Goal: Task Accomplishment & Management: Manage account settings

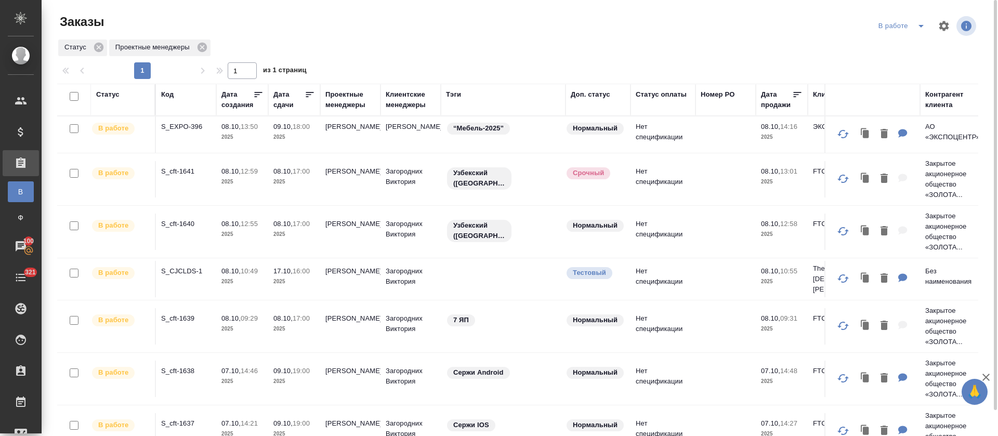
click at [926, 23] on icon "split button" at bounding box center [921, 26] width 12 height 12
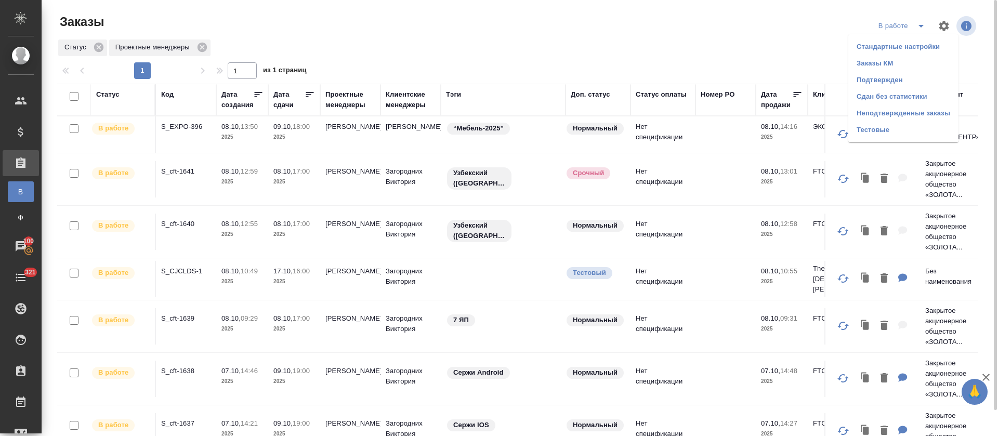
click at [890, 78] on li "Подтвержден" at bounding box center [904, 80] width 110 height 17
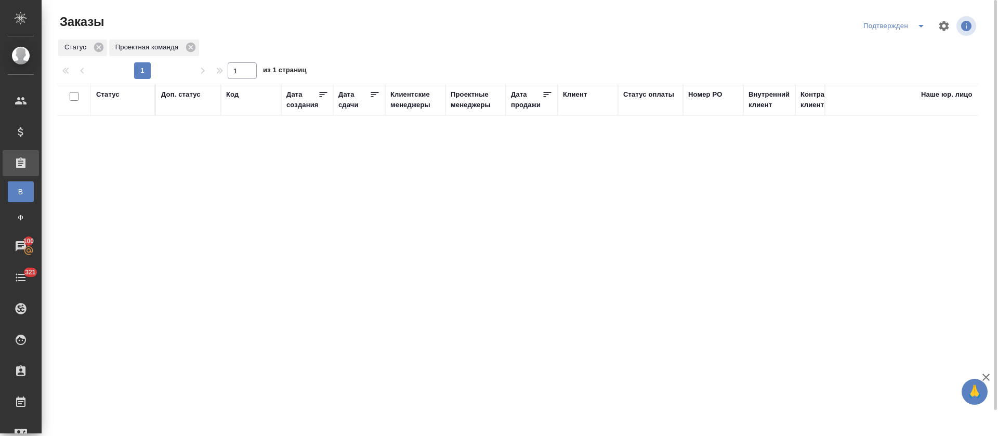
click at [916, 26] on icon "split button" at bounding box center [921, 26] width 12 height 12
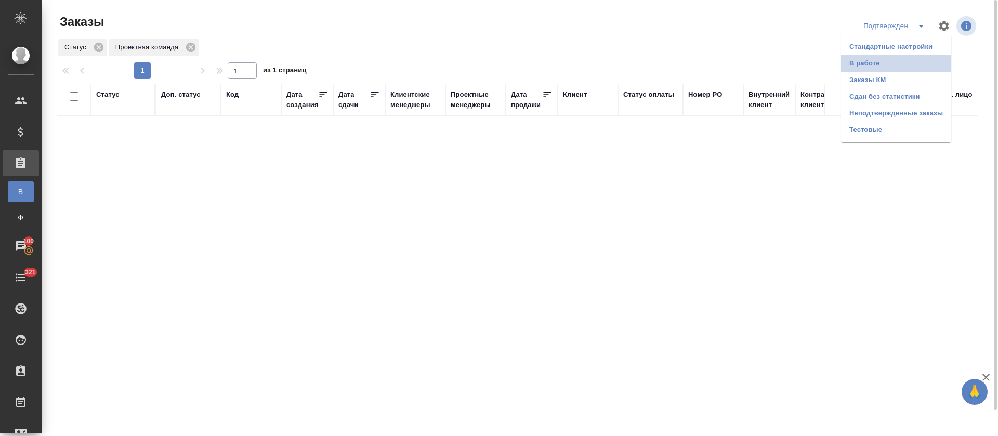
click at [925, 69] on li "В работе" at bounding box center [896, 63] width 110 height 17
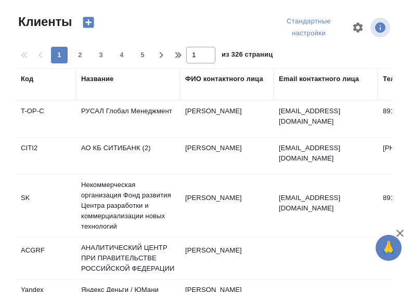
select select "RU"
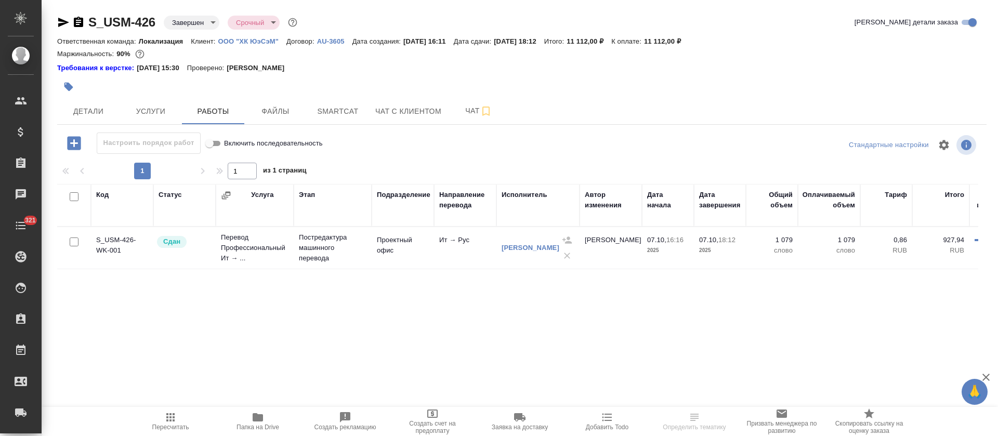
click at [250, 42] on p "ООО "ХК ЮэСэМ"" at bounding box center [252, 41] width 68 height 8
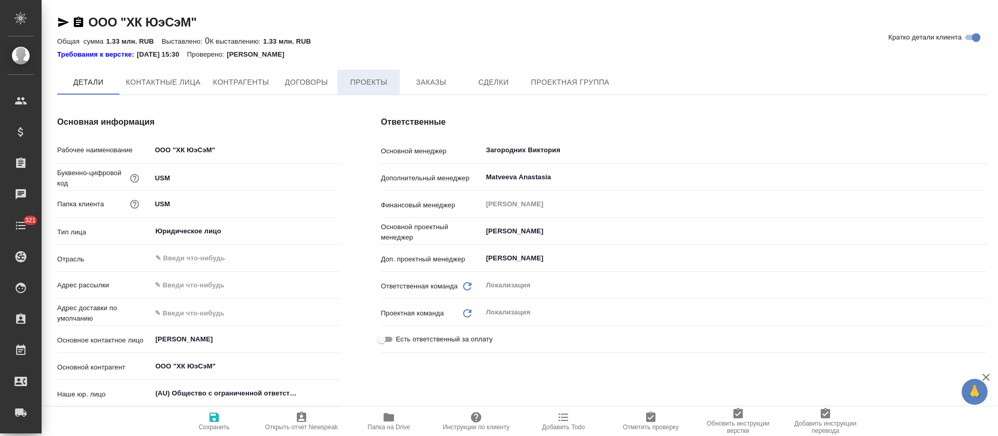
type textarea "x"
click at [430, 86] on span "Заказы" at bounding box center [431, 82] width 50 height 13
type textarea "x"
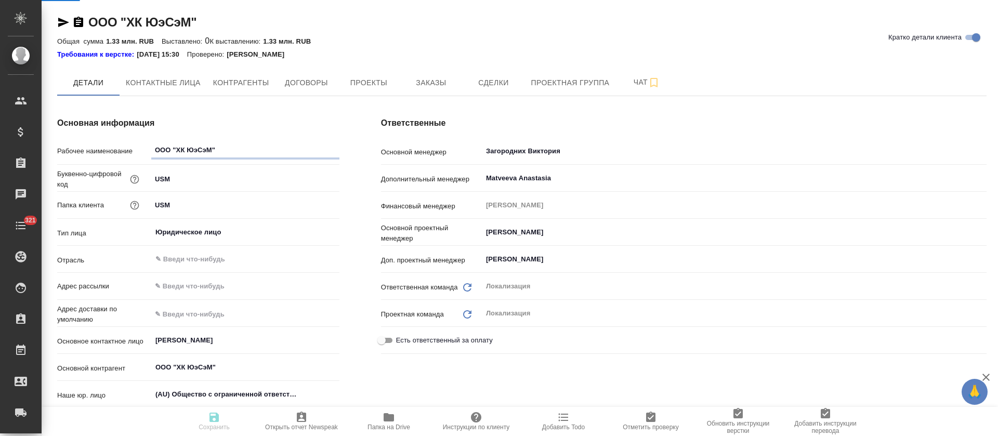
type textarea "x"
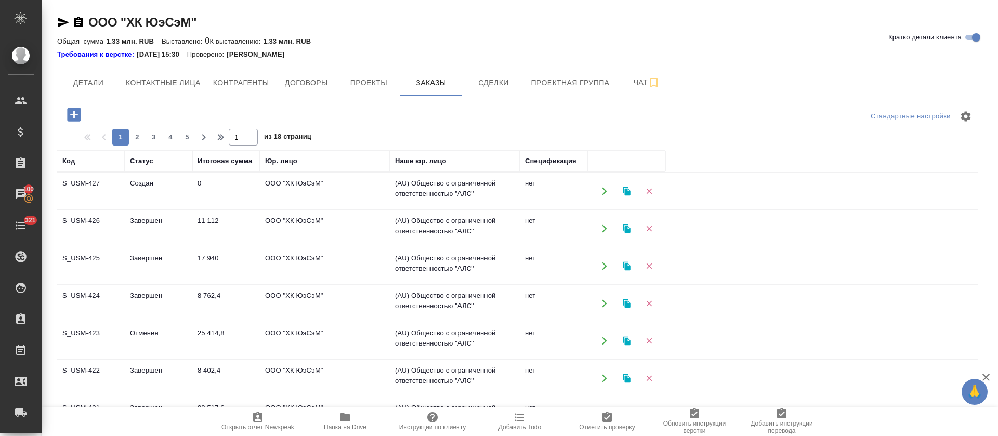
click at [144, 183] on td "Создан" at bounding box center [159, 191] width 68 height 36
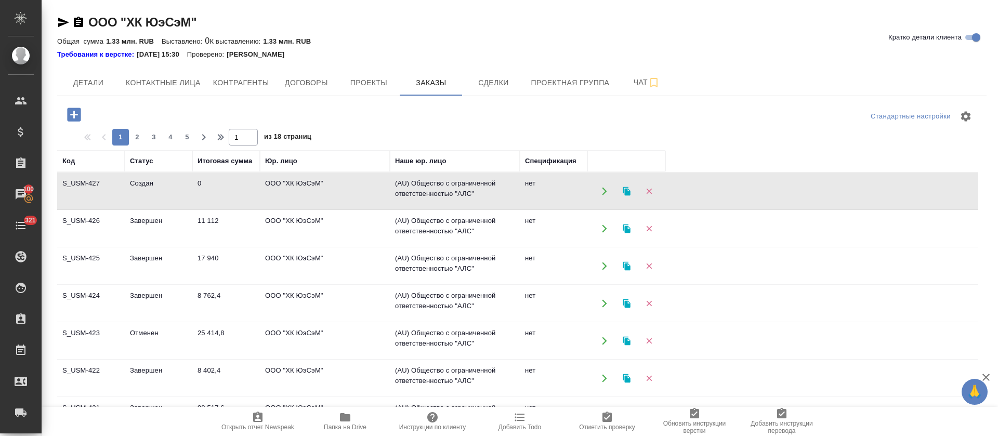
click at [144, 183] on td "Создан" at bounding box center [159, 191] width 68 height 36
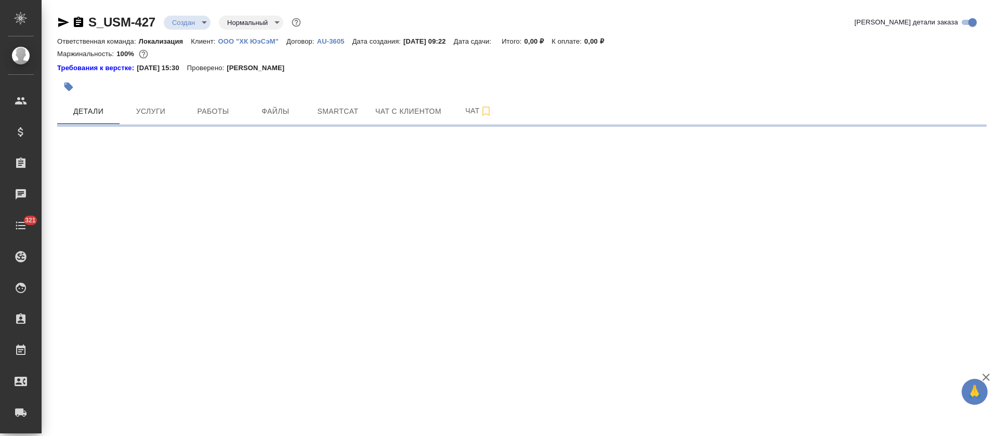
select select "RU"
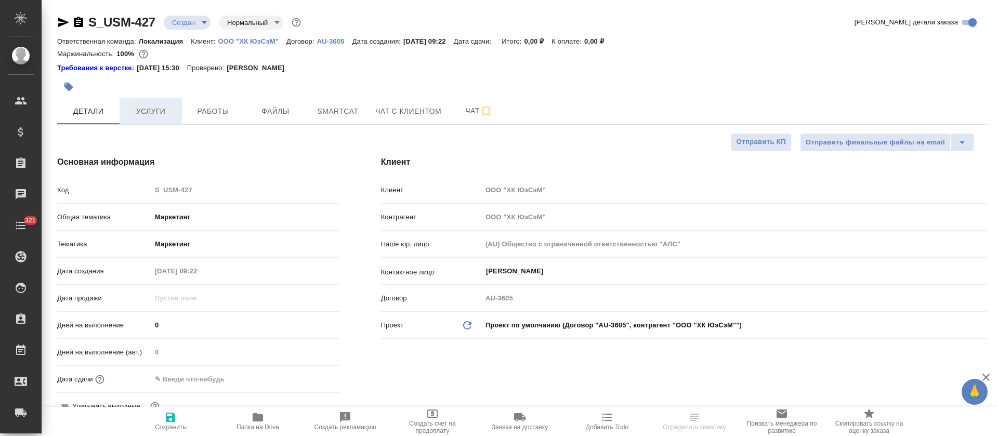
type textarea "x"
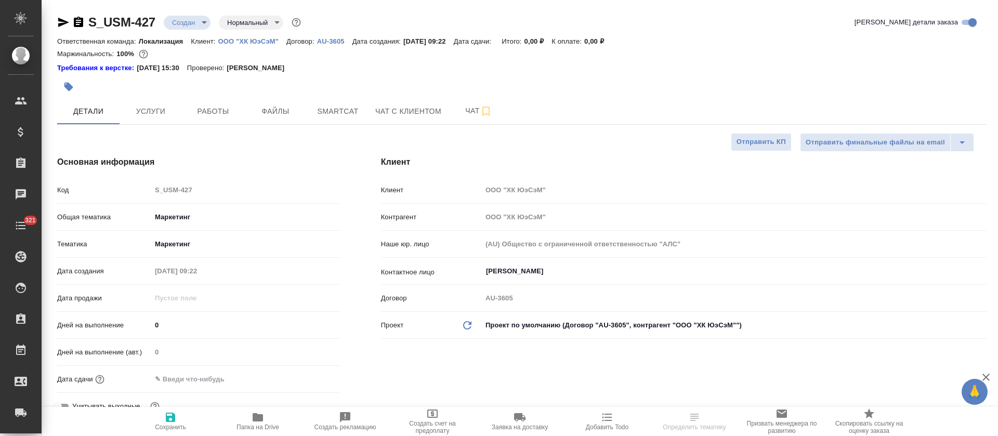
type textarea "x"
click at [168, 110] on span "Услуги" at bounding box center [151, 111] width 50 height 13
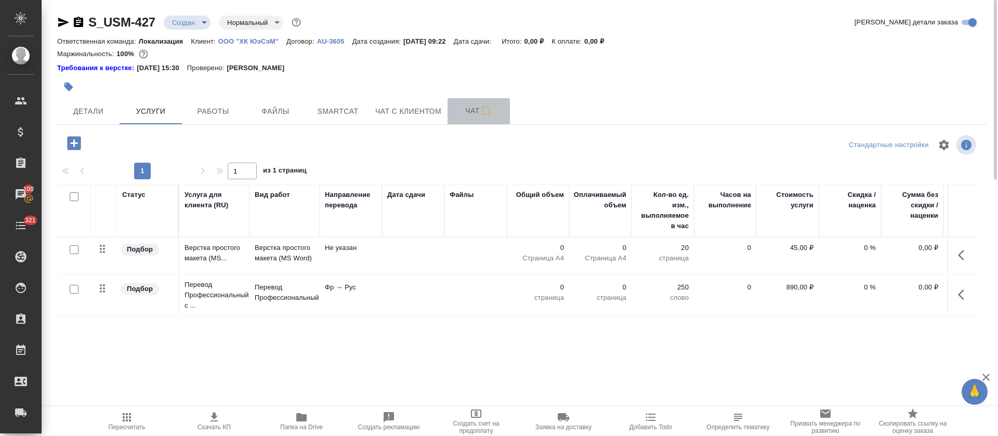
click at [464, 115] on span "Чат" at bounding box center [479, 111] width 50 height 13
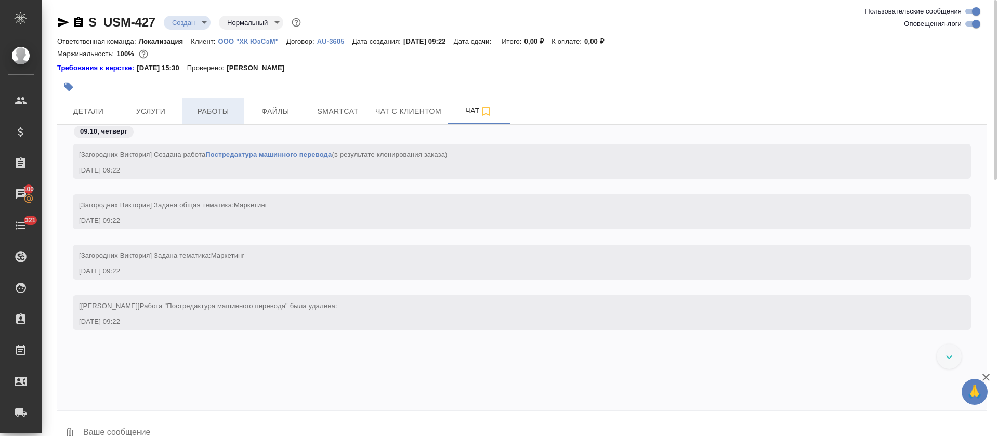
click at [202, 107] on span "Работы" at bounding box center [213, 111] width 50 height 13
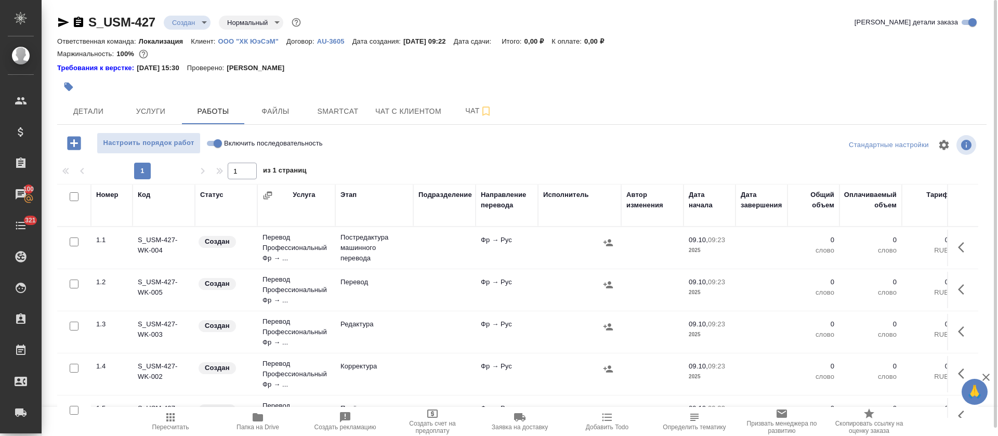
click at [74, 197] on input "checkbox" at bounding box center [74, 196] width 9 height 9
checkbox input "true"
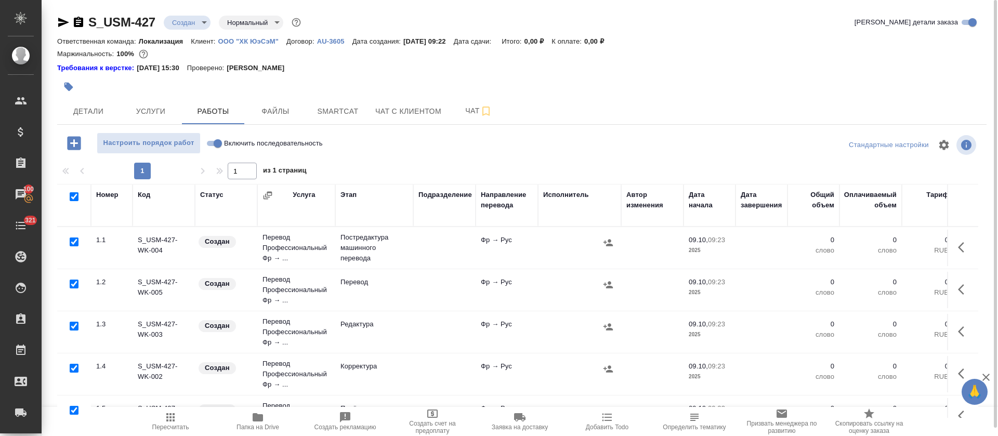
checkbox input "true"
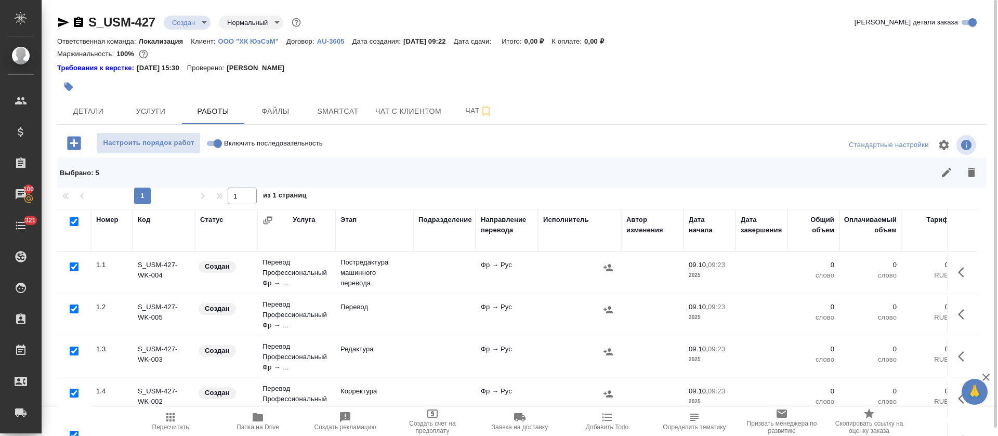
click at [72, 266] on input "checkbox" at bounding box center [74, 267] width 9 height 9
checkbox input "false"
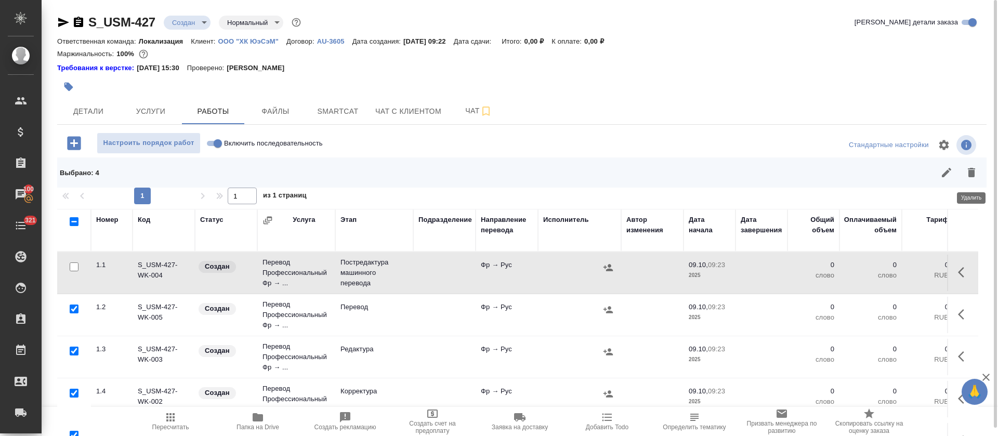
click at [966, 178] on icon "button" at bounding box center [972, 172] width 12 height 12
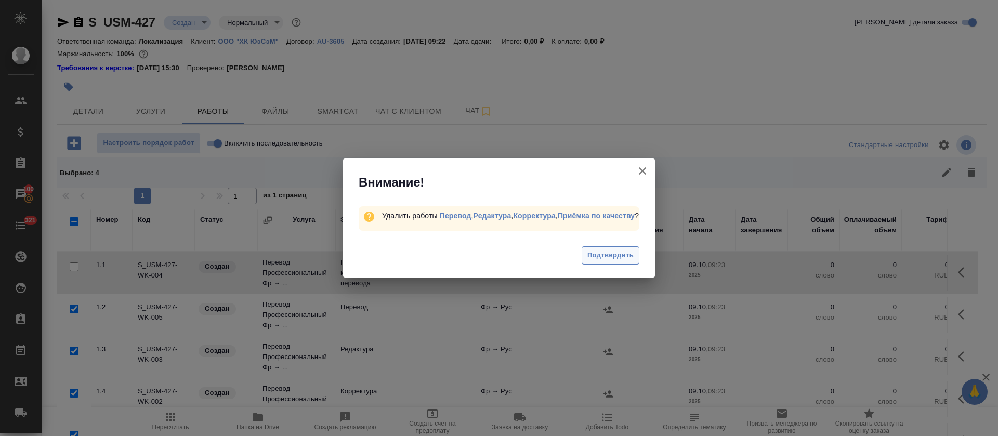
drag, startPoint x: 578, startPoint y: 265, endPoint x: 592, endPoint y: 262, distance: 14.5
click at [578, 265] on div "Подтвердить" at bounding box center [499, 257] width 312 height 42
click at [593, 262] on span "Подтвердить" at bounding box center [611, 256] width 46 height 12
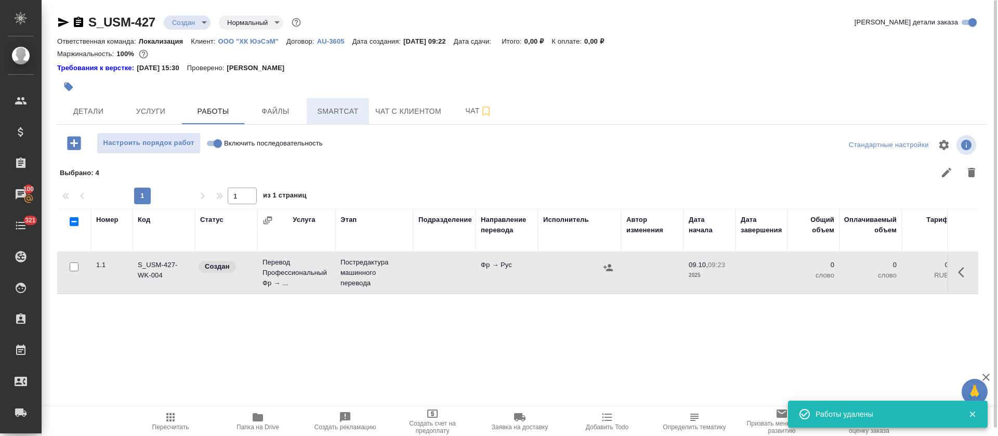
click at [340, 112] on span "Smartcat" at bounding box center [338, 111] width 50 height 13
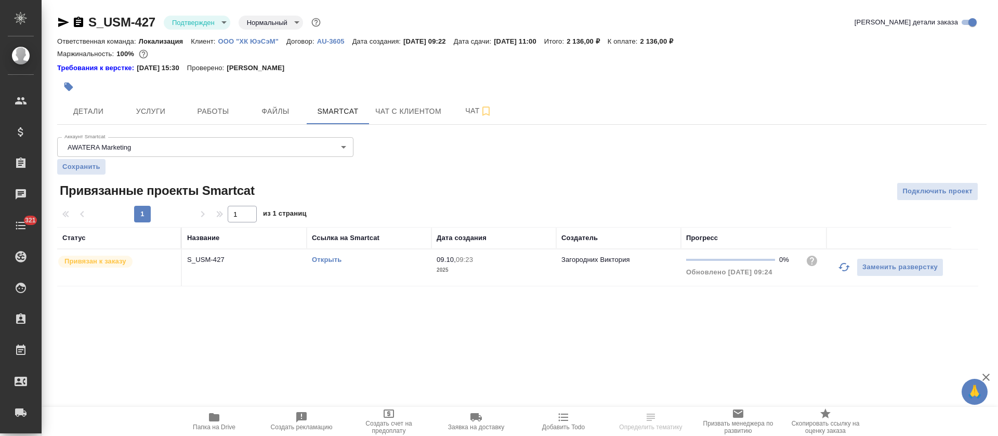
click at [350, 258] on div "Открыть" at bounding box center [369, 260] width 114 height 10
click at [334, 260] on link "Открыть" at bounding box center [327, 260] width 30 height 8
click at [327, 257] on link "Открыть" at bounding box center [327, 260] width 30 height 8
click at [219, 24] on body "🙏 .cls-1 fill:#fff; AWATERA [PERSON_NAME] Спецификации Заказы 100 Чаты 321 Todo…" at bounding box center [499, 218] width 998 height 436
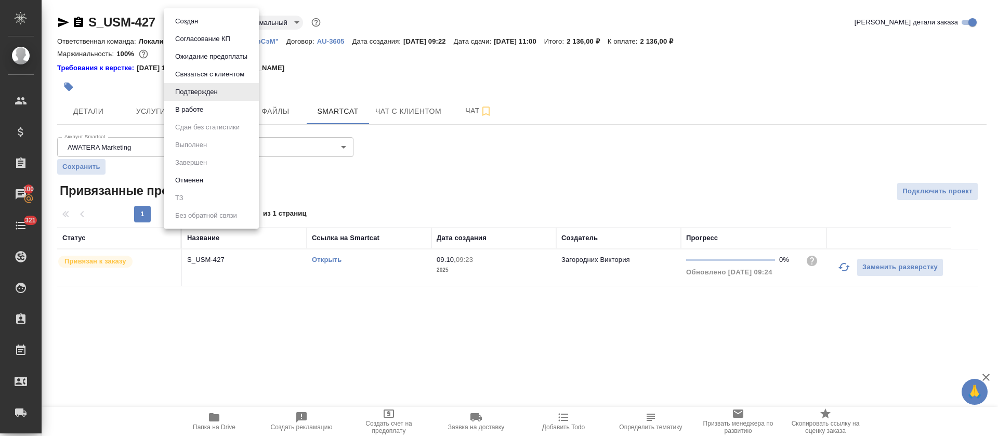
click at [359, 93] on div at bounding box center [499, 218] width 998 height 436
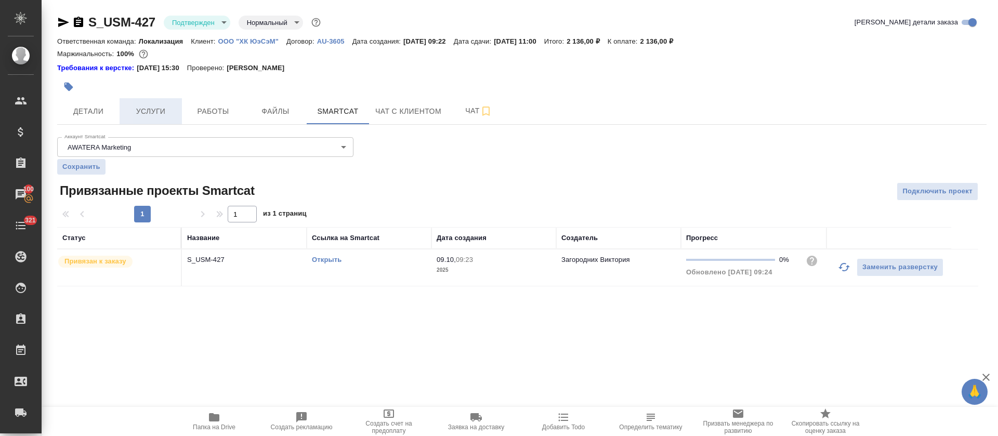
click at [174, 114] on span "Услуги" at bounding box center [151, 111] width 50 height 13
click at [209, 112] on span "Работы" at bounding box center [213, 111] width 50 height 13
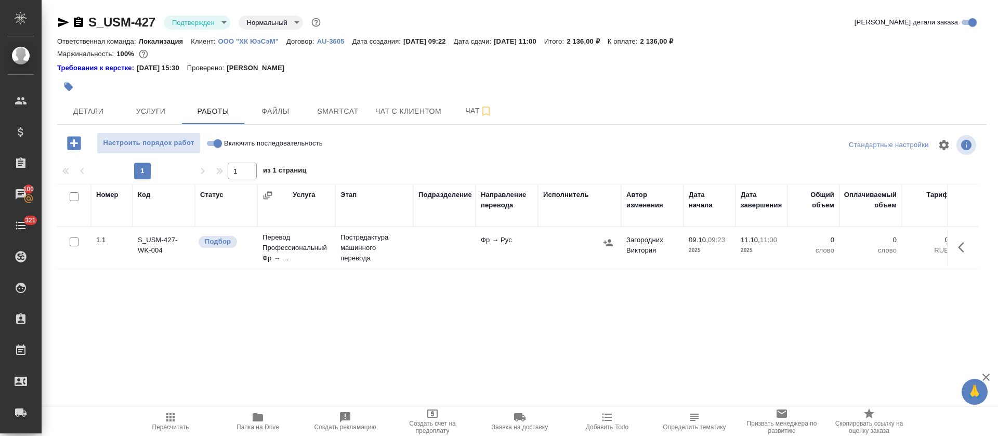
click at [213, 144] on input "Включить последовательность" at bounding box center [217, 143] width 37 height 12
checkbox input "true"
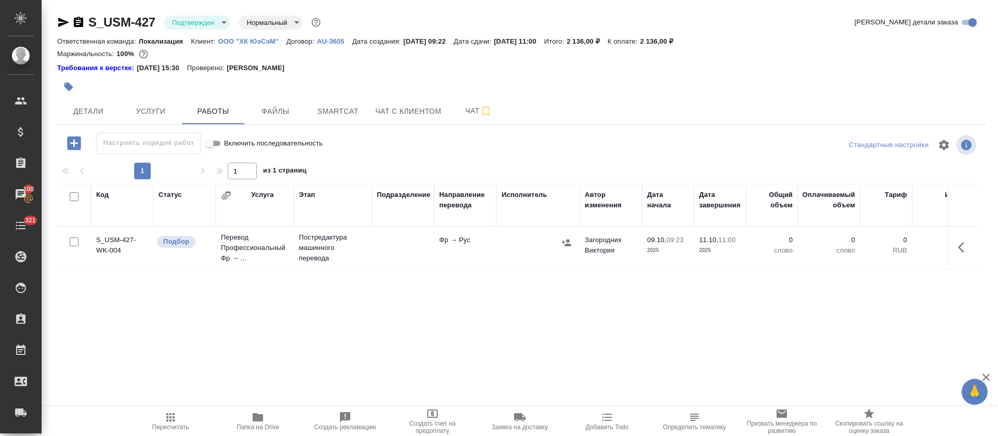
drag, startPoint x: 963, startPoint y: 250, endPoint x: 943, endPoint y: 266, distance: 25.1
click at [963, 250] on icon "button" at bounding box center [961, 247] width 6 height 10
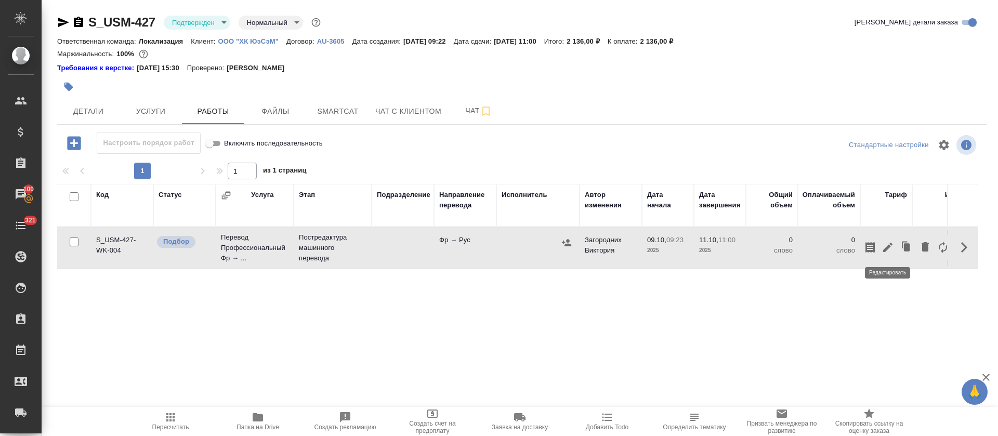
click at [889, 244] on icon "button" at bounding box center [887, 247] width 9 height 9
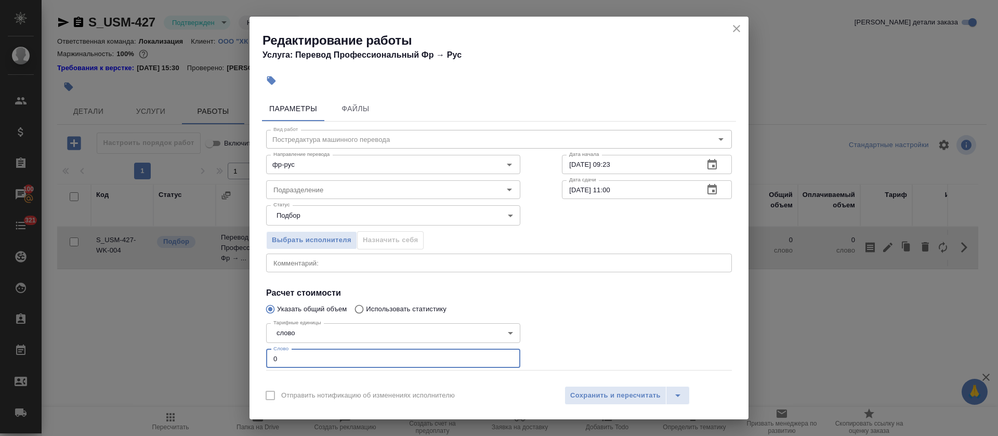
drag, startPoint x: 248, startPoint y: 362, endPoint x: 279, endPoint y: 340, distance: 38.1
click at [243, 362] on div "Редактирование работы Услуга: Перевод Профессиональный Фр → Рус Параметры Файлы…" at bounding box center [499, 218] width 998 height 436
paste input "414"
type input "414"
click at [708, 192] on icon "button" at bounding box center [712, 189] width 9 height 10
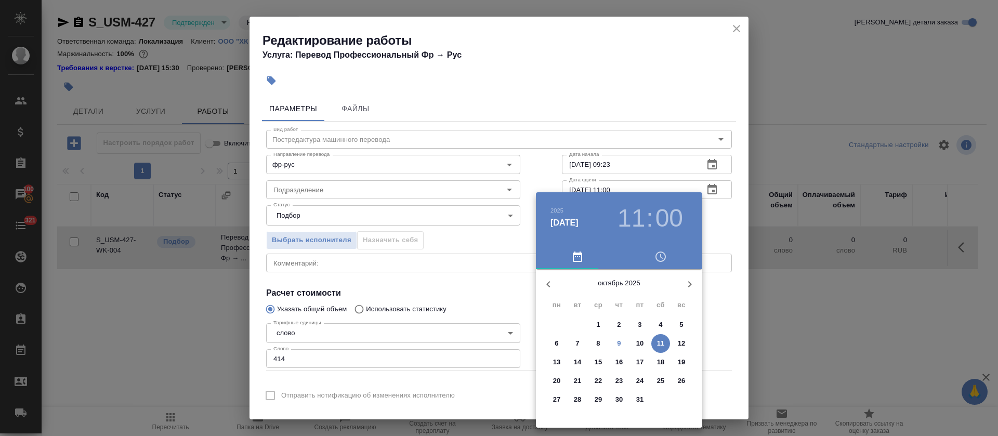
click at [620, 343] on p "9" at bounding box center [619, 344] width 4 height 10
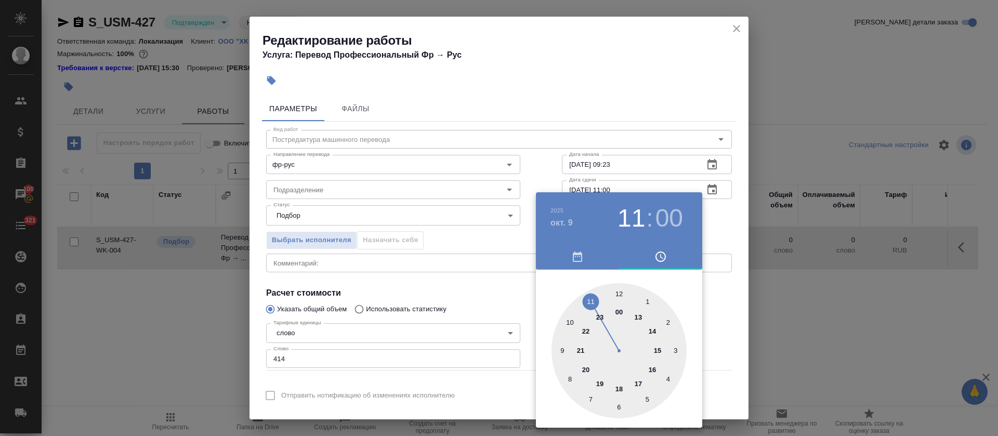
click at [562, 351] on div at bounding box center [619, 350] width 135 height 135
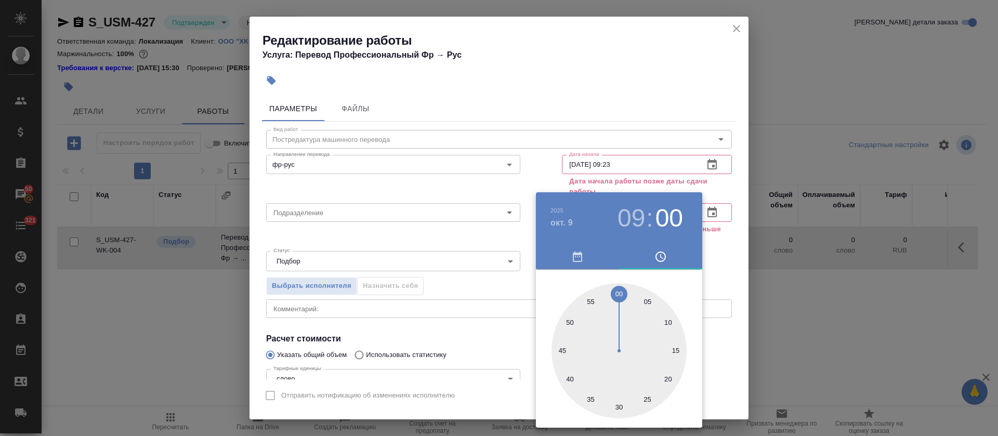
click at [570, 321] on div at bounding box center [619, 350] width 135 height 135
type input "09.10.2025 09:50"
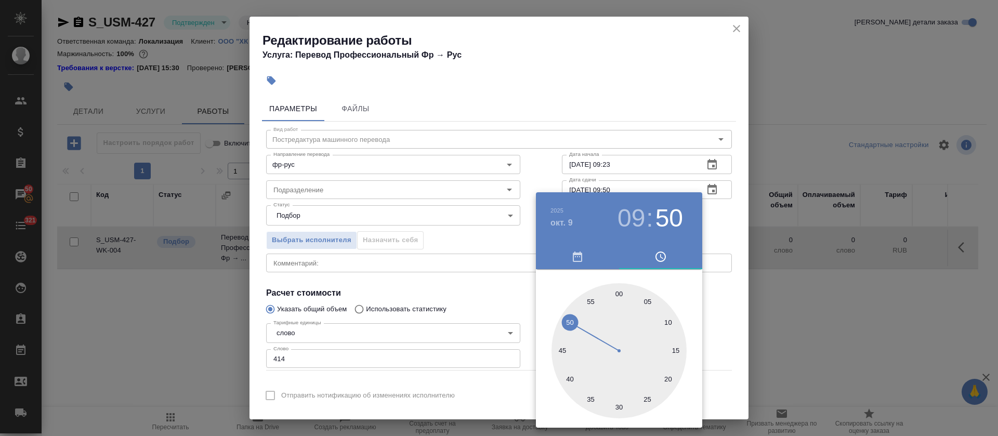
click at [476, 308] on div at bounding box center [499, 218] width 998 height 436
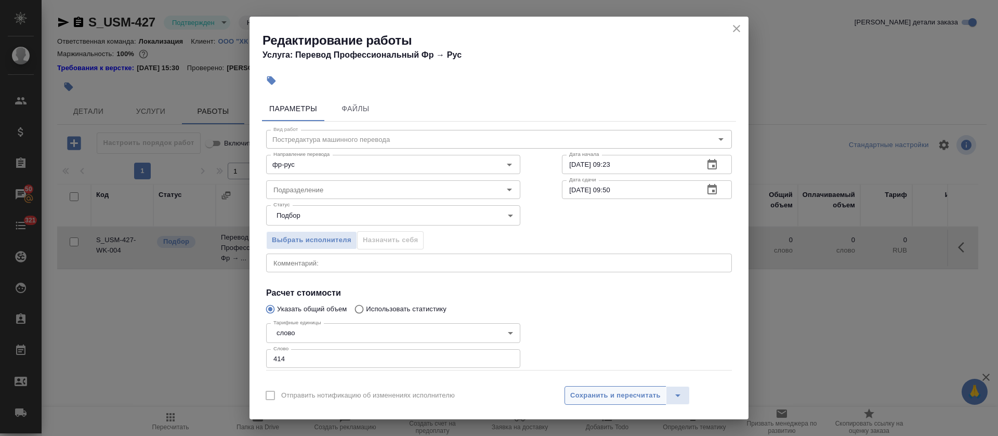
click at [625, 399] on span "Сохранить и пересчитать" at bounding box center [615, 396] width 90 height 12
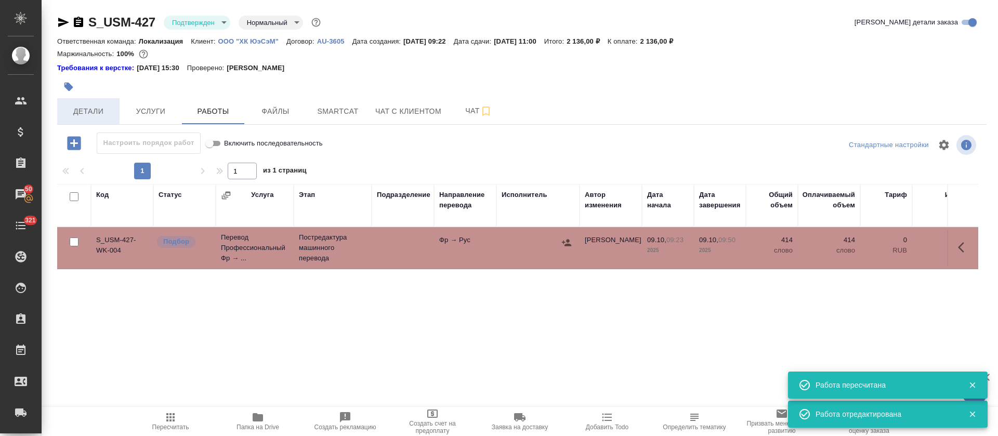
click at [95, 112] on span "Детали" at bounding box center [88, 111] width 50 height 13
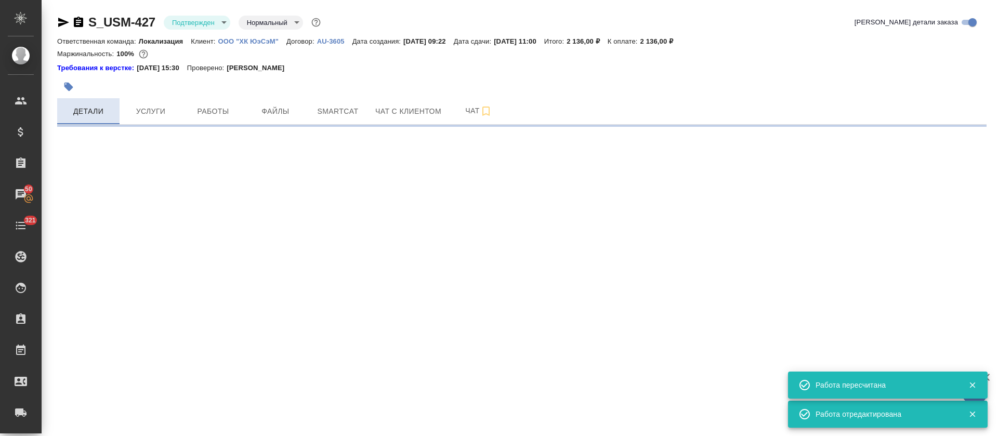
select select "RU"
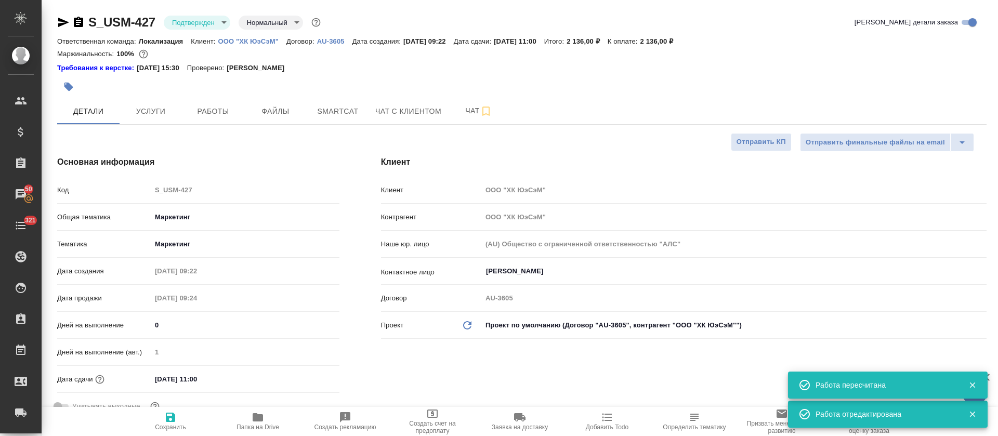
type textarea "x"
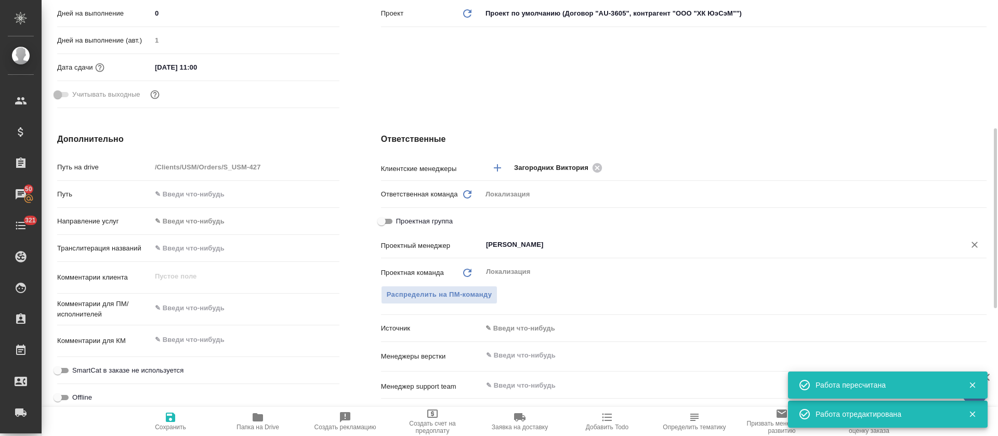
click at [531, 241] on input "[PERSON_NAME]" at bounding box center [717, 245] width 464 height 12
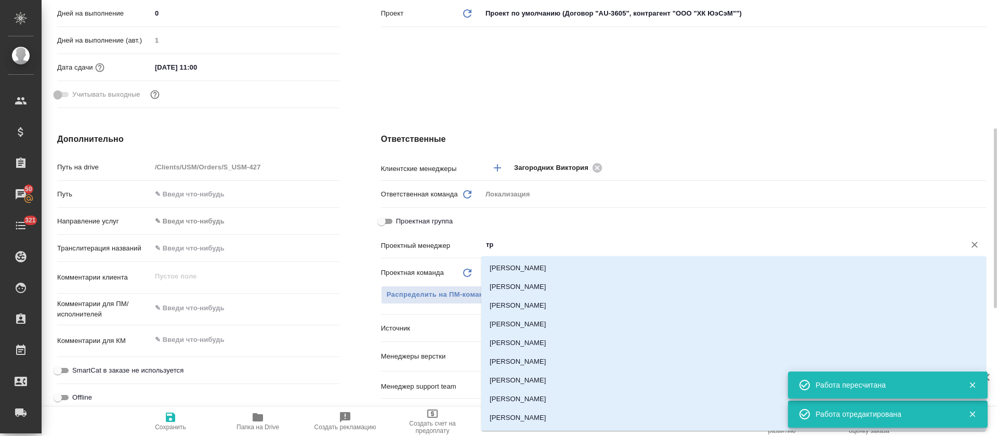
type input "тре"
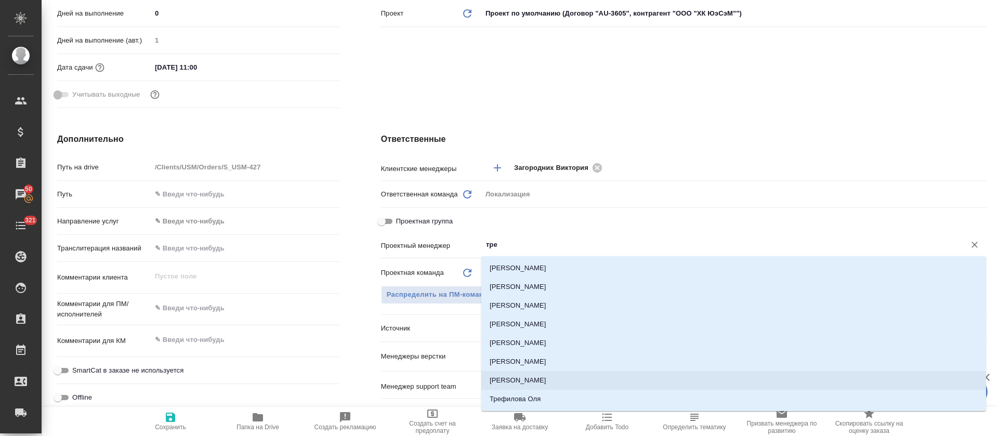
click at [531, 374] on li "Третьякова Ольга" at bounding box center [734, 380] width 505 height 19
type textarea "x"
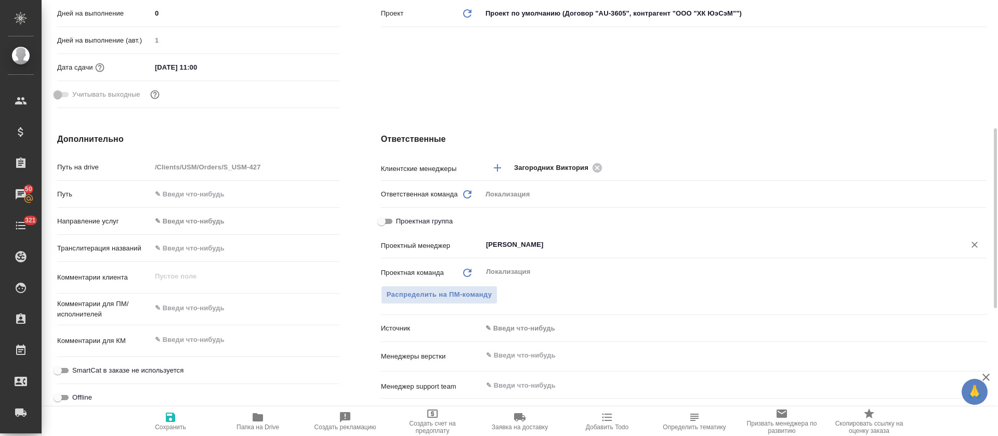
type input "Третьякова Ольга"
click at [160, 420] on span "Сохранить" at bounding box center [170, 421] width 75 height 20
type textarea "x"
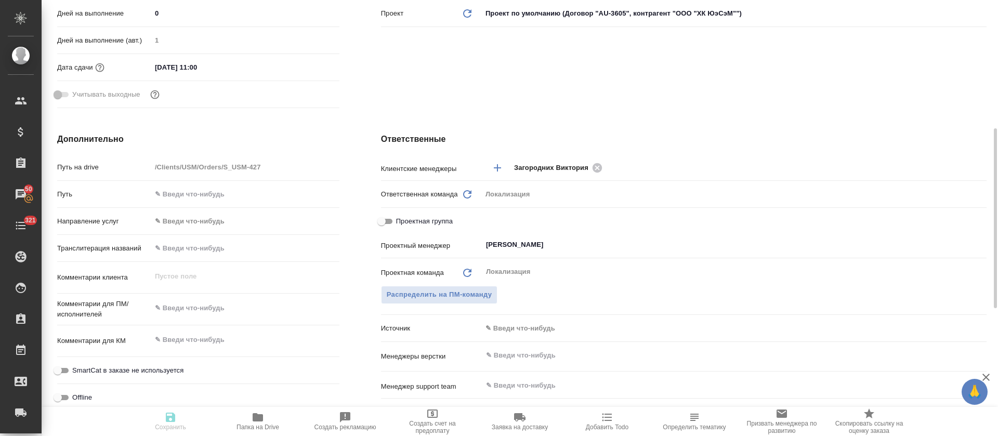
type textarea "x"
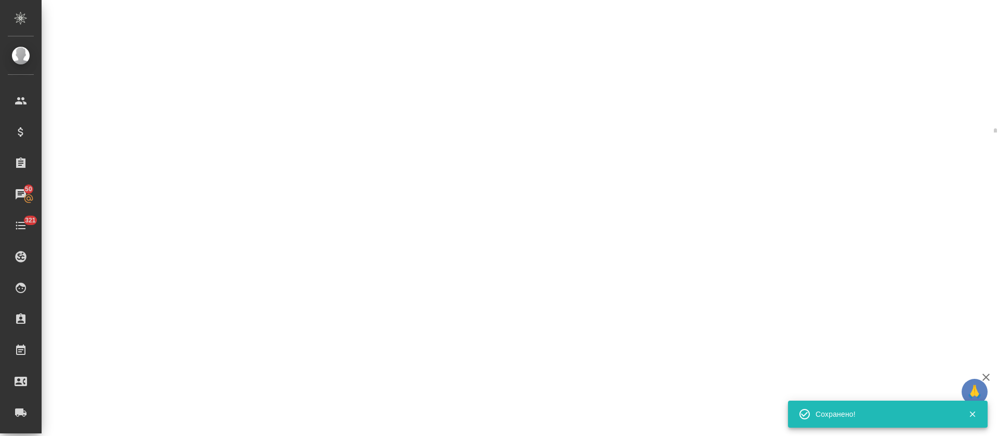
select select "RU"
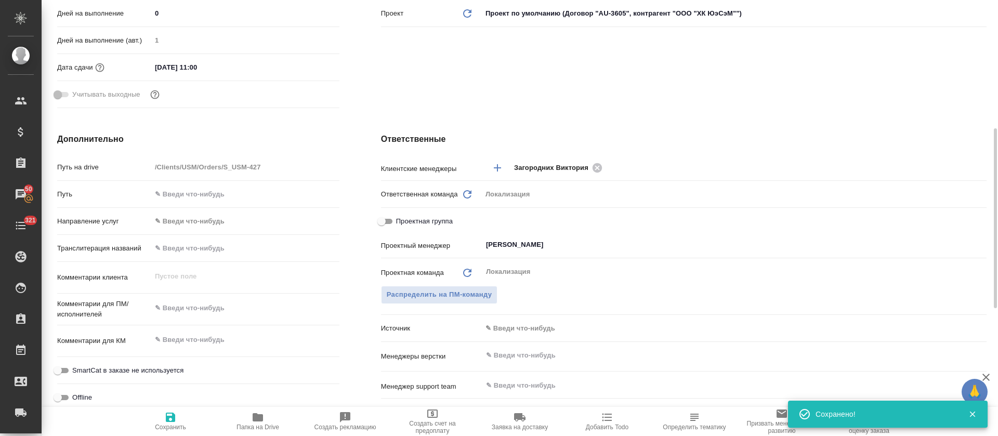
type textarea "x"
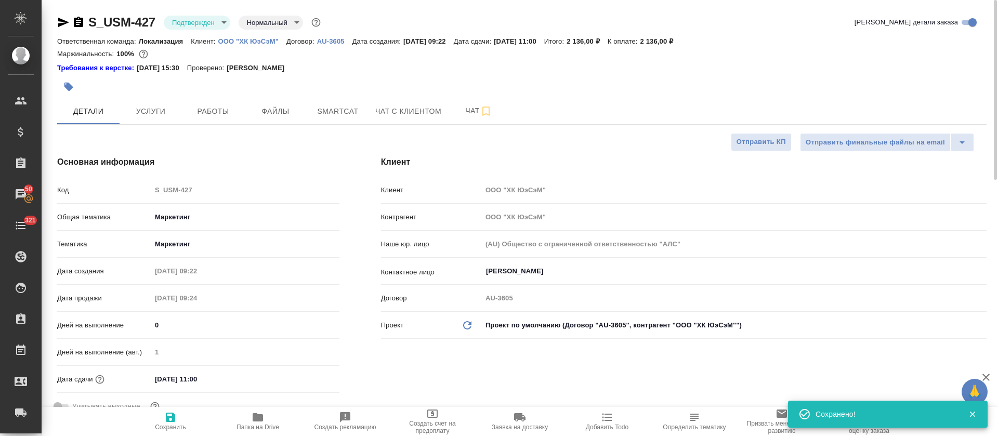
click at [220, 15] on div "S_USM-427 Подтвержден confirmed Нормальный normal" at bounding box center [190, 22] width 266 height 17
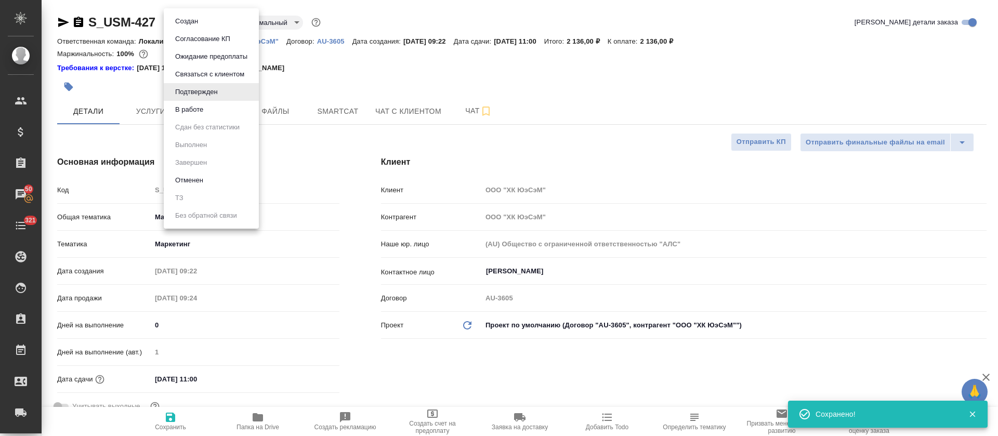
click at [222, 20] on body "🙏 .cls-1 fill:#fff; AWATERA Tretyakova Olga Клиенты Спецификации Заказы 50 Чаты…" at bounding box center [499, 218] width 998 height 436
click at [207, 105] on li "В работе" at bounding box center [211, 110] width 95 height 18
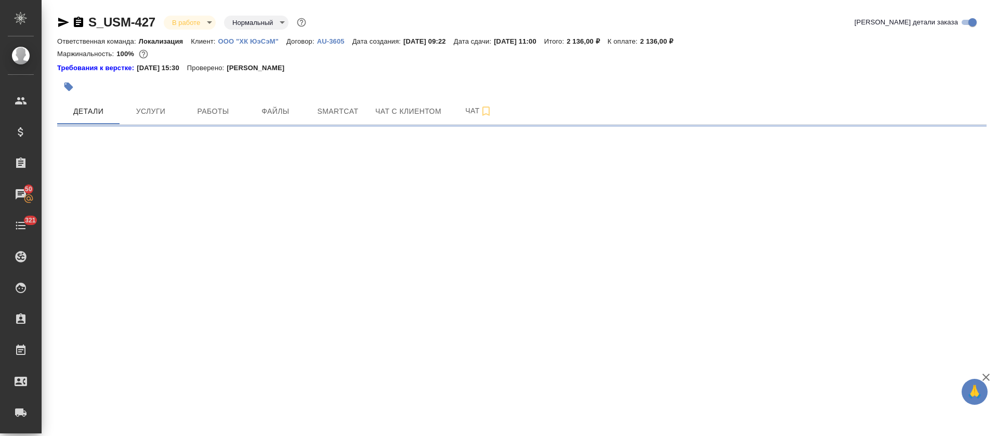
select select "RU"
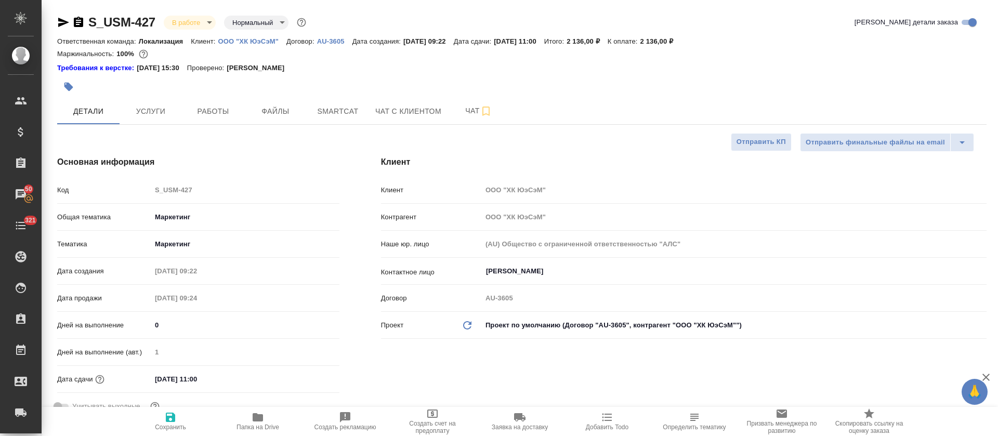
type textarea "x"
click at [215, 122] on button "Работы" at bounding box center [213, 111] width 62 height 26
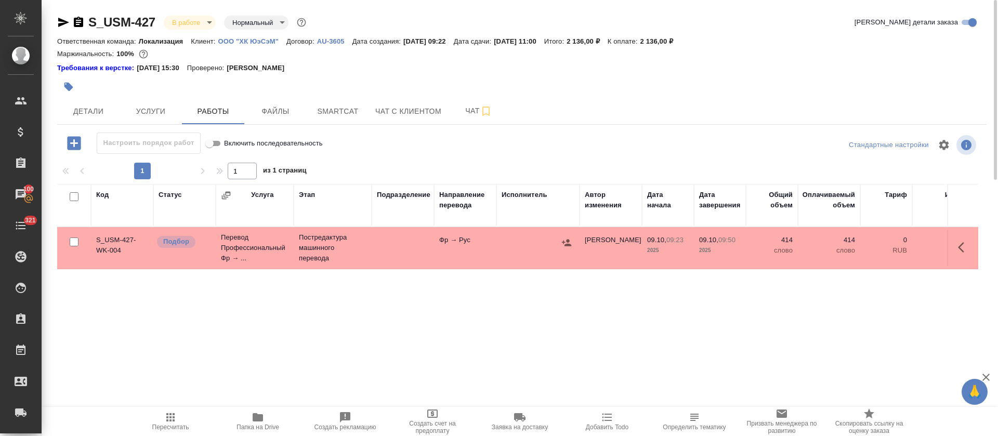
click at [564, 244] on icon "button" at bounding box center [567, 243] width 10 height 10
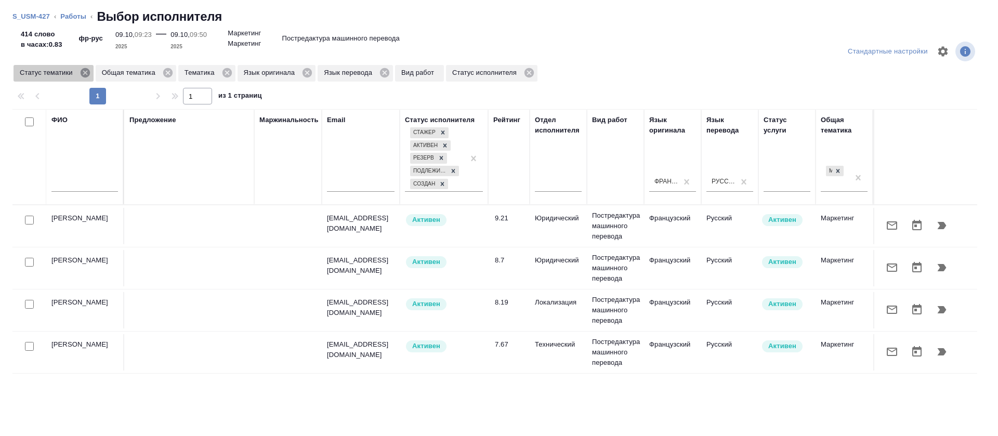
click at [84, 78] on icon at bounding box center [85, 72] width 11 height 11
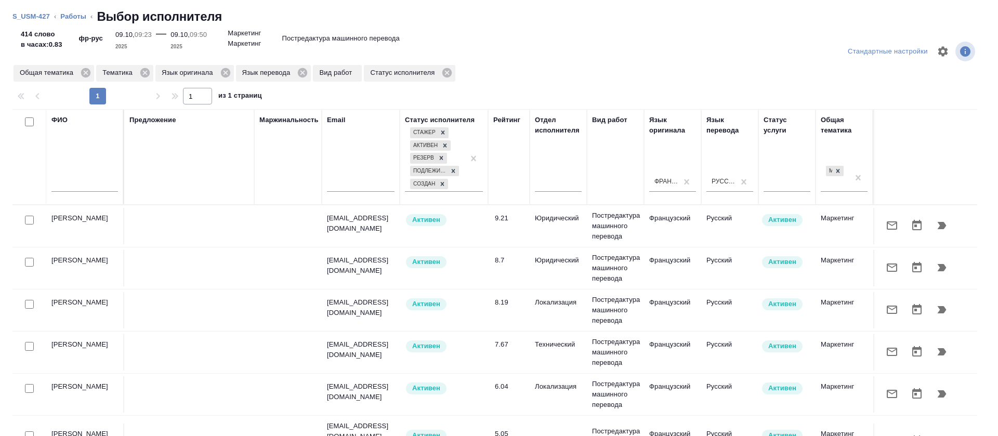
click at [90, 184] on input "text" at bounding box center [84, 185] width 67 height 13
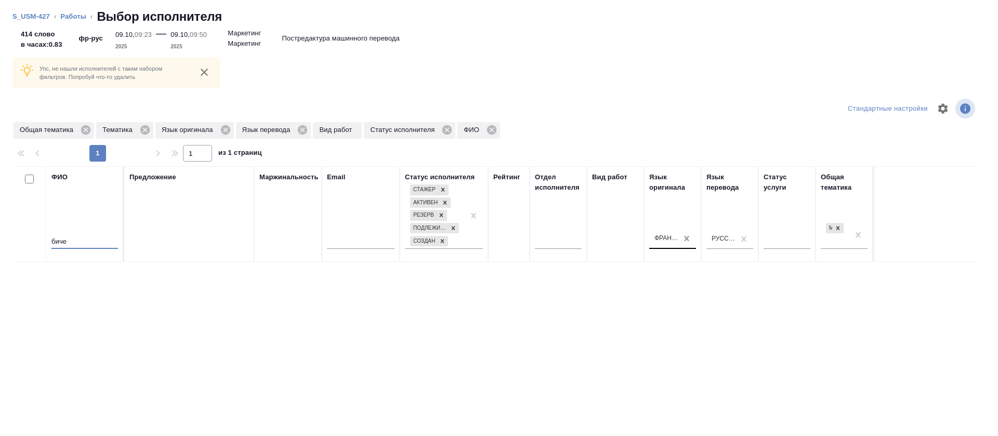
type input "биче"
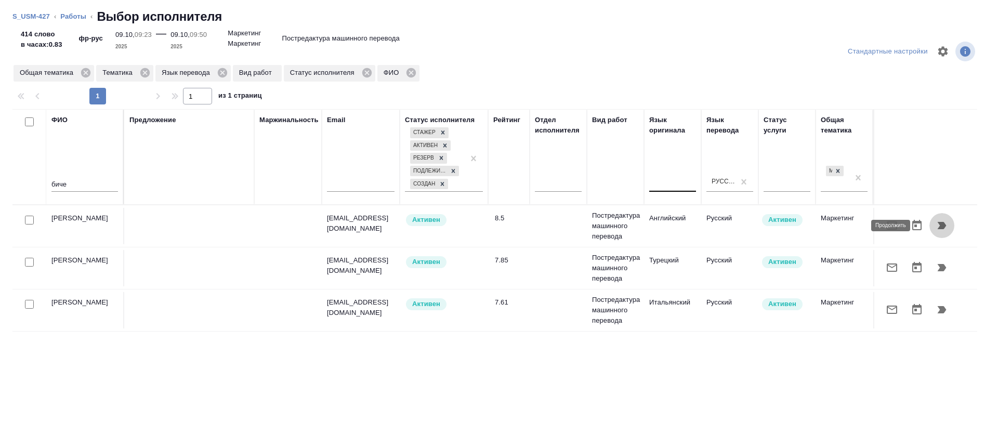
click at [936, 222] on icon "button" at bounding box center [942, 225] width 12 height 12
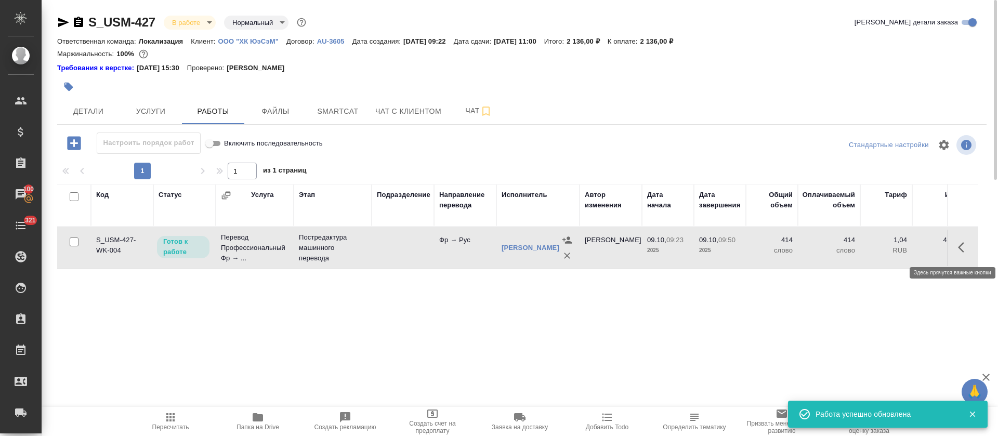
click at [966, 251] on icon "button" at bounding box center [964, 247] width 12 height 12
click at [888, 250] on icon "button" at bounding box center [888, 247] width 12 height 12
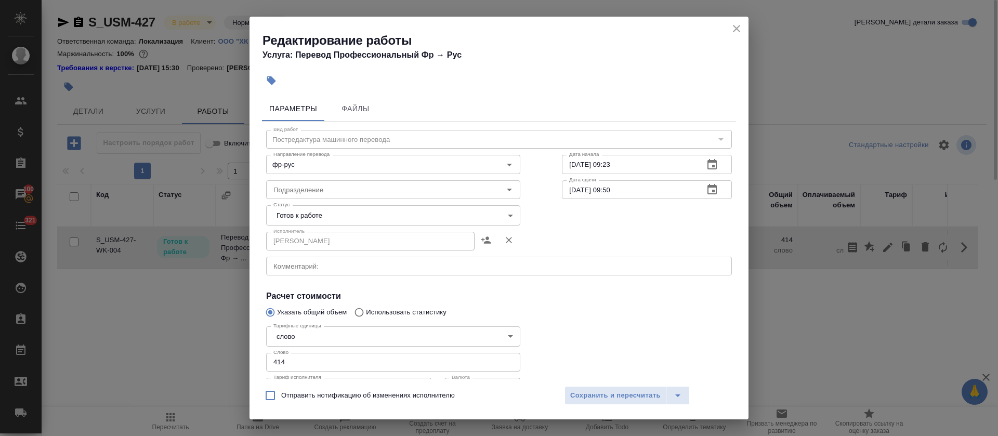
click at [707, 195] on button "button" at bounding box center [712, 189] width 25 height 25
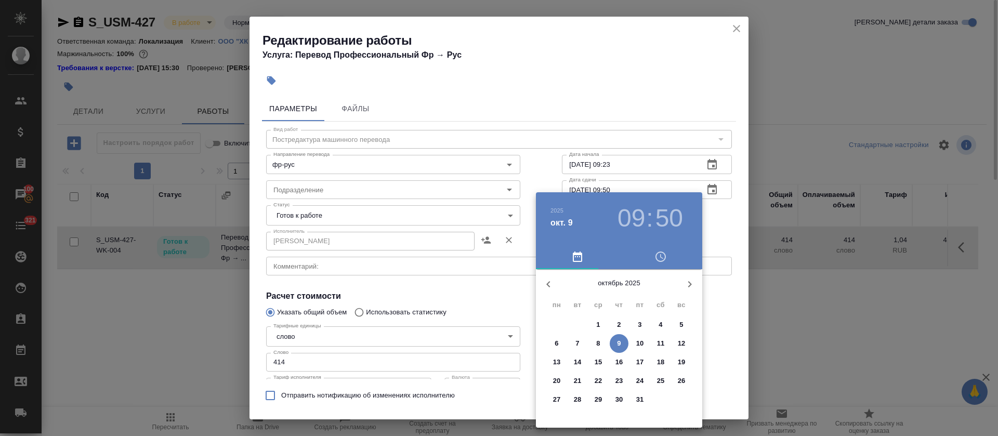
click at [617, 224] on div "09 : 50" at bounding box center [650, 218] width 75 height 29
click at [638, 222] on h3 "09" at bounding box center [632, 218] width 28 height 29
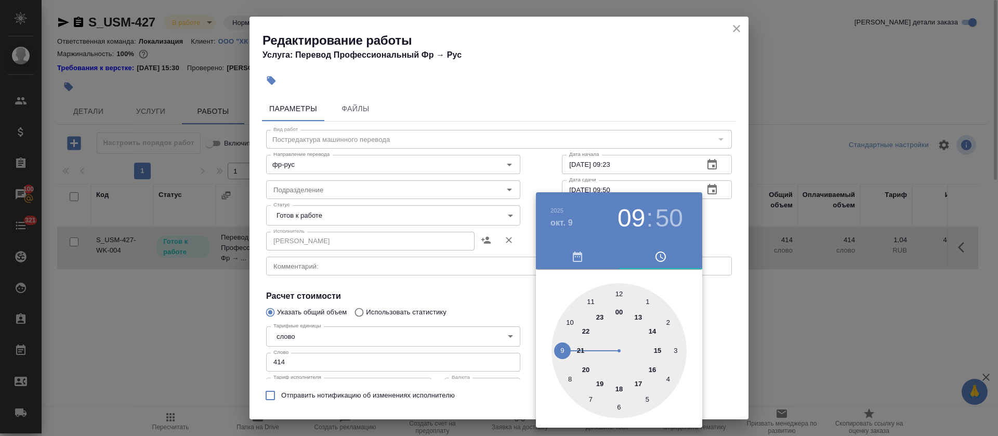
click at [572, 325] on div at bounding box center [619, 350] width 135 height 135
click at [620, 294] on div at bounding box center [619, 350] width 135 height 135
type input "09.10.2025 10:00"
click at [486, 314] on div at bounding box center [499, 218] width 998 height 436
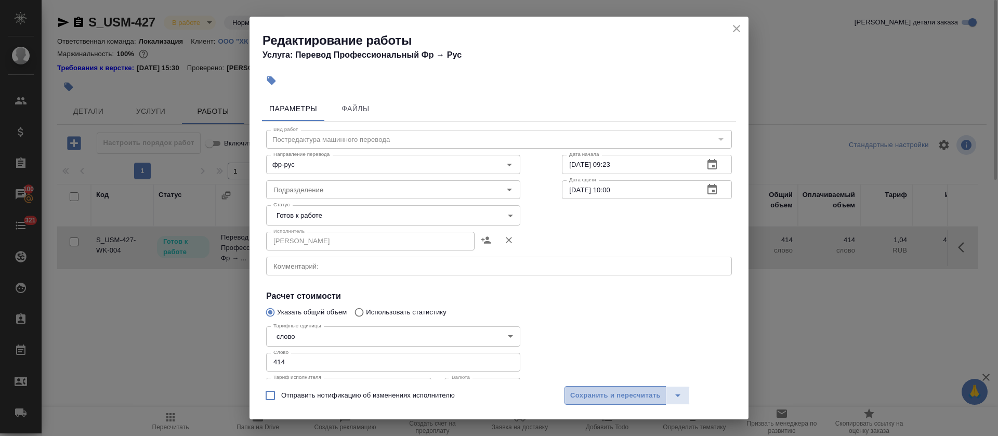
click at [627, 398] on span "Сохранить и пересчитать" at bounding box center [615, 396] width 90 height 12
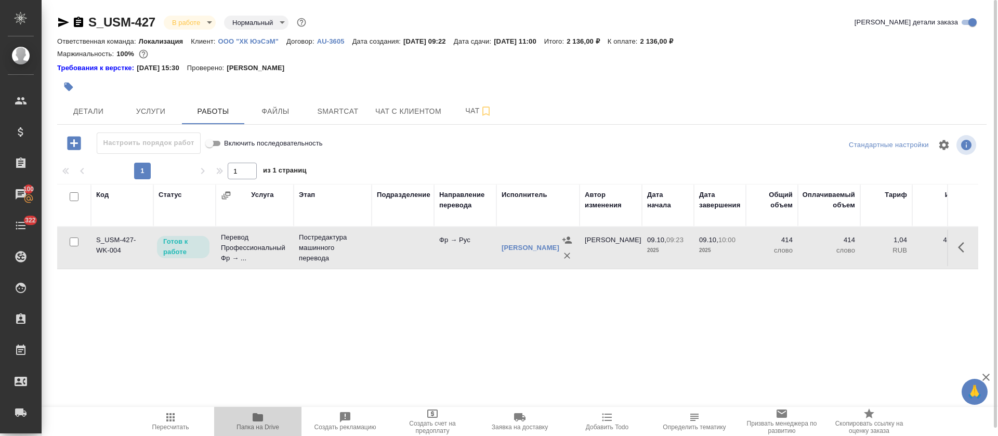
click at [256, 415] on icon "button" at bounding box center [258, 417] width 10 height 8
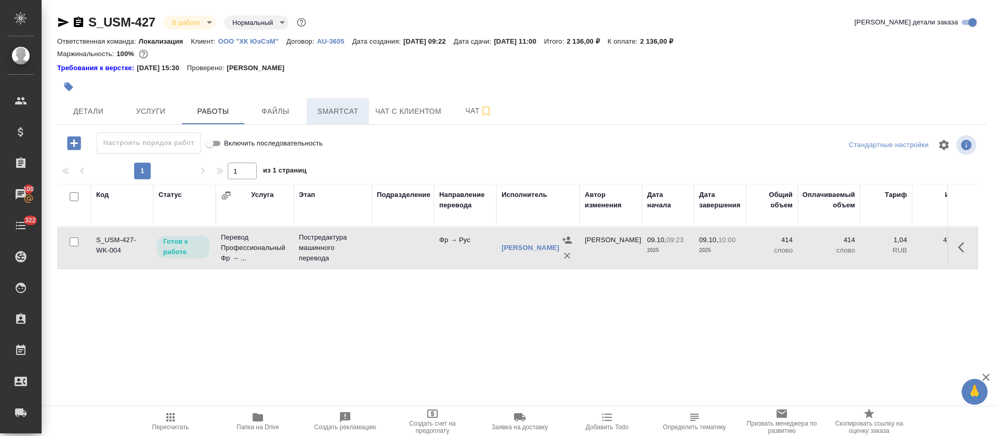
click at [341, 119] on button "Smartcat" at bounding box center [338, 111] width 62 height 26
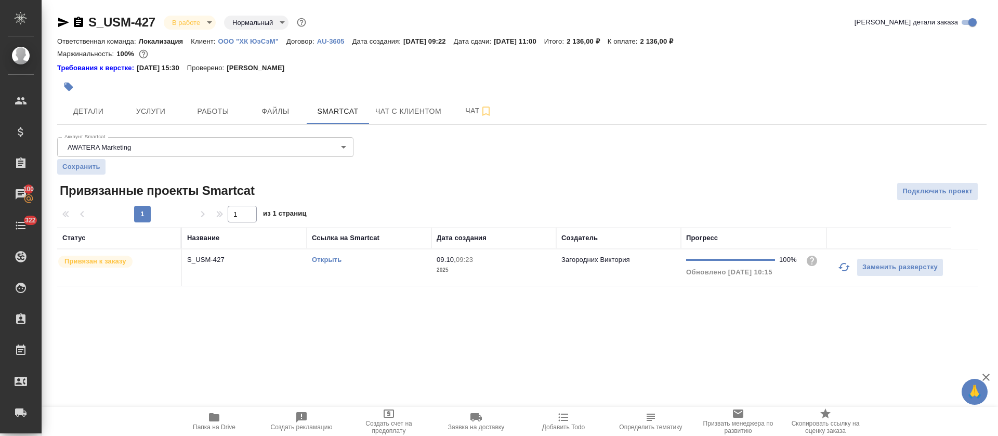
click at [432, 251] on td "09.10, 09:23 2025" at bounding box center [494, 268] width 125 height 36
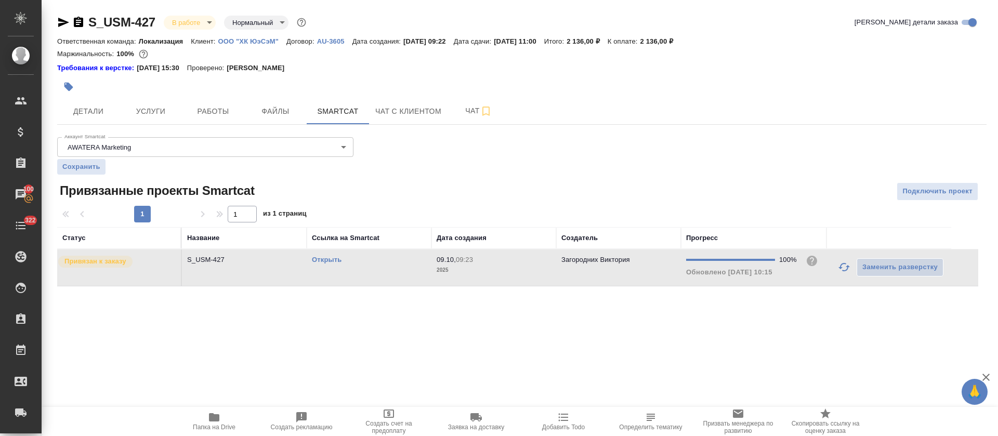
click at [432, 251] on td "09.10, 09:23 2025" at bounding box center [494, 268] width 125 height 36
click at [204, 112] on span "Работы" at bounding box center [213, 111] width 50 height 13
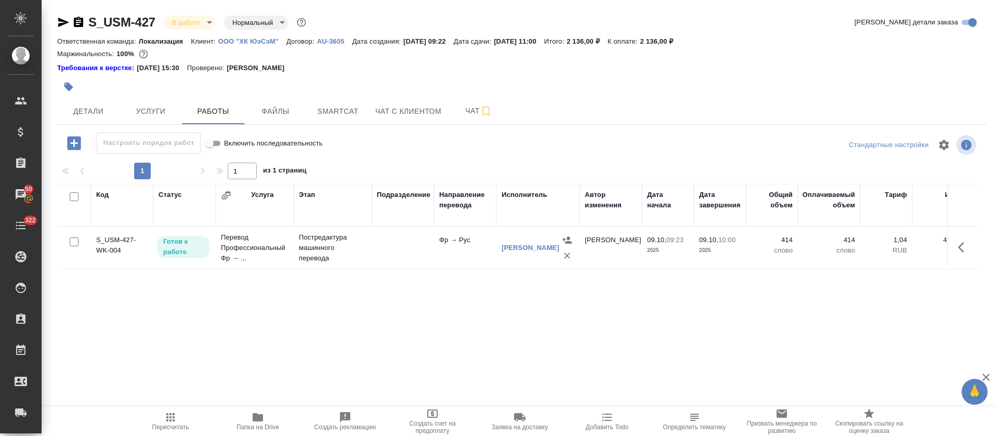
click at [71, 148] on icon "button" at bounding box center [74, 143] width 14 height 14
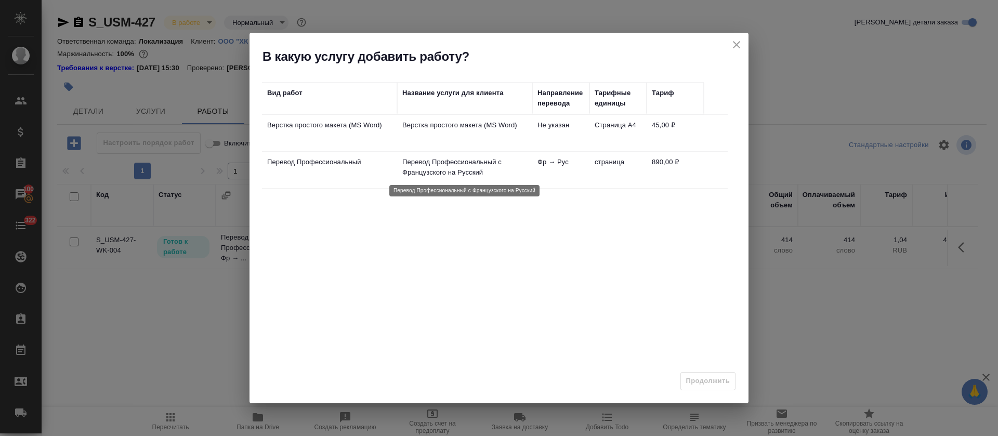
click at [449, 171] on p "Перевод Профессиональный с Французского на Русский" at bounding box center [464, 167] width 125 height 21
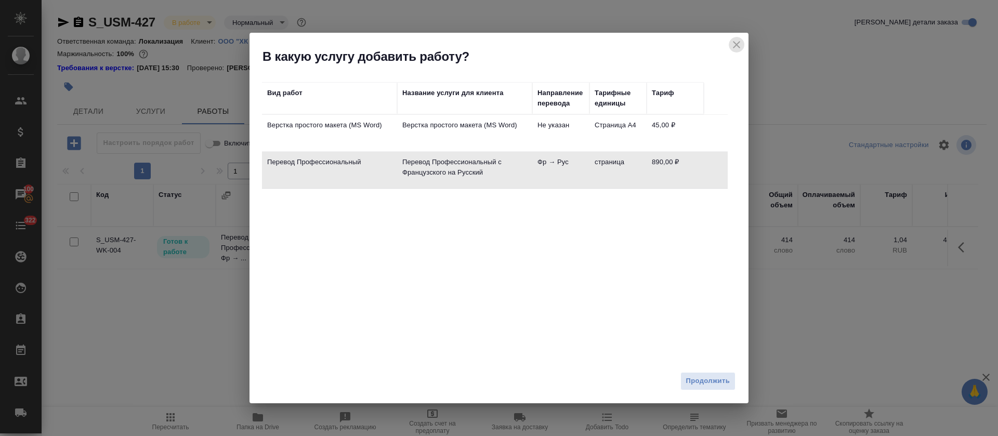
click at [736, 46] on icon "close" at bounding box center [737, 44] width 12 height 12
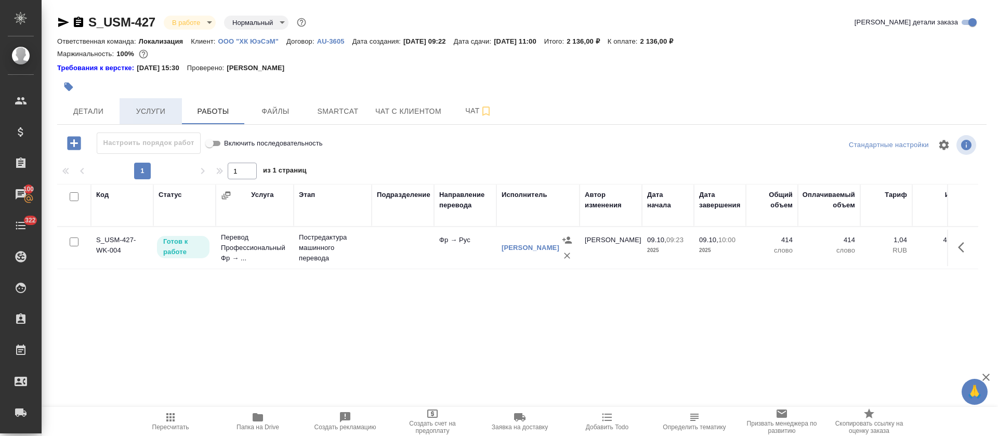
click at [137, 108] on span "Услуги" at bounding box center [151, 111] width 50 height 13
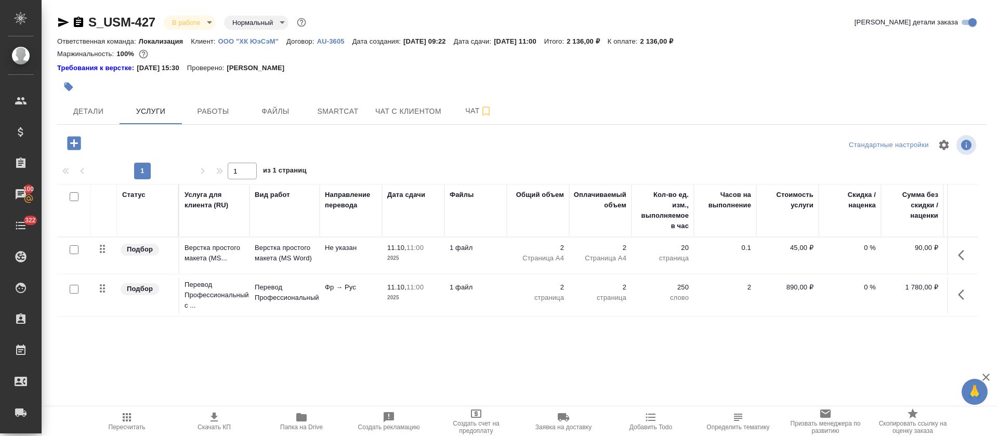
click at [72, 144] on icon "button" at bounding box center [74, 143] width 18 height 18
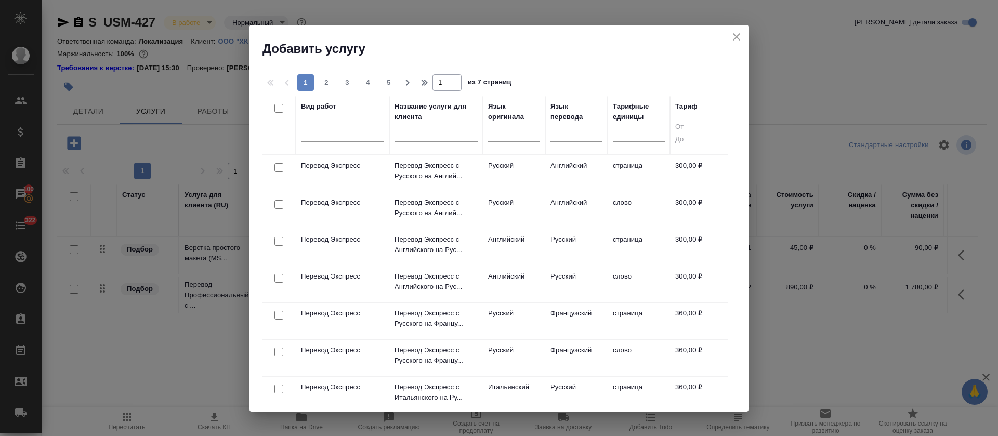
click at [318, 141] on div at bounding box center [342, 135] width 83 height 27
click at [318, 136] on div at bounding box center [342, 131] width 83 height 15
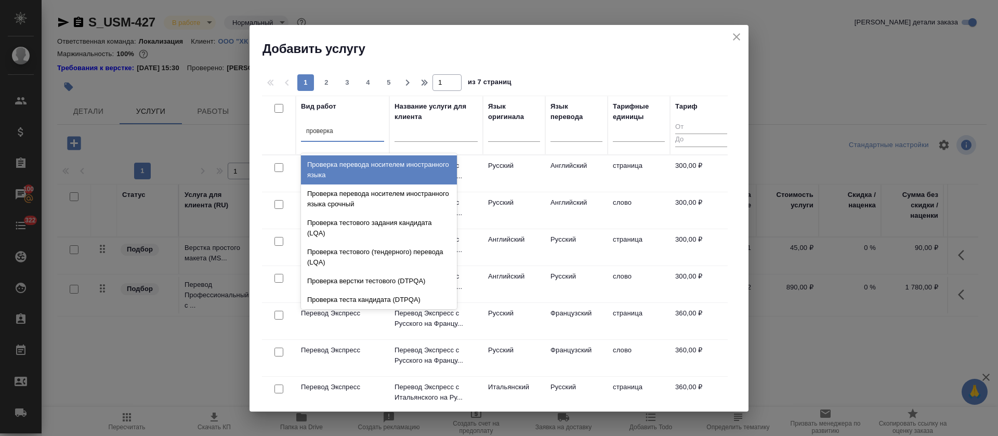
type input "проверка"
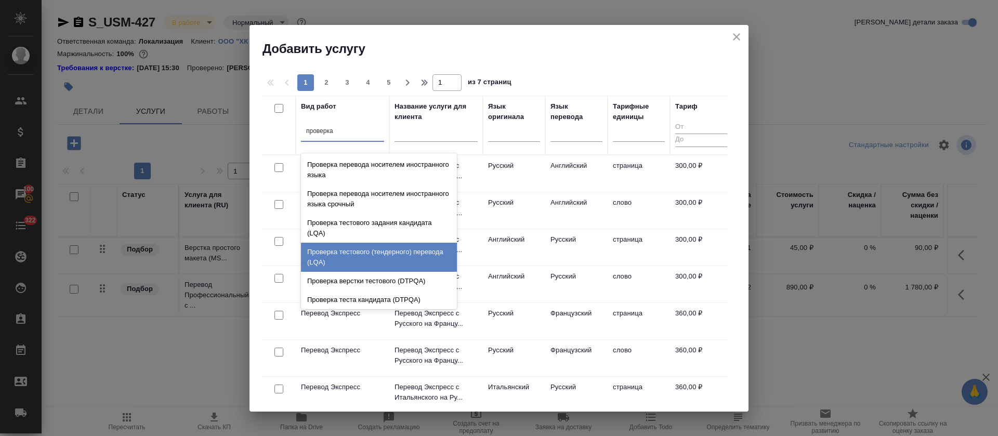
scroll to position [21, 0]
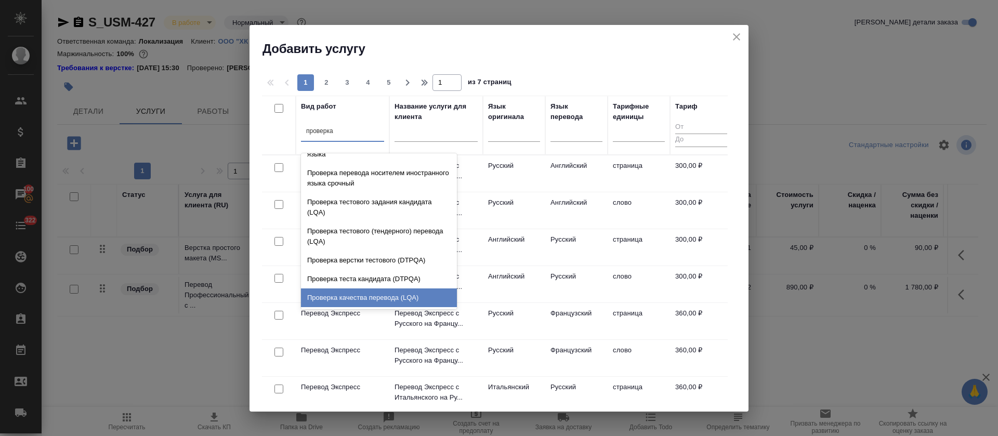
click at [379, 294] on div "Проверка качества перевода (LQA)" at bounding box center [379, 298] width 156 height 19
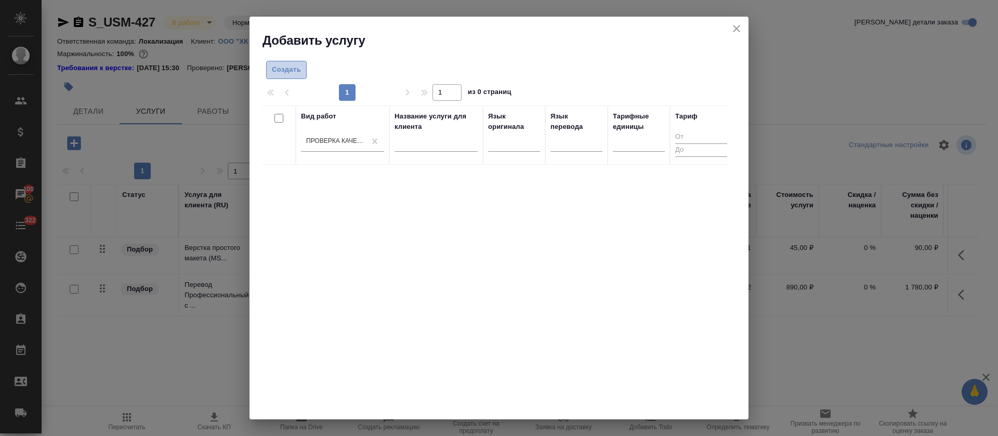
click at [282, 69] on span "Создать" at bounding box center [286, 70] width 29 height 12
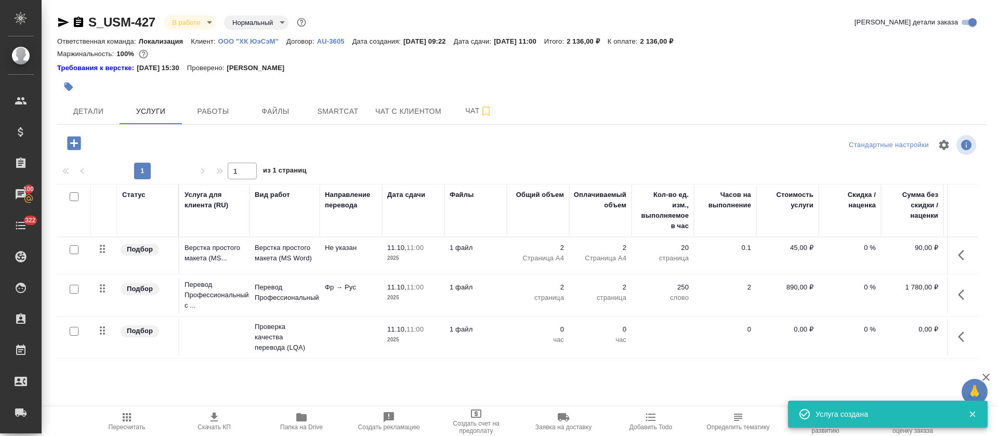
click at [957, 335] on button "button" at bounding box center [964, 336] width 25 height 25
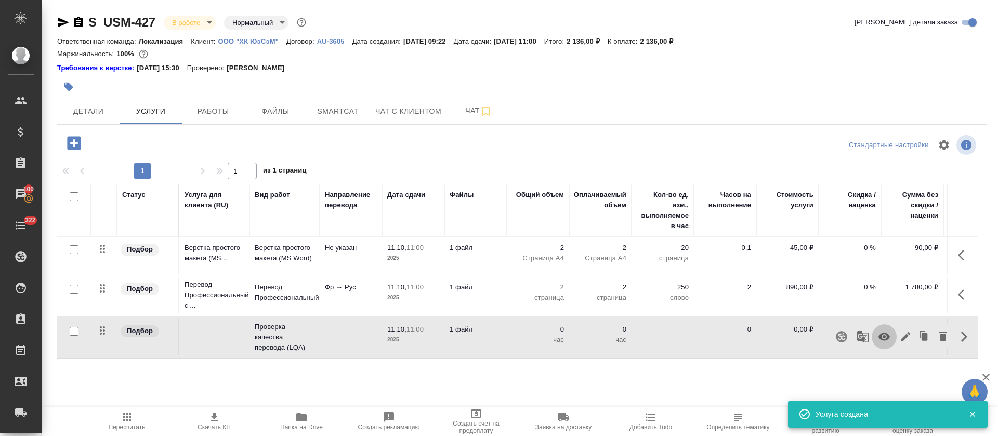
click at [883, 338] on icon "button" at bounding box center [884, 337] width 12 height 12
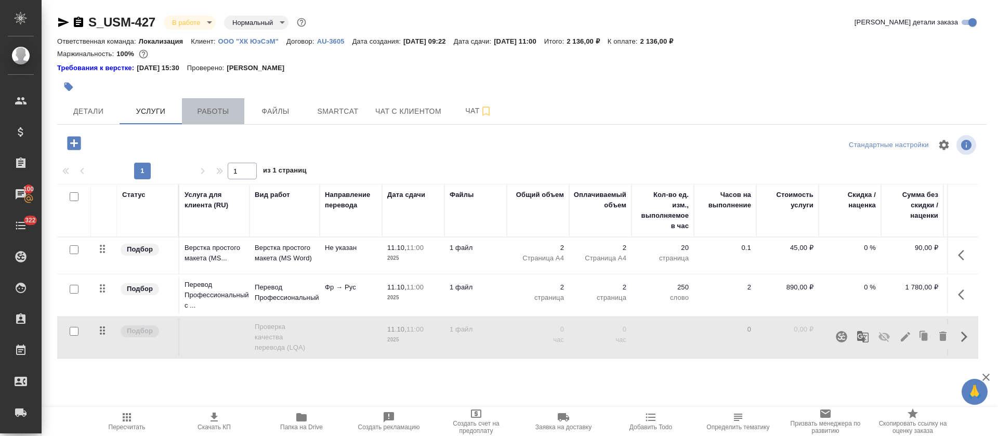
click at [238, 118] on button "Работы" at bounding box center [213, 111] width 62 height 26
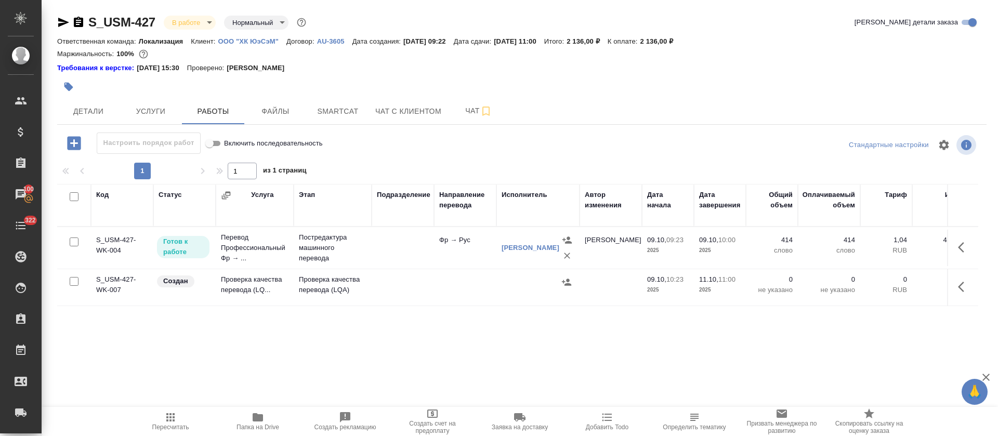
click at [958, 284] on icon "button" at bounding box center [964, 287] width 12 height 12
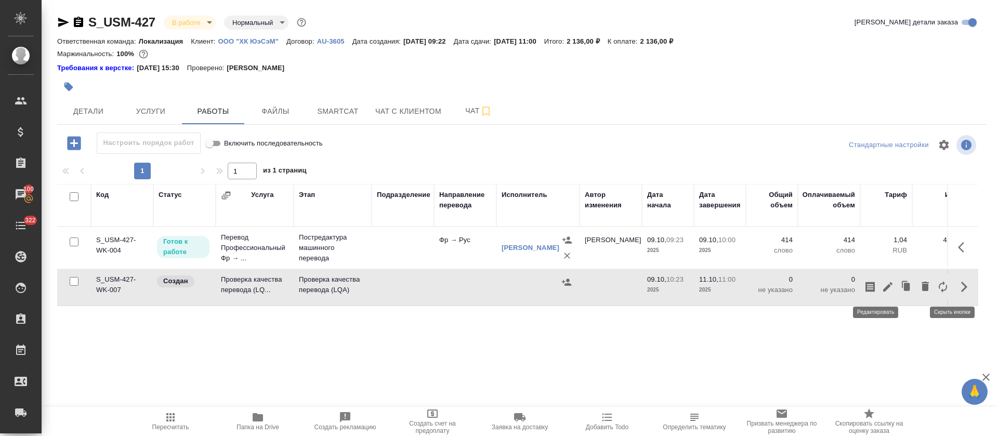
click at [883, 286] on icon "button" at bounding box center [887, 286] width 9 height 9
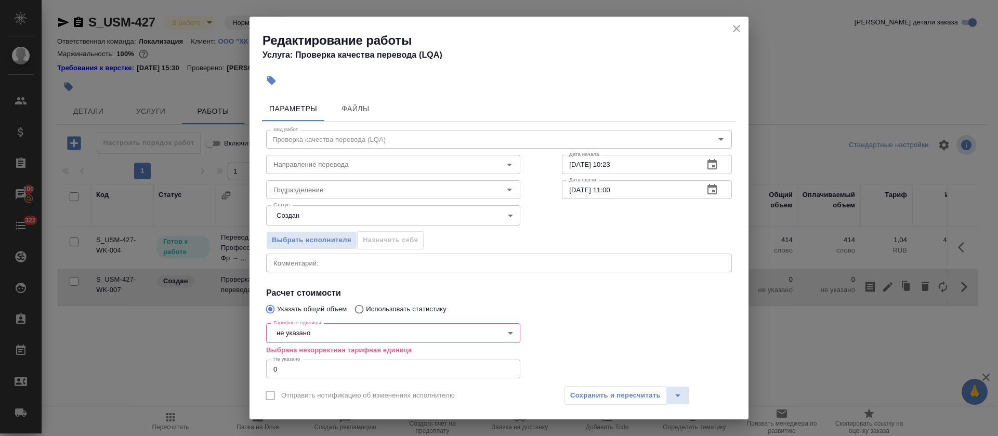
click at [706, 165] on icon "button" at bounding box center [712, 165] width 12 height 12
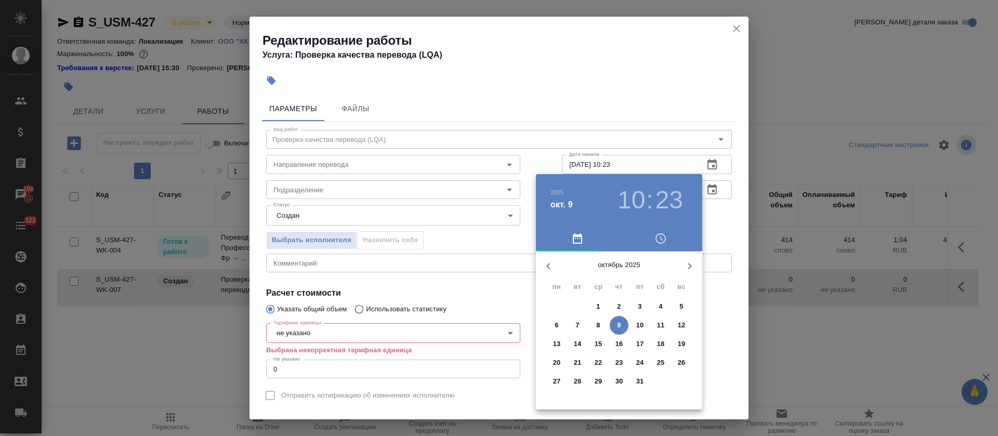
click at [621, 327] on p "9" at bounding box center [619, 325] width 4 height 10
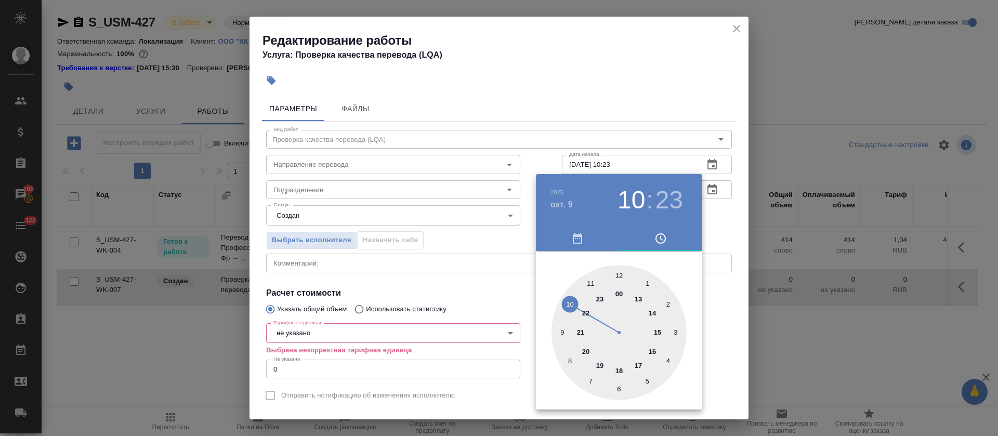
click at [569, 303] on div at bounding box center [619, 332] width 135 height 135
click at [620, 274] on div at bounding box center [619, 332] width 135 height 135
type input "09.10.2025 10:00"
click at [473, 286] on div at bounding box center [499, 218] width 998 height 436
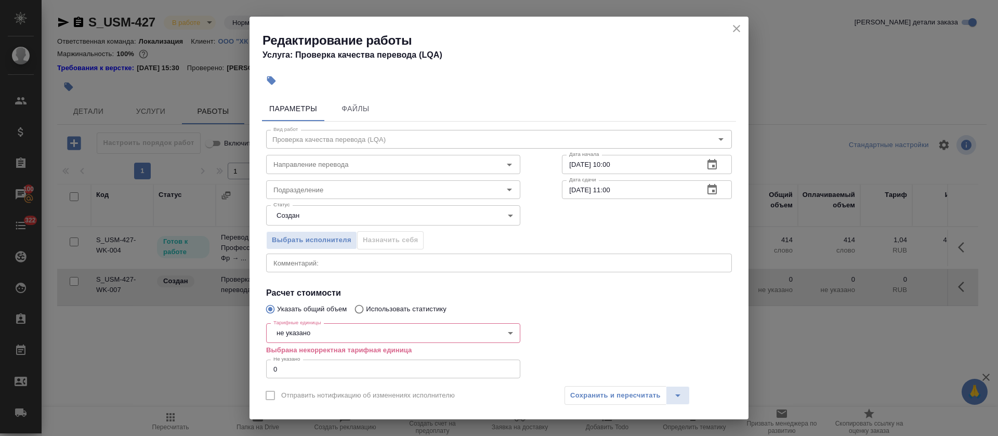
click at [709, 187] on button "button" at bounding box center [712, 189] width 25 height 25
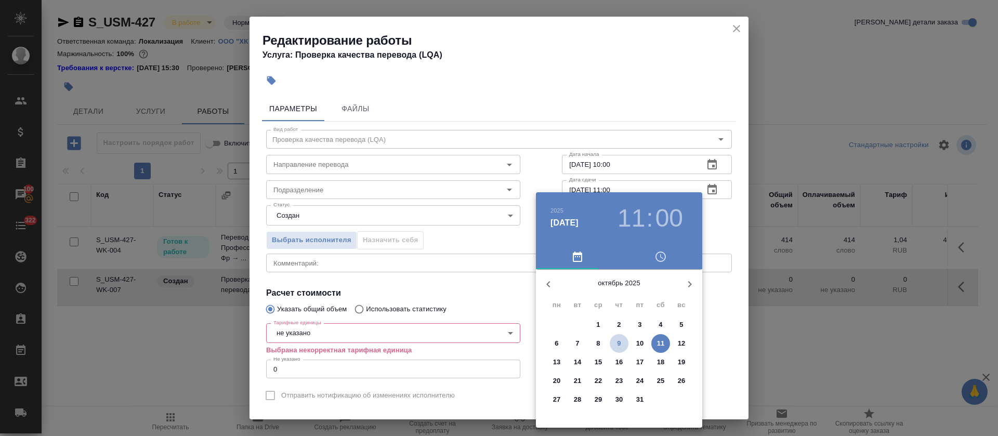
click at [617, 345] on span "9" at bounding box center [619, 344] width 19 height 10
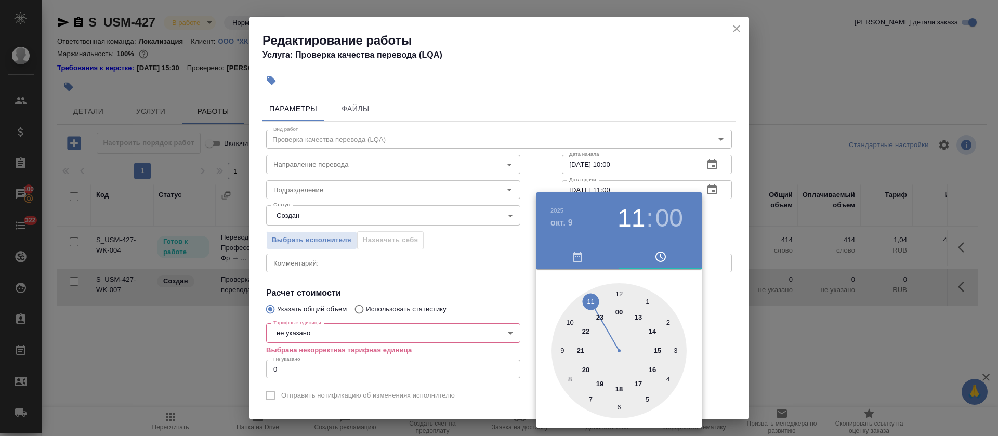
click at [571, 321] on div at bounding box center [619, 350] width 135 height 135
click at [668, 322] on div at bounding box center [619, 350] width 135 height 135
type input "09.10.2025 10:10"
click at [466, 294] on div at bounding box center [499, 218] width 998 height 436
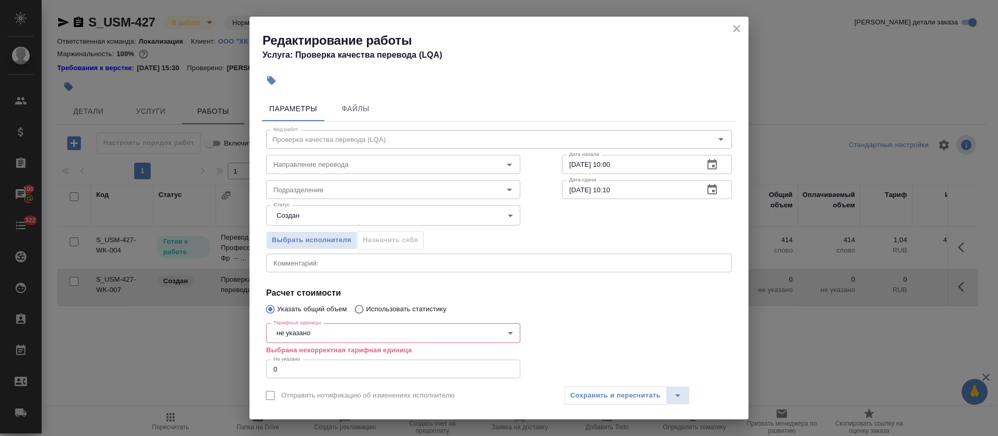
click at [706, 195] on icon "button" at bounding box center [712, 190] width 12 height 12
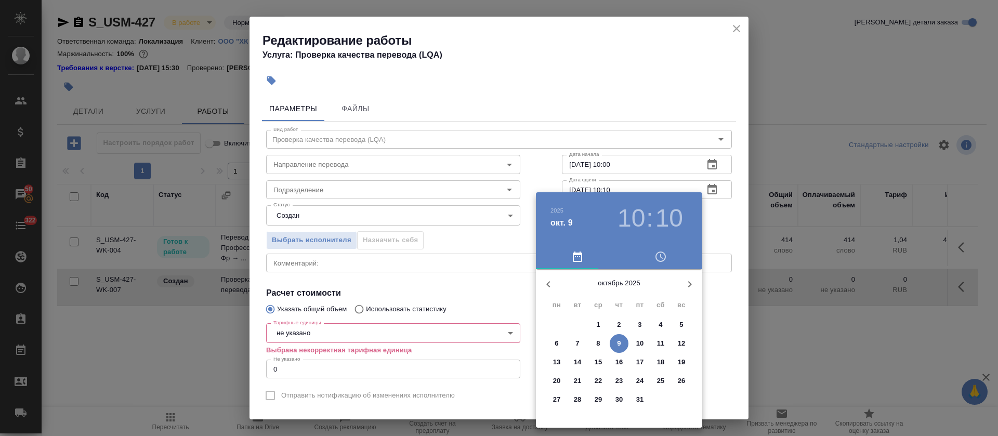
click at [480, 259] on div at bounding box center [499, 218] width 998 height 436
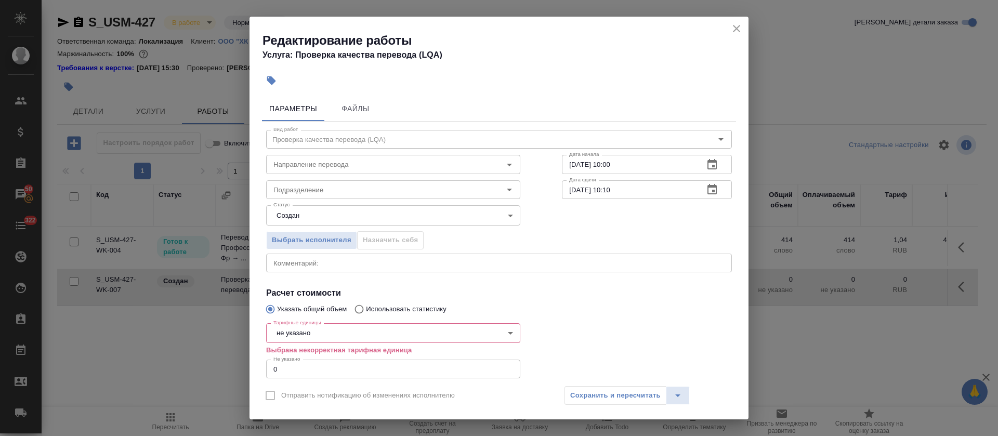
click at [316, 193] on input "Подразделение" at bounding box center [375, 190] width 213 height 12
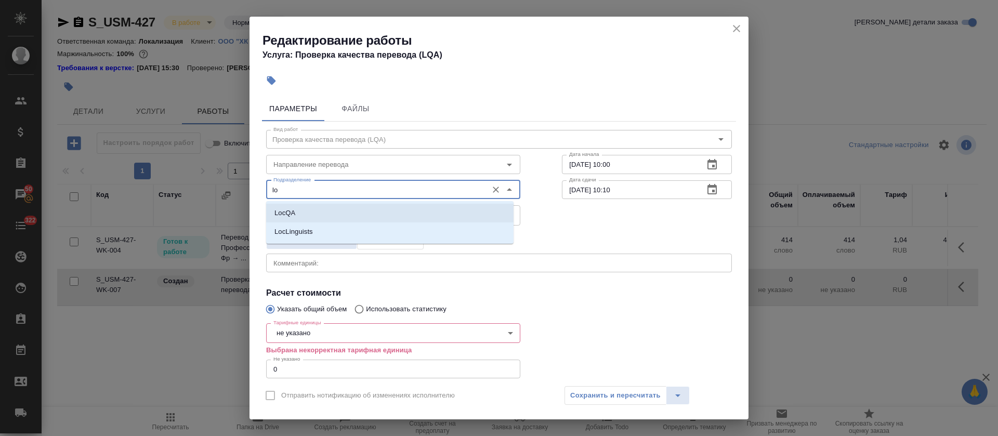
click at [316, 207] on li "LocQA" at bounding box center [390, 213] width 248 height 19
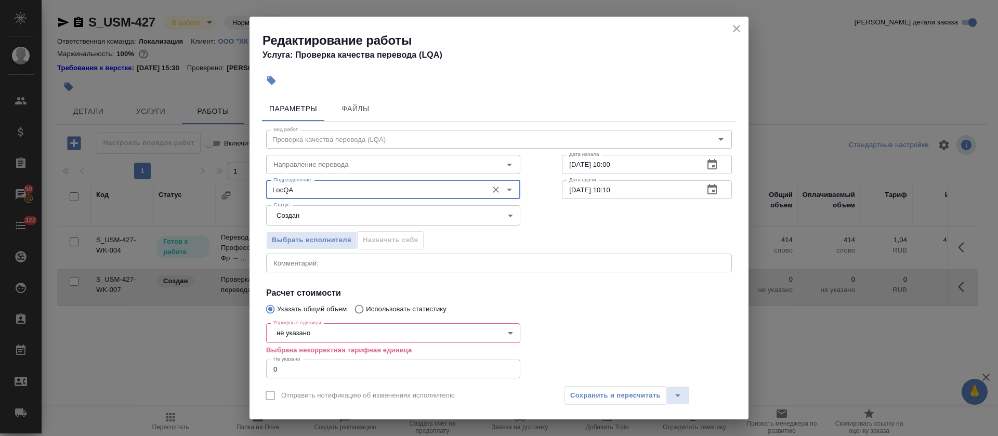
type input "LocQA"
click at [316, 212] on body "🙏 .cls-1 fill:#fff; AWATERA Tretyakova Olga Клиенты Спецификации Заказы 50 Чаты…" at bounding box center [499, 218] width 998 height 436
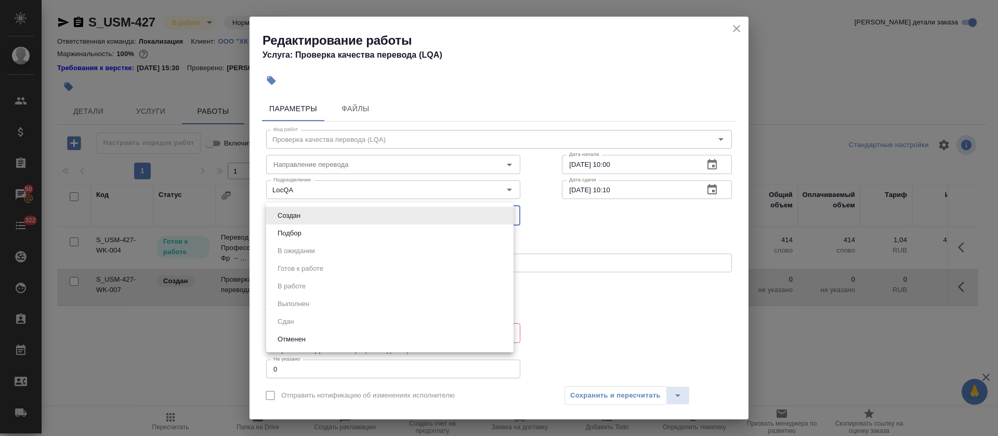
click at [314, 232] on li "Подбор" at bounding box center [390, 234] width 248 height 18
type input "recruiting"
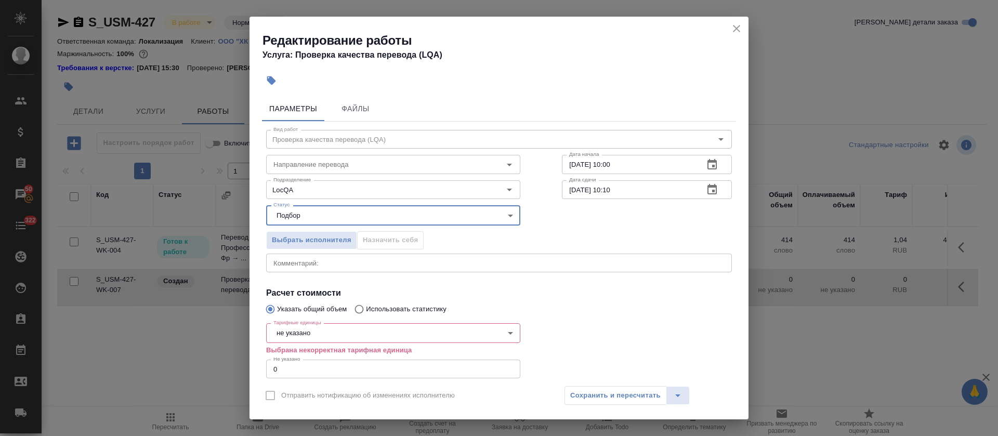
click at [287, 336] on body "🙏 .cls-1 fill:#fff; AWATERA Tretyakova Olga Клиенты Спецификации Заказы 50 Чаты…" at bounding box center [499, 218] width 998 height 436
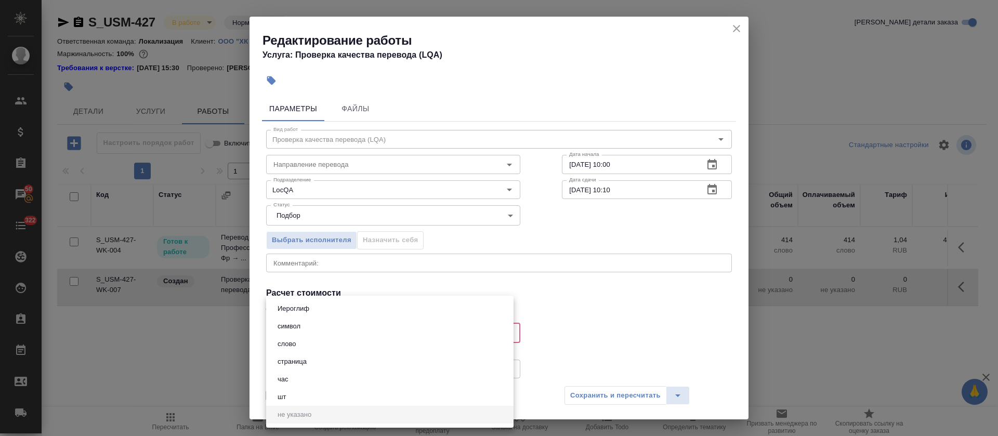
click at [283, 374] on button "час" at bounding box center [283, 379] width 17 height 11
type input "5a8b1489cc6b4906c91bfd93"
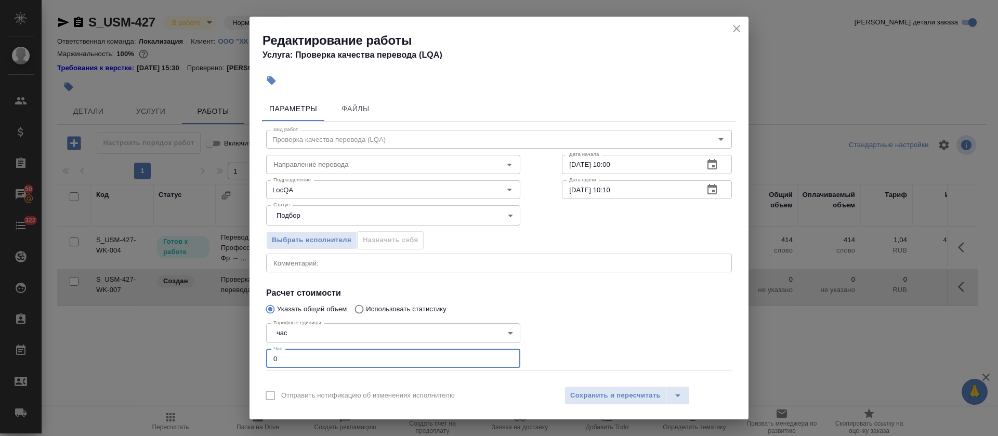
drag, startPoint x: 280, startPoint y: 365, endPoint x: 266, endPoint y: 365, distance: 14.0
click at [266, 365] on input "0" at bounding box center [393, 358] width 254 height 19
type input "1"
click at [599, 396] on span "Сохранить и пересчитать" at bounding box center [615, 396] width 90 height 12
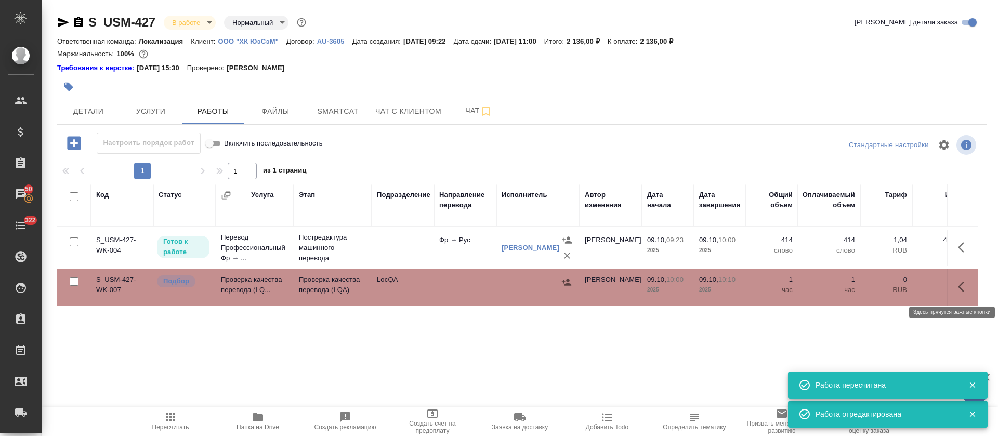
click at [958, 286] on icon "button" at bounding box center [964, 287] width 12 height 12
click at [864, 289] on icon "button" at bounding box center [870, 287] width 12 height 12
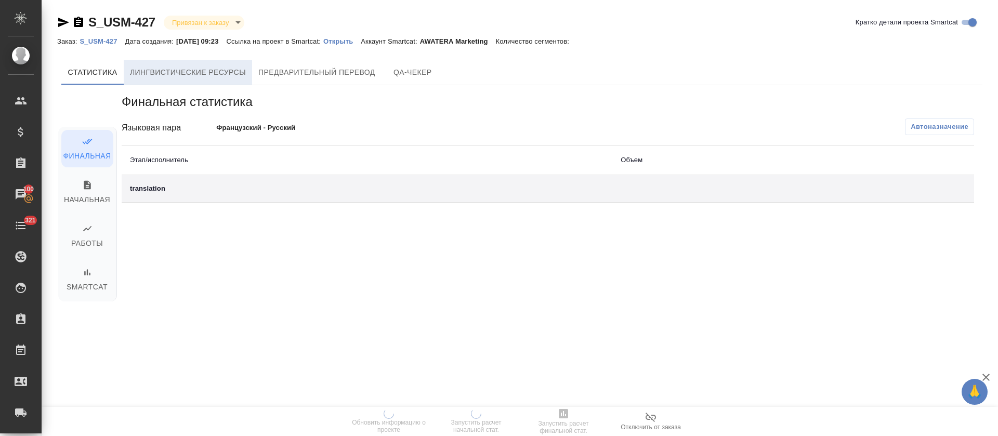
click at [166, 71] on span "Лингвистические ресурсы" at bounding box center [188, 72] width 116 height 13
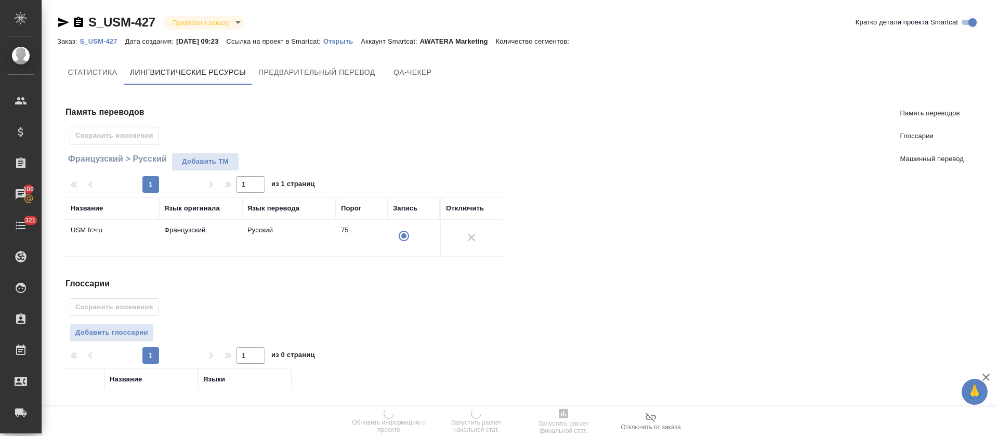
scroll to position [151, 0]
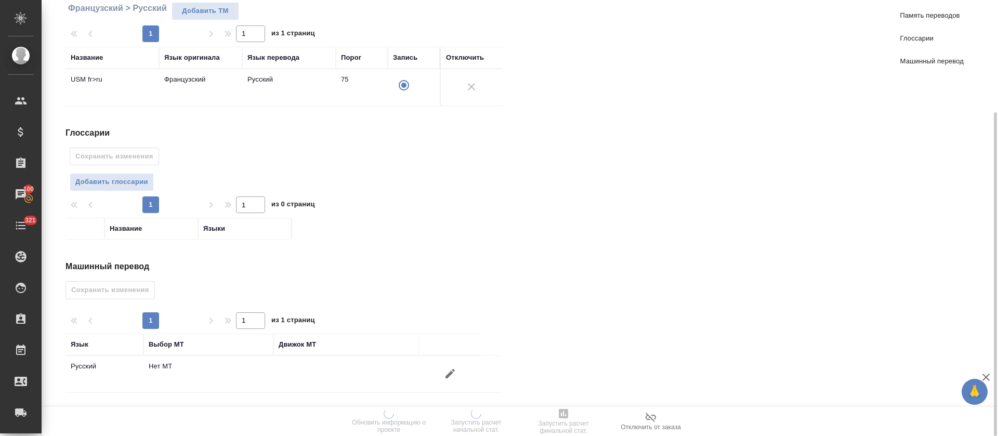
click at [148, 192] on div at bounding box center [288, 193] width 445 height 5
click at [145, 189] on button "Добавить глоссарии" at bounding box center [112, 182] width 84 height 18
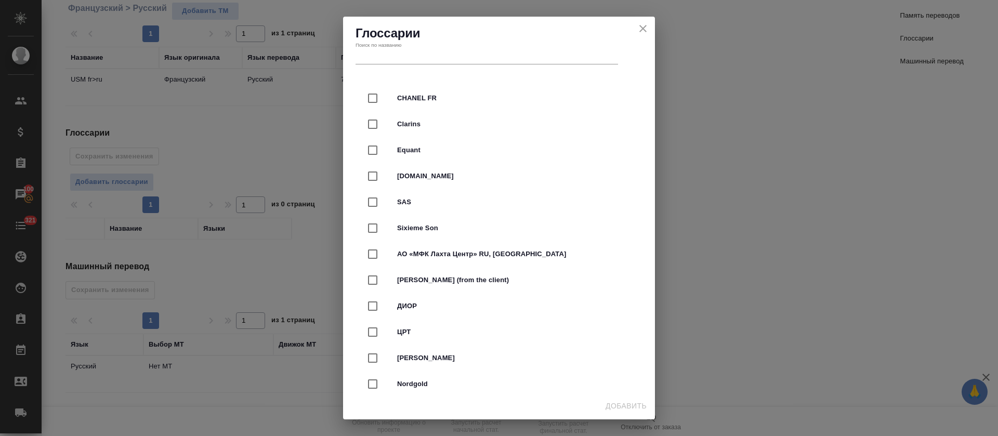
scroll to position [43, 0]
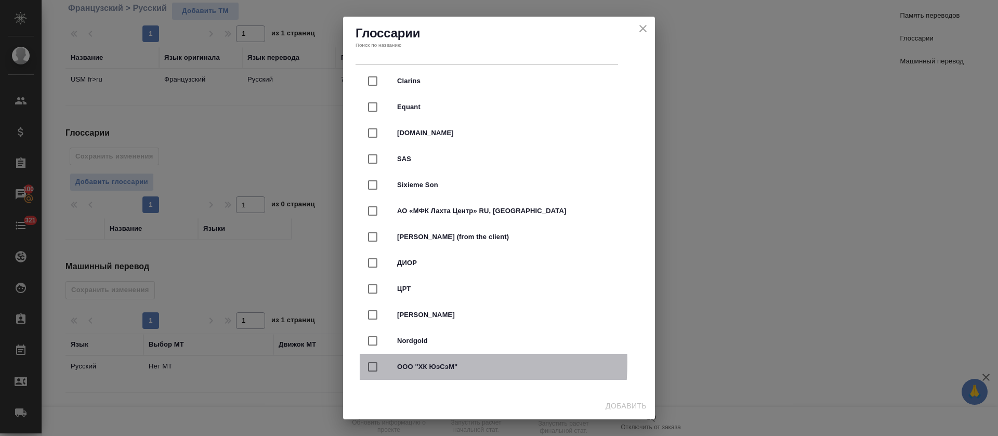
click at [385, 362] on div at bounding box center [382, 367] width 29 height 22
checkbox input "true"
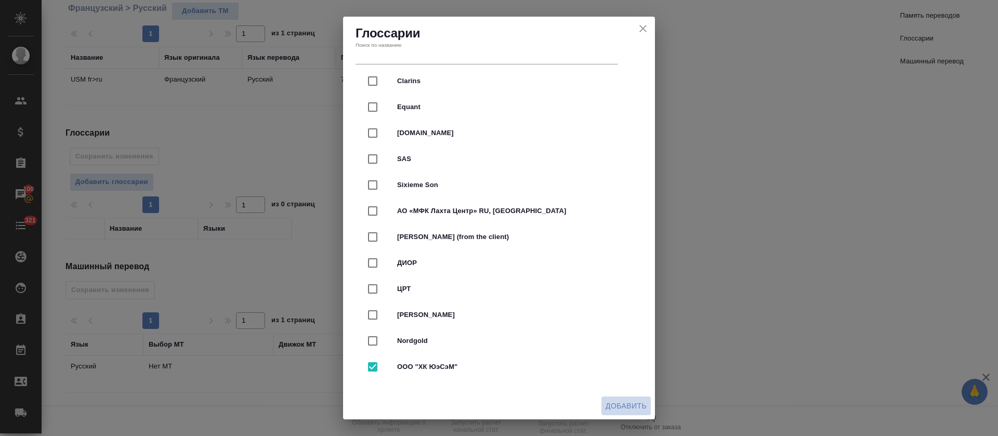
click at [628, 401] on span "Добавить" at bounding box center [626, 406] width 41 height 13
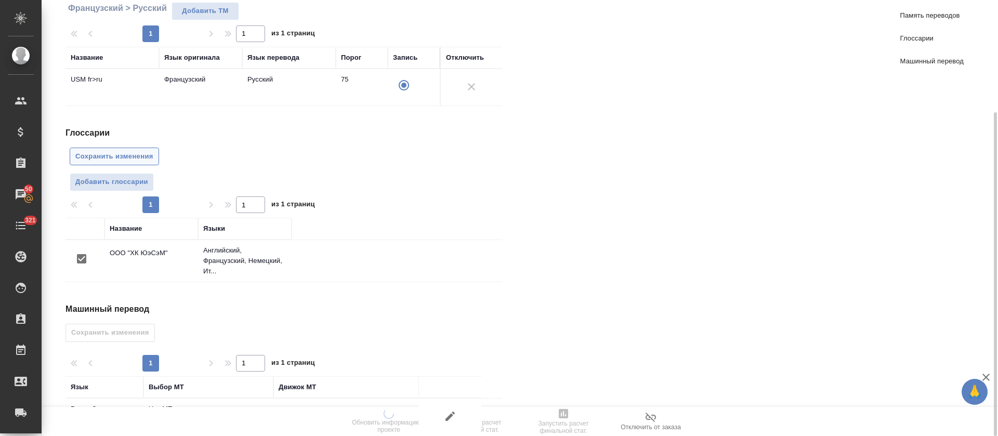
click at [115, 160] on span "Сохранить изменения" at bounding box center [114, 157] width 78 height 12
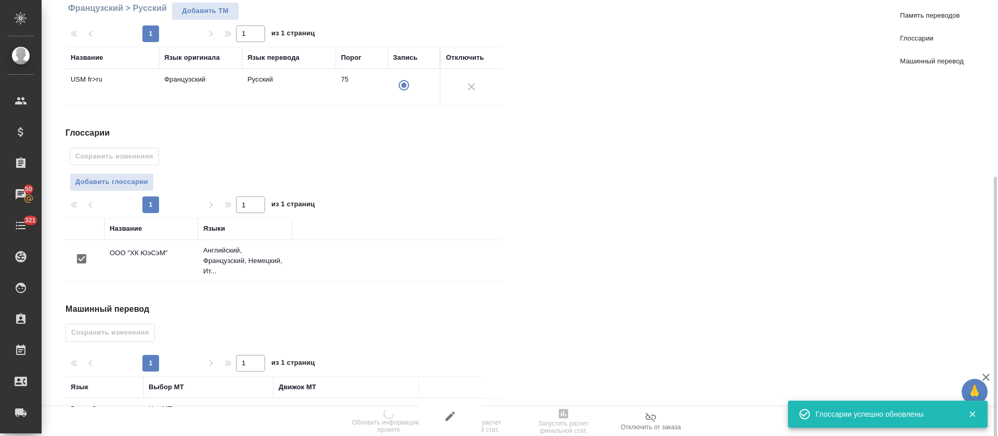
scroll to position [193, 0]
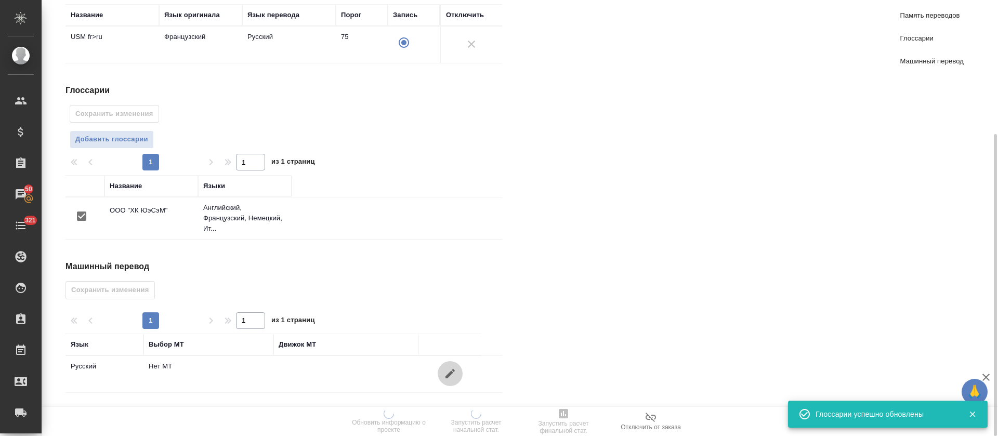
click at [446, 376] on icon "button" at bounding box center [450, 373] width 9 height 9
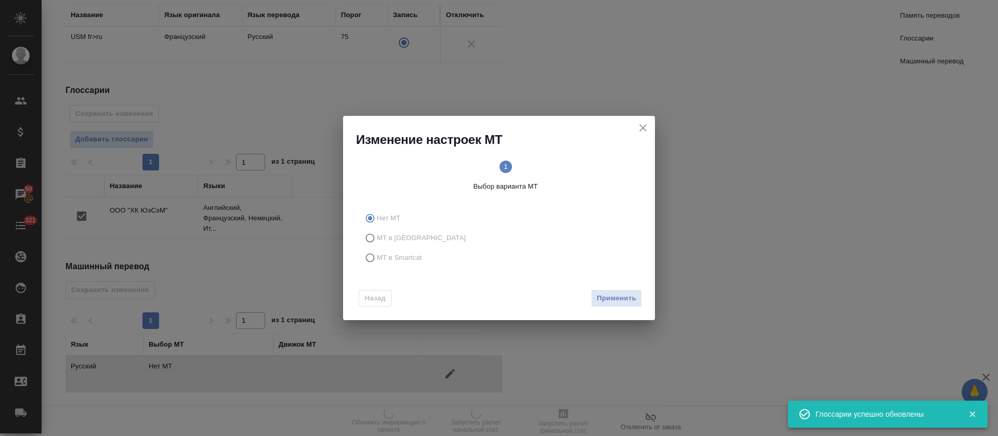
click at [385, 253] on span "МТ в Smartcat" at bounding box center [399, 258] width 45 height 10
click at [377, 252] on input "МТ в Smartcat" at bounding box center [368, 258] width 17 height 20
radio input "true"
click at [643, 309] on div "Назад Вперед" at bounding box center [499, 296] width 312 height 49
click at [636, 303] on span "Вперед" at bounding box center [623, 299] width 26 height 12
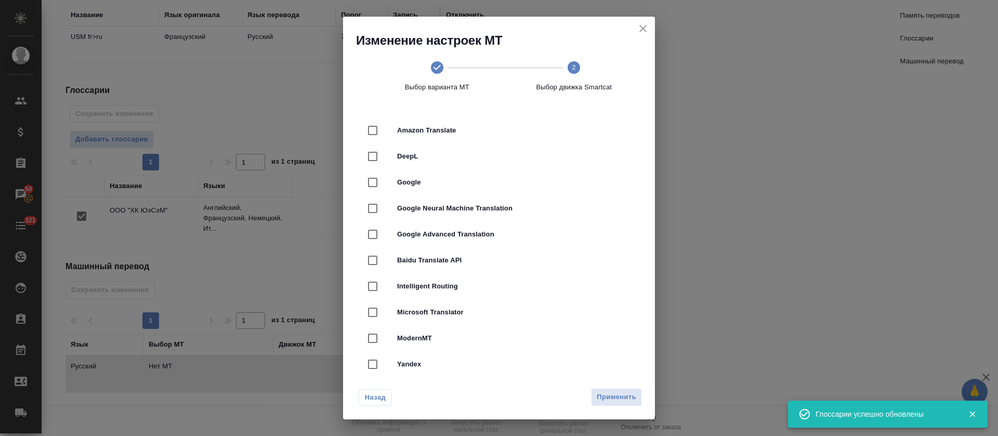
click at [508, 148] on div "DeepL" at bounding box center [499, 157] width 279 height 26
checkbox input "true"
click at [623, 401] on span "Применить" at bounding box center [617, 398] width 40 height 12
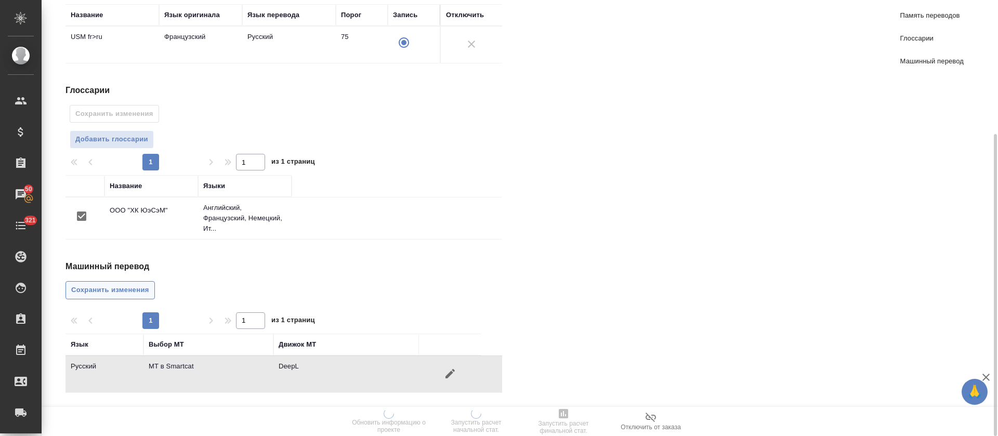
click at [94, 287] on span "Сохранить изменения" at bounding box center [110, 290] width 78 height 12
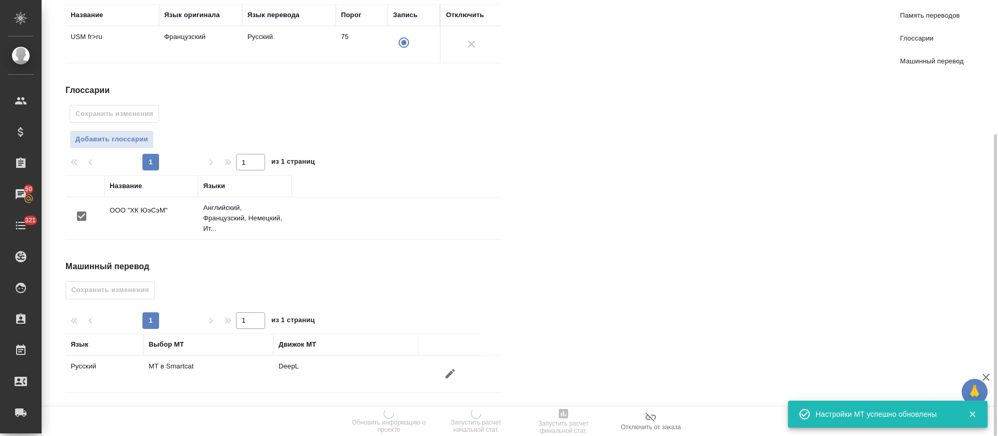
scroll to position [0, 0]
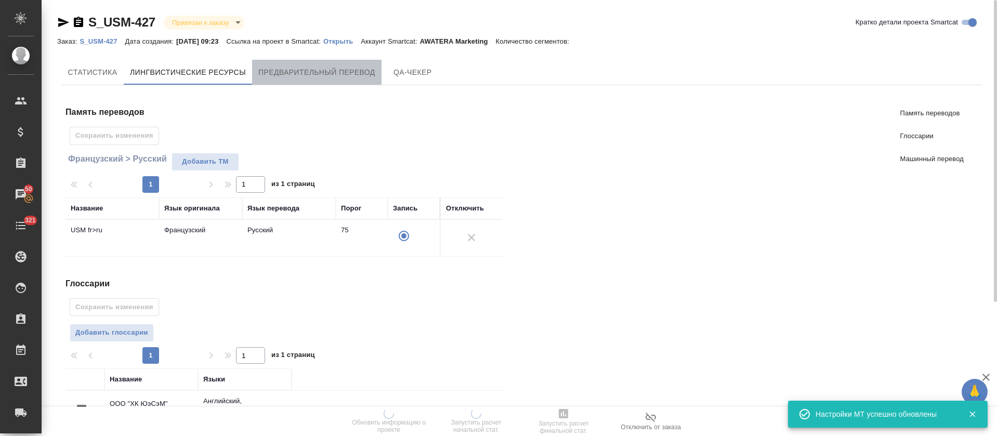
click at [254, 71] on button "Предварительный перевод" at bounding box center [316, 72] width 129 height 25
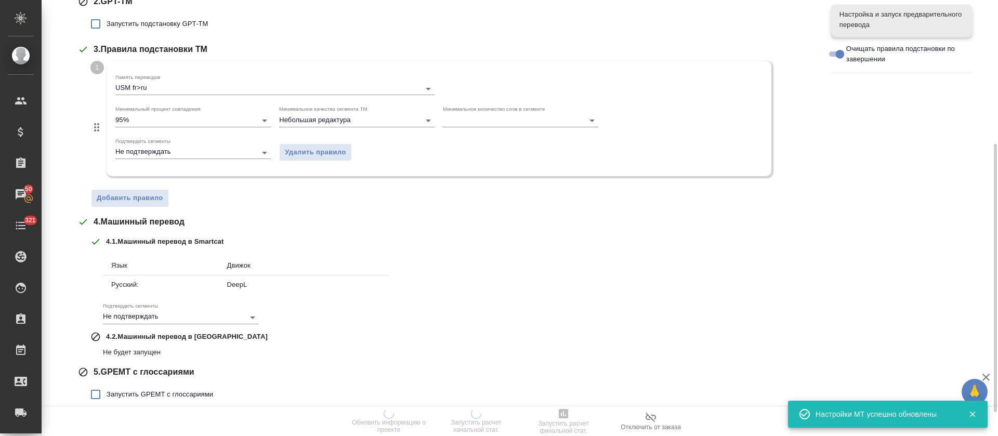
scroll to position [272, 0]
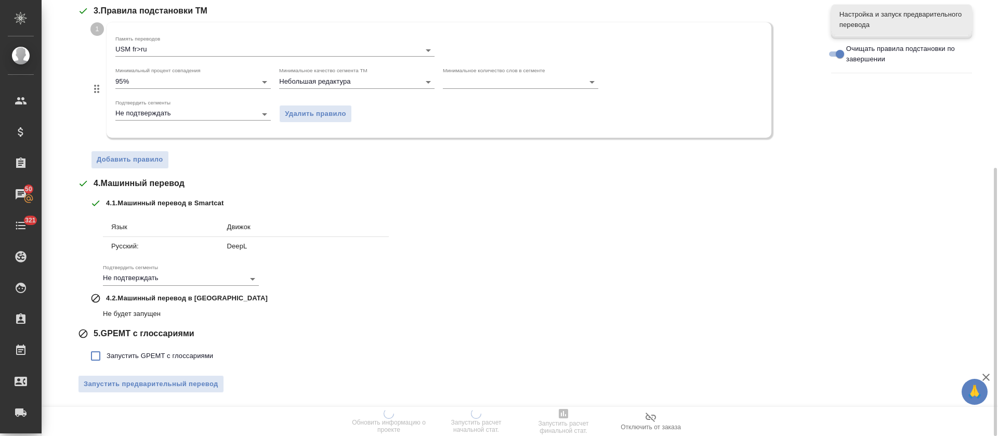
click at [173, 349] on label "Запустить GPEMT с глоссариями" at bounding box center [149, 356] width 128 height 22
click at [107, 349] on input "Запустить GPEMT с глоссариями" at bounding box center [96, 356] width 22 height 22
checkbox input "true"
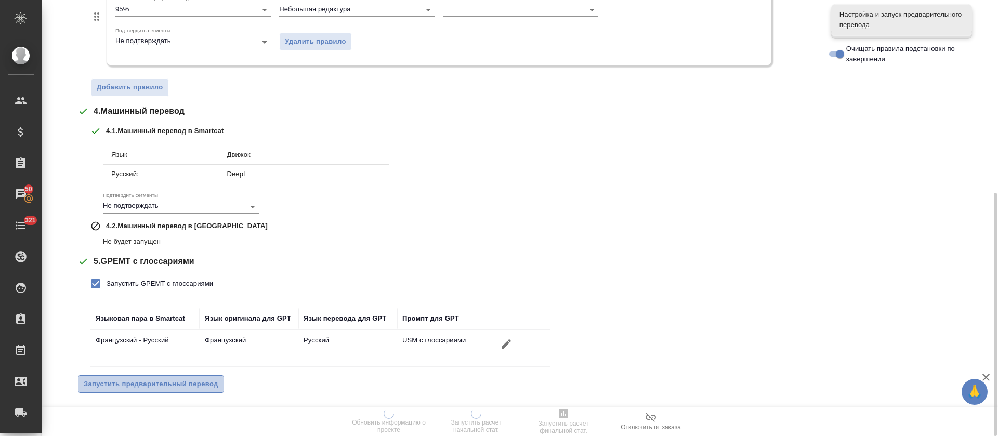
click at [172, 382] on span "Запустить предварительный перевод" at bounding box center [151, 385] width 135 height 12
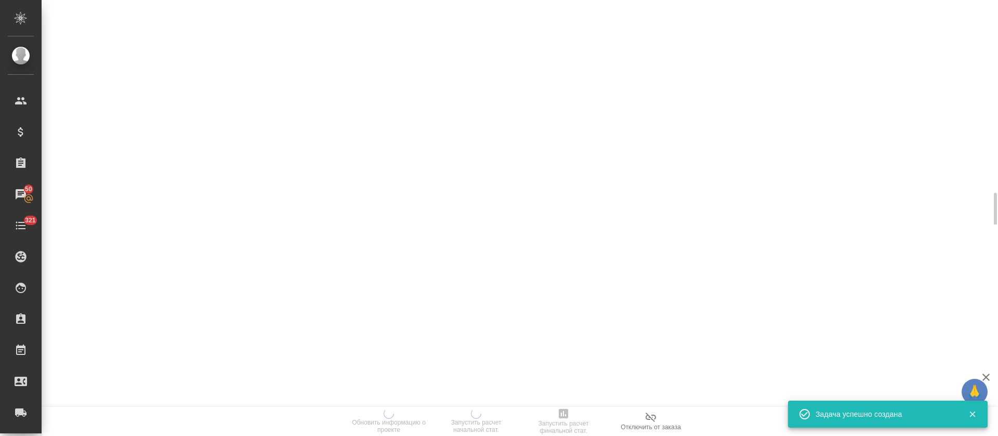
scroll to position [0, 0]
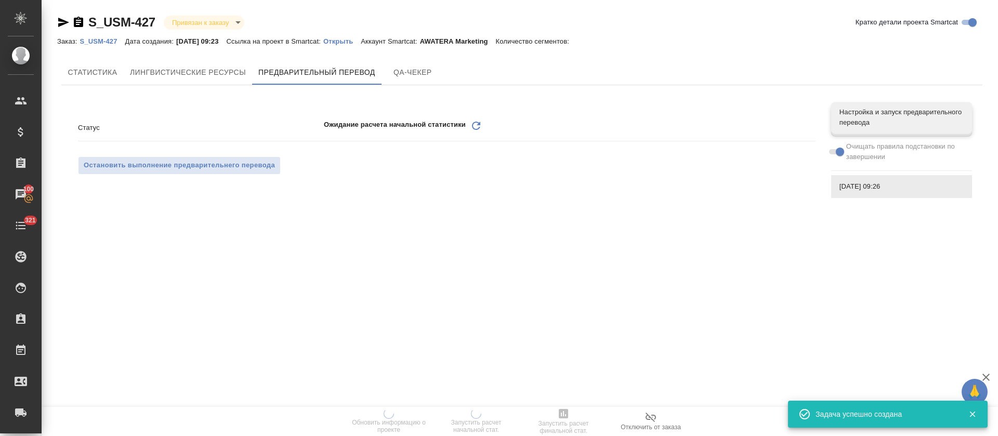
click at [480, 120] on icon "Обновить" at bounding box center [476, 126] width 12 height 12
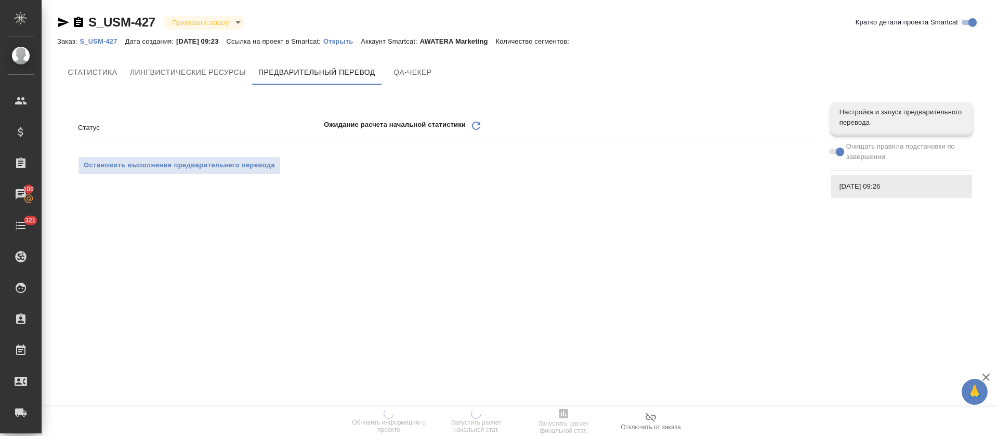
click at [475, 129] on icon at bounding box center [476, 126] width 8 height 8
click at [473, 128] on icon "Обновить" at bounding box center [476, 126] width 12 height 12
click at [585, 436] on html "🙏 .cls-1 fill:#fff; AWATERA Tretyakova Olga Клиенты Спецификации Заказы 100 Чат…" at bounding box center [499, 218] width 998 height 436
click at [478, 124] on icon at bounding box center [476, 126] width 8 height 8
click at [477, 124] on icon "Обновить" at bounding box center [476, 126] width 12 height 12
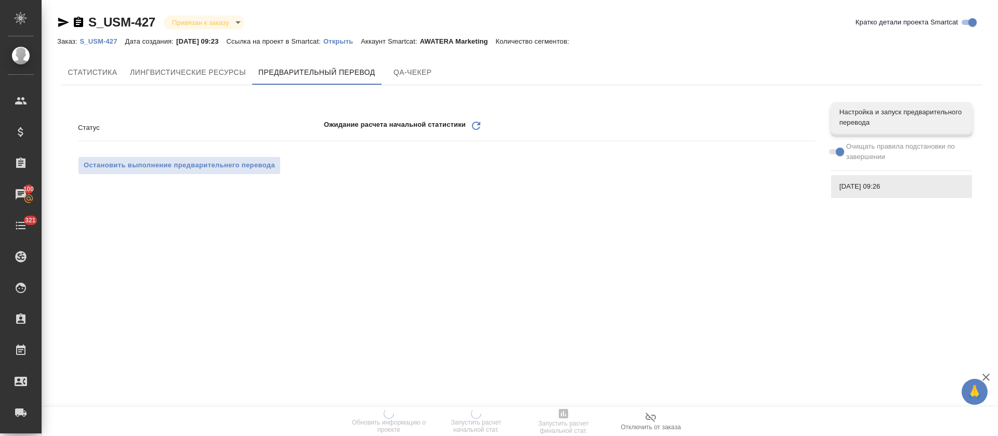
click at [477, 128] on icon "Обновить" at bounding box center [476, 126] width 12 height 12
click at [479, 122] on icon "Обновить" at bounding box center [476, 126] width 12 height 12
click at [478, 127] on icon "Обновить" at bounding box center [476, 126] width 12 height 12
click at [476, 126] on icon "Обновить" at bounding box center [476, 126] width 12 height 12
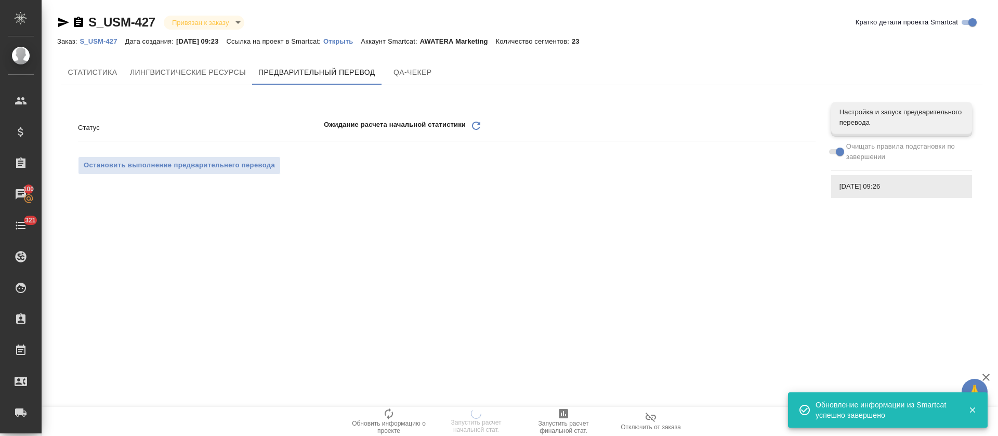
click at [623, 200] on div "Статус Ожидание расчета начальной статистики Обновить Остановить выполнение пре…" at bounding box center [521, 150] width 921 height 113
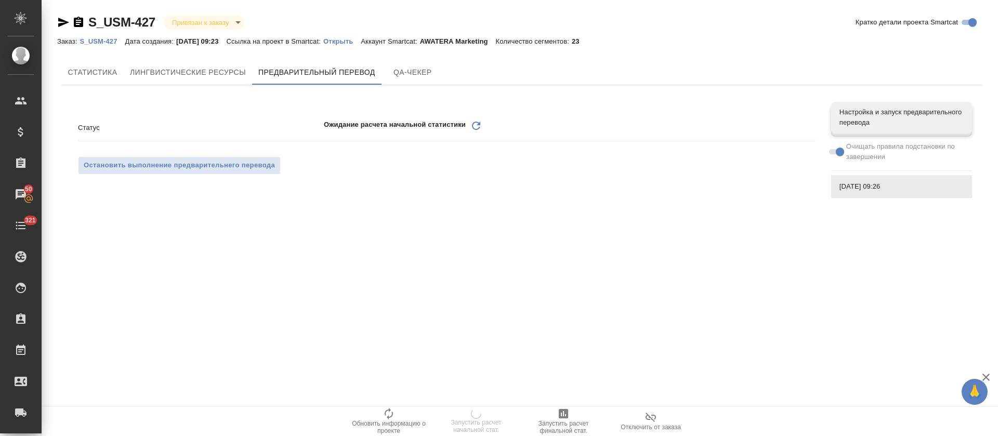
click at [479, 130] on icon "Обновить" at bounding box center [476, 126] width 12 height 12
click at [477, 127] on icon "Обновить" at bounding box center [476, 126] width 12 height 12
click at [877, 119] on span "Настройка и запуск предварительного перевода" at bounding box center [902, 117] width 124 height 21
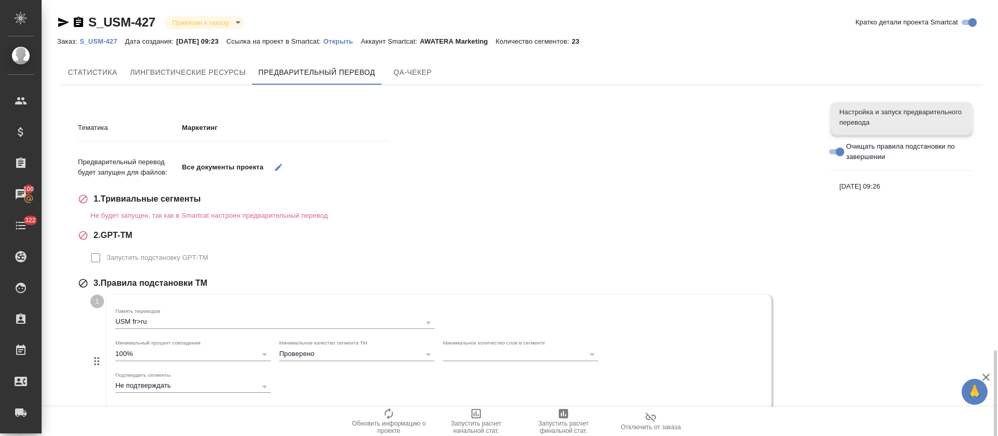
scroll to position [209, 0]
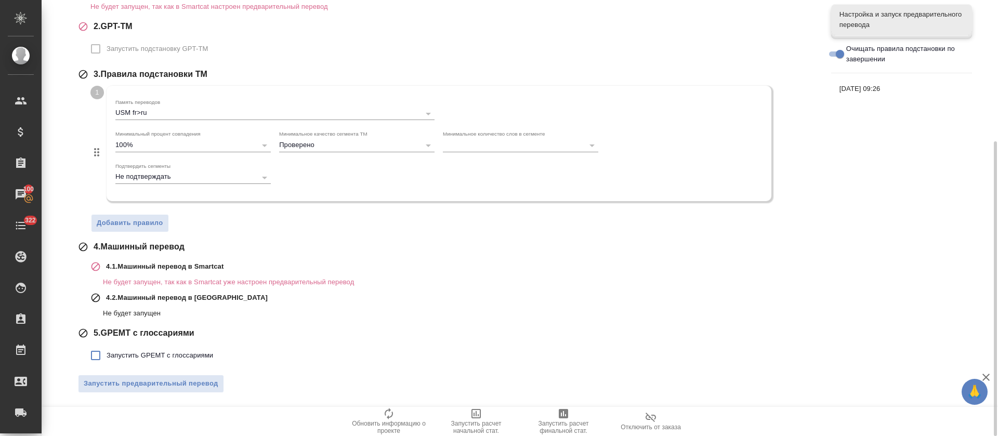
click at [160, 347] on label "Запустить GPEMT с глоссариями" at bounding box center [149, 356] width 128 height 22
click at [107, 347] on input "Запустить GPEMT с глоссариями" at bounding box center [96, 356] width 22 height 22
checkbox input "true"
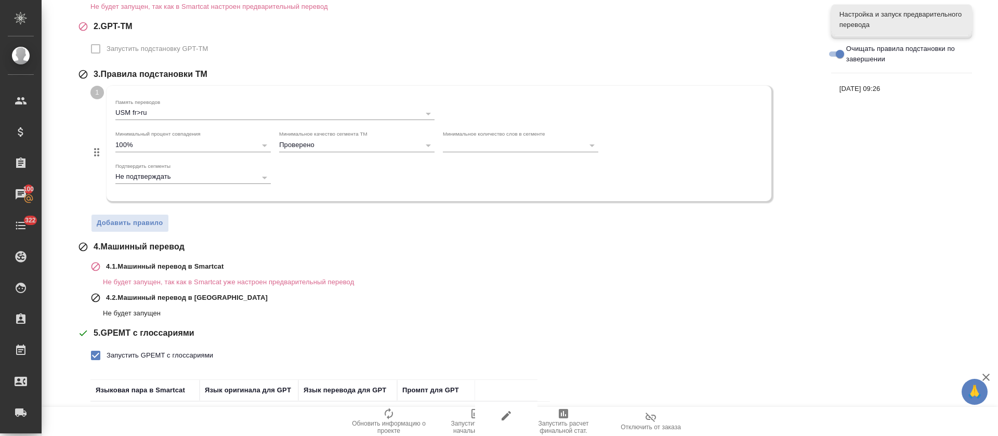
scroll to position [281, 0]
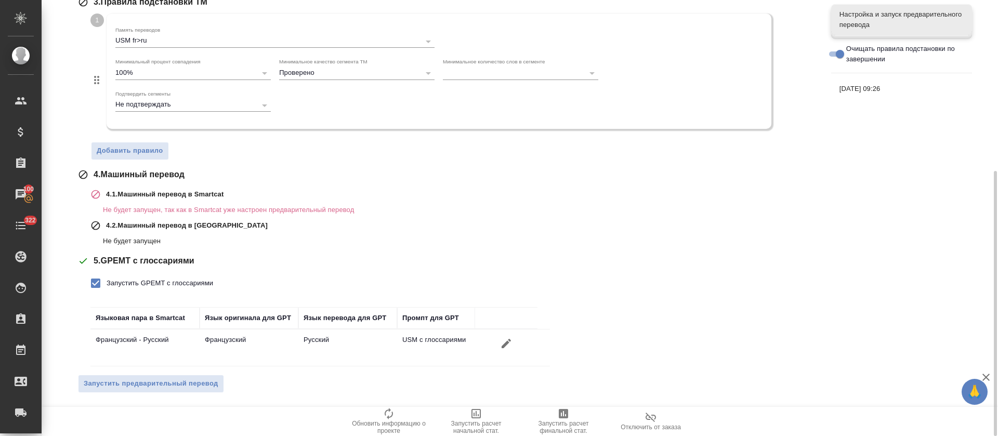
click at [174, 385] on span "Запустить предварительный перевод" at bounding box center [151, 384] width 135 height 12
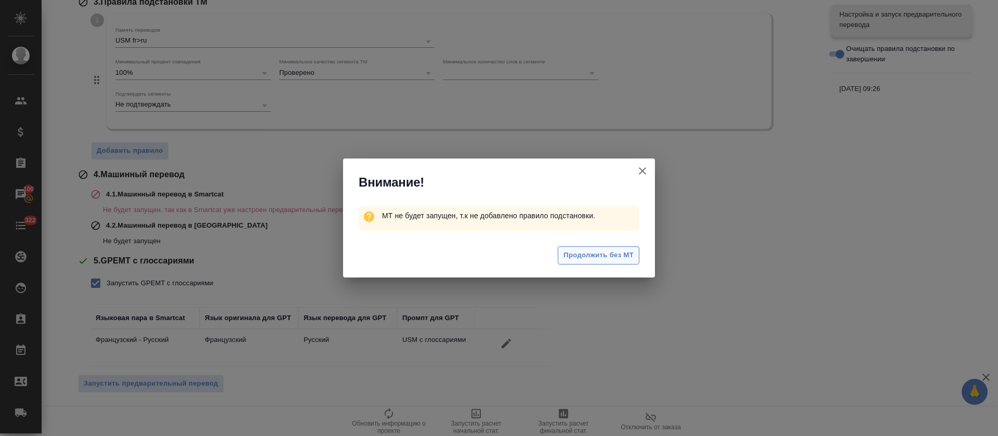
click at [626, 258] on span "Продолжить без МТ" at bounding box center [599, 256] width 70 height 12
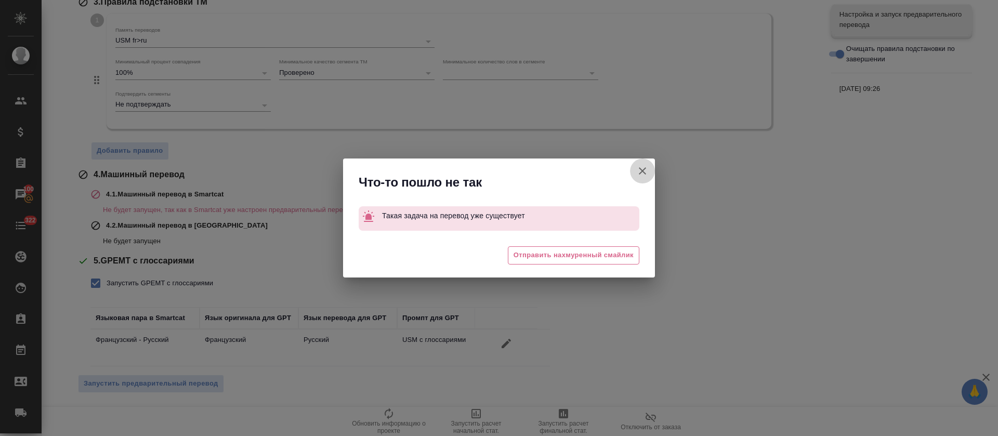
click at [642, 167] on icon "button" at bounding box center [642, 171] width 12 height 12
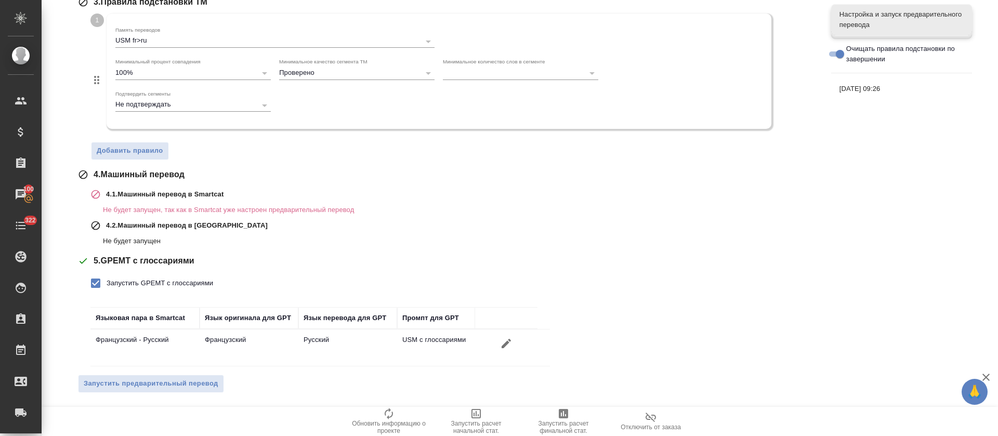
scroll to position [0, 0]
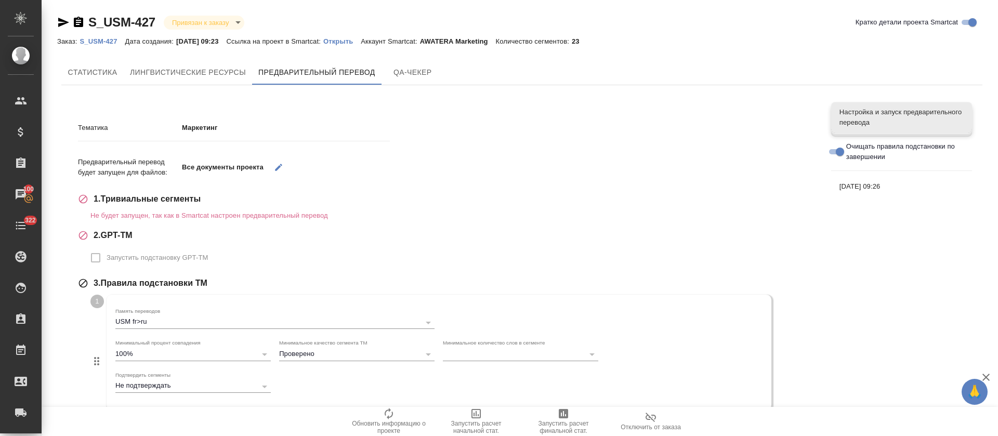
click at [860, 187] on span "09.10.2025, 09:26" at bounding box center [902, 186] width 124 height 10
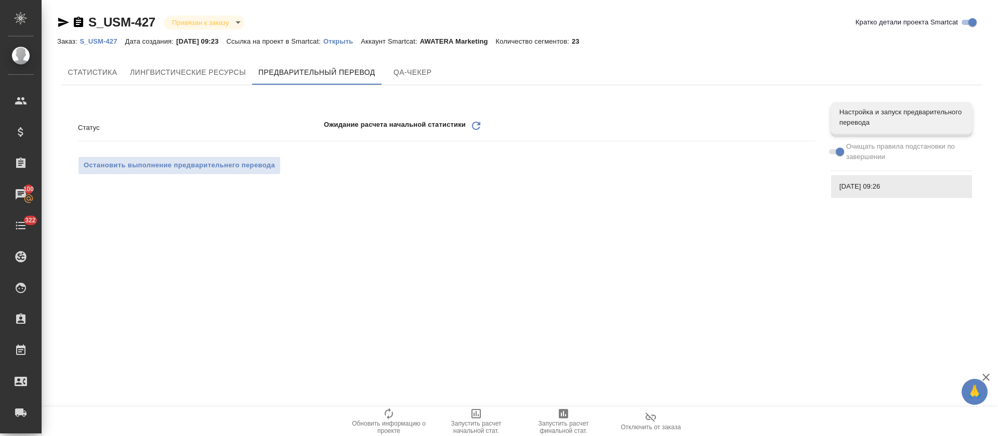
click at [473, 130] on icon "Обновить" at bounding box center [476, 126] width 12 height 12
click at [406, 129] on icon at bounding box center [405, 126] width 8 height 8
click at [398, 127] on div "Обновление проекта Обновить" at bounding box center [570, 128] width 492 height 16
click at [404, 128] on icon "Обновить" at bounding box center [405, 126] width 12 height 12
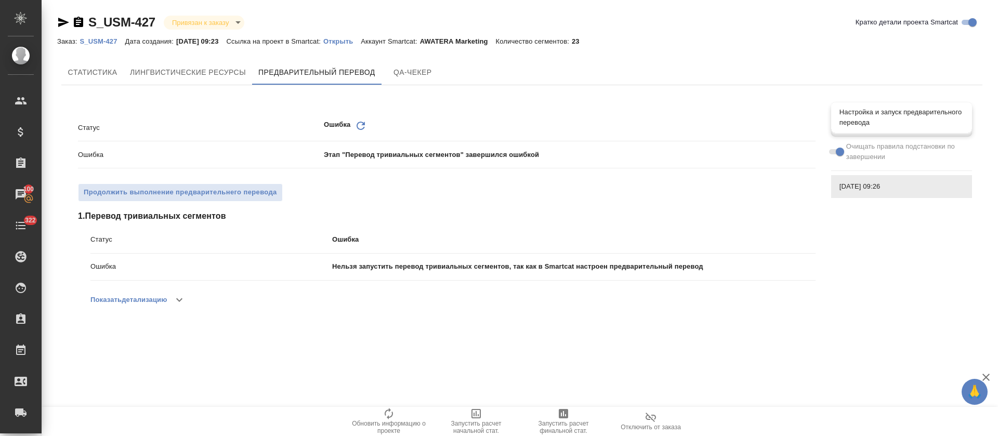
click at [871, 116] on span "Настройка и запуск предварительного перевода" at bounding box center [902, 117] width 124 height 21
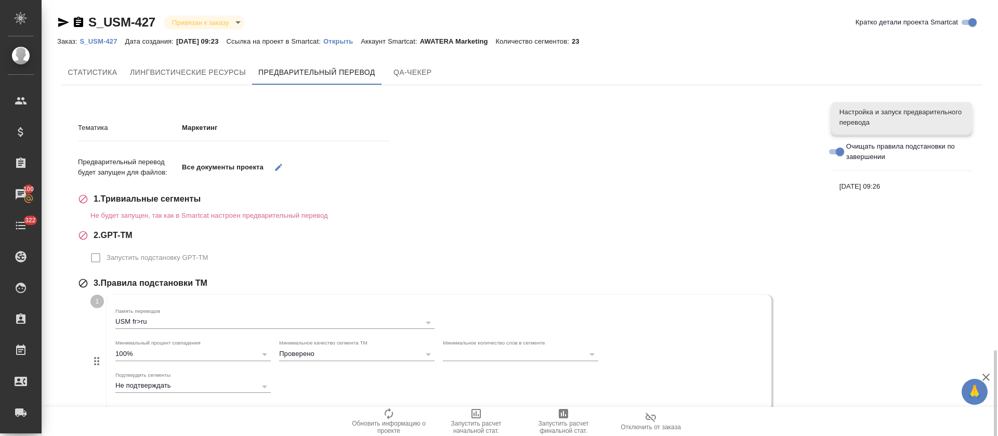
scroll to position [209, 0]
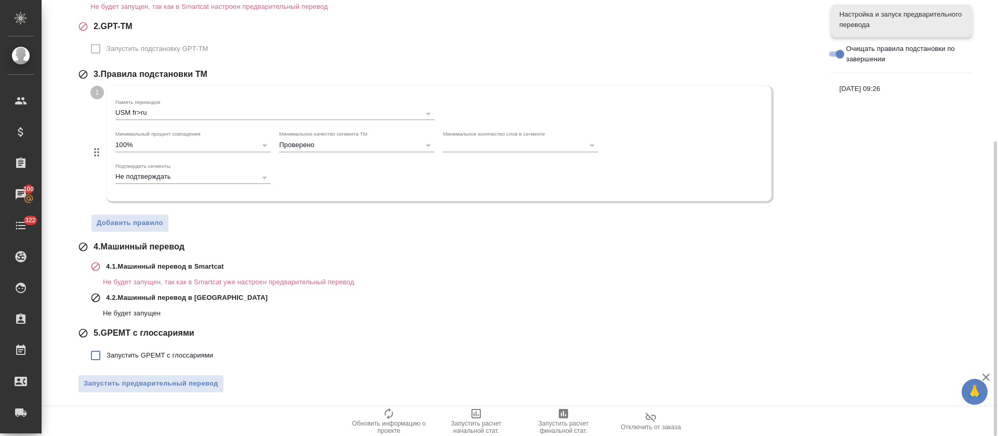
click at [163, 360] on span "Запустить GPEMT с глоссариями" at bounding box center [160, 355] width 107 height 10
click at [107, 360] on input "Запустить GPEMT с глоссариями" at bounding box center [96, 356] width 22 height 22
checkbox input "true"
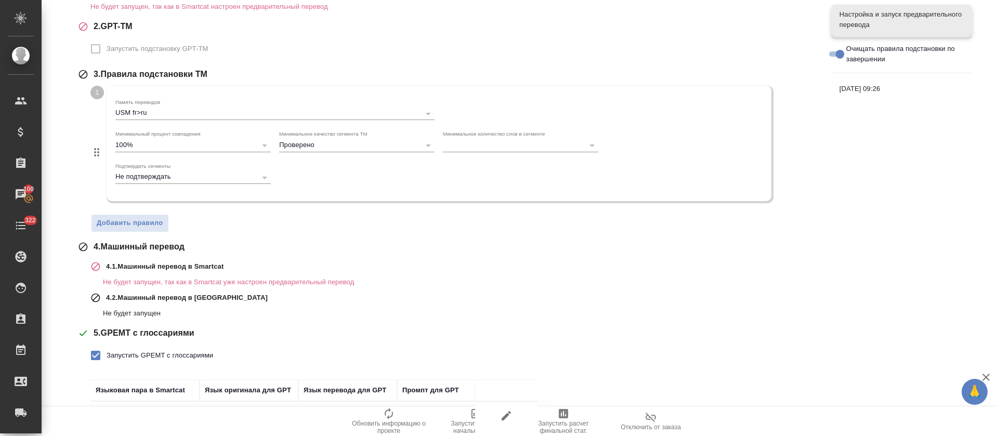
scroll to position [281, 0]
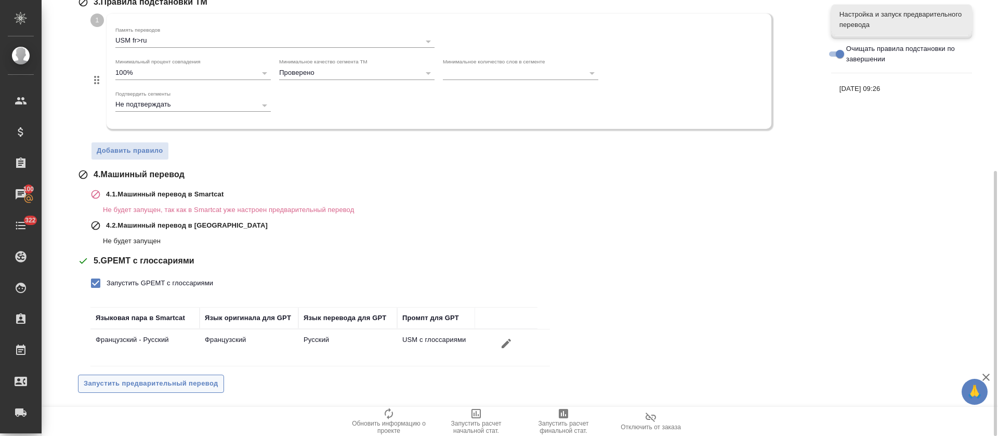
click at [166, 385] on span "Запустить предварительный перевод" at bounding box center [151, 384] width 135 height 12
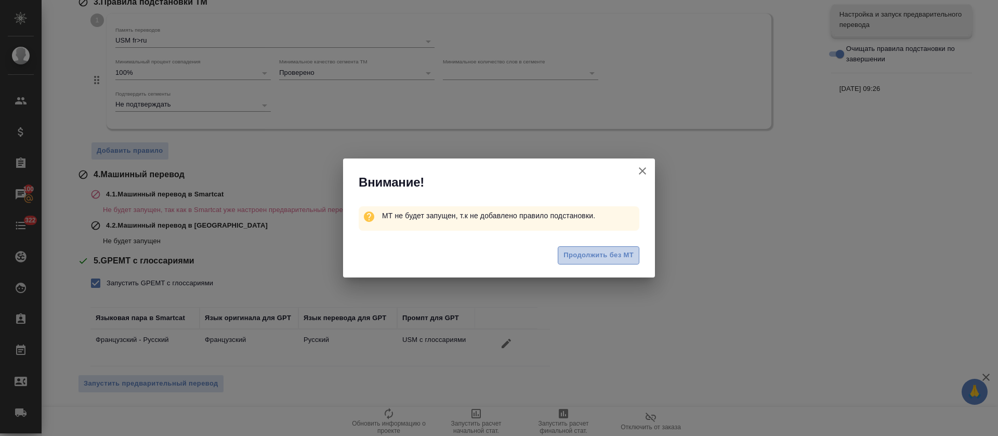
click at [578, 253] on span "Продолжить без МТ" at bounding box center [599, 256] width 70 height 12
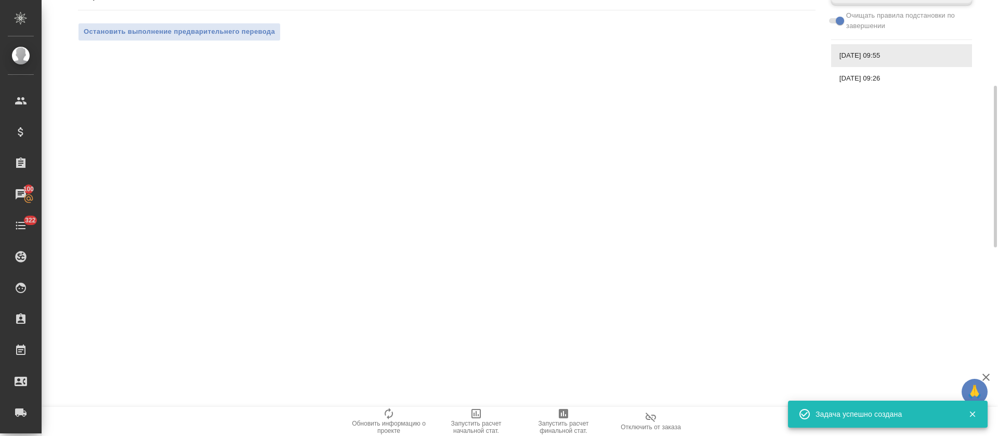
scroll to position [0, 0]
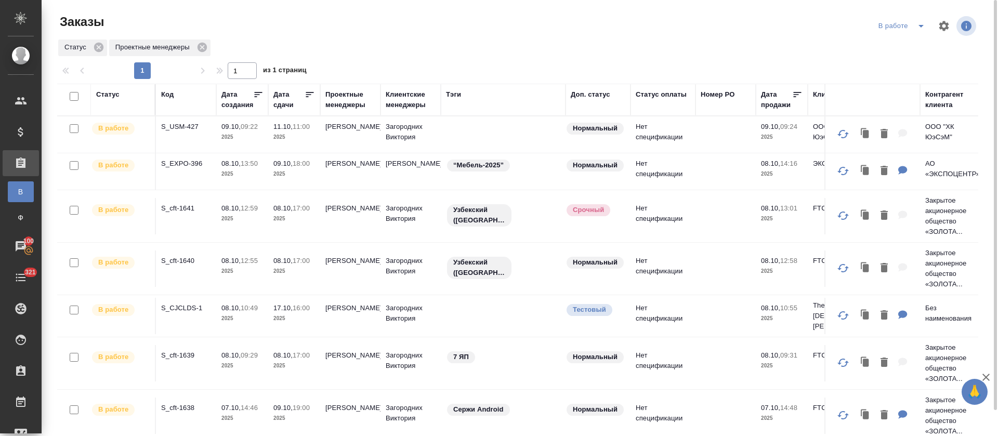
drag, startPoint x: 310, startPoint y: 100, endPoint x: 329, endPoint y: 83, distance: 25.0
click at [310, 100] on div at bounding box center [310, 96] width 10 height 14
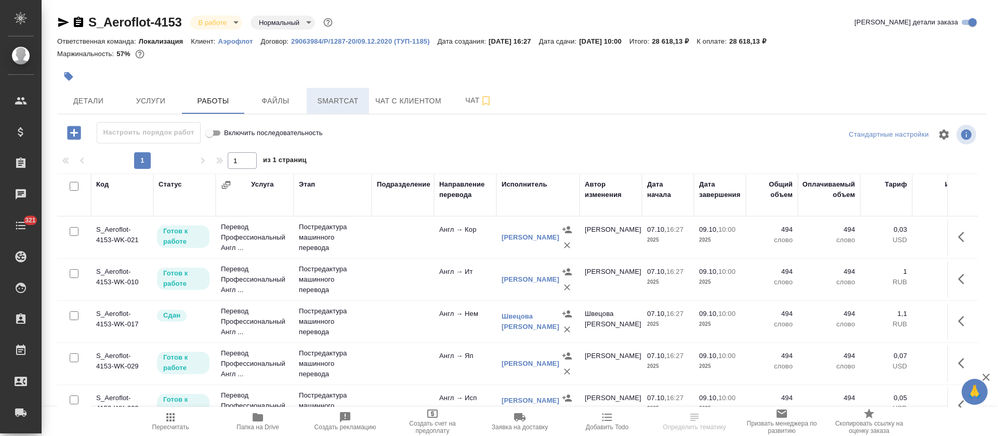
click at [349, 103] on span "Smartcat" at bounding box center [338, 101] width 50 height 13
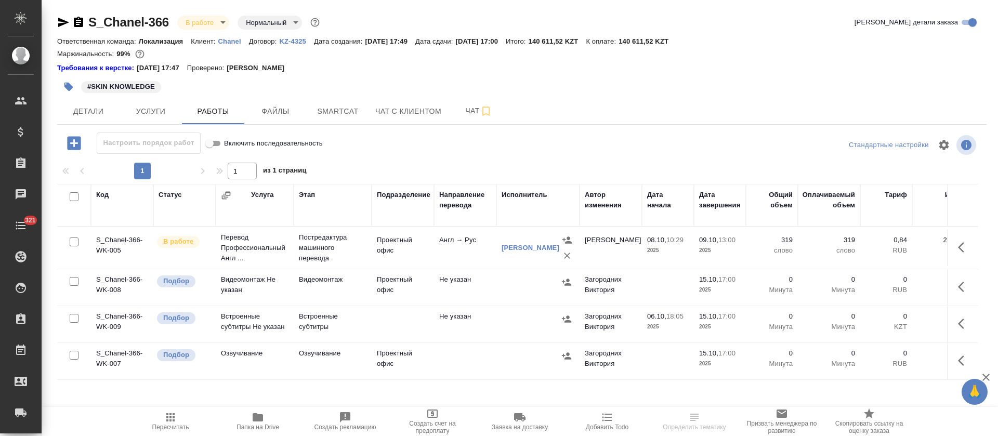
click at [337, 128] on div "S_Chanel-366 В работе inProgress Нормальный normal Кратко детали заказа Ответст…" at bounding box center [521, 222] width 941 height 445
click at [341, 112] on span "Smartcat" at bounding box center [338, 111] width 50 height 13
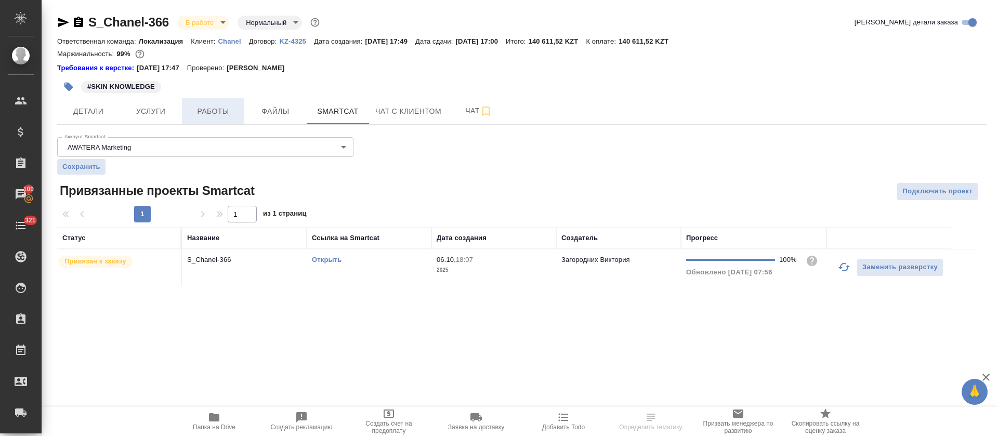
click at [232, 120] on button "Работы" at bounding box center [213, 111] width 62 height 26
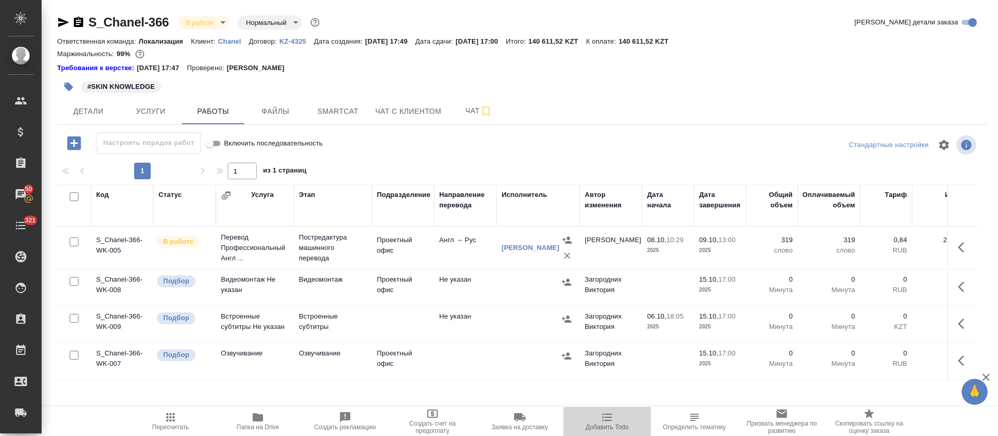
click at [610, 424] on span "Добавить Todo" at bounding box center [607, 427] width 43 height 7
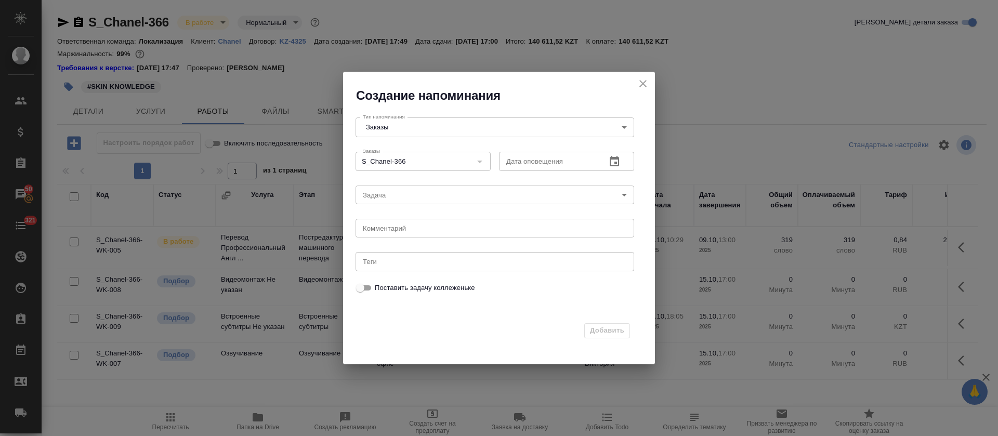
click at [620, 161] on icon "button" at bounding box center [614, 161] width 12 height 12
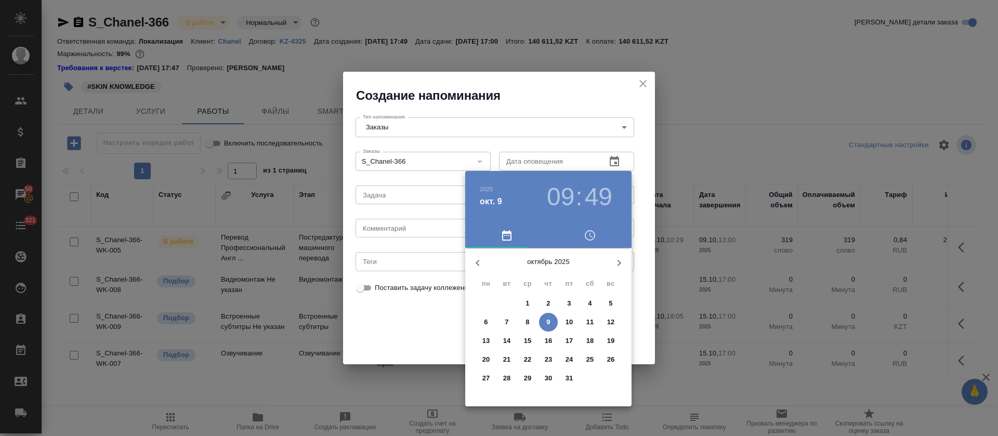
click at [544, 324] on span "9" at bounding box center [548, 322] width 19 height 10
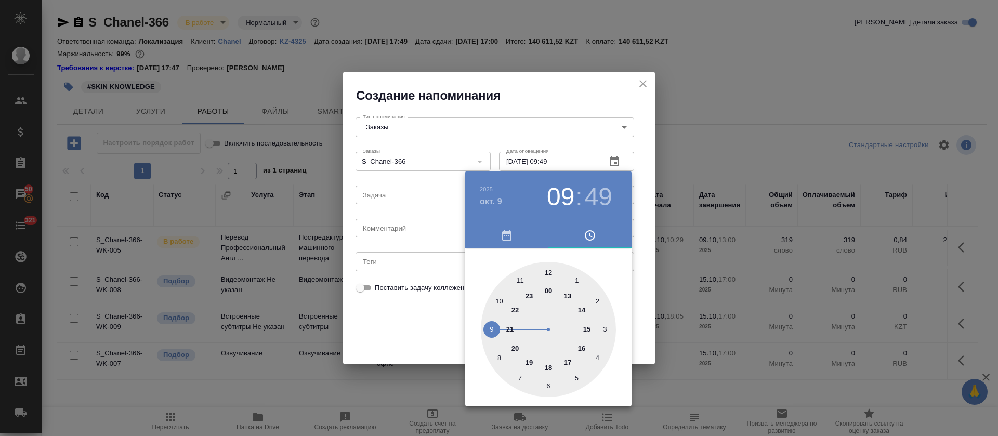
click at [568, 296] on div at bounding box center [548, 329] width 135 height 135
click at [545, 271] on div at bounding box center [548, 329] width 135 height 135
type input "[DATE] 13:00"
click at [547, 271] on div at bounding box center [548, 329] width 135 height 135
click at [420, 335] on div at bounding box center [499, 218] width 998 height 436
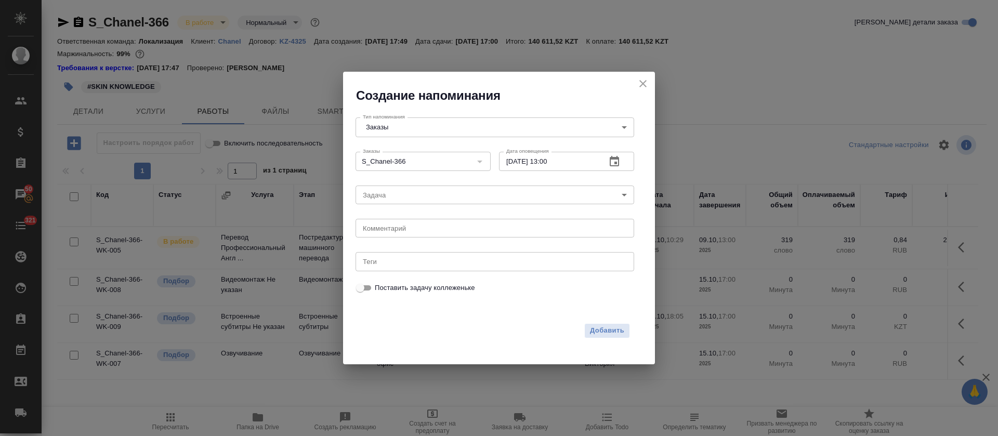
click at [424, 187] on body "🙏 .cls-1 fill:#fff; AWATERA [PERSON_NAME] Спецификации Заказы 50 Чаты 321 Todo …" at bounding box center [499, 218] width 998 height 436
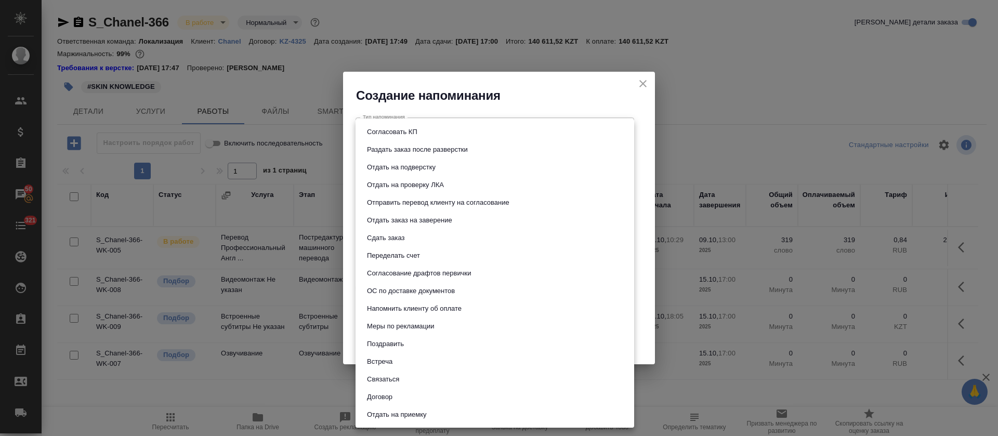
click at [350, 300] on div at bounding box center [499, 218] width 998 height 436
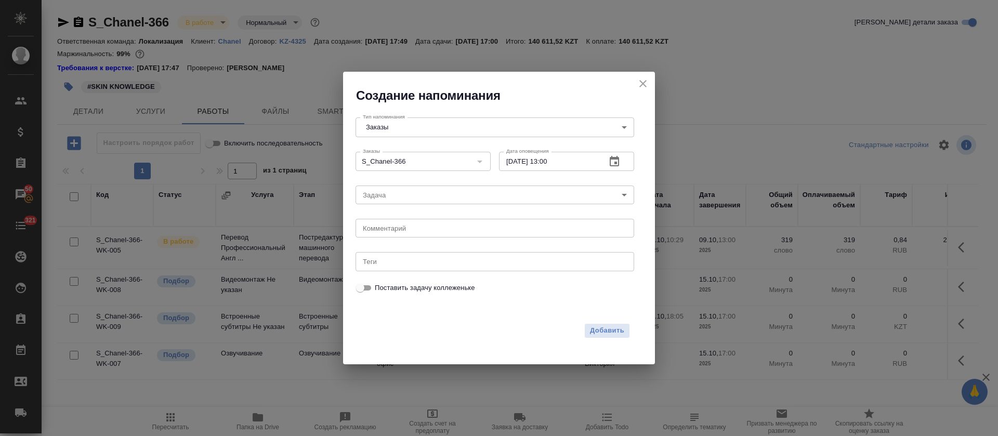
click at [415, 222] on div "x Комментарий" at bounding box center [495, 228] width 279 height 19
type textarea "перевод на согл"
click at [601, 330] on span "Добавить" at bounding box center [607, 331] width 34 height 12
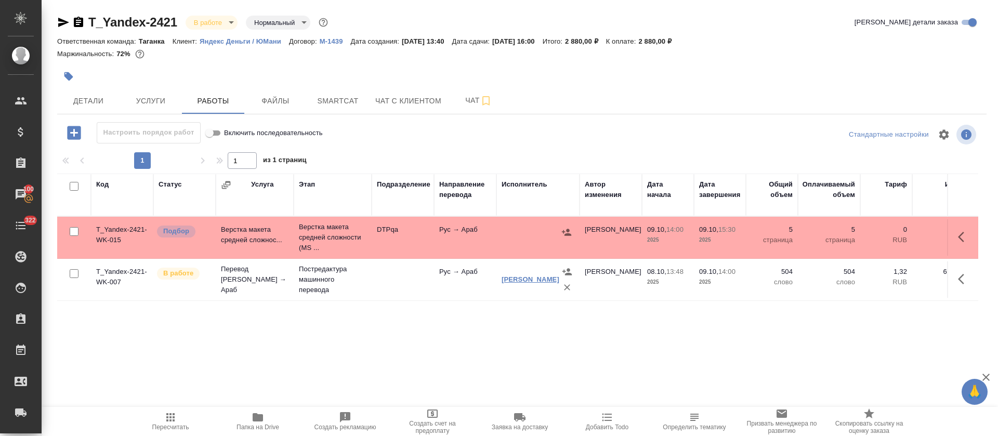
click at [512, 276] on link "[PERSON_NAME]" at bounding box center [531, 280] width 58 height 8
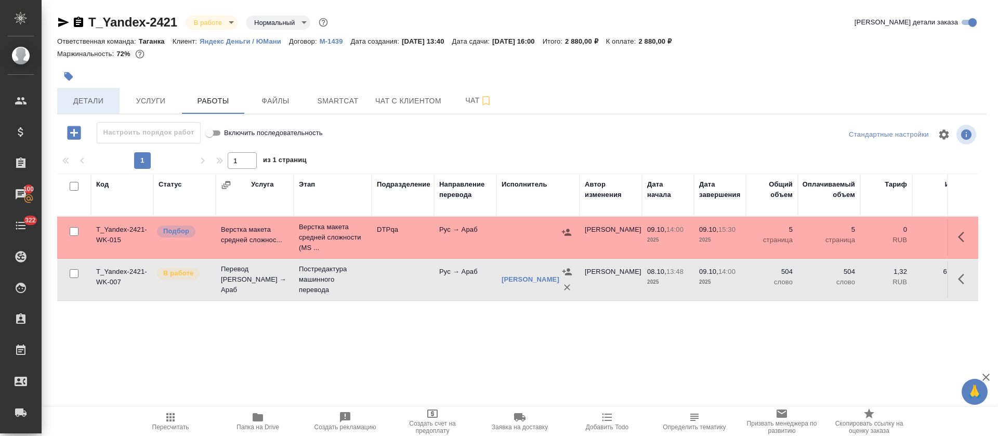
click at [83, 96] on span "Детали" at bounding box center [88, 101] width 50 height 13
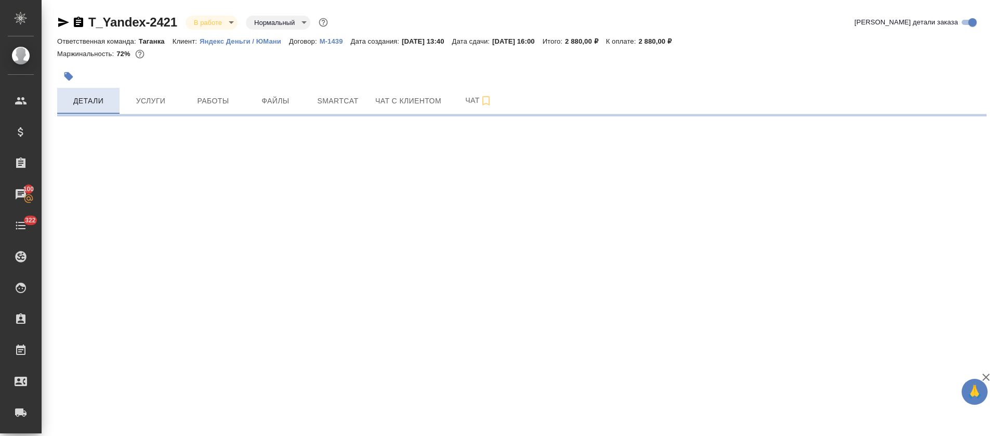
select select "RU"
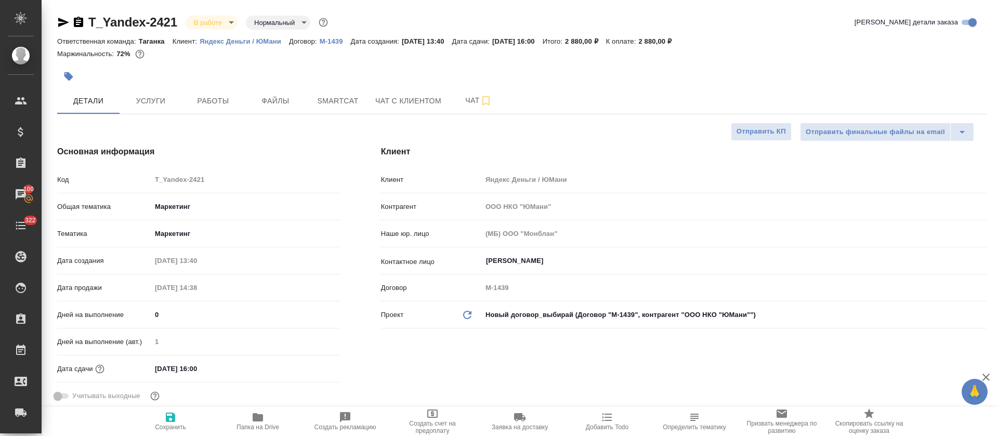
type textarea "x"
click at [214, 105] on span "Работы" at bounding box center [213, 101] width 50 height 13
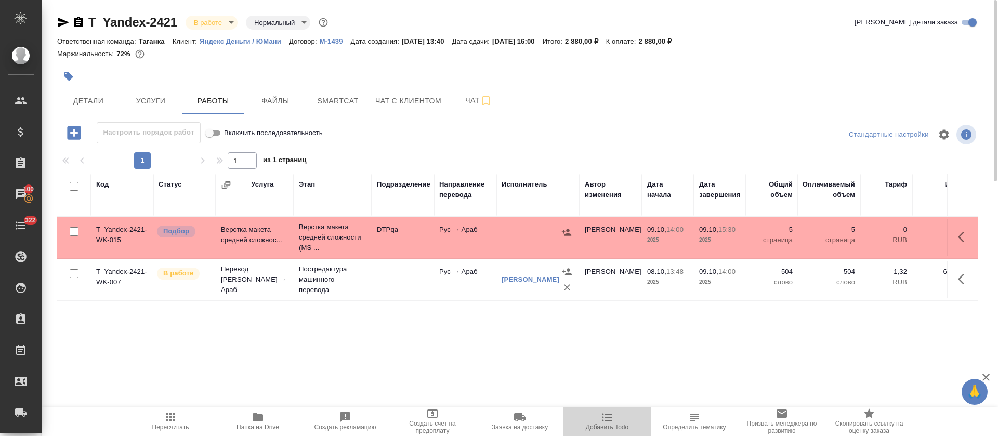
click at [605, 422] on icon "button" at bounding box center [607, 417] width 12 height 12
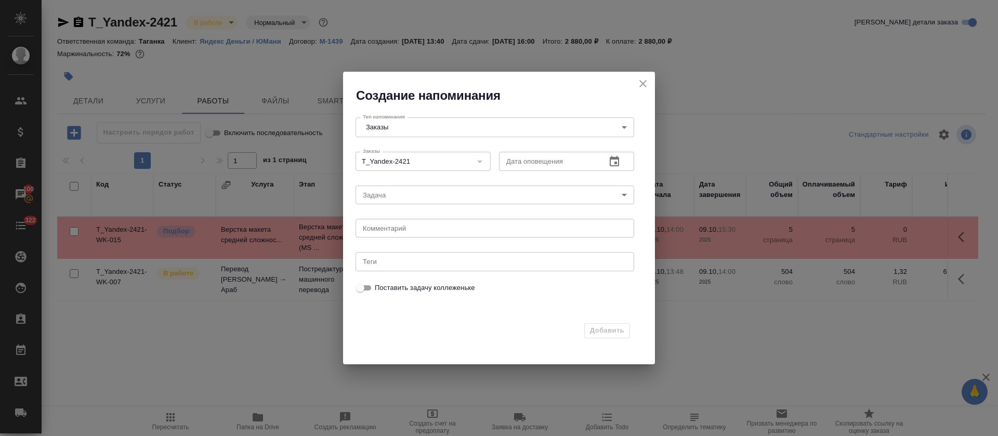
click at [619, 161] on icon "button" at bounding box center [614, 161] width 9 height 10
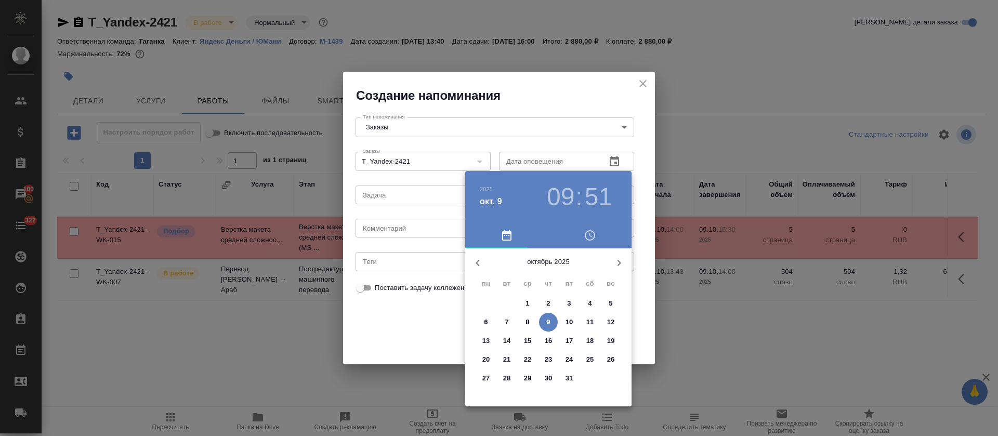
click at [547, 327] on p "9" at bounding box center [549, 322] width 4 height 10
type input "09.10.2025 09:51"
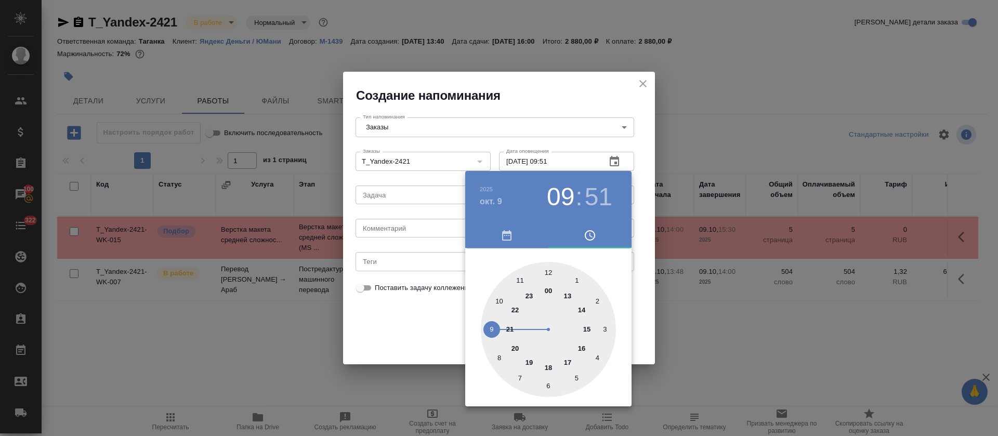
click at [620, 119] on div at bounding box center [499, 218] width 998 height 436
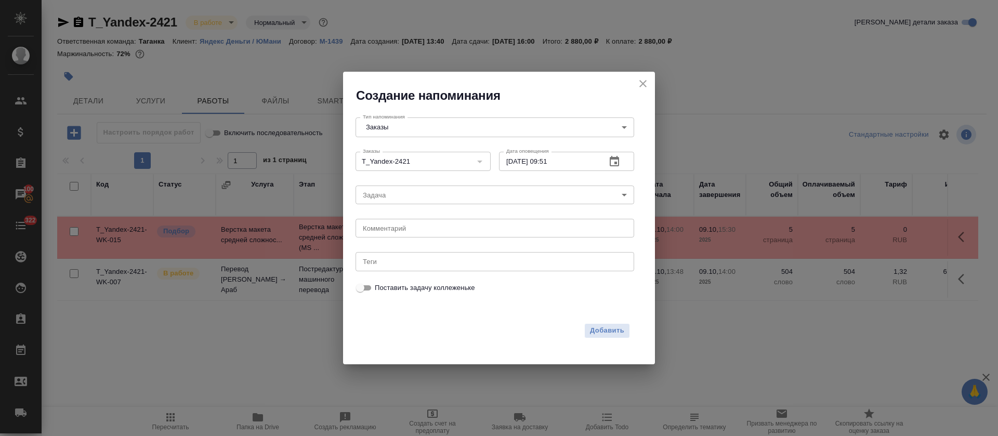
click at [645, 87] on icon "close" at bounding box center [643, 83] width 12 height 12
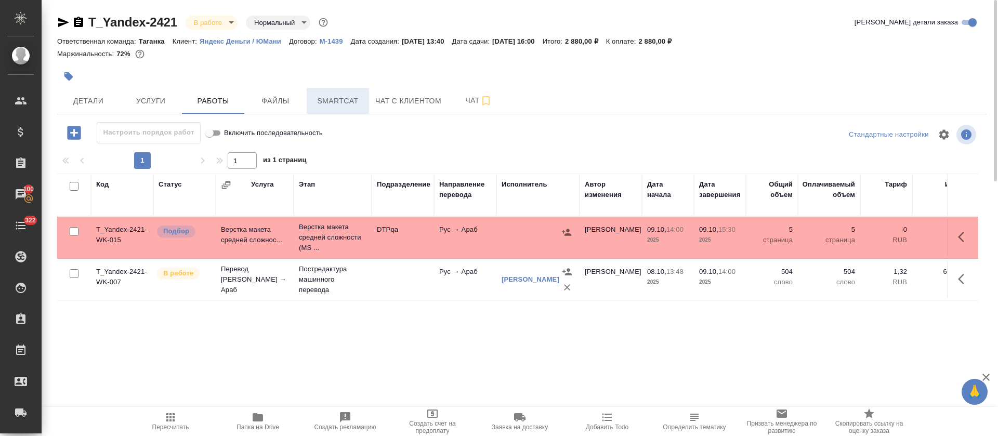
click at [328, 99] on span "Smartcat" at bounding box center [338, 101] width 50 height 13
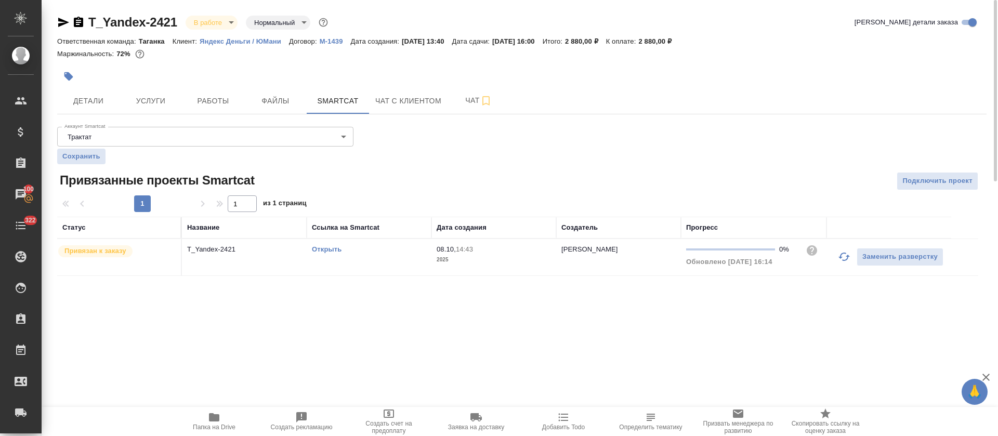
click at [841, 256] on icon "button" at bounding box center [844, 257] width 11 height 8
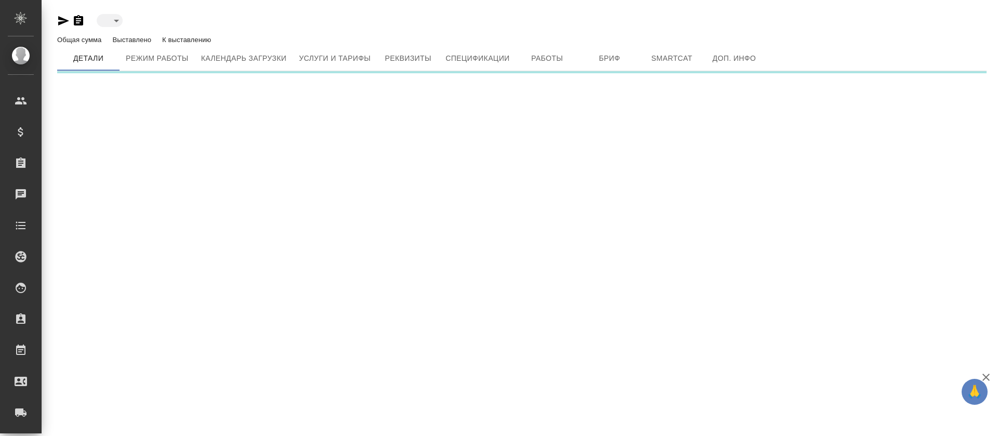
type input "active"
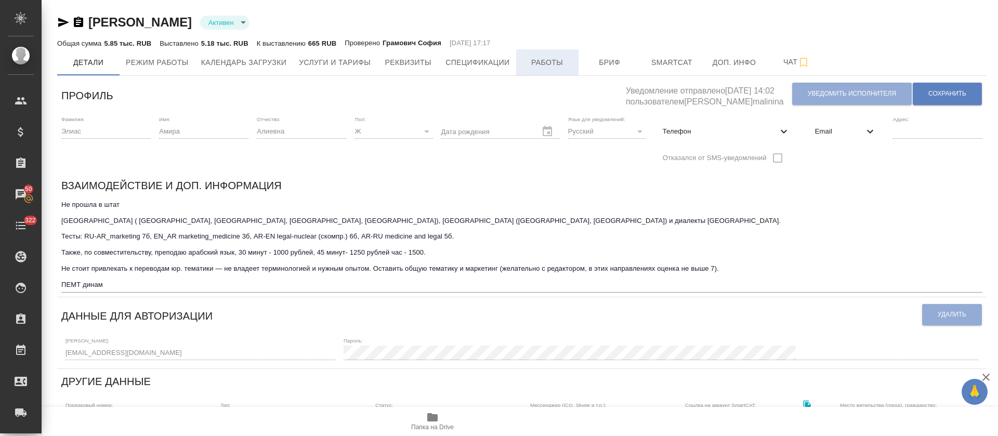
click at [552, 67] on span "Работы" at bounding box center [548, 62] width 50 height 13
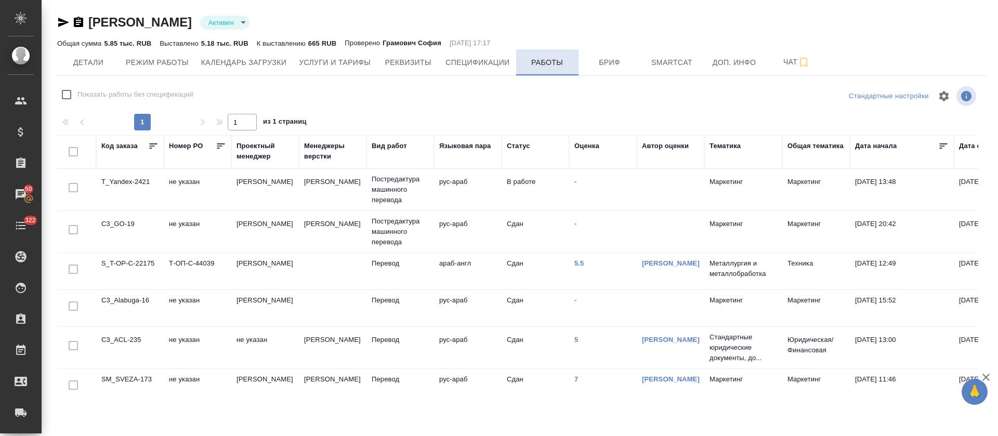
checkbox input "false"
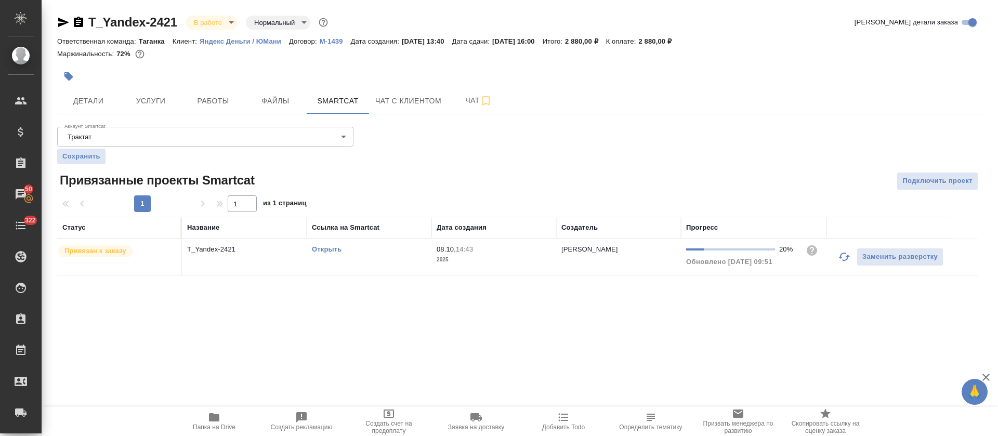
click at [324, 249] on link "Открыть" at bounding box center [327, 249] width 30 height 8
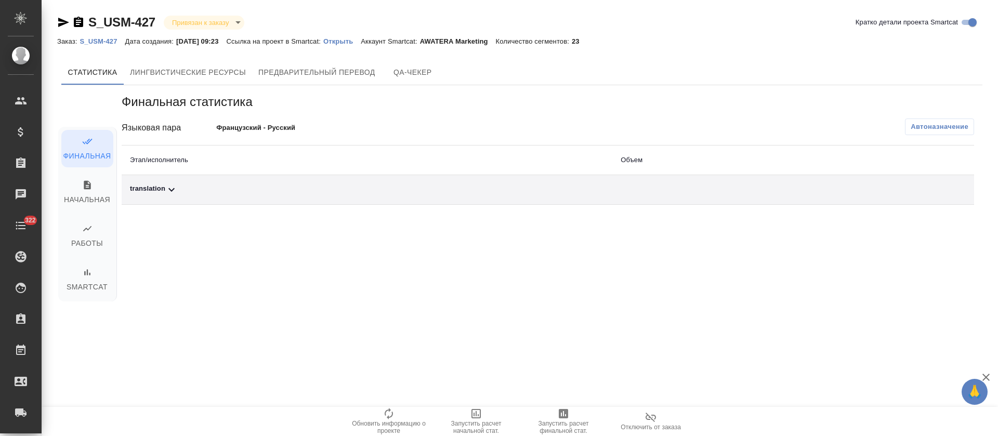
click at [257, 190] on div "translation" at bounding box center [367, 190] width 474 height 12
click at [911, 133] on button "Автоназначение" at bounding box center [939, 127] width 69 height 17
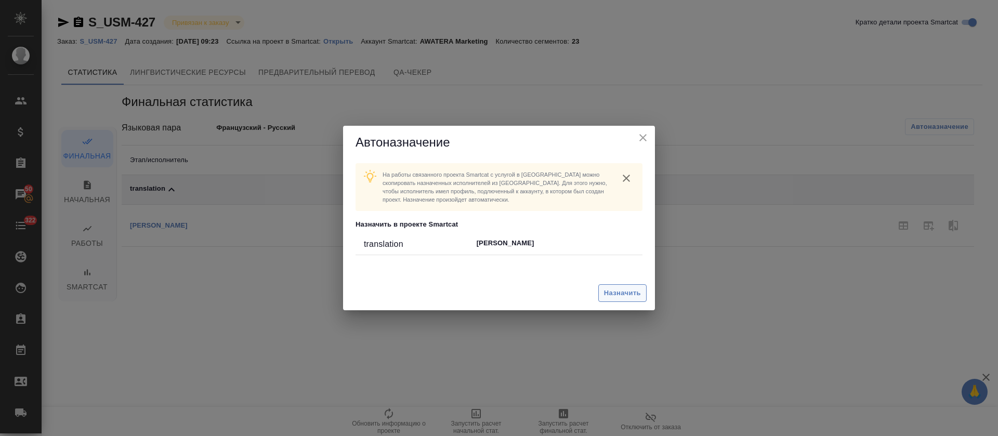
click at [622, 296] on span "Назначить" at bounding box center [622, 294] width 37 height 12
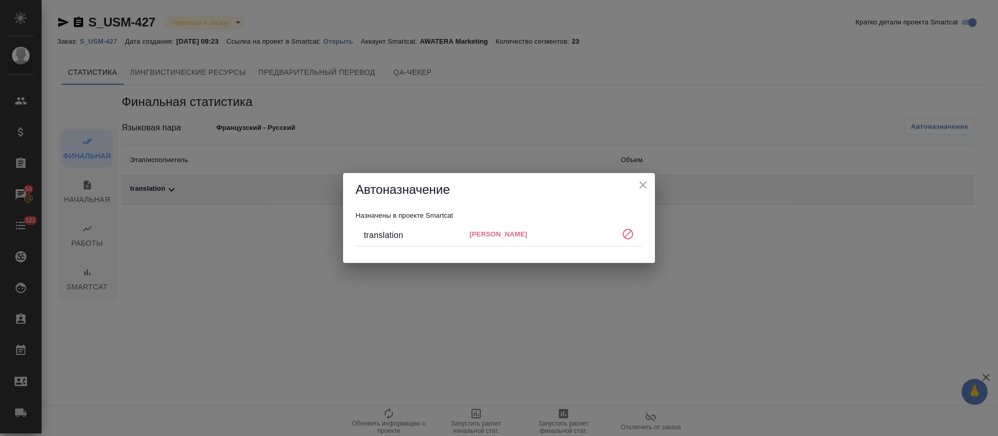
click at [646, 179] on icon "close" at bounding box center [643, 185] width 12 height 12
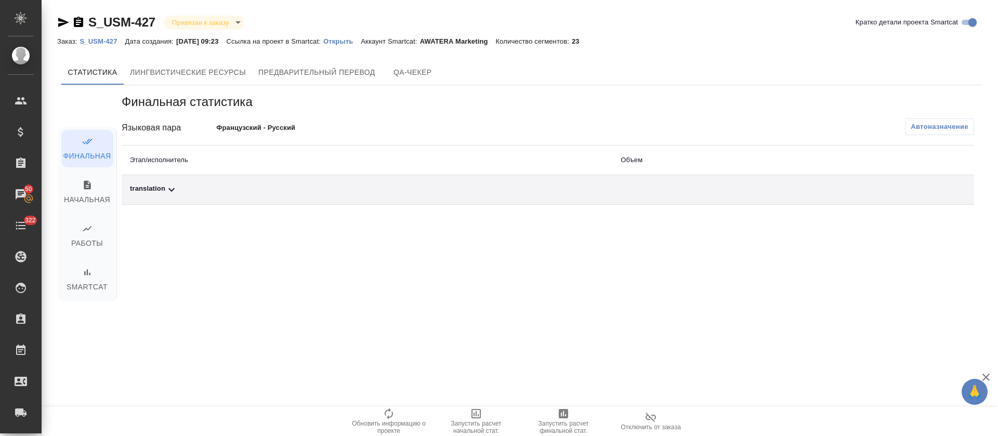
click at [314, 192] on div "translation" at bounding box center [367, 190] width 474 height 12
click at [578, 428] on span "Запустить расчет финальной стат." at bounding box center [563, 427] width 75 height 15
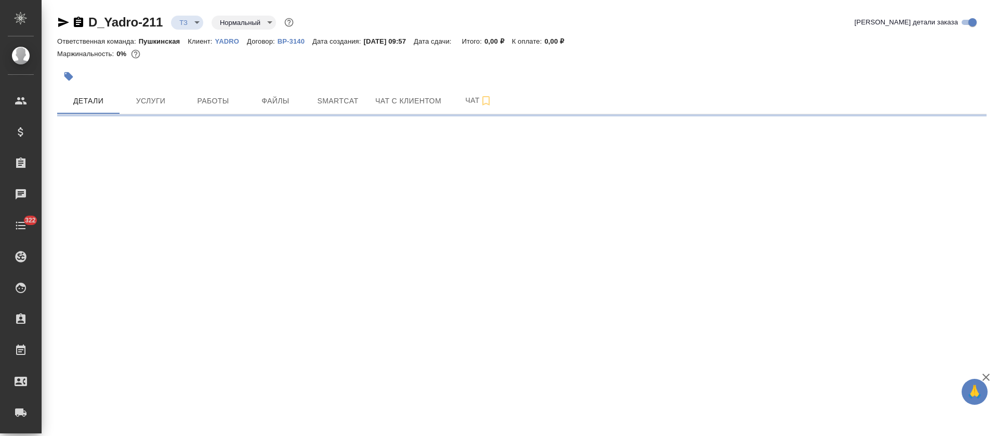
select select "RU"
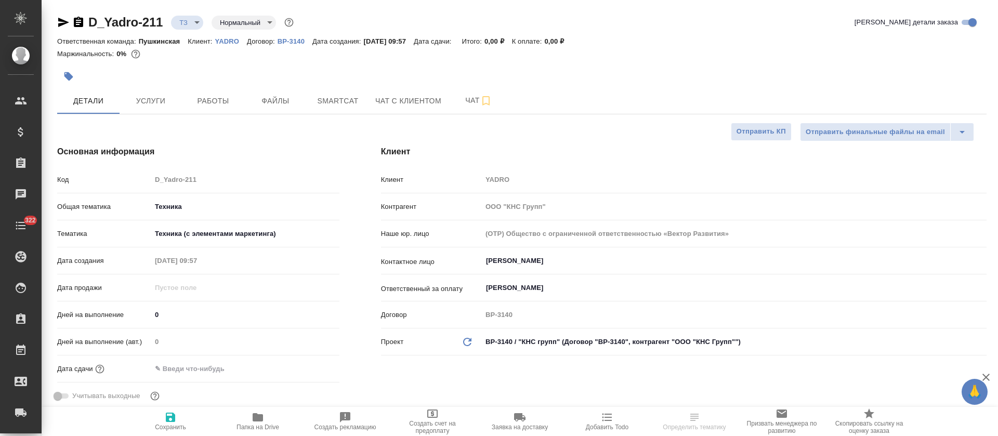
type textarea "x"
type input "[PERSON_NAME]"
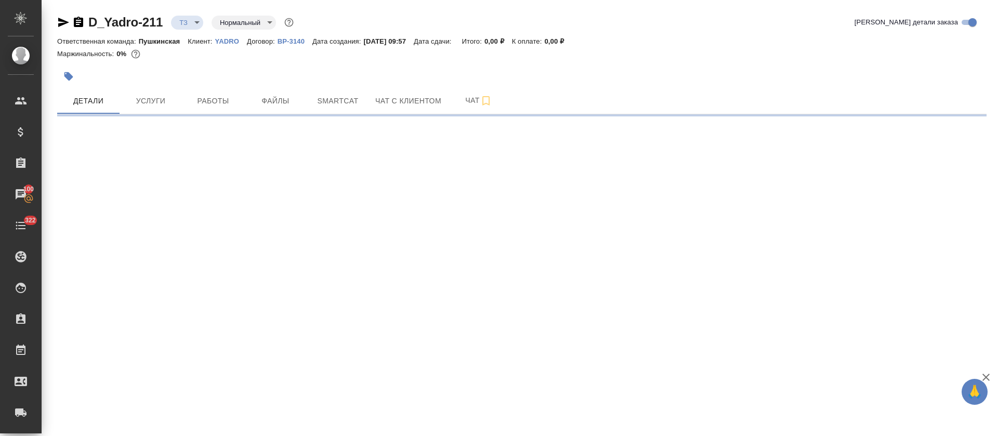
select select "RU"
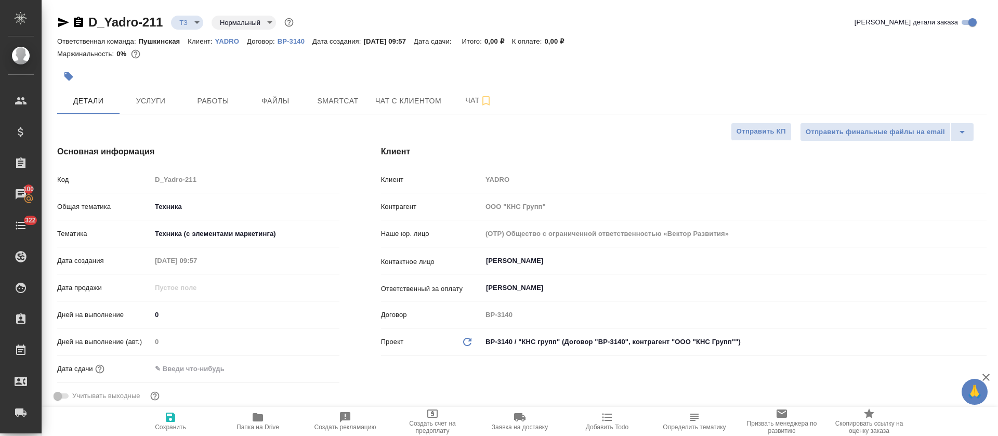
type textarea "x"
click at [252, 427] on span "Папка на Drive" at bounding box center [258, 427] width 43 height 7
type textarea "x"
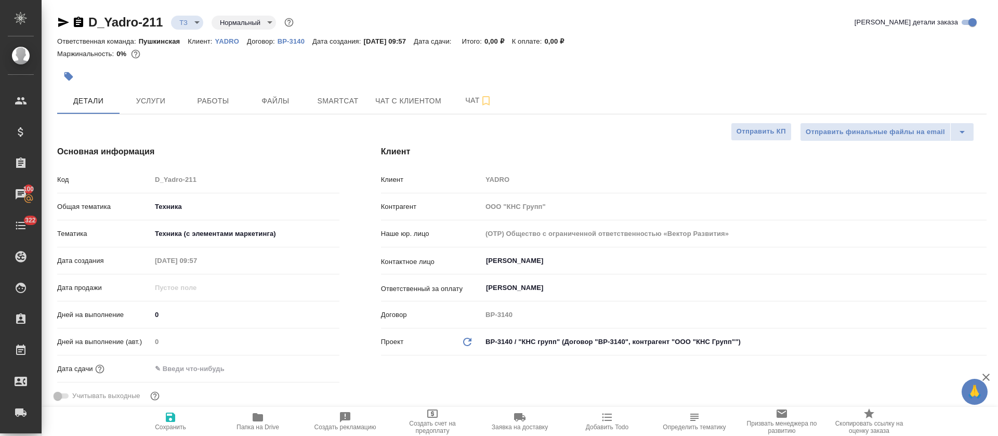
type textarea "x"
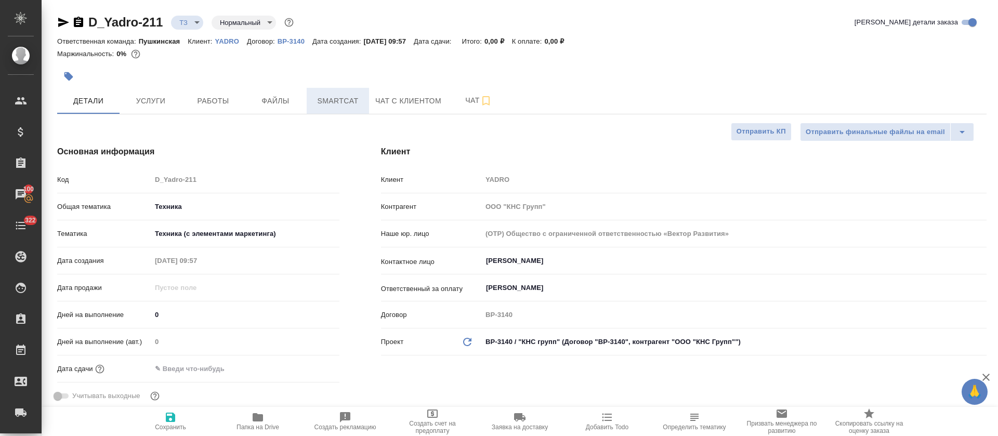
click at [327, 102] on span "Smartcat" at bounding box center [338, 101] width 50 height 13
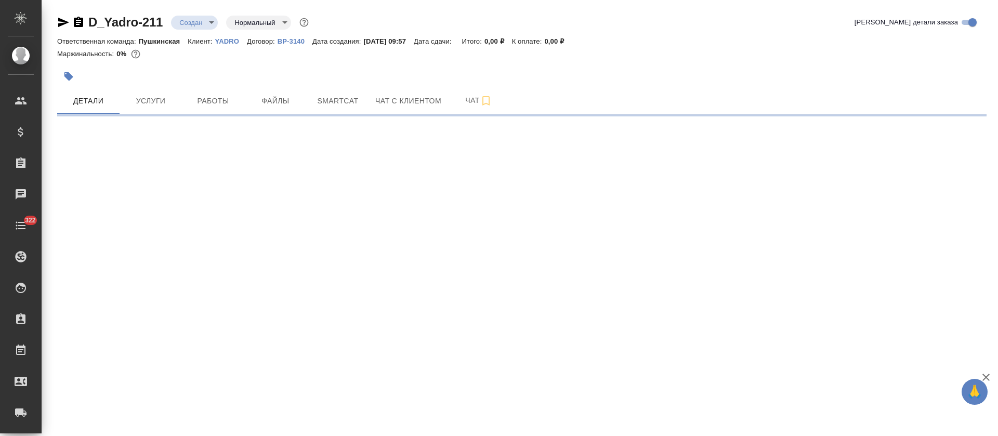
click at [59, 20] on icon "button" at bounding box center [63, 22] width 11 height 9
select select "RU"
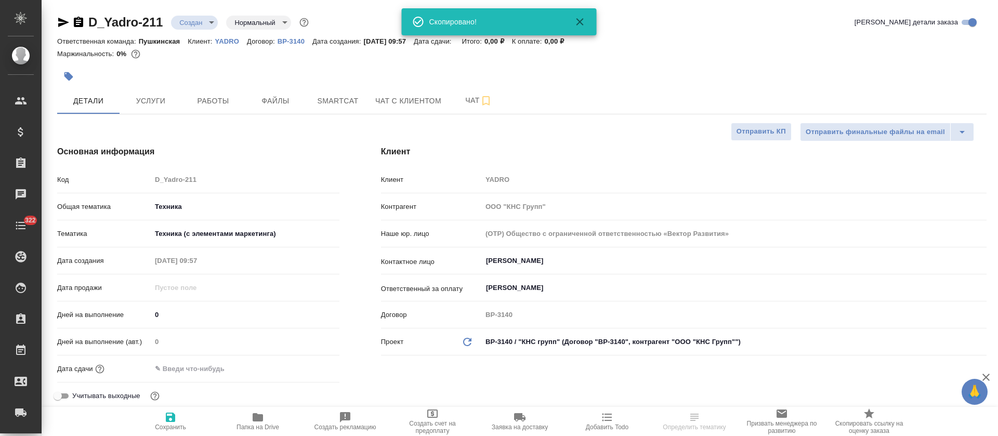
type textarea "x"
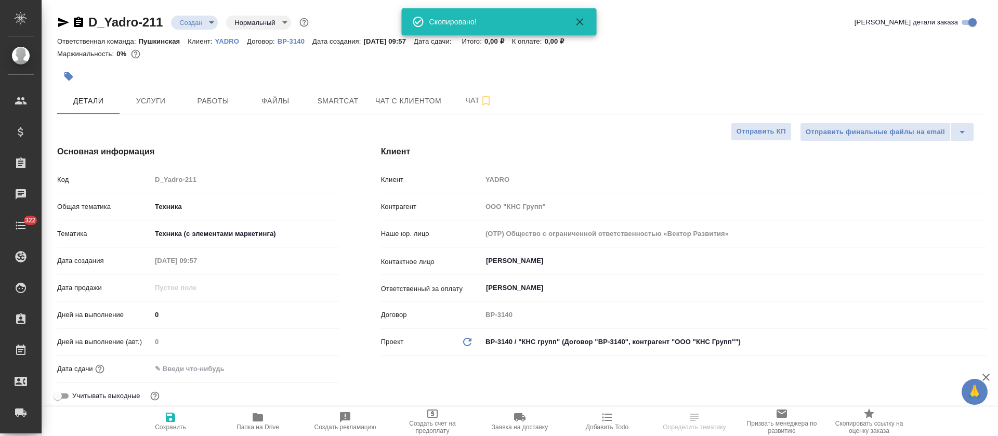
type textarea "x"
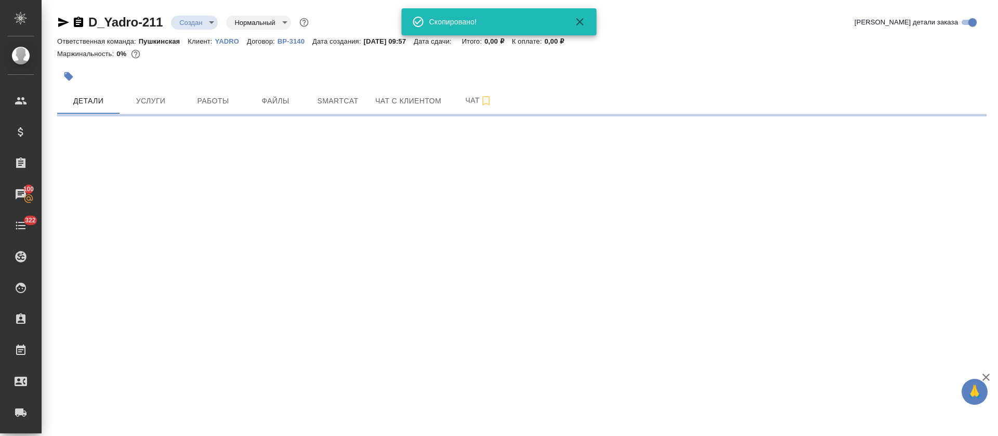
select select "RU"
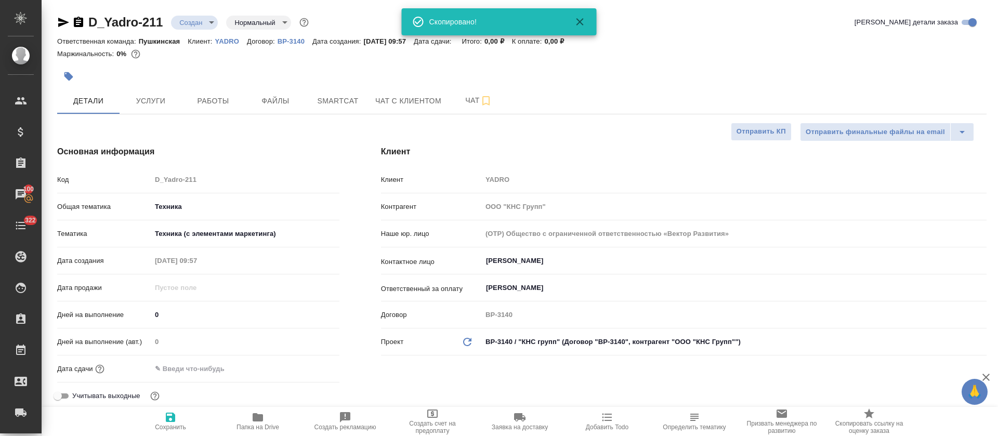
type textarea "x"
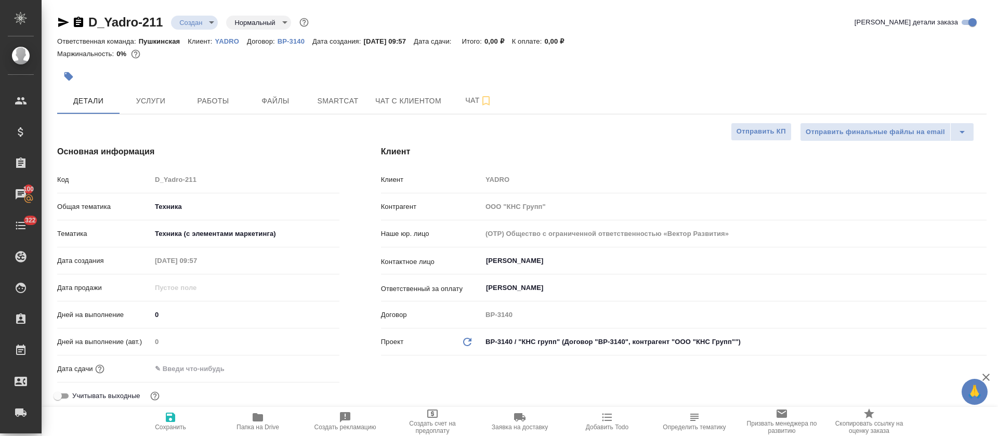
type textarea "x"
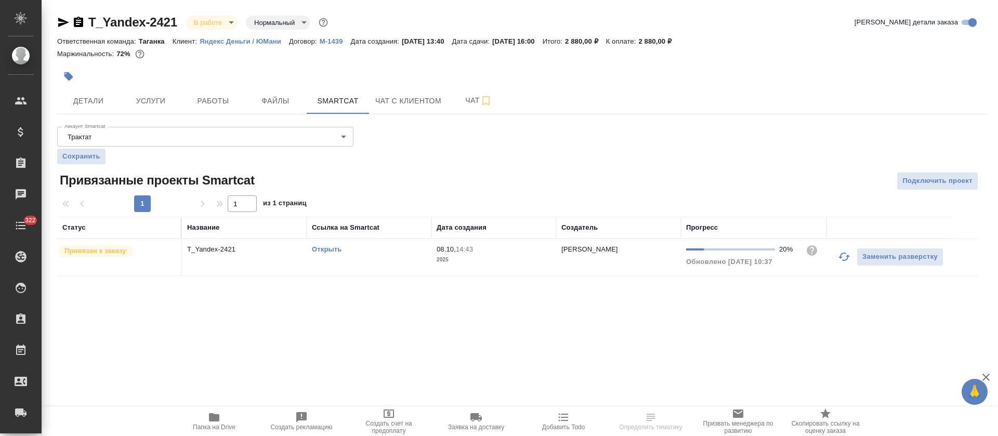
click at [239, 85] on div at bounding box center [367, 76] width 620 height 23
click at [238, 108] on button "Работы" at bounding box center [213, 101] width 62 height 26
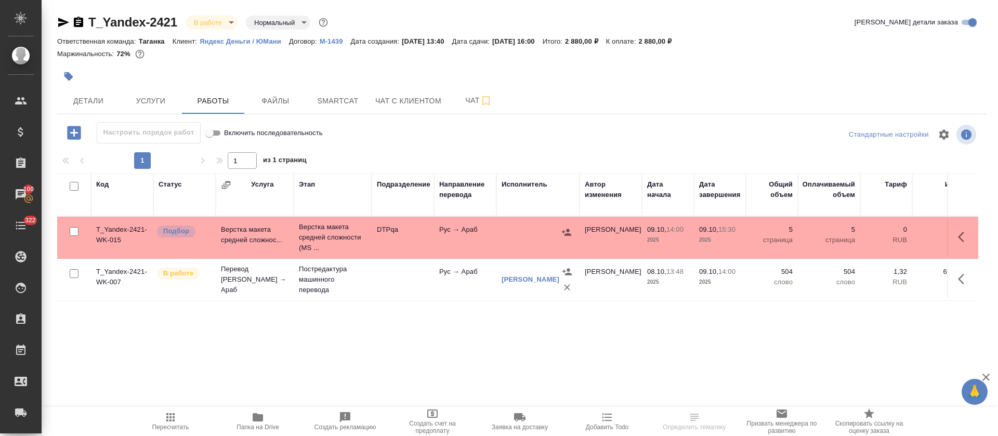
click at [265, 424] on span "Папка на Drive" at bounding box center [258, 427] width 43 height 7
click at [961, 235] on icon "button" at bounding box center [961, 237] width 6 height 10
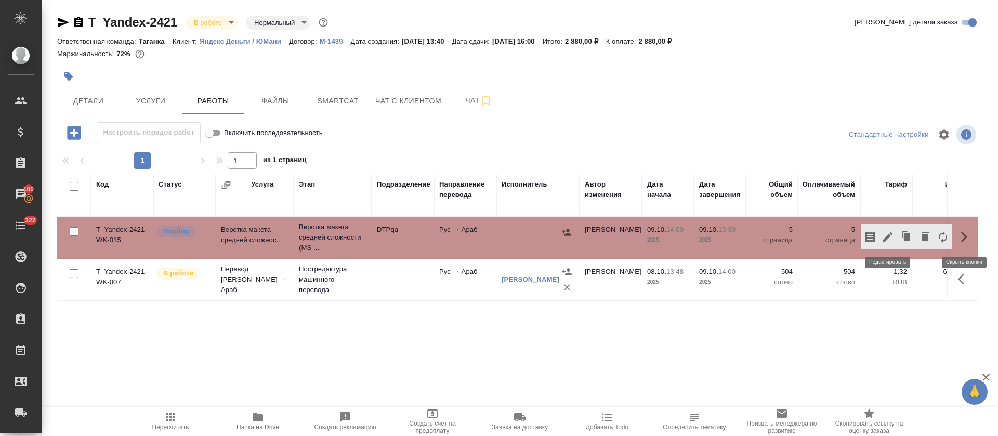
click at [883, 238] on icon "button" at bounding box center [888, 237] width 12 height 12
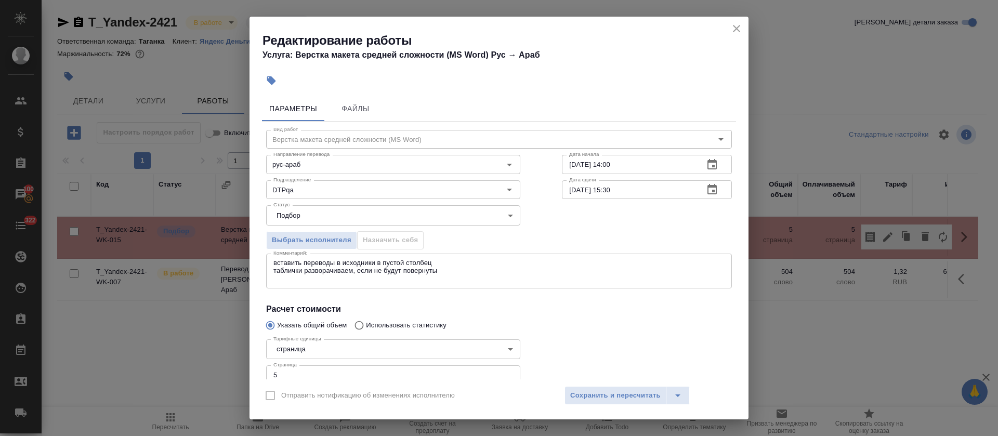
click at [348, 283] on div "вставить переводы в исходники в пустой столбец таблички разворачиваем, если не …" at bounding box center [499, 271] width 466 height 35
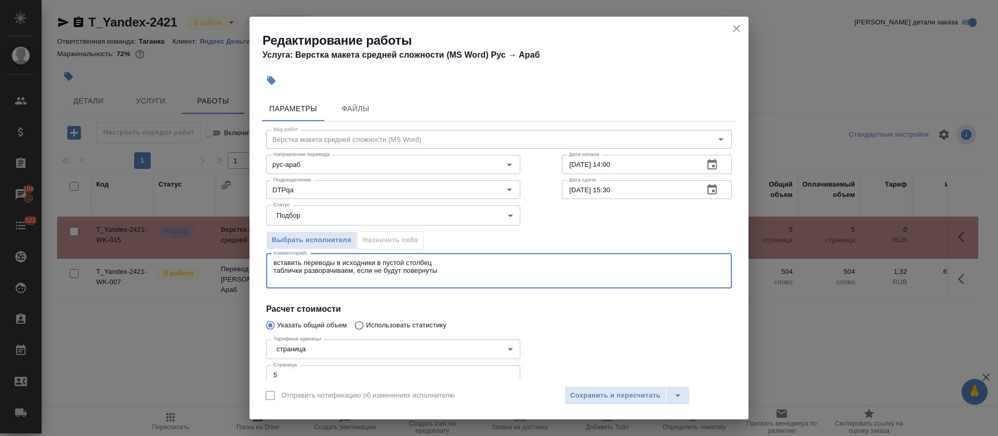
click at [449, 276] on textarea "вставить переводы в исходники в пустой столбец таблички разворачиваем, если не …" at bounding box center [499, 271] width 451 height 24
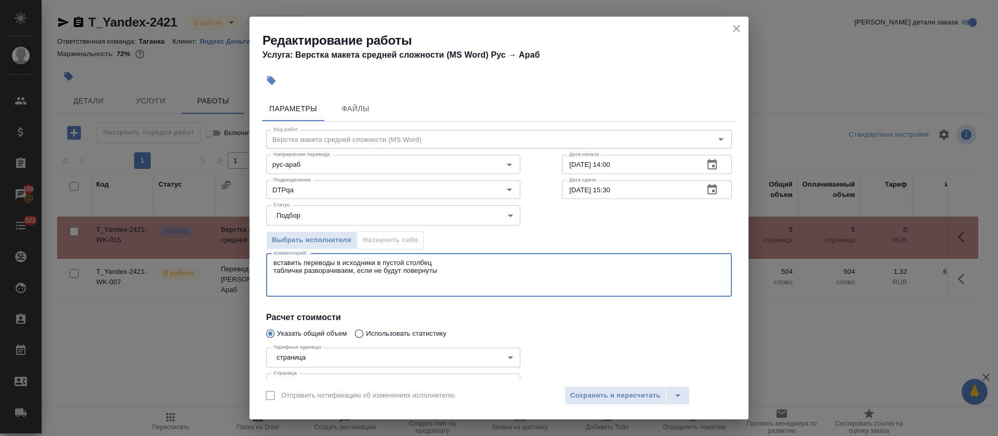
paste textarea "https://drive.awatera.com/s/bseZssLSzLpMYtr"
click at [263, 290] on div "Вид работ Верстка макета средней сложности (MS Word) Вид работ Направление пере…" at bounding box center [499, 281] width 474 height 319
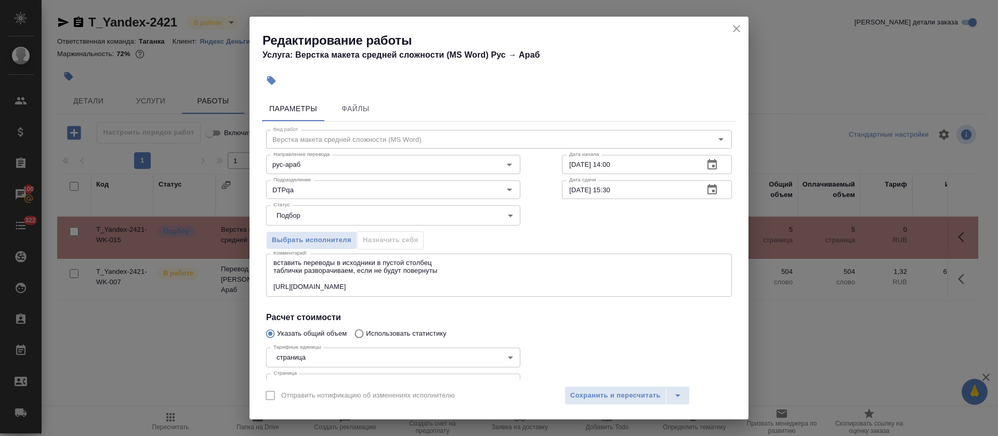
click at [268, 288] on div "вставить переводы в исходники в пустой столбец таблички разворачиваем, если не …" at bounding box center [499, 275] width 466 height 43
click at [269, 288] on div "вставить переводы в исходники в пустой столбец таблички разворачиваем, если не …" at bounding box center [499, 275] width 466 height 43
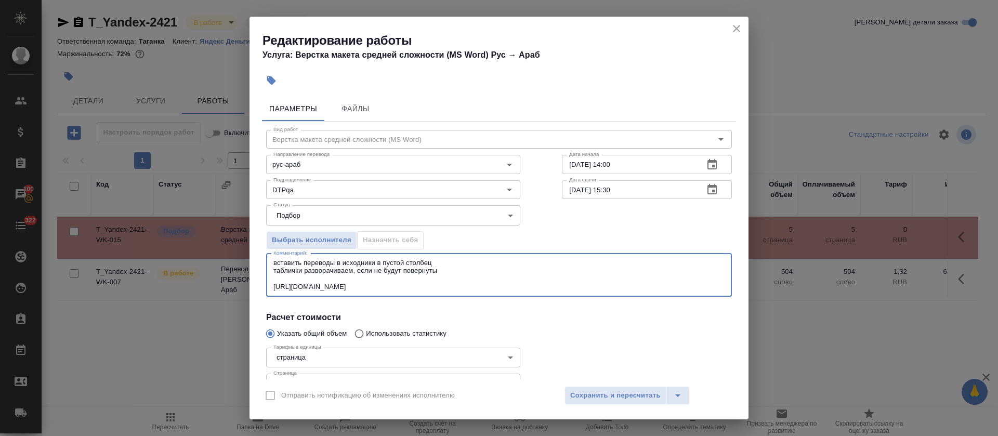
click at [275, 288] on textarea "вставить переводы в исходники в пустой столбец таблички разворачиваем, если не …" at bounding box center [499, 275] width 451 height 32
type textarea "вставить переводы в исходники в пустой столбец таблички разворачиваем, если не …"
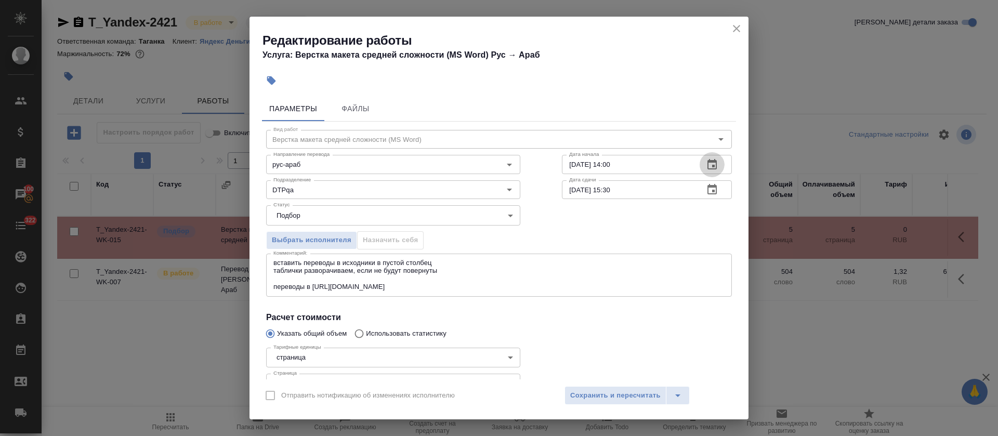
click at [709, 170] on button "button" at bounding box center [712, 164] width 25 height 25
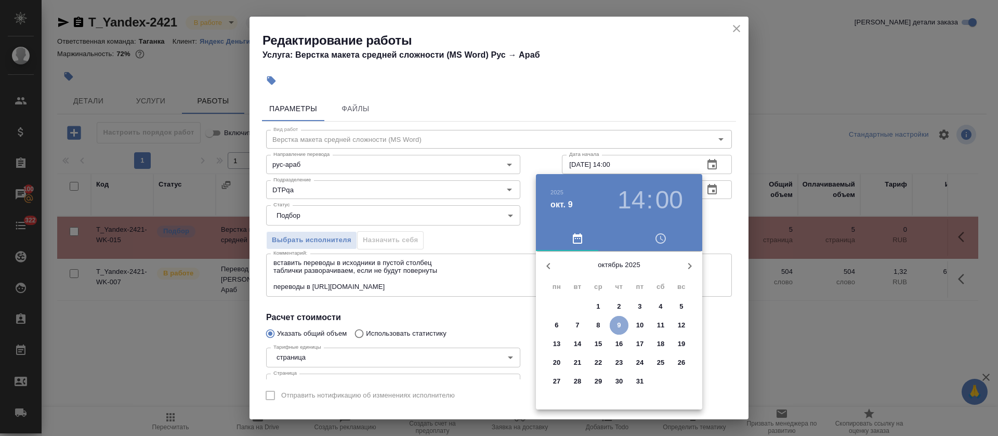
click at [623, 327] on span "9" at bounding box center [619, 325] width 19 height 10
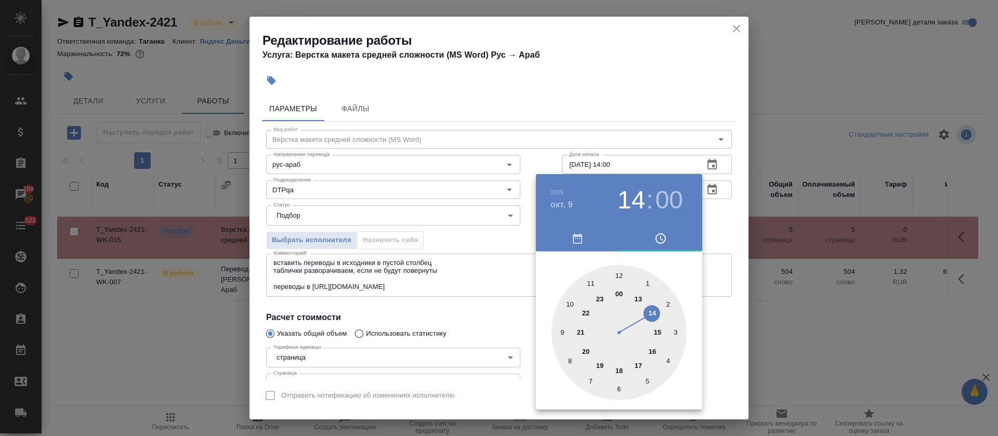
click at [592, 283] on div at bounding box center [619, 332] width 135 height 135
type input "09.10.2025 11:00"
click at [517, 275] on div at bounding box center [499, 218] width 998 height 436
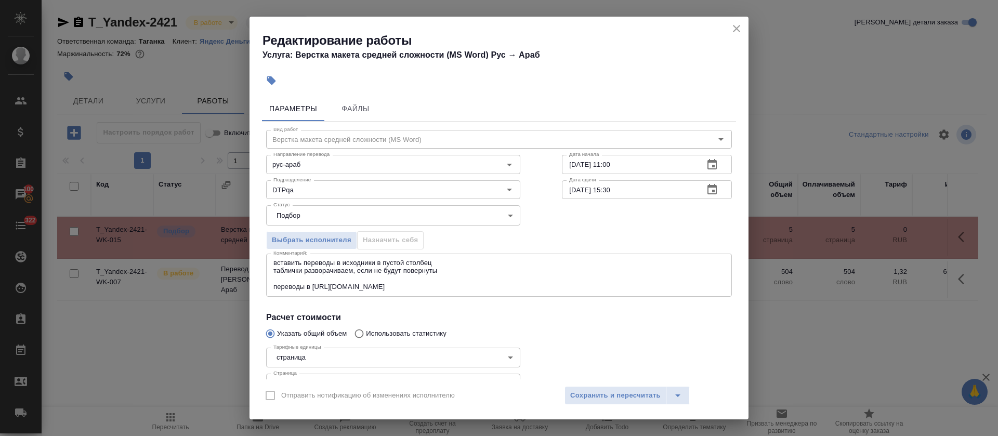
click at [707, 193] on button "button" at bounding box center [712, 189] width 25 height 25
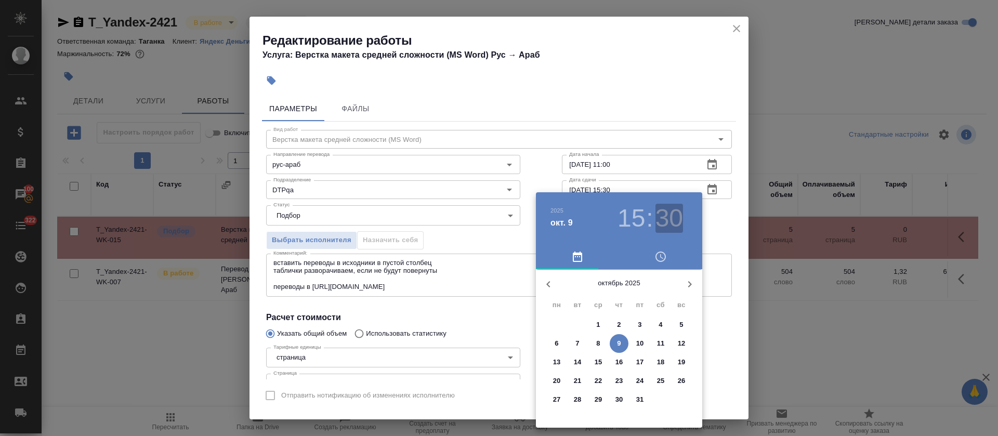
click at [666, 213] on h3 "30" at bounding box center [670, 218] width 28 height 29
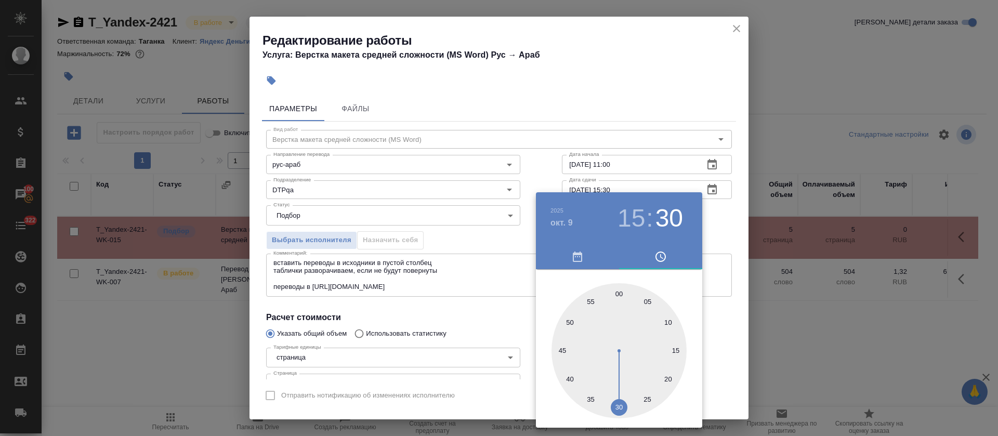
click at [622, 291] on div at bounding box center [619, 350] width 135 height 135
type input "09.10.2025 15:00"
click at [497, 293] on div at bounding box center [499, 218] width 998 height 436
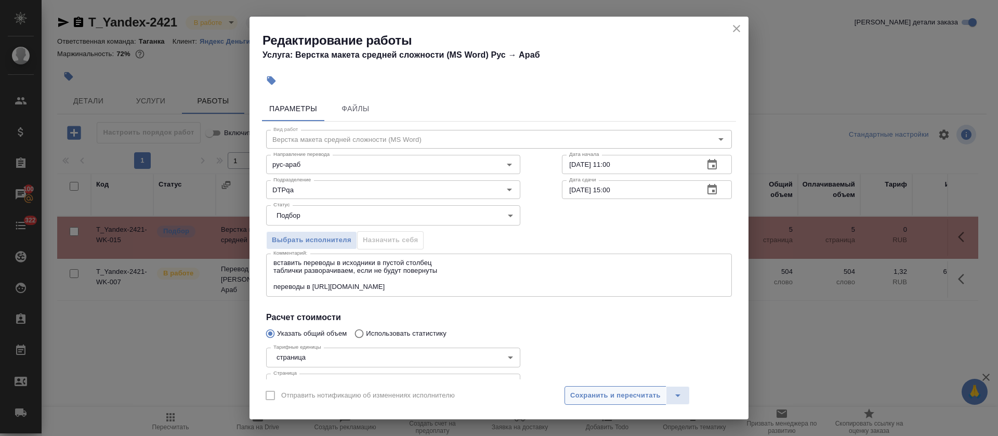
click at [612, 388] on button "Сохранить и пересчитать" at bounding box center [616, 395] width 102 height 19
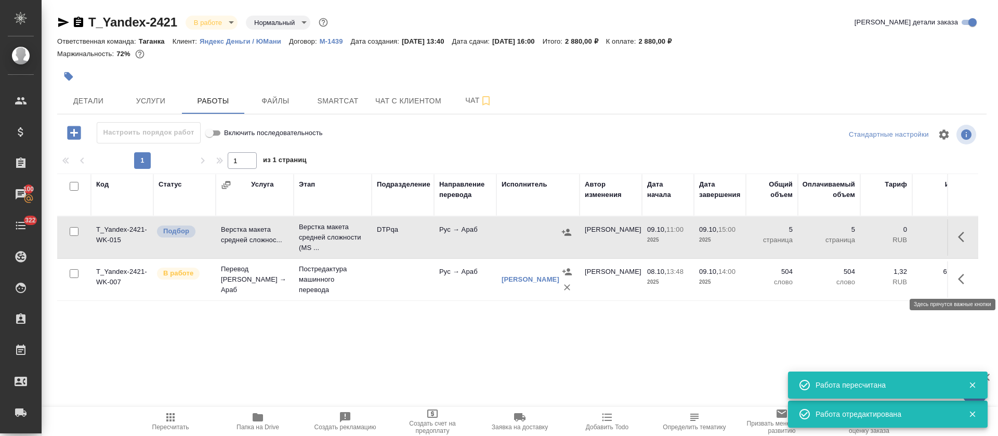
click at [955, 276] on button "button" at bounding box center [964, 279] width 25 height 25
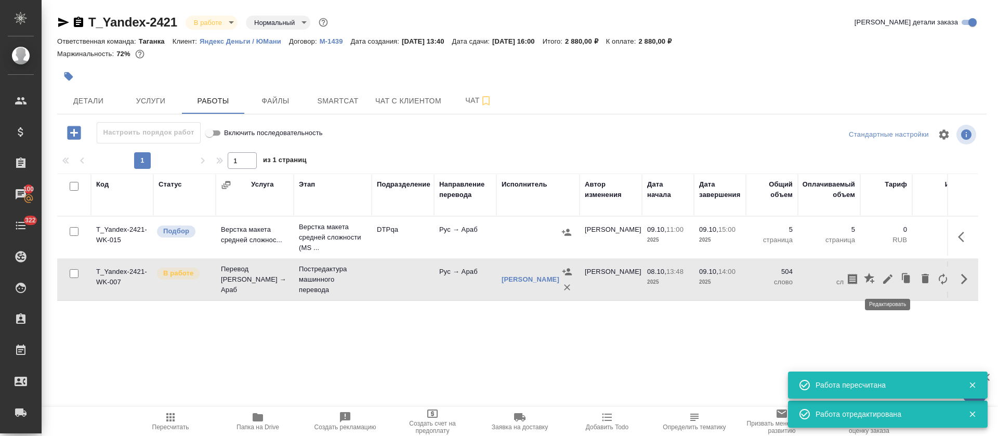
click at [890, 275] on icon "button" at bounding box center [888, 279] width 12 height 12
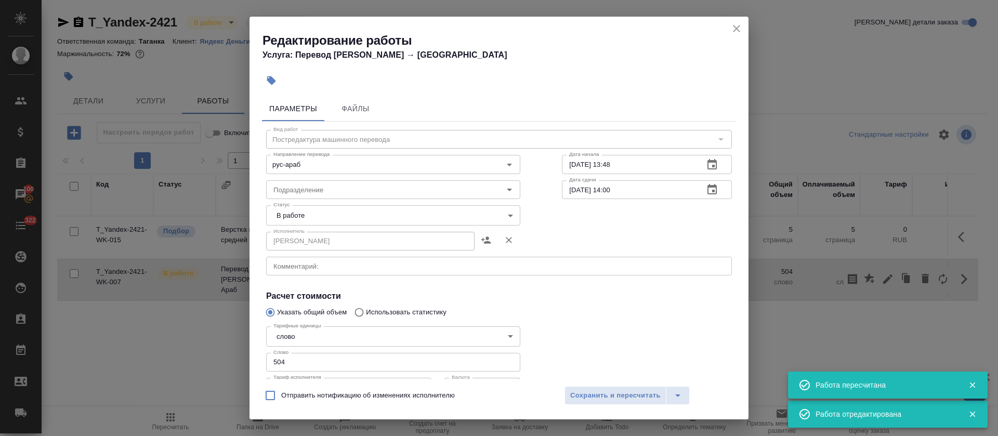
click at [389, 207] on body "🙏 .cls-1 fill:#fff; AWATERA Tretyakova Olga Клиенты Спецификации Заказы 100 Чат…" at bounding box center [499, 218] width 998 height 436
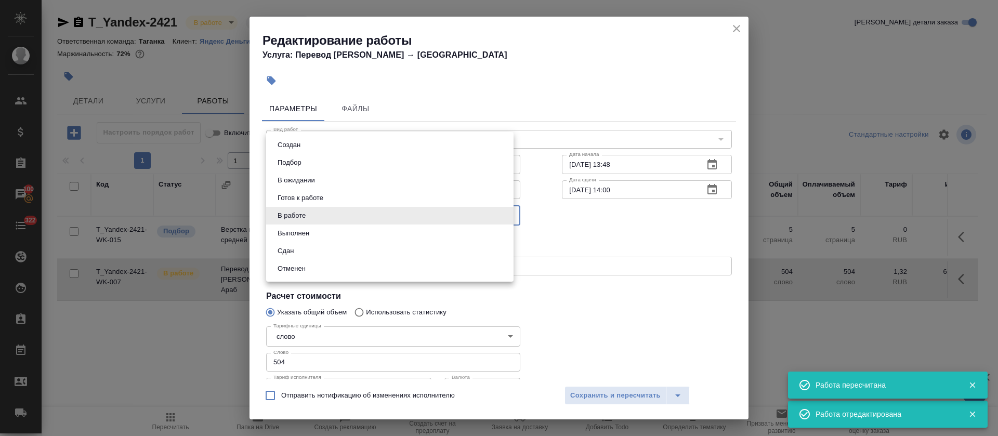
click at [298, 230] on button "Выполнен" at bounding box center [294, 233] width 38 height 11
type input "completed"
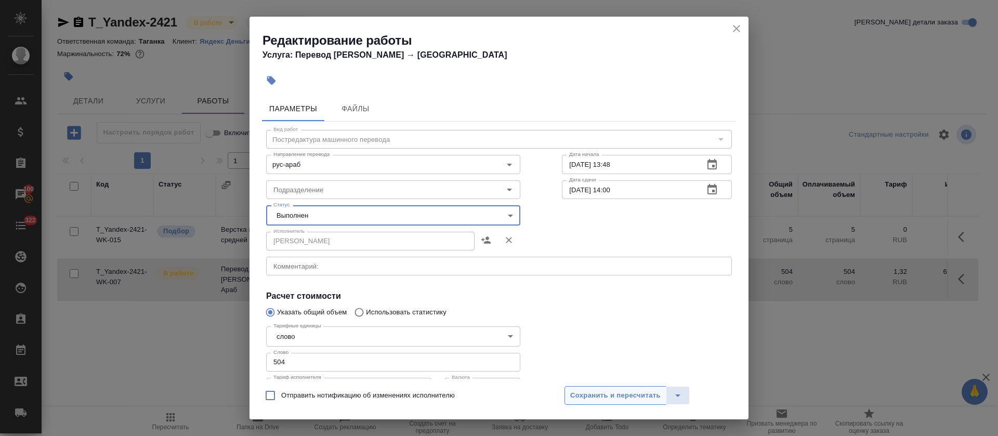
click at [657, 401] on button "Сохранить и пересчитать" at bounding box center [616, 395] width 102 height 19
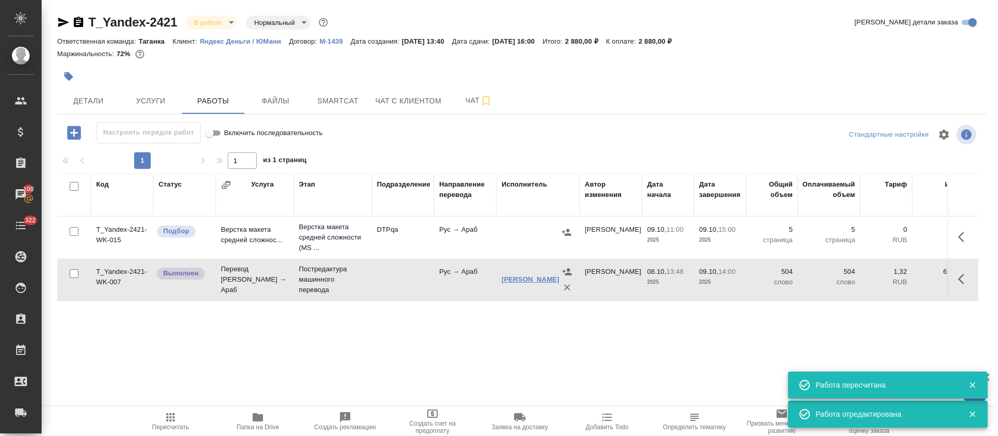
click at [543, 276] on link "Элиас Амира Алиевна" at bounding box center [531, 280] width 58 height 8
click at [276, 105] on span "Файлы" at bounding box center [276, 101] width 50 height 13
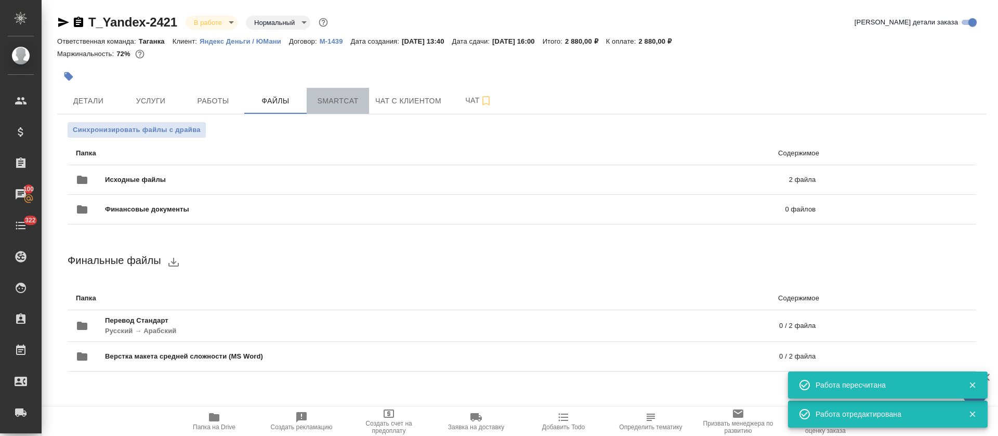
click at [330, 102] on span "Smartcat" at bounding box center [338, 101] width 50 height 13
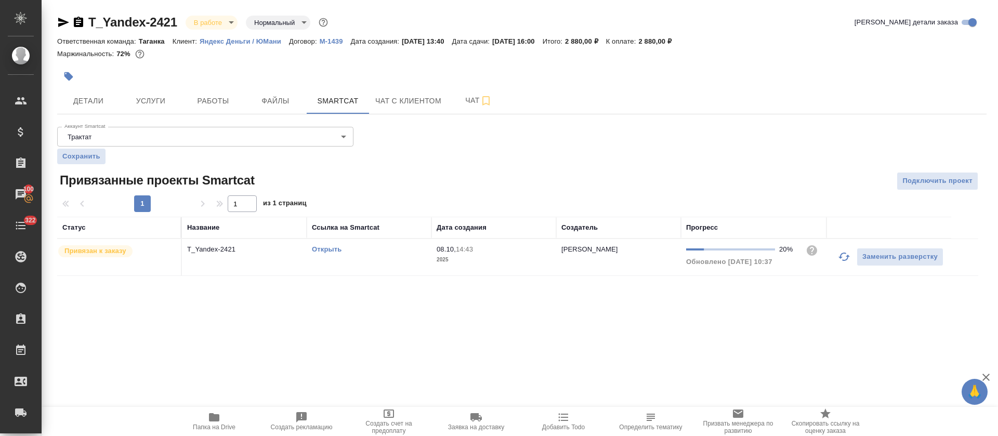
click at [437, 255] on p "2025" at bounding box center [494, 260] width 114 height 10
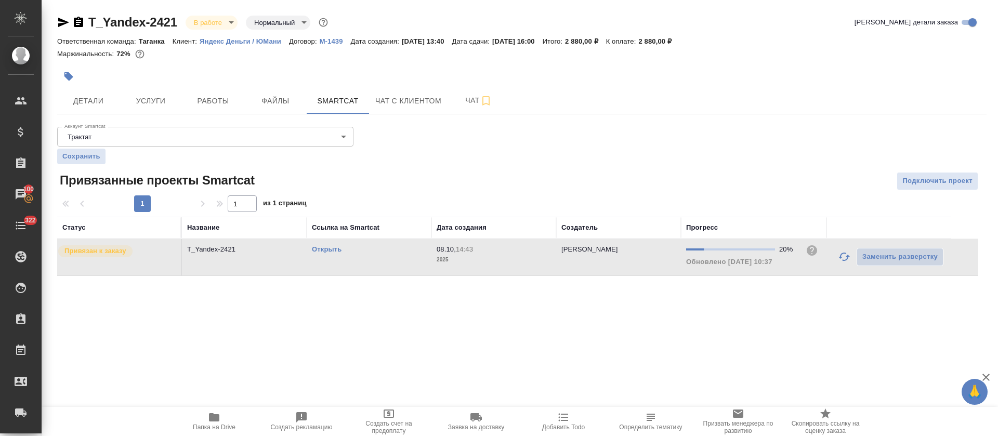
click at [437, 255] on p "2025" at bounding box center [494, 260] width 114 height 10
click at [233, 104] on span "Работы" at bounding box center [213, 101] width 50 height 13
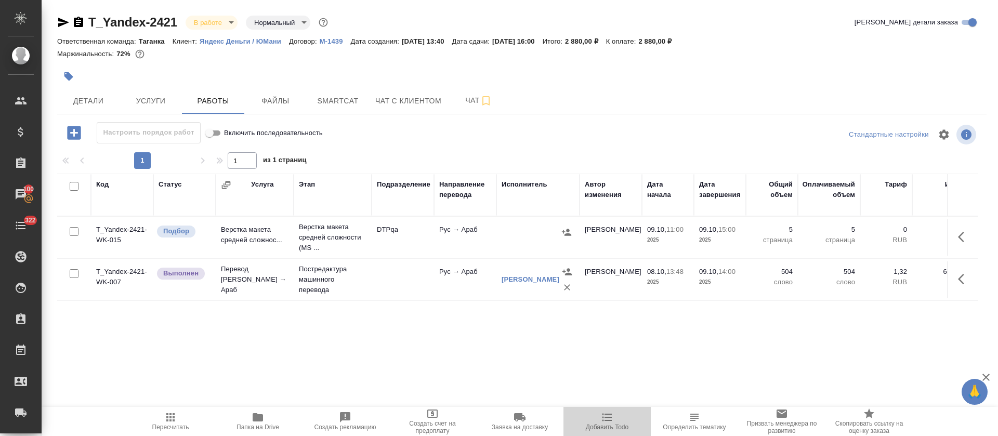
click at [612, 426] on span "Добавить Todo" at bounding box center [607, 427] width 43 height 7
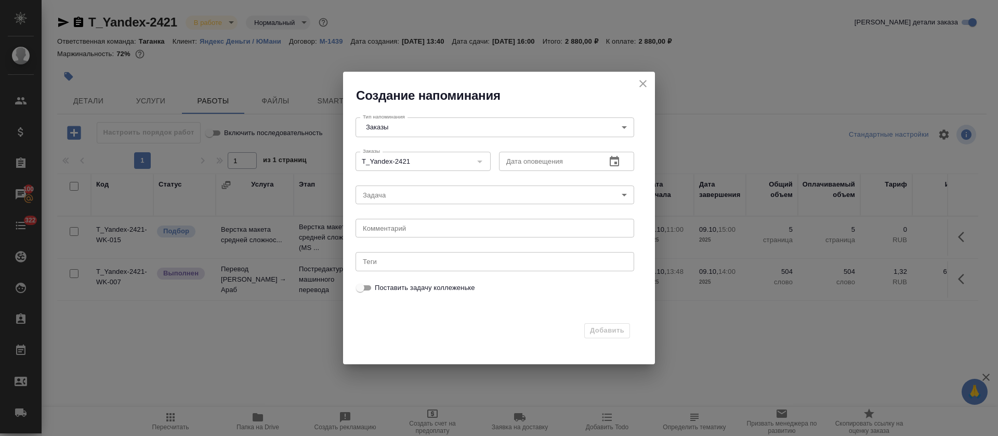
click at [612, 173] on button "button" at bounding box center [614, 161] width 25 height 25
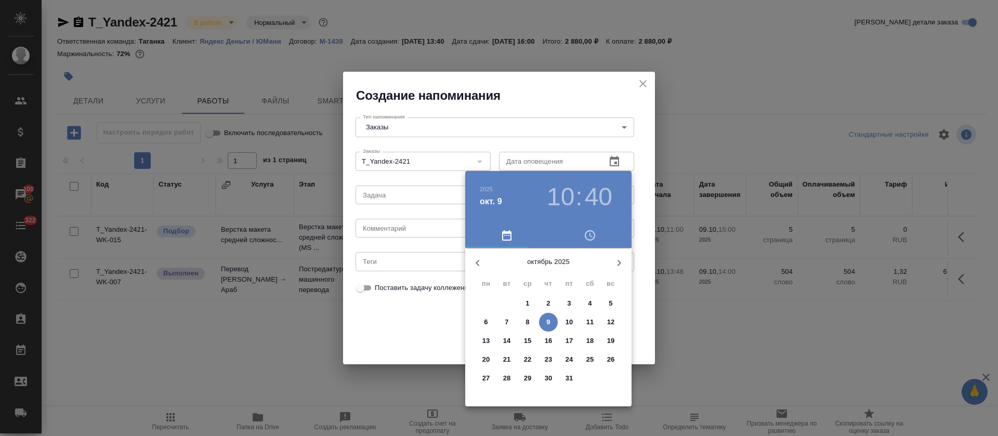
click at [551, 323] on span "9" at bounding box center [548, 322] width 19 height 10
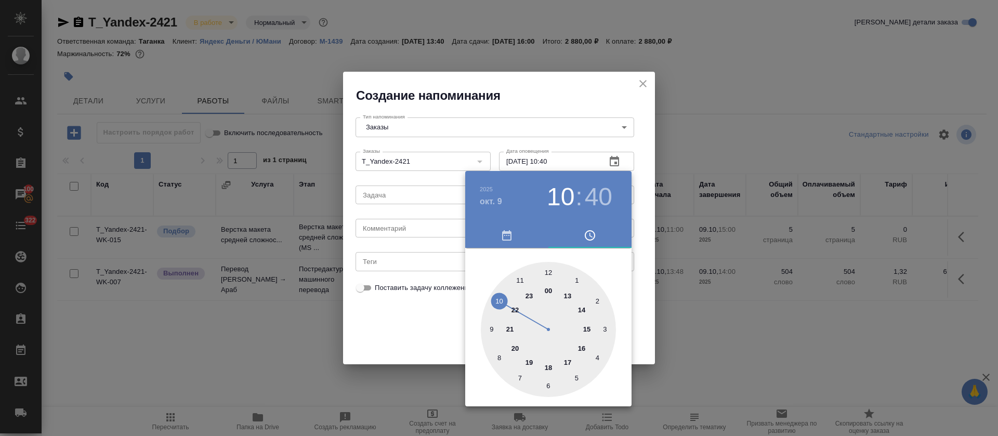
click at [590, 328] on div at bounding box center [548, 329] width 135 height 135
click at [548, 266] on div at bounding box center [548, 329] width 135 height 135
type input "09.10.2025 15:00"
click at [408, 337] on div at bounding box center [499, 218] width 998 height 436
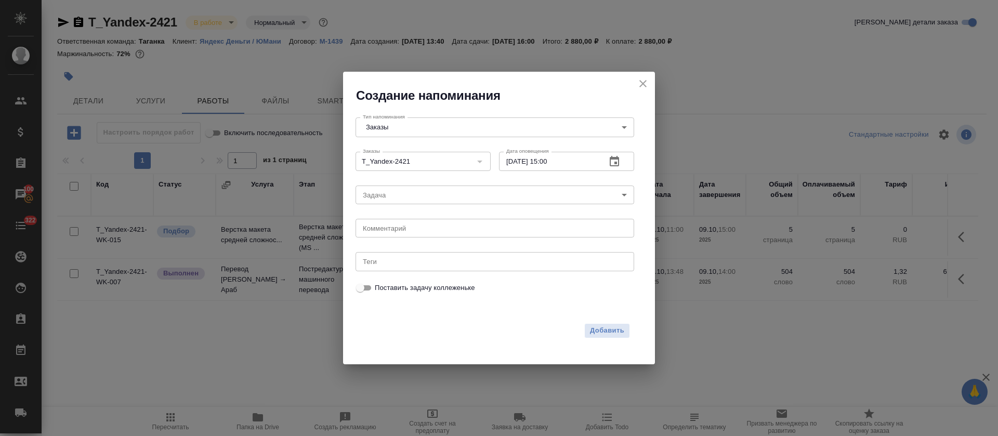
click at [395, 204] on body "🙏 .cls-1 fill:#fff; AWATERA Tretyakova Olga Клиенты Спецификации Заказы 100 Чат…" at bounding box center [499, 218] width 998 height 436
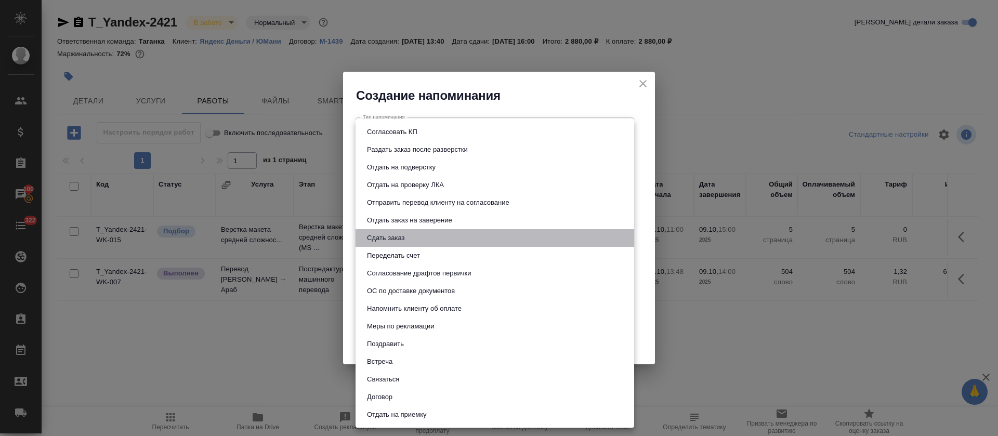
click at [390, 238] on button "Сдать заказ" at bounding box center [386, 237] width 44 height 11
type input "Сдать заказ"
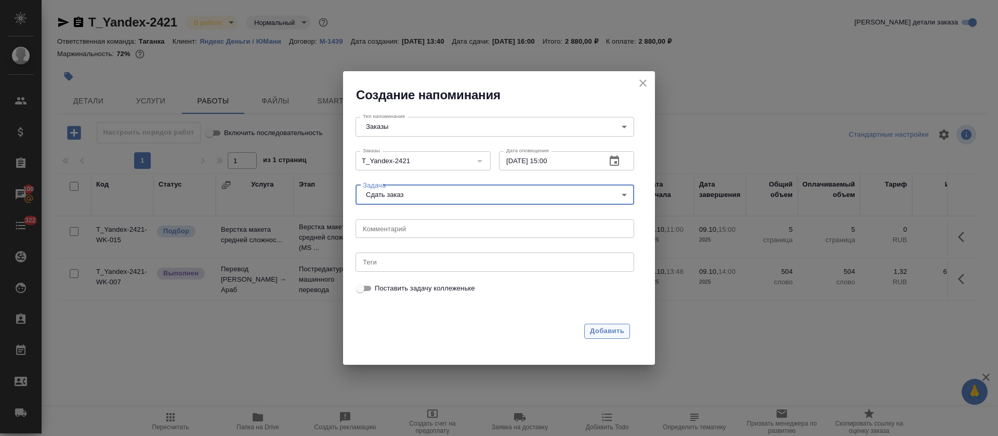
click at [609, 326] on span "Добавить" at bounding box center [607, 332] width 34 height 12
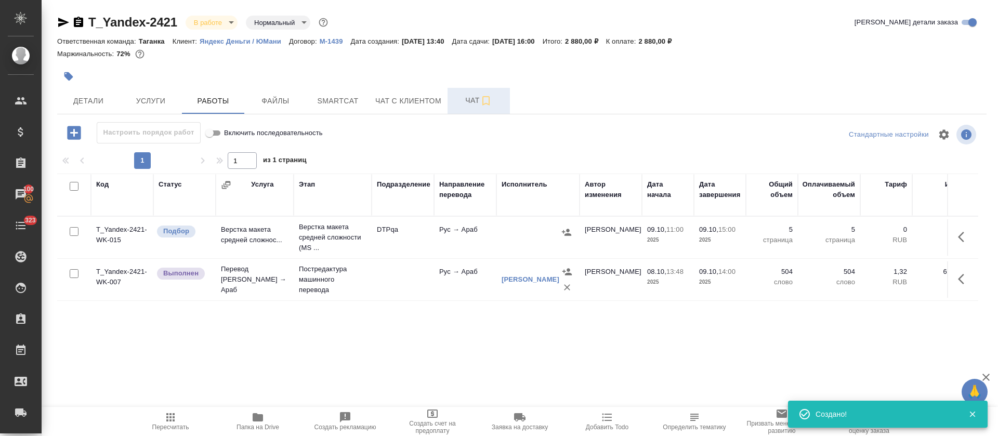
click at [468, 99] on span "Чат" at bounding box center [479, 100] width 50 height 13
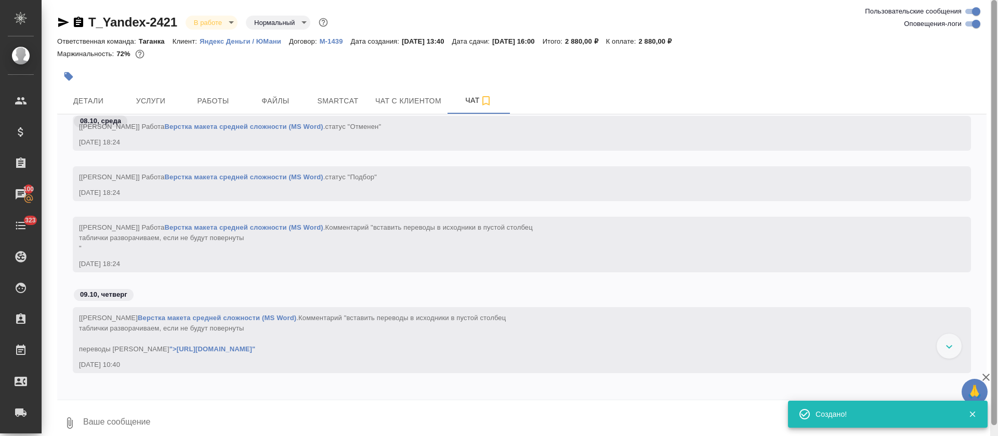
scroll to position [2222, 0]
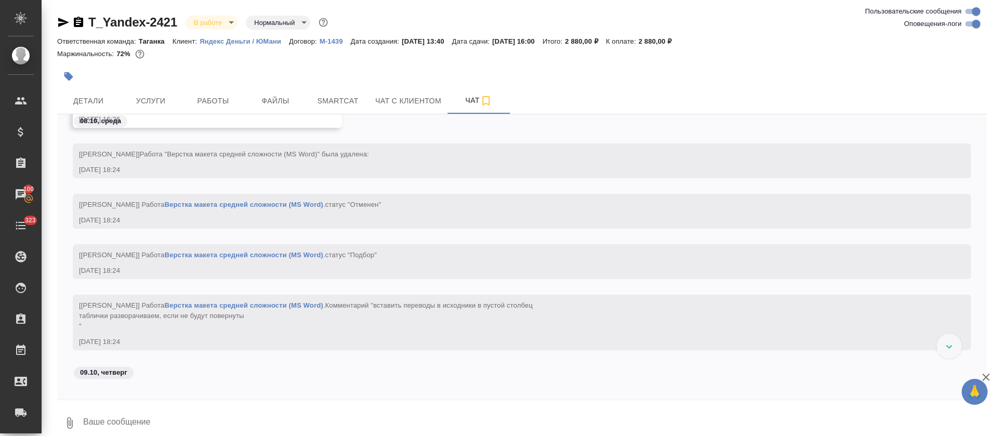
click at [973, 23] on input "Оповещения-логи" at bounding box center [976, 24] width 37 height 12
checkbox input "false"
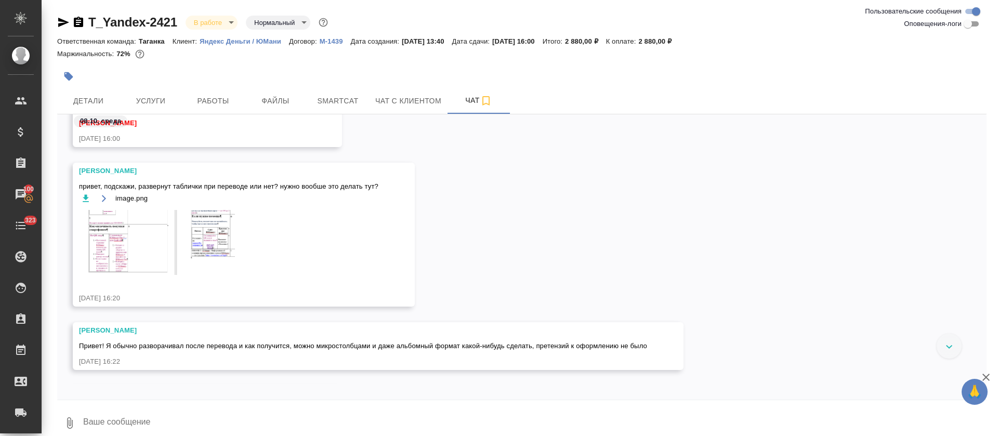
scroll to position [184, 0]
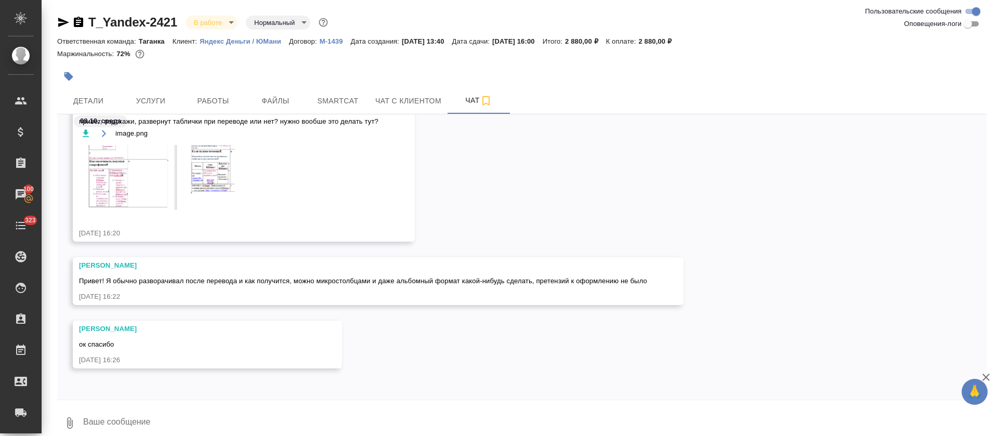
click at [214, 155] on img at bounding box center [157, 177] width 156 height 65
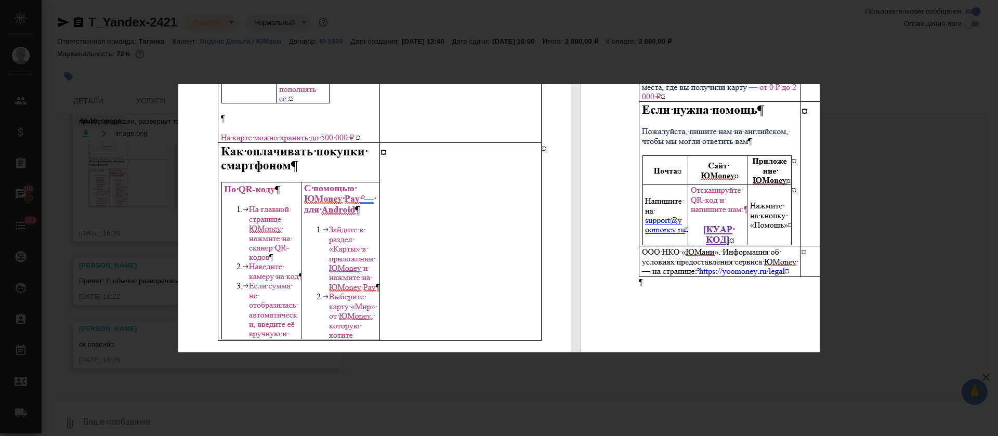
click at [647, 391] on div "image.png 1 of 1" at bounding box center [499, 218] width 998 height 436
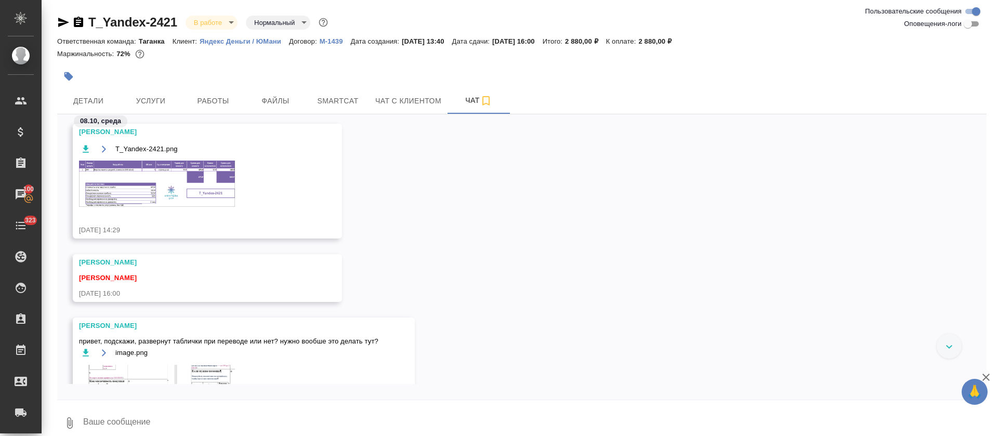
scroll to position [0, 0]
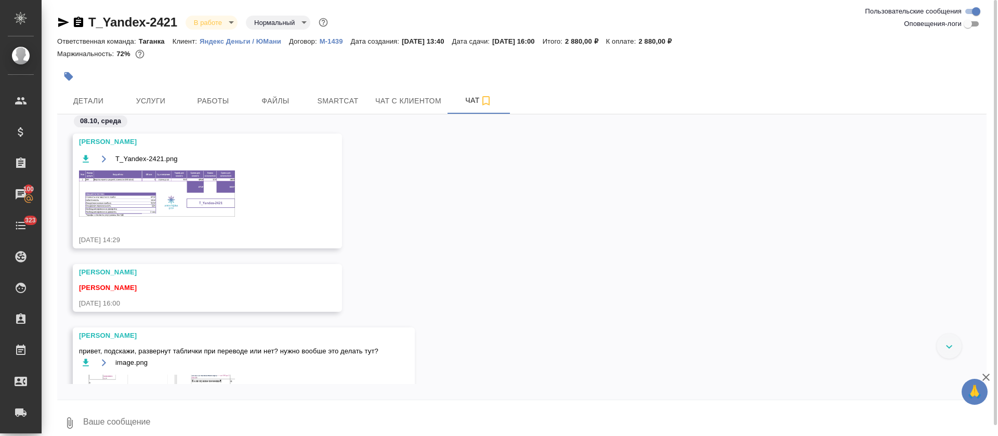
click at [113, 194] on img at bounding box center [157, 194] width 156 height 46
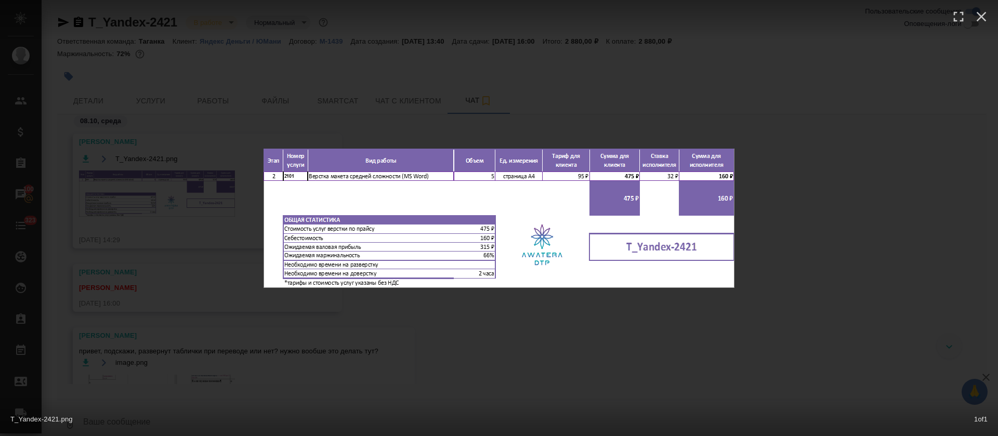
click at [606, 363] on div "T_Yandex-2421.png 1 of 1" at bounding box center [499, 218] width 998 height 436
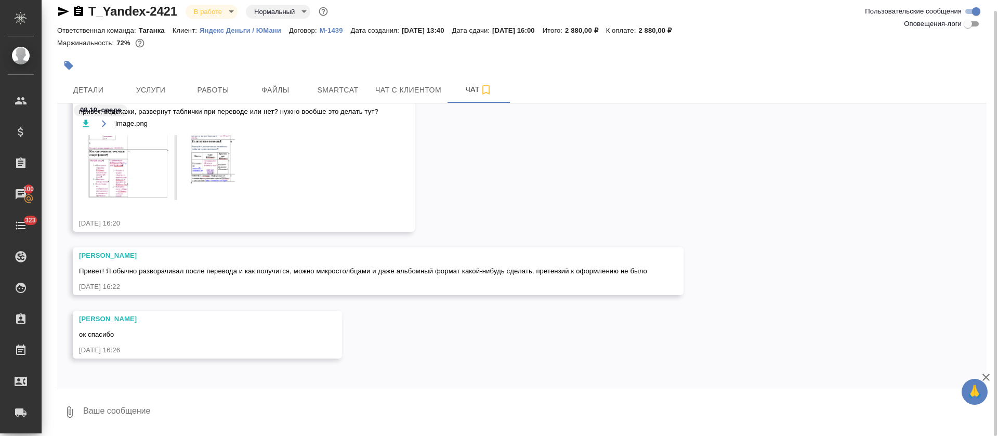
scroll to position [230, 0]
click at [214, 92] on span "Работы" at bounding box center [213, 90] width 50 height 13
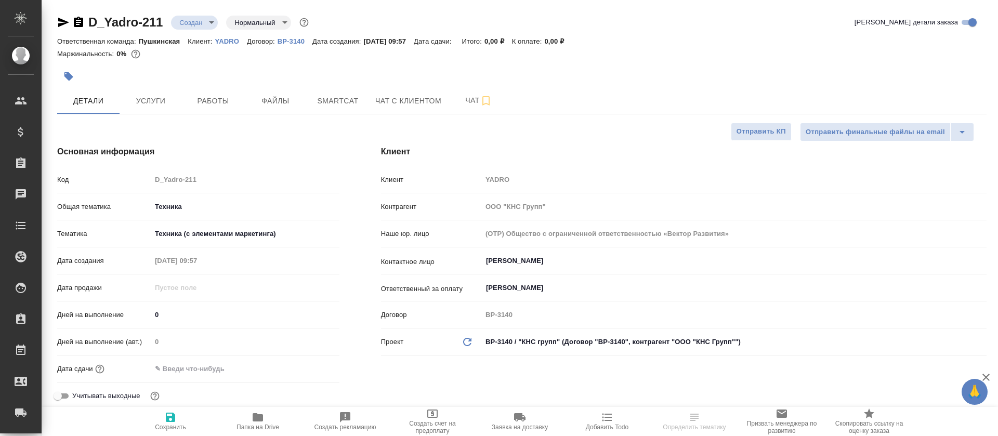
select select "RU"
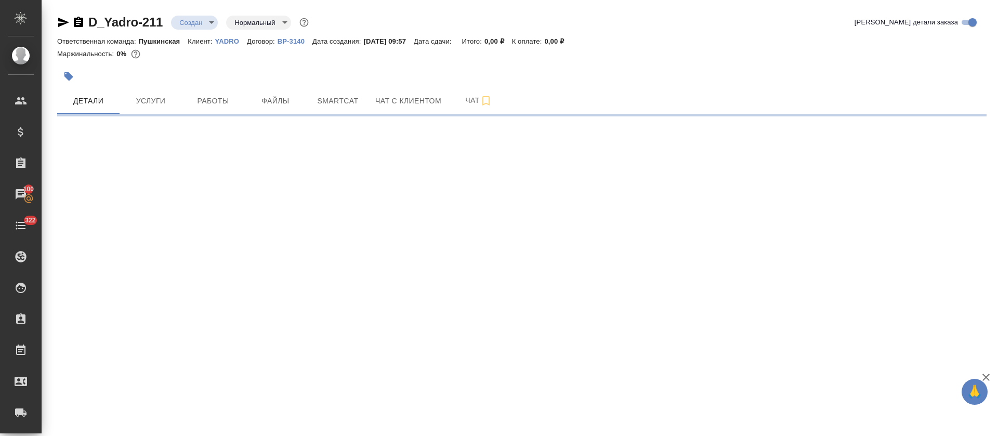
select select "RU"
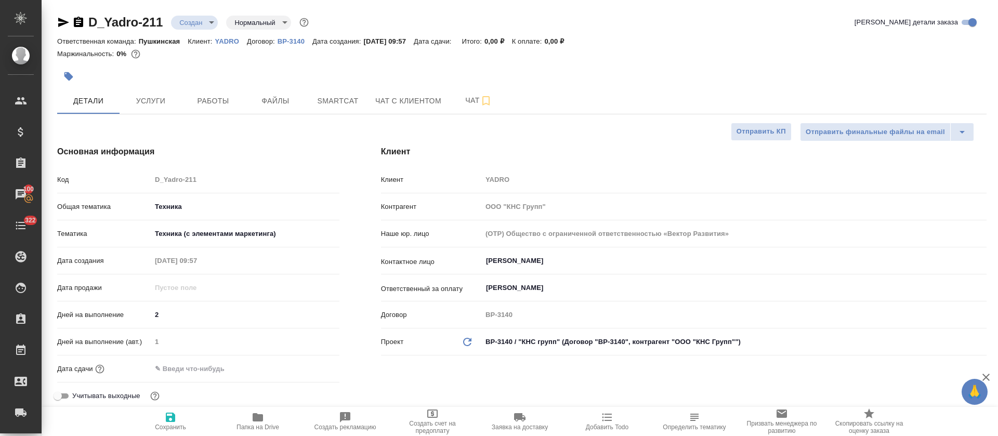
type textarea "x"
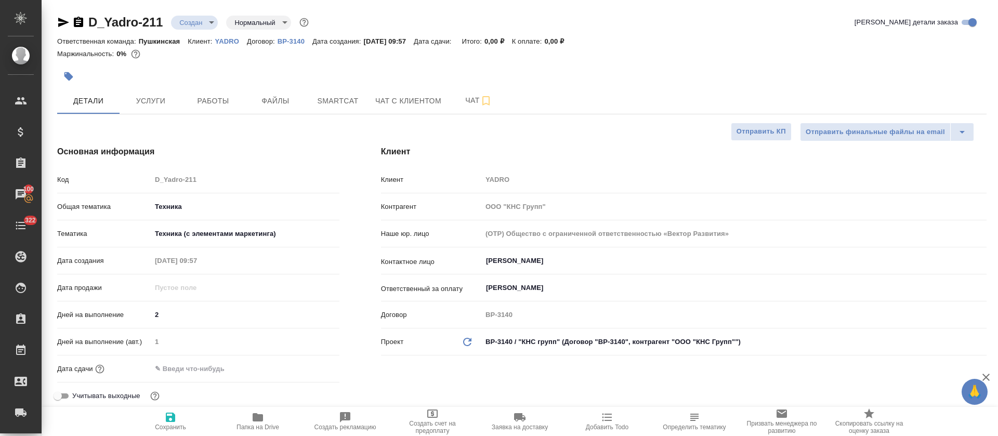
type textarea "x"
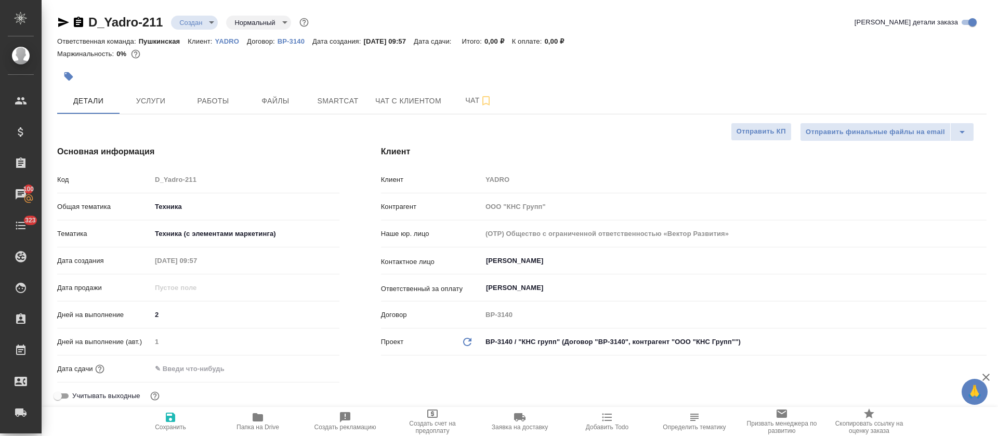
type textarea "x"
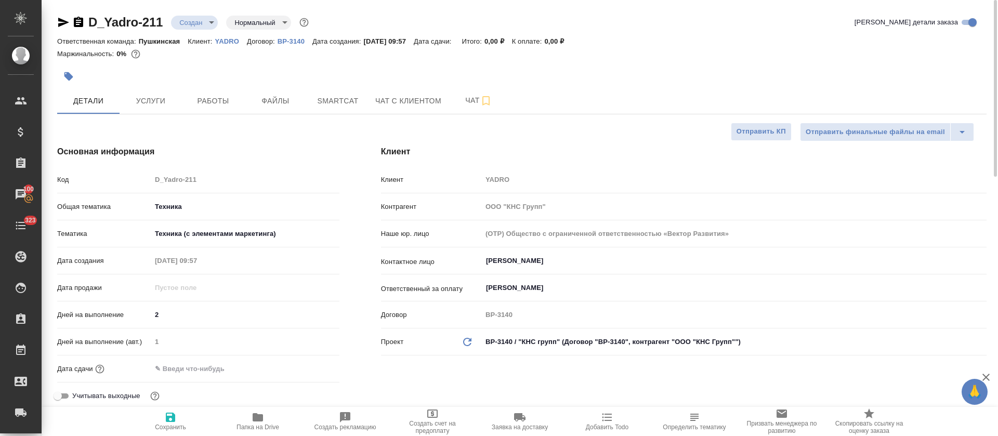
type textarea "x"
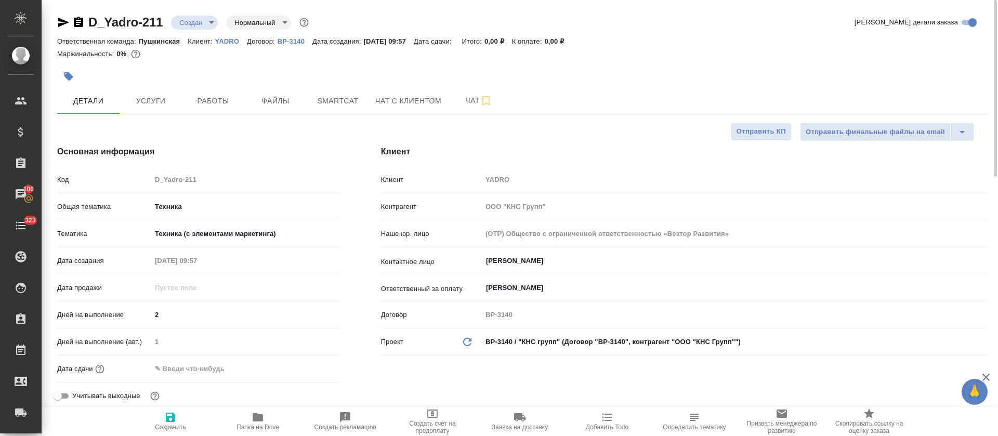
type textarea "x"
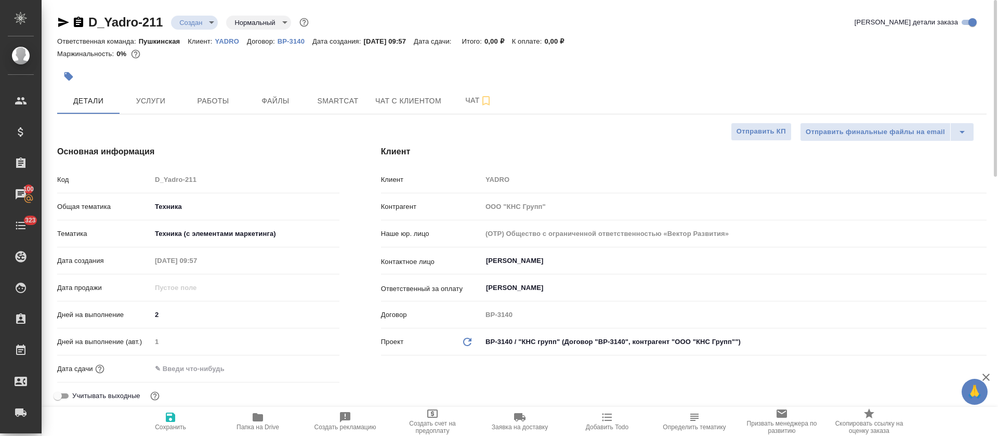
type textarea "x"
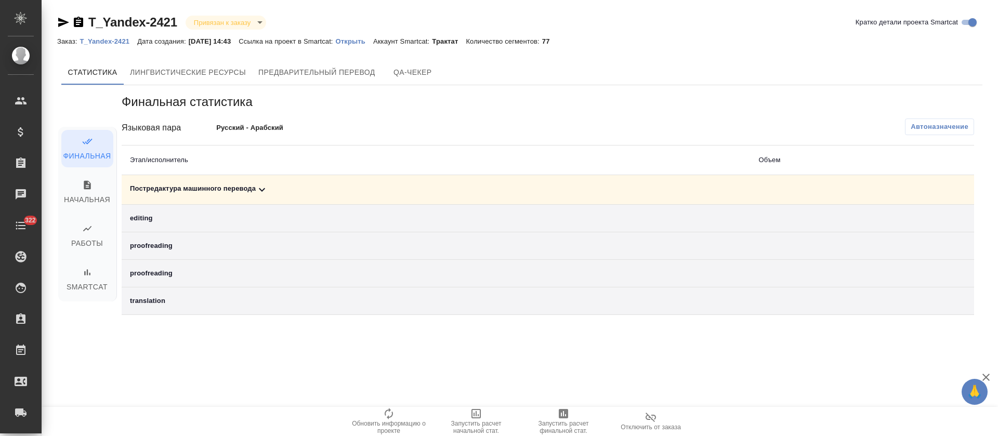
click at [287, 188] on div "Постредактура машинного перевода" at bounding box center [436, 190] width 612 height 12
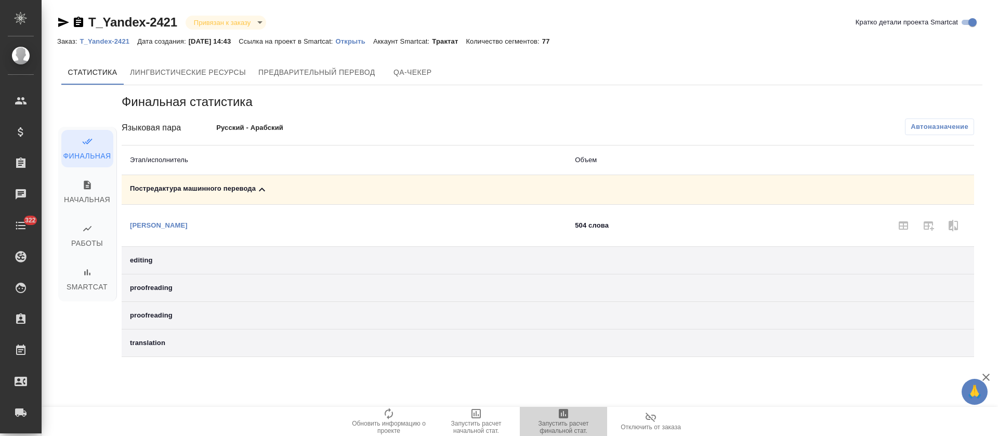
click at [562, 422] on span "Запустить расчет финальной стат." at bounding box center [563, 427] width 75 height 15
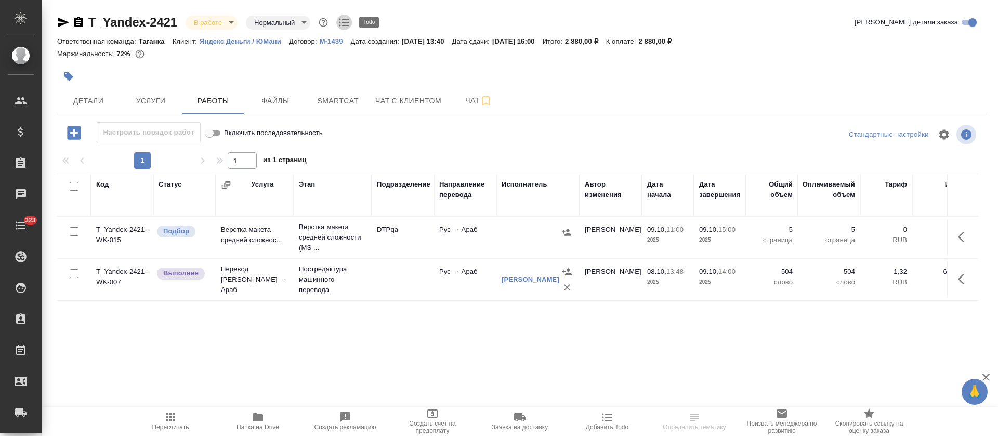
click at [342, 25] on icon "button" at bounding box center [345, 23] width 10 height 8
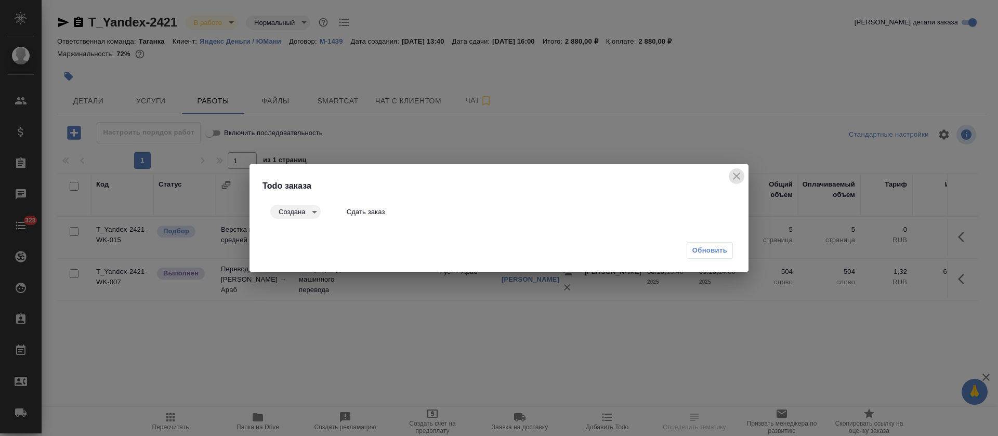
drag, startPoint x: 737, startPoint y: 180, endPoint x: 737, endPoint y: 30, distance: 150.8
click at [738, 179] on icon "close" at bounding box center [737, 176] width 12 height 12
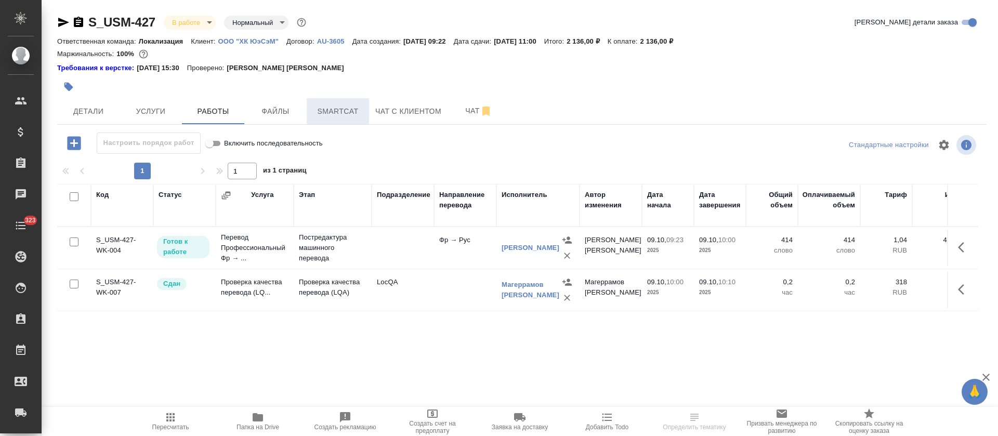
click at [335, 116] on span "Smartcat" at bounding box center [338, 111] width 50 height 13
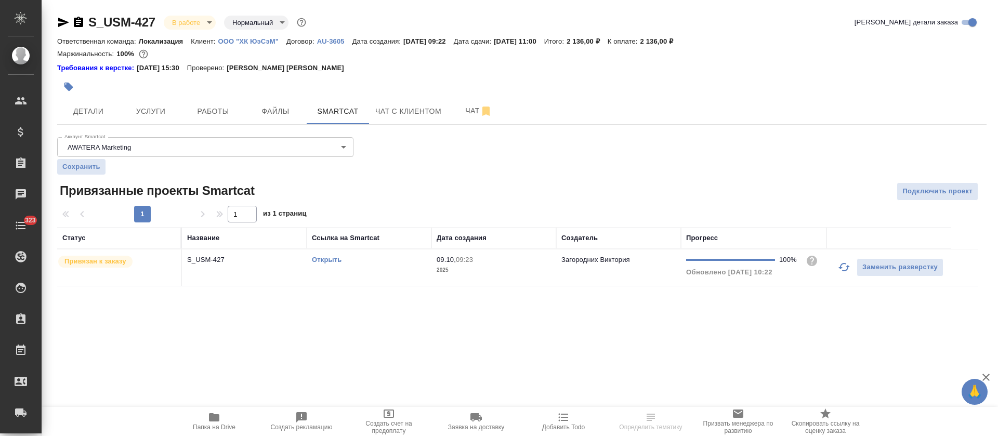
click at [479, 261] on span "09.10, 09:23" at bounding box center [494, 260] width 114 height 10
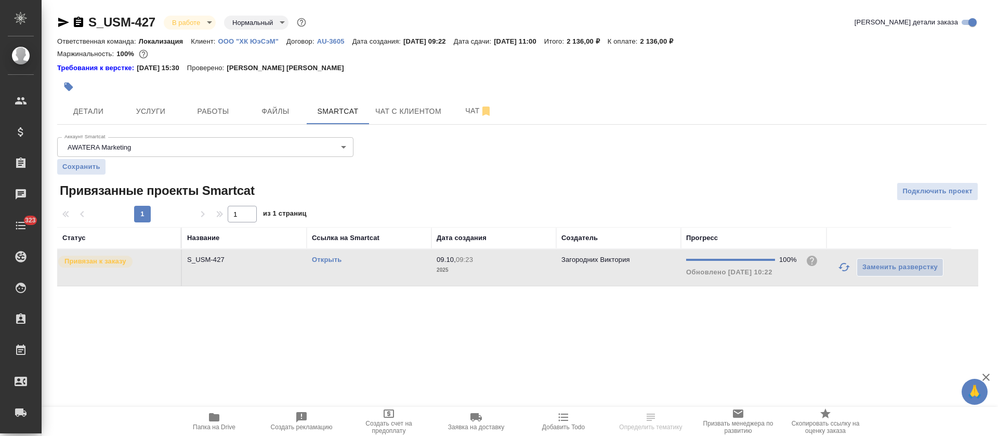
click at [479, 261] on span "09.10, 09:23" at bounding box center [494, 260] width 114 height 10
click at [331, 261] on link "Открыть" at bounding box center [327, 260] width 30 height 8
click at [220, 115] on span "Работы" at bounding box center [213, 111] width 50 height 13
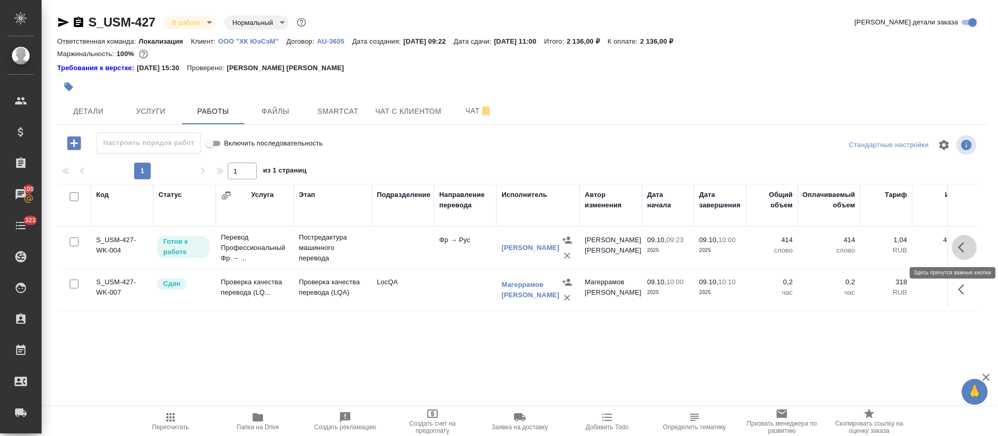
click at [959, 245] on icon "button" at bounding box center [964, 247] width 12 height 12
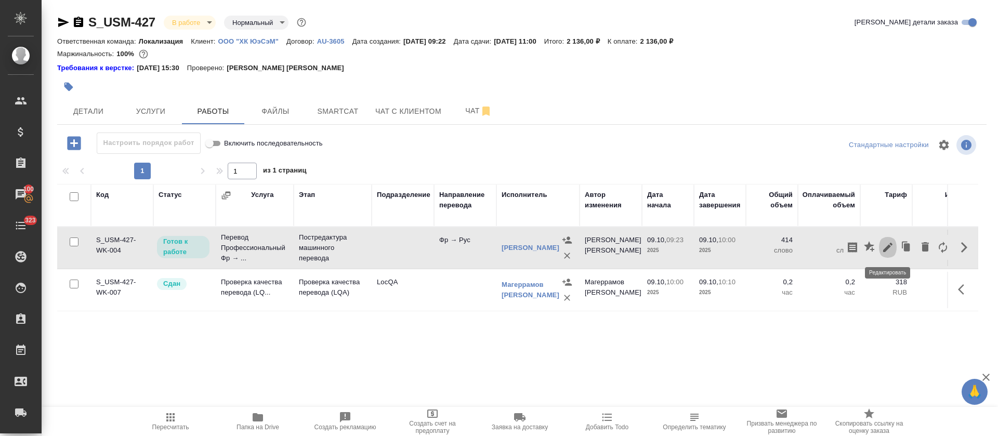
click at [889, 251] on icon "button" at bounding box center [888, 247] width 12 height 12
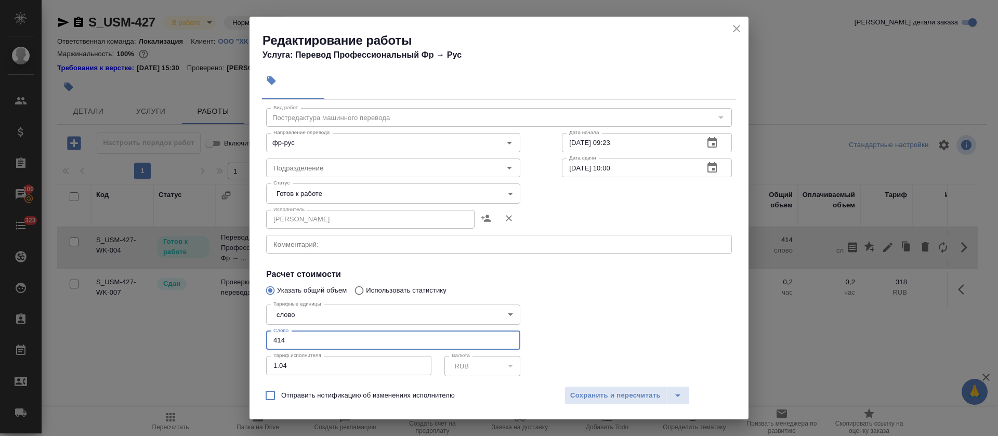
scroll to position [47, 0]
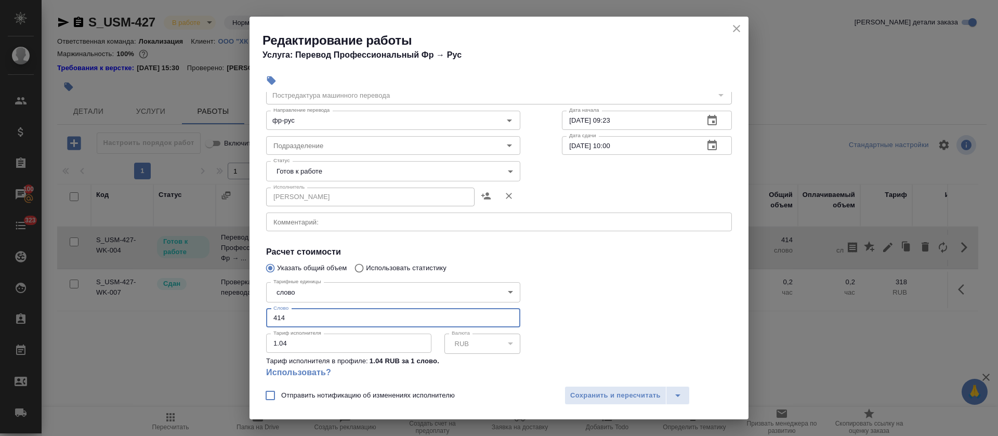
drag, startPoint x: 294, startPoint y: 371, endPoint x: 234, endPoint y: 371, distance: 59.8
click at [234, 371] on div "Редактирование работы Услуга: Перевод Профессиональный Фр → Рус Параметры Файлы…" at bounding box center [499, 218] width 998 height 436
paste input "385.2"
type input "385.2"
click at [297, 168] on body "🙏 .cls-1 fill:#fff; AWATERA Tretyakova Olga Клиенты Спецификации Заказы 100 Чат…" at bounding box center [499, 218] width 998 height 436
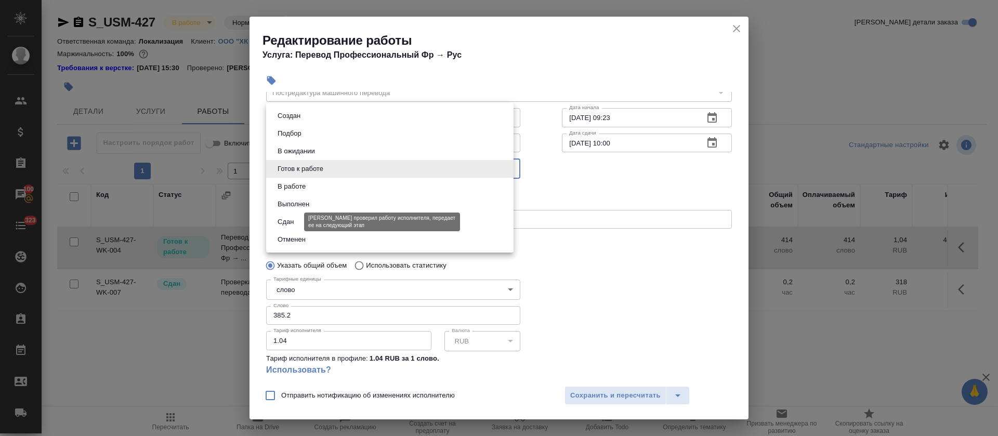
click at [296, 221] on button "Сдан" at bounding box center [286, 221] width 22 height 11
type input "closed"
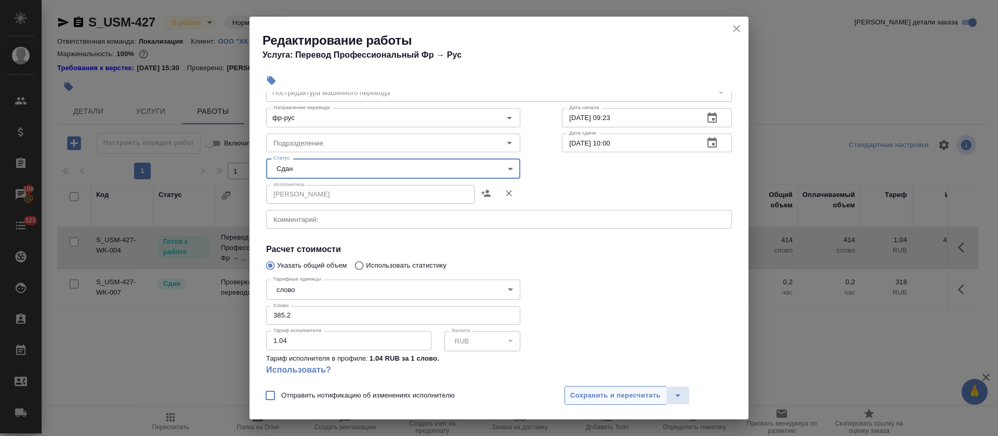
click at [590, 392] on span "Сохранить и пересчитать" at bounding box center [615, 396] width 90 height 12
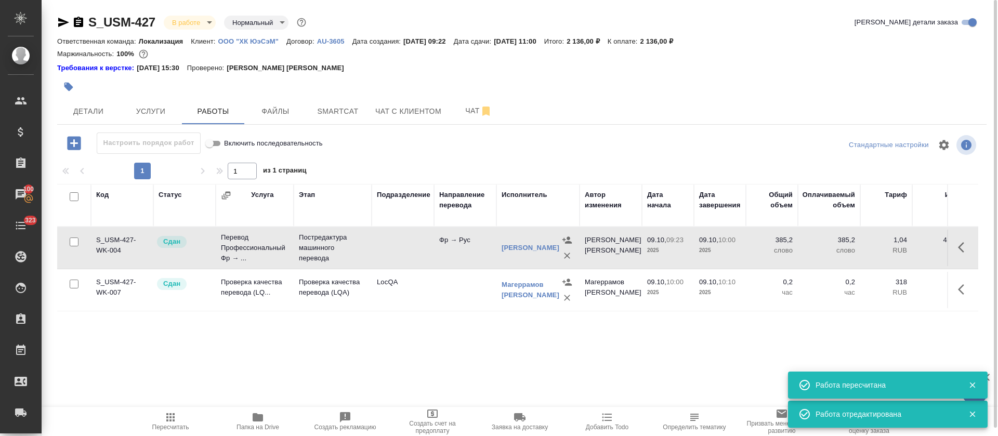
click at [212, 20] on body "🙏 .cls-1 fill:#fff; AWATERA Tretyakova Olga Клиенты Спецификации Заказы 100 Чат…" at bounding box center [499, 218] width 998 height 436
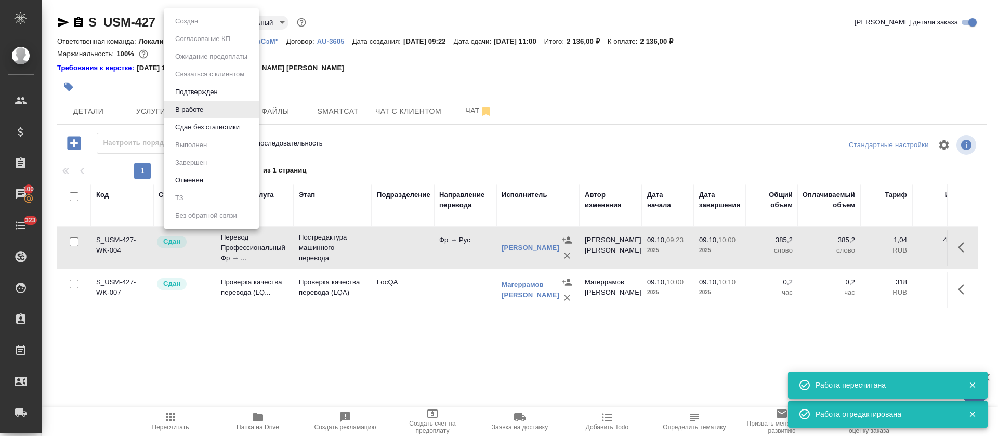
click at [197, 131] on button "Сдан без статистики" at bounding box center [207, 127] width 71 height 11
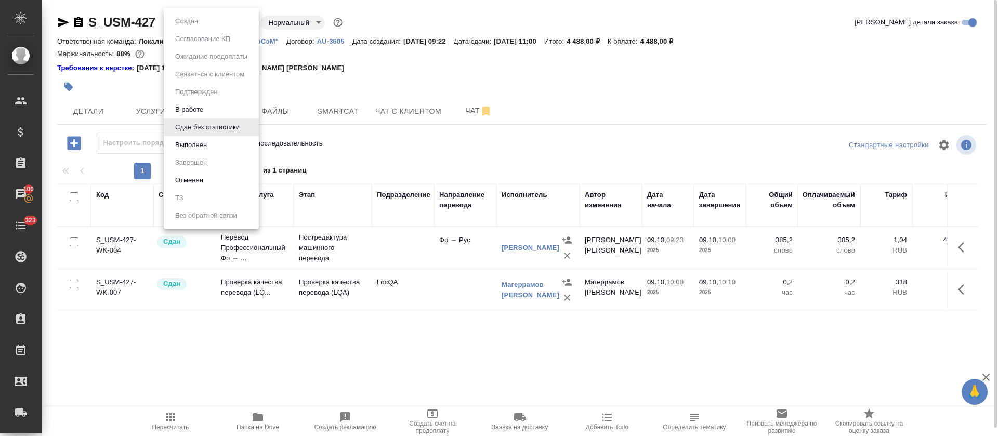
click at [243, 25] on body "🙏 .cls-1 fill:#fff; AWATERA Tretyakova Olga Клиенты Спецификации Заказы 100 Чат…" at bounding box center [499, 218] width 998 height 436
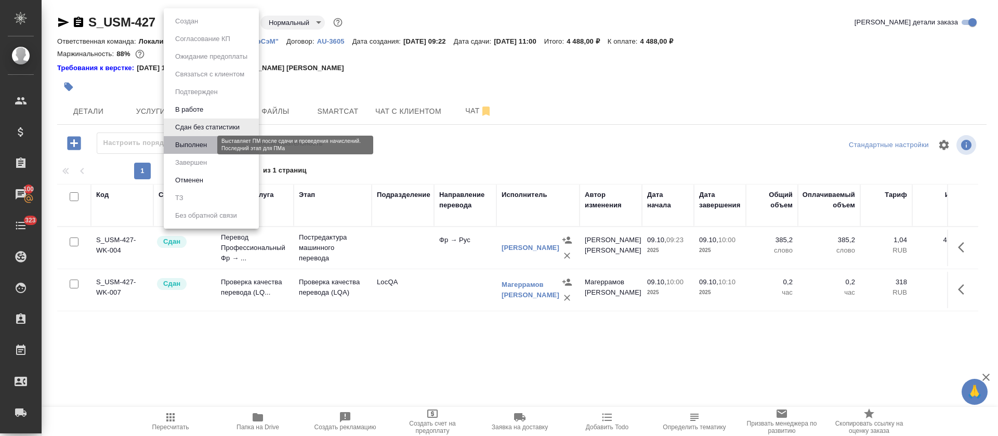
click at [199, 149] on button "Выполнен" at bounding box center [191, 144] width 38 height 11
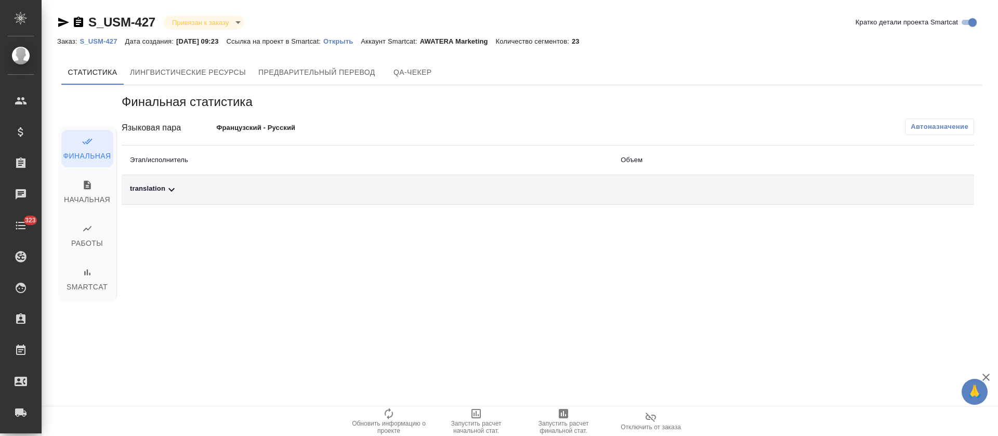
click at [265, 190] on div "translation" at bounding box center [367, 190] width 474 height 12
click at [895, 233] on button "button" at bounding box center [903, 225] width 25 height 25
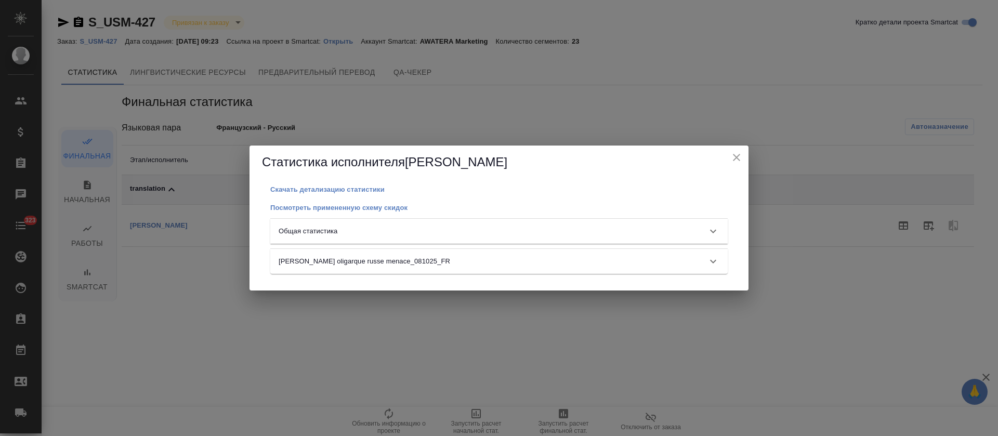
click at [602, 238] on div "Общая статистика" at bounding box center [499, 231] width 458 height 25
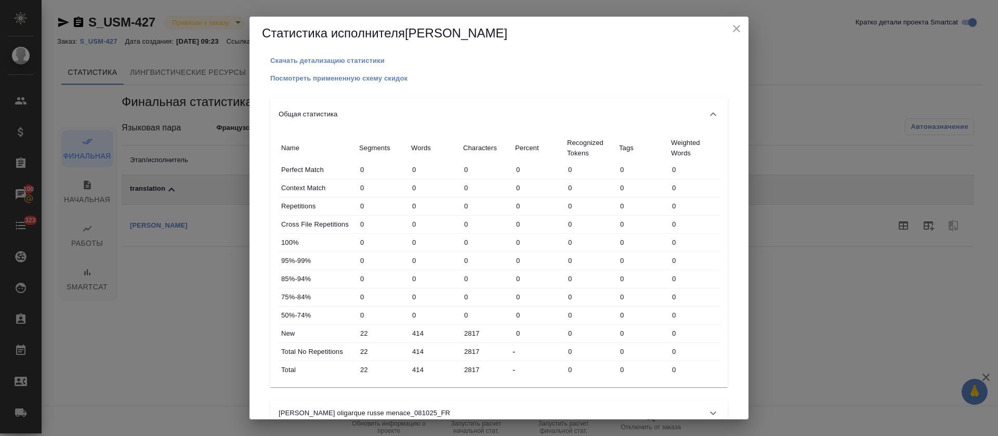
click at [736, 24] on icon "close" at bounding box center [737, 28] width 12 height 12
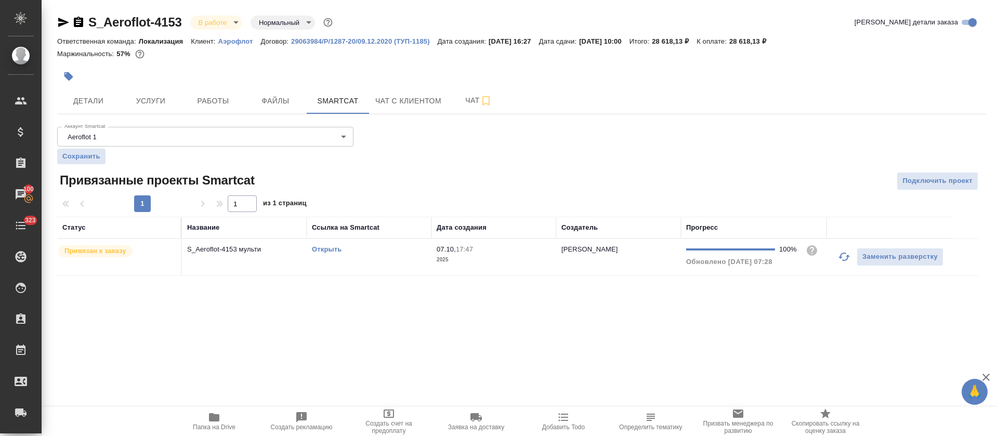
click at [327, 249] on link "Открыть" at bounding box center [327, 249] width 30 height 8
click at [228, 103] on span "Работы" at bounding box center [213, 101] width 50 height 13
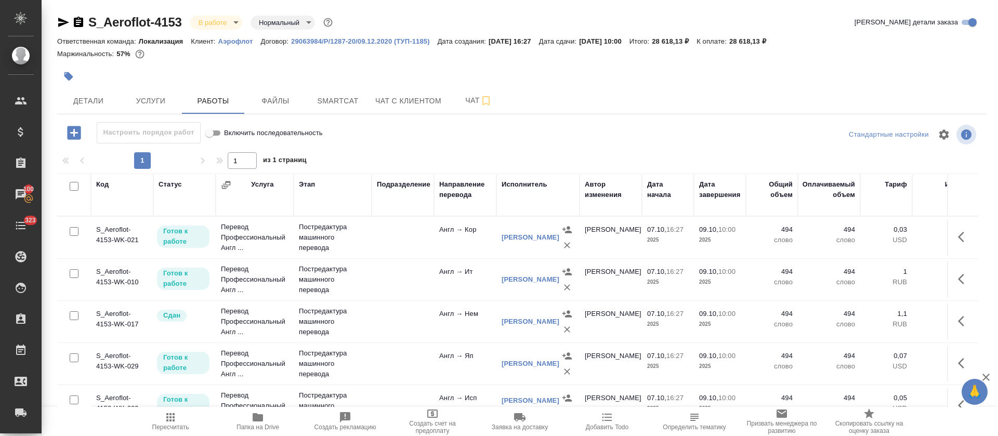
click at [76, 182] on input "checkbox" at bounding box center [74, 186] width 9 height 9
checkbox input "true"
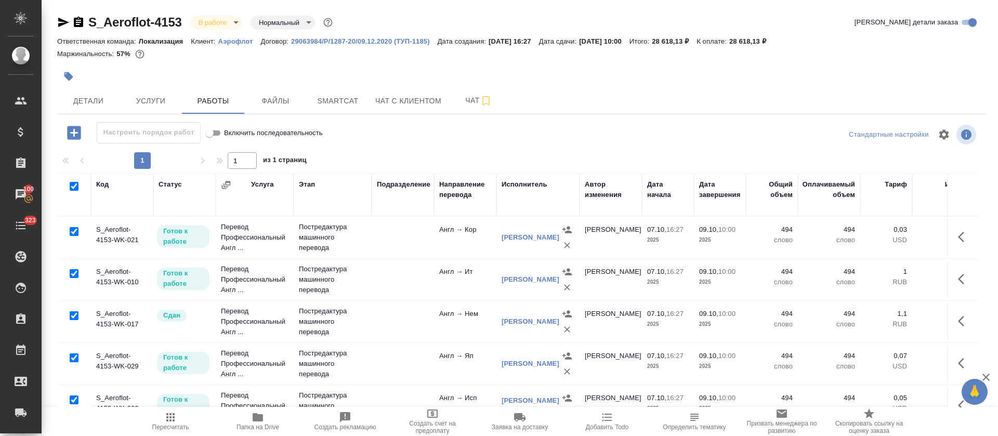
checkbox input "true"
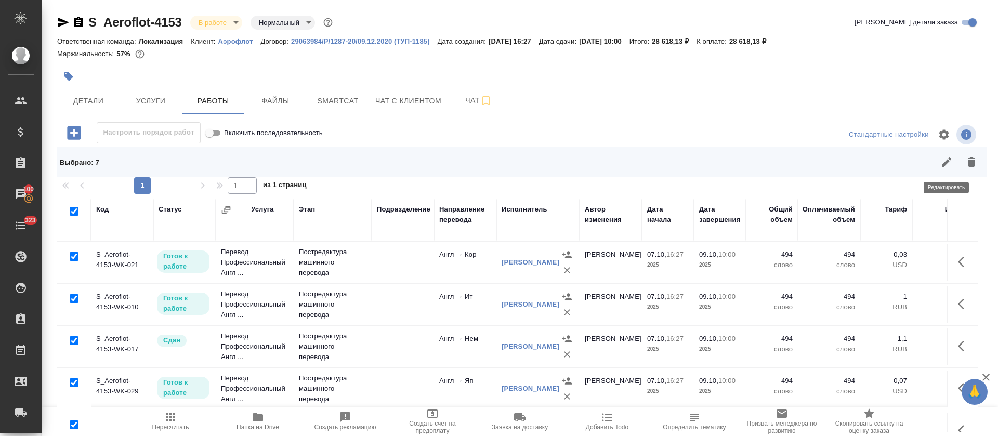
click at [941, 165] on icon "button" at bounding box center [947, 162] width 12 height 12
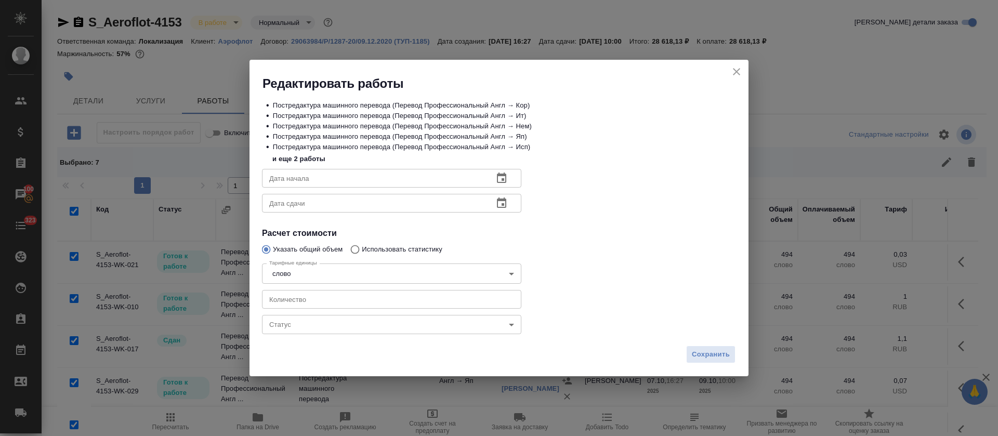
click at [327, 292] on input "number" at bounding box center [391, 299] width 259 height 19
paste input "256.4"
type input "256.4"
click at [326, 334] on body "🙏 .cls-1 fill:#fff; AWATERA Tretyakova Olga Клиенты Спецификации Заказы 100 Чат…" at bounding box center [499, 218] width 998 height 436
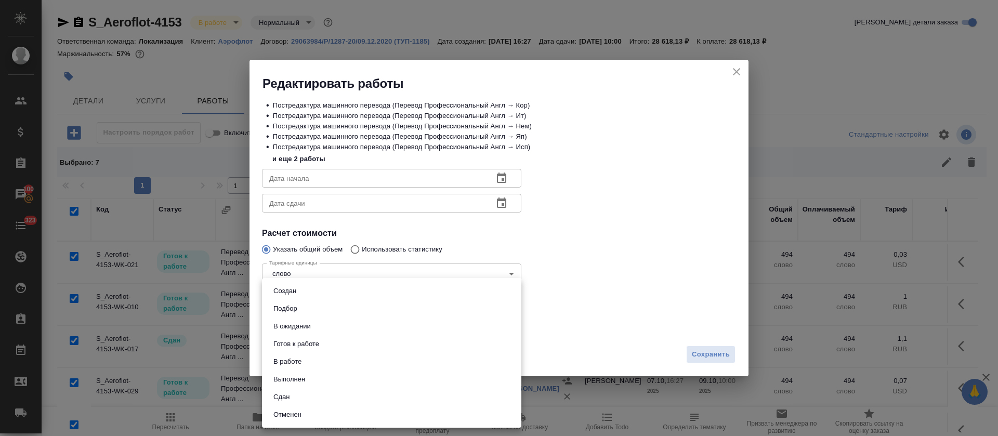
click at [300, 393] on li "Сдан" at bounding box center [391, 397] width 259 height 18
type input "closed"
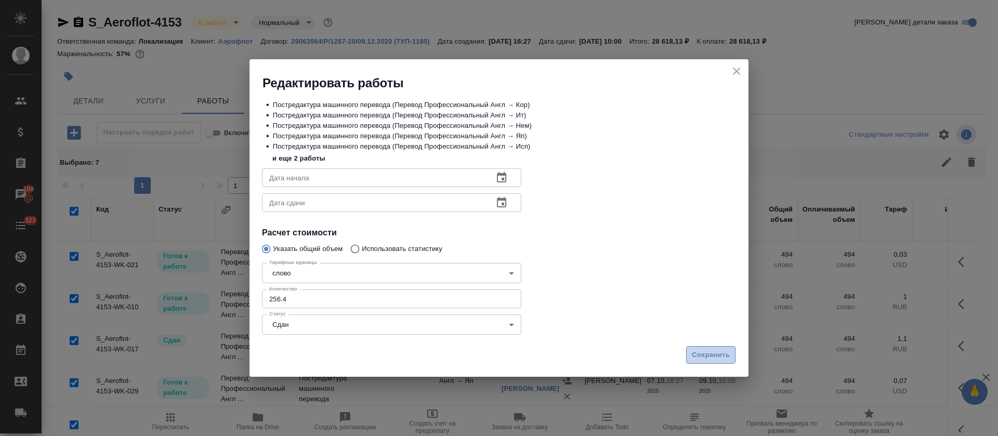
click at [699, 355] on span "Сохранить" at bounding box center [711, 355] width 38 height 12
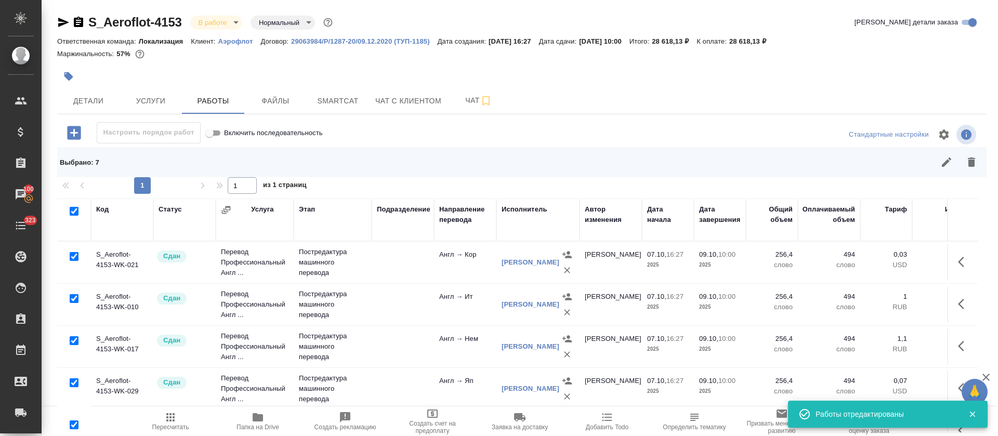
click at [171, 421] on icon "button" at bounding box center [170, 417] width 8 height 8
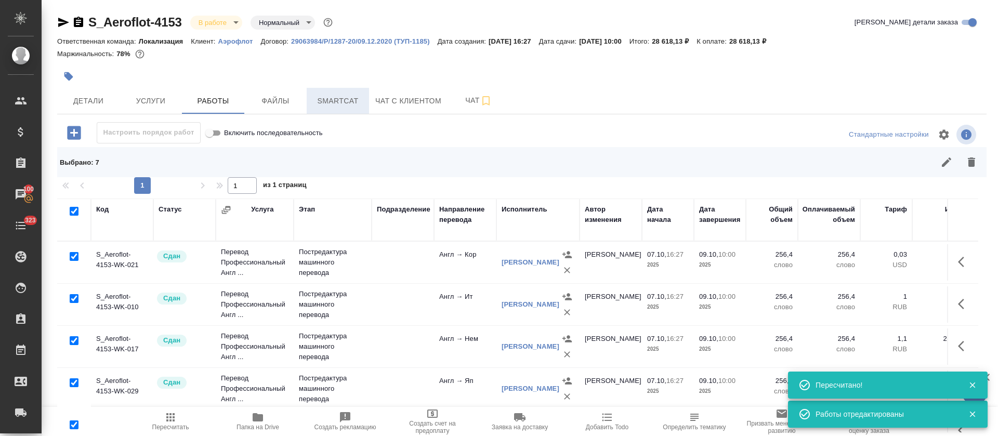
click at [315, 102] on span "Smartcat" at bounding box center [338, 101] width 50 height 13
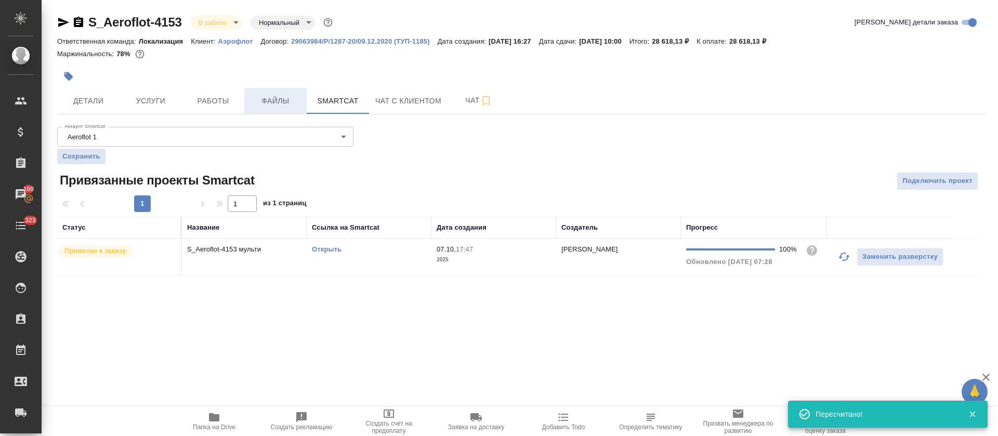
click at [282, 112] on button "Файлы" at bounding box center [275, 101] width 62 height 26
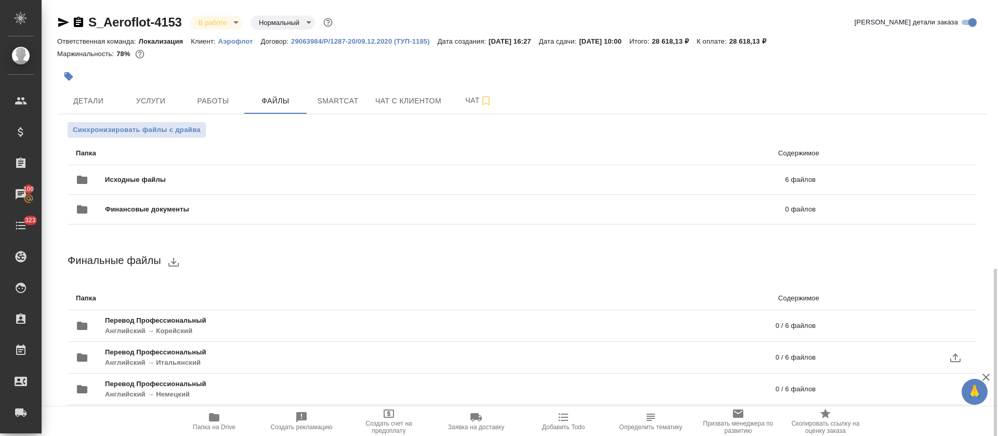
scroll to position [166, 0]
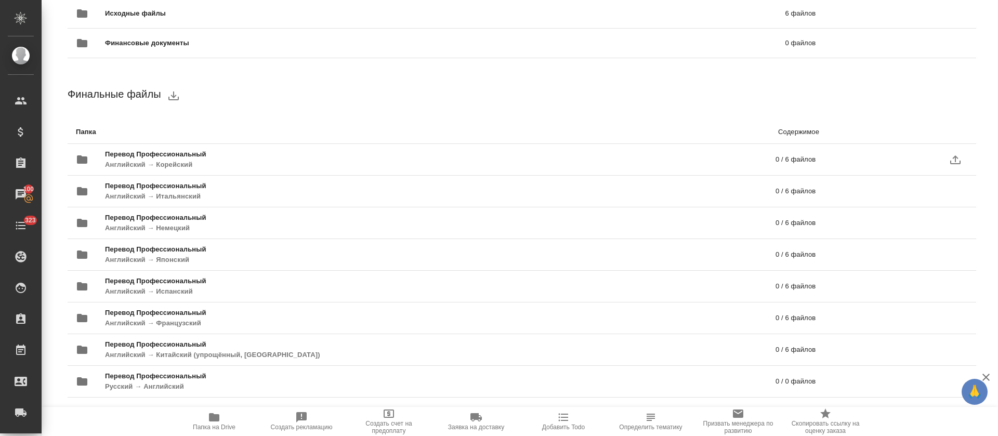
click at [950, 154] on icon "uploadFiles" at bounding box center [956, 159] width 12 height 12
click at [0, 0] on input "uploadFiles" at bounding box center [0, 0] width 0 height 0
click at [950, 192] on icon "uploadFiles" at bounding box center [956, 191] width 12 height 12
click at [0, 0] on input "uploadFiles" at bounding box center [0, 0] width 0 height 0
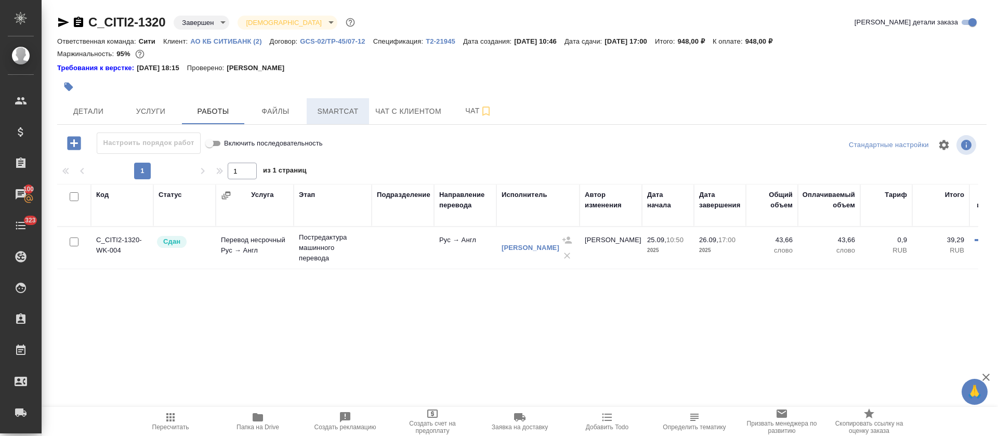
click at [352, 113] on span "Smartcat" at bounding box center [338, 111] width 50 height 13
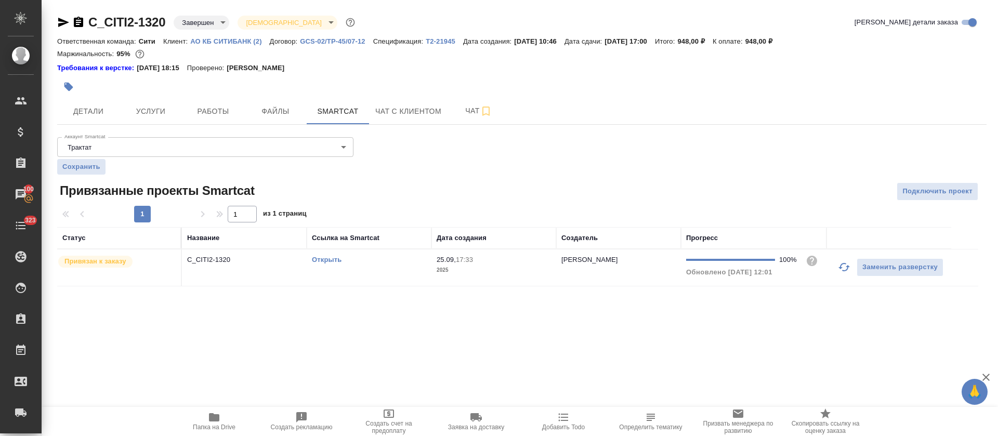
click at [329, 261] on link "Открыть" at bounding box center [327, 260] width 30 height 8
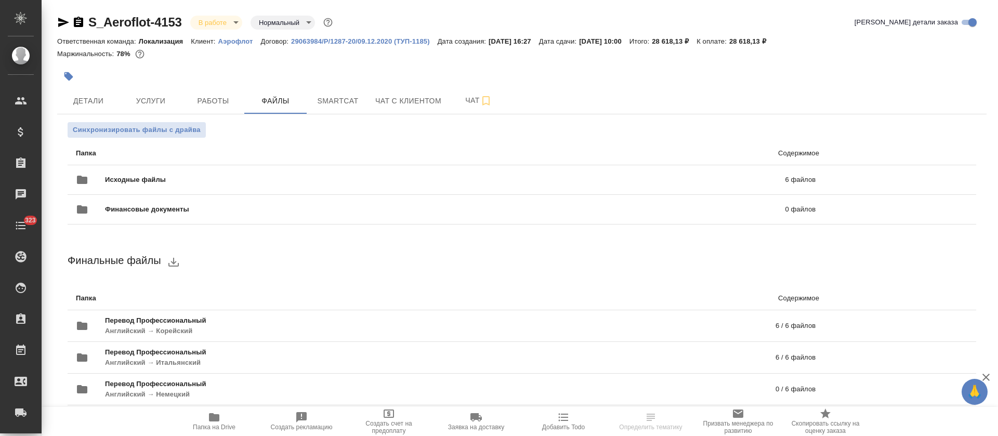
scroll to position [166, 0]
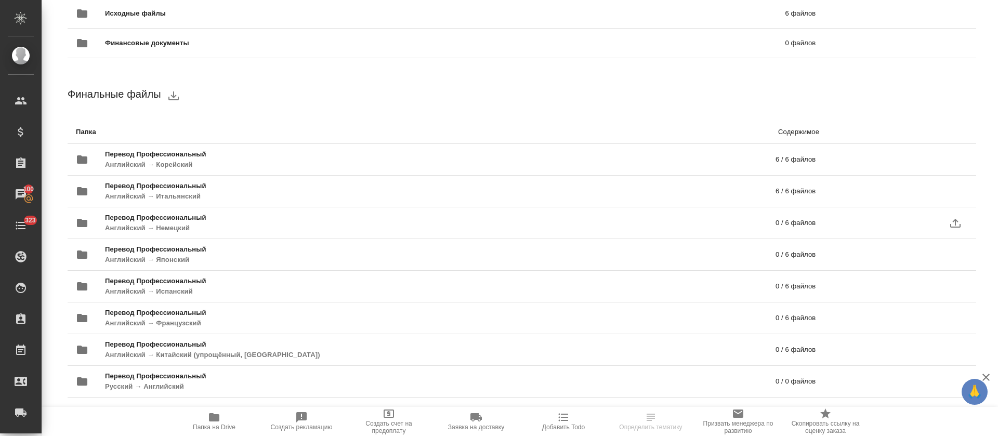
click at [950, 224] on icon "uploadFiles" at bounding box center [956, 223] width 12 height 12
click at [0, 0] on input "uploadFiles" at bounding box center [0, 0] width 0 height 0
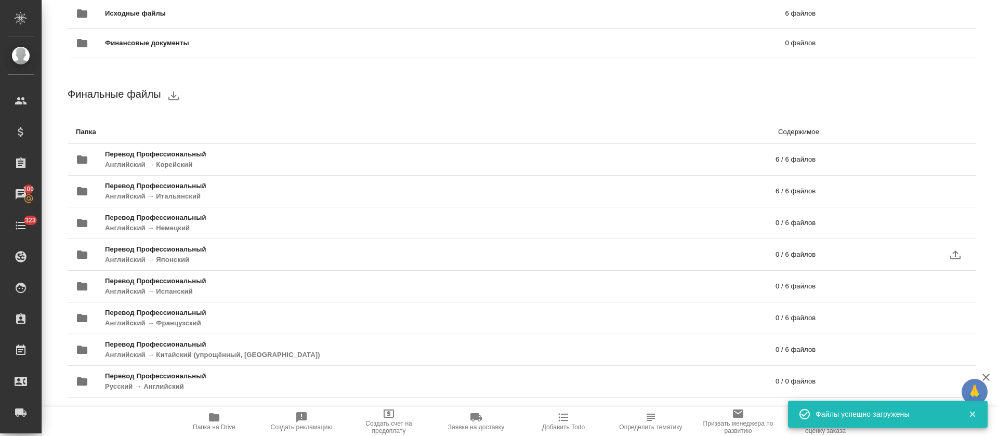
click at [950, 255] on icon "uploadFiles" at bounding box center [956, 255] width 12 height 12
click at [0, 0] on input "uploadFiles" at bounding box center [0, 0] width 0 height 0
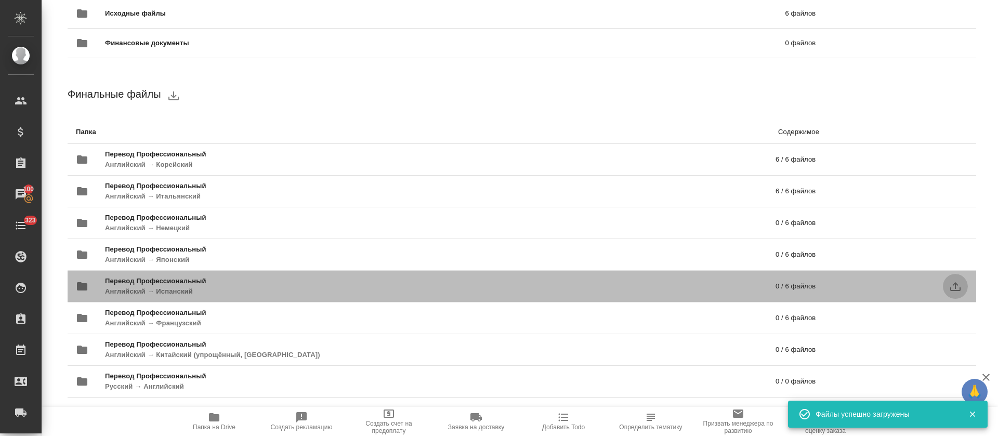
click at [950, 287] on icon "uploadFiles" at bounding box center [956, 286] width 12 height 12
click at [0, 0] on input "uploadFiles" at bounding box center [0, 0] width 0 height 0
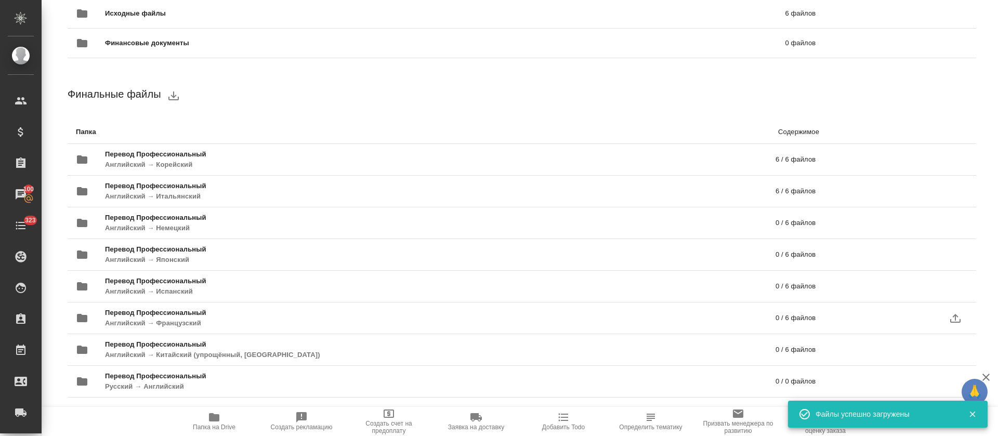
click at [950, 321] on icon "uploadFiles" at bounding box center [956, 318] width 12 height 12
click at [0, 0] on input "uploadFiles" at bounding box center [0, 0] width 0 height 0
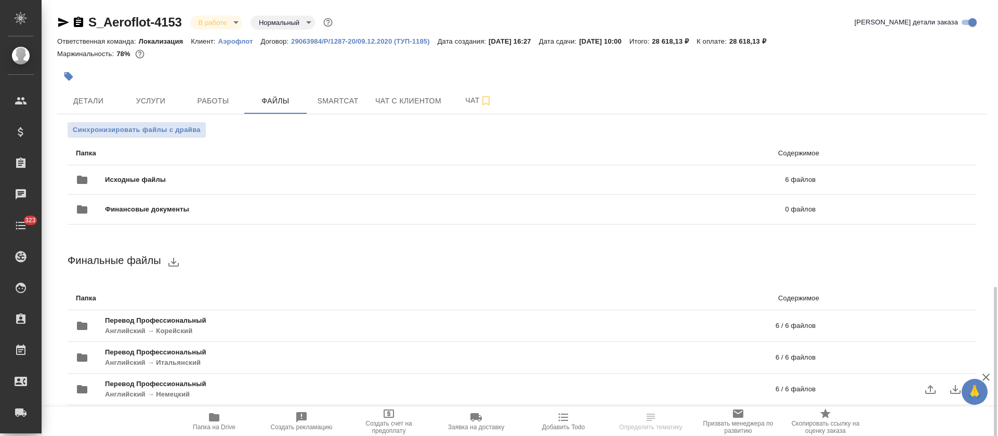
scroll to position [166, 0]
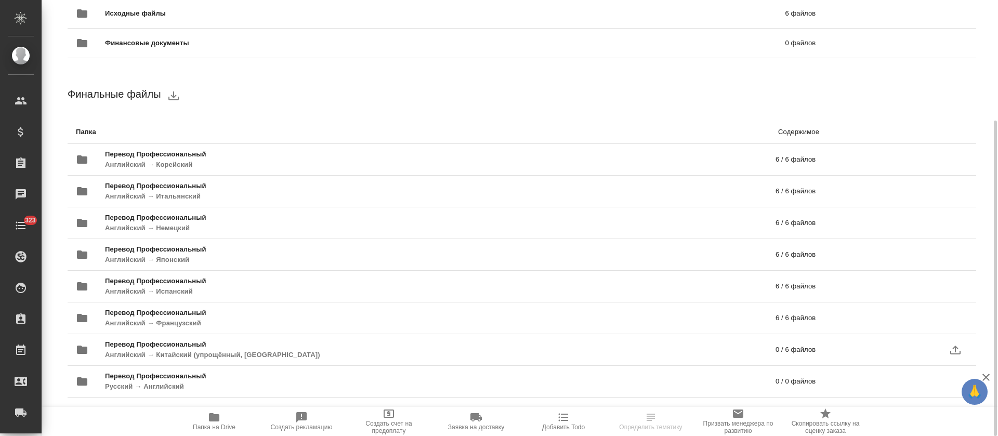
click at [956, 349] on icon "uploadFiles" at bounding box center [956, 350] width 10 height 9
click at [0, 0] on input "uploadFiles" at bounding box center [0, 0] width 0 height 0
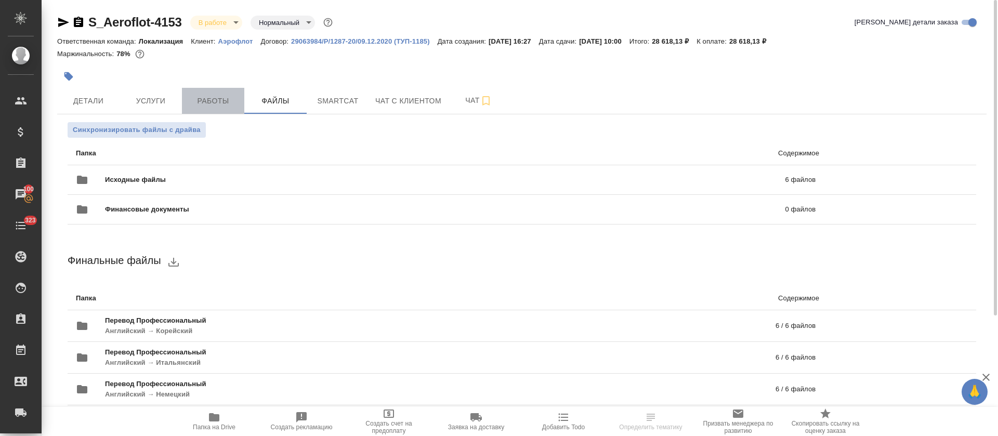
click at [233, 107] on span "Работы" at bounding box center [213, 101] width 50 height 13
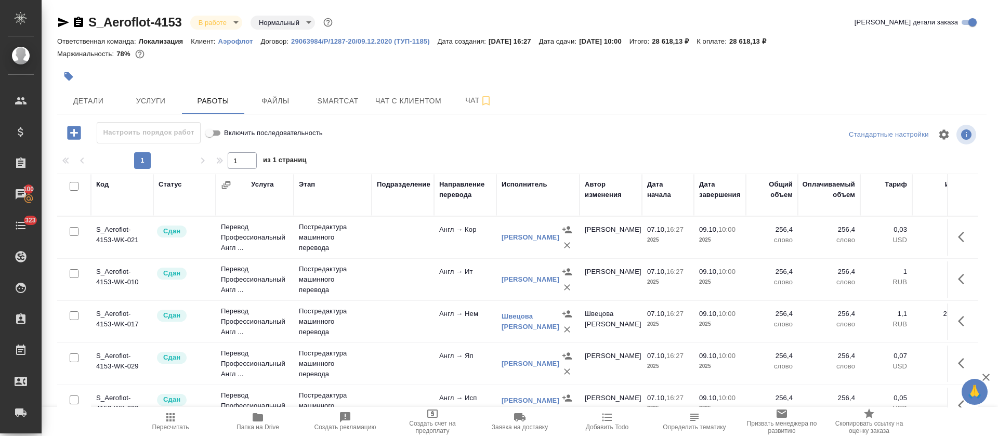
click at [236, 24] on body "🙏 .cls-1 fill:#fff; AWATERA Tretyakova Olga Клиенты Спецификации Заказы 100 Чат…" at bounding box center [499, 218] width 998 height 436
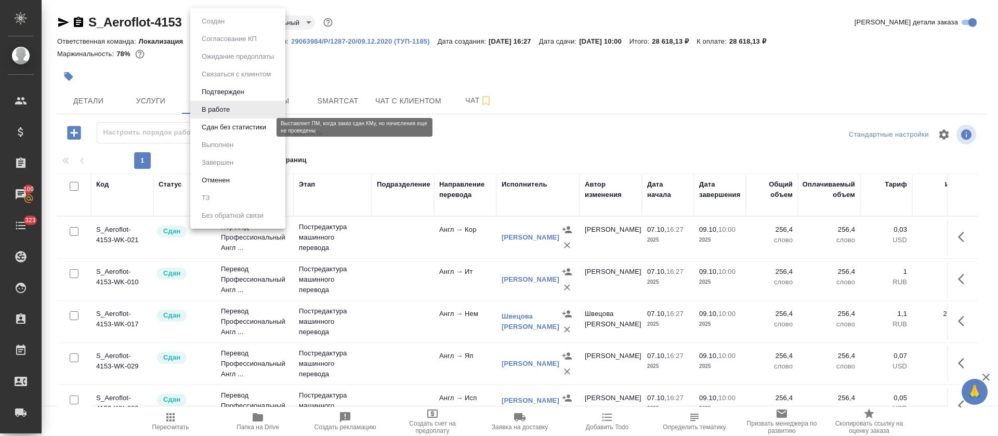
click at [241, 132] on button "Сдан без статистики" at bounding box center [234, 127] width 71 height 11
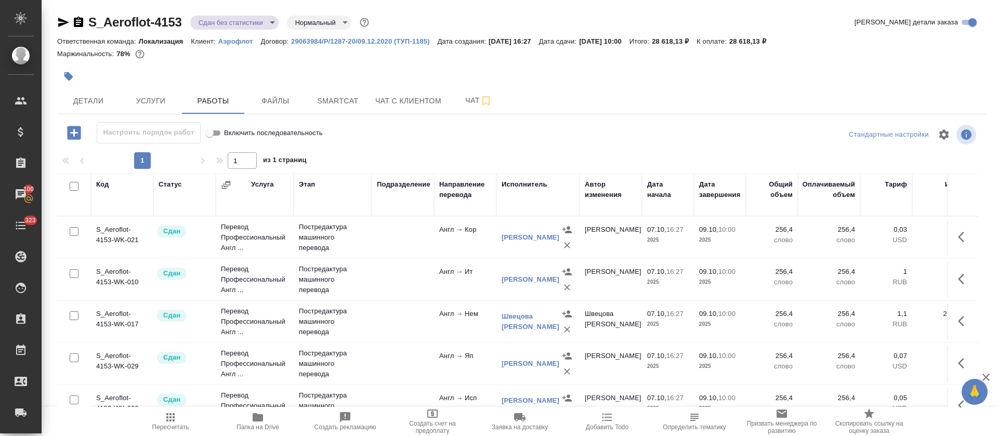
click at [268, 22] on body "🙏 .cls-1 fill:#fff; AWATERA Tretyakova Olga Клиенты Спецификации Заказы 100 Чат…" at bounding box center [499, 218] width 998 height 436
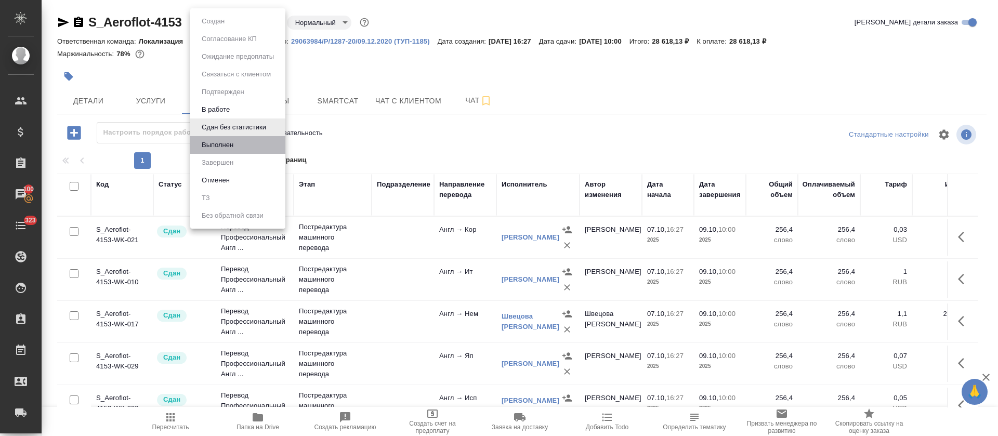
click at [250, 145] on li "Выполнен" at bounding box center [237, 145] width 95 height 18
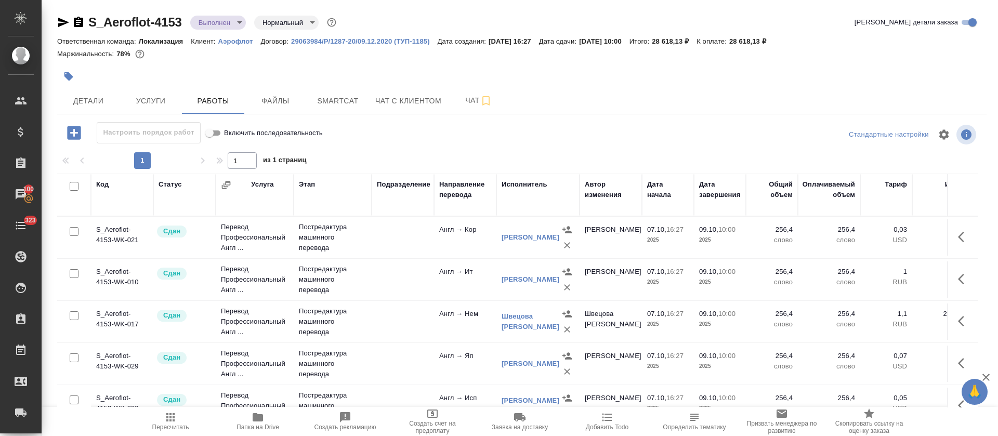
click at [63, 23] on icon "button" at bounding box center [63, 22] width 11 height 9
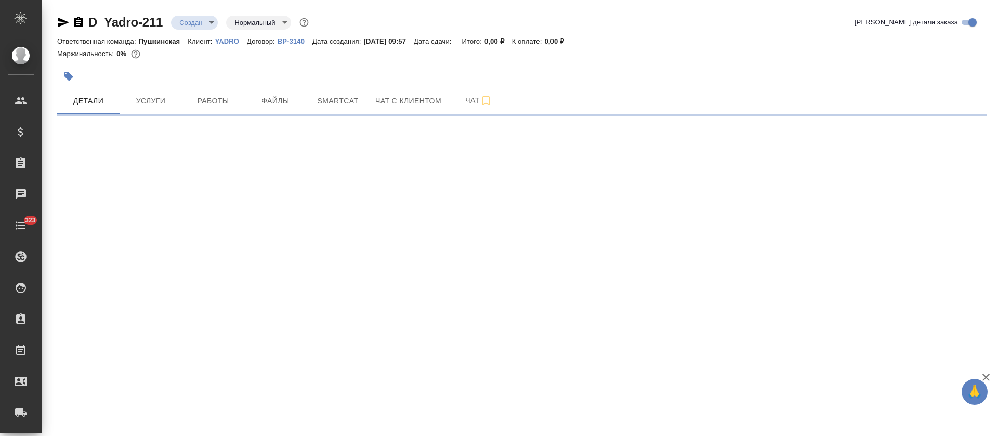
select select "RU"
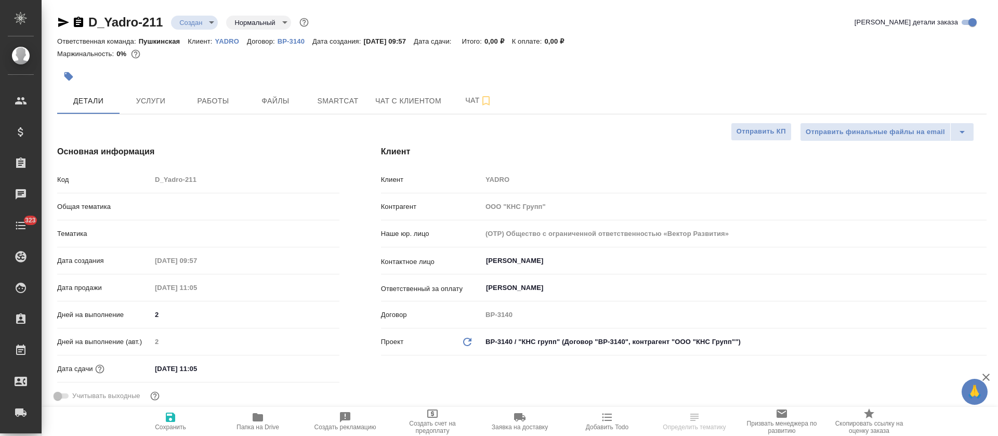
type textarea "x"
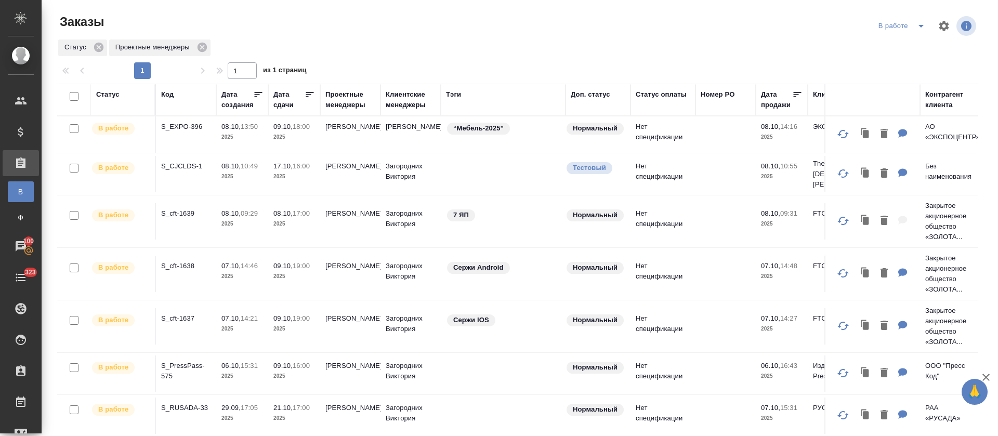
click at [915, 21] on icon "split button" at bounding box center [921, 26] width 12 height 12
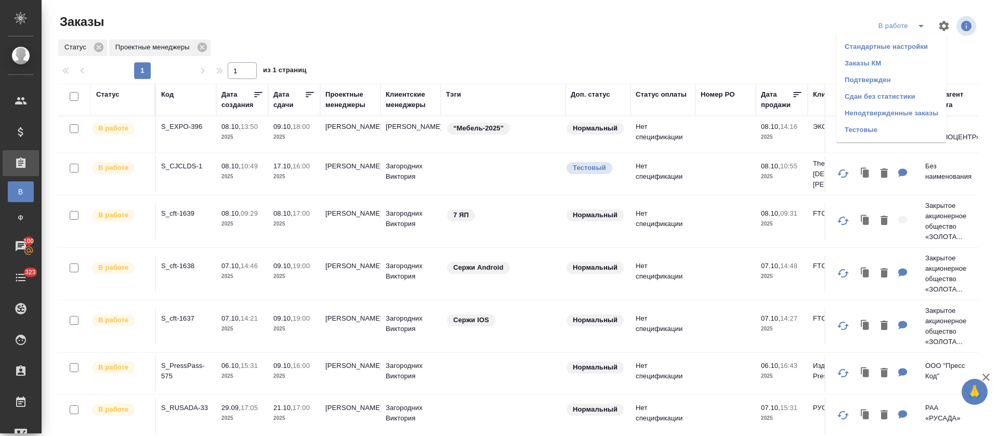
click at [893, 82] on li "Подтвержден" at bounding box center [892, 80] width 110 height 17
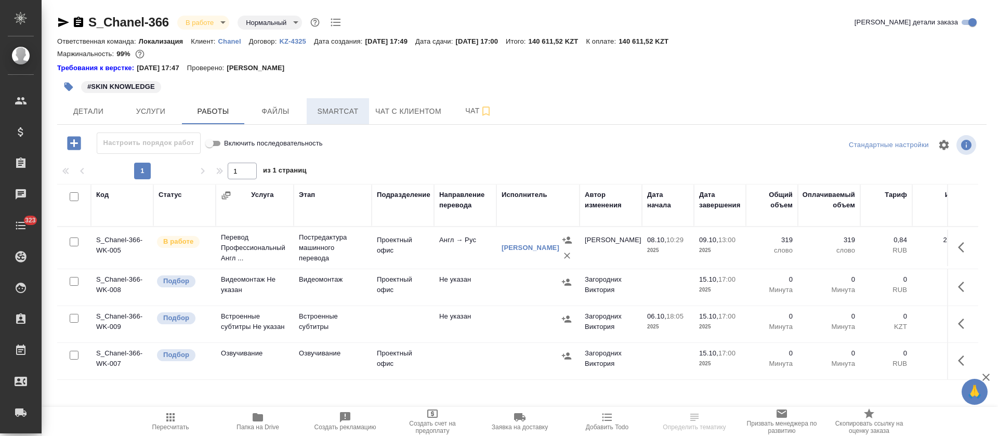
click at [325, 111] on span "Smartcat" at bounding box center [338, 111] width 50 height 13
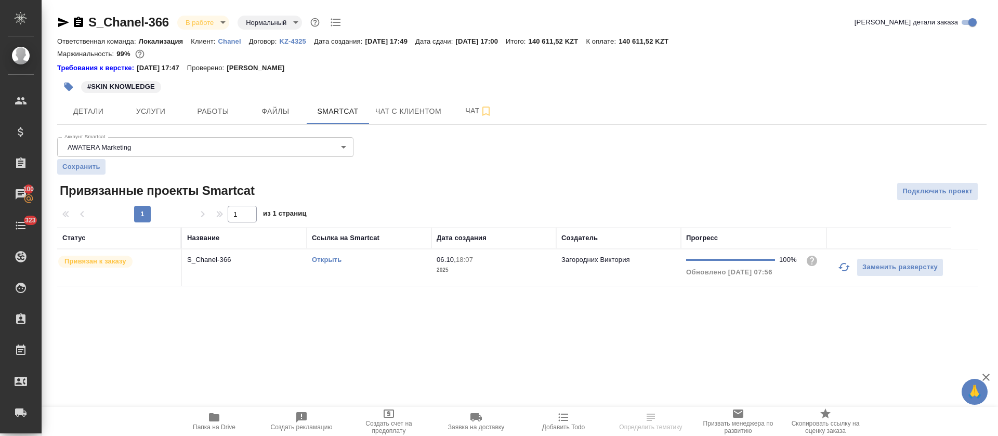
click at [326, 262] on link "Открыть" at bounding box center [327, 260] width 30 height 8
click at [225, 424] on span "Папка на Drive" at bounding box center [214, 427] width 43 height 7
click at [62, 24] on icon "button" at bounding box center [63, 22] width 11 height 9
click at [376, 251] on td "Открыть" at bounding box center [369, 268] width 125 height 36
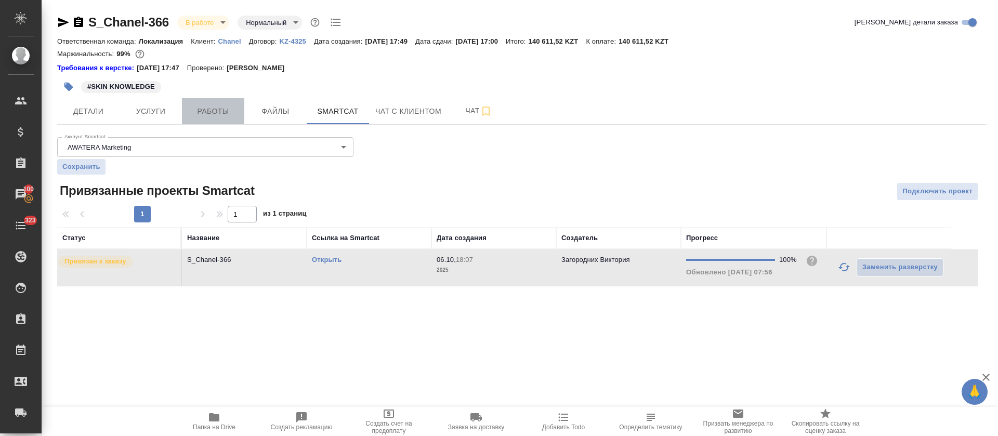
click at [230, 102] on button "Работы" at bounding box center [213, 111] width 62 height 26
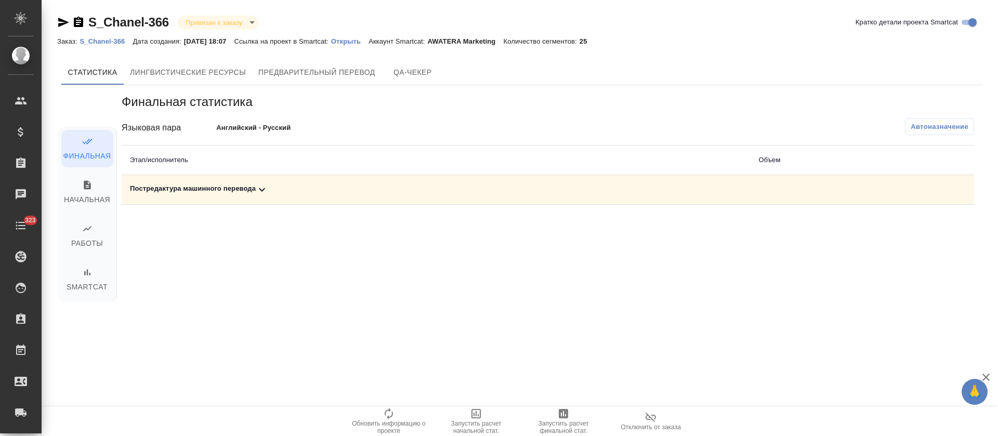
click at [329, 193] on div "Постредактура машинного перевода" at bounding box center [436, 190] width 612 height 12
click at [570, 423] on span "Запустить расчет финальной стат." at bounding box center [563, 427] width 75 height 15
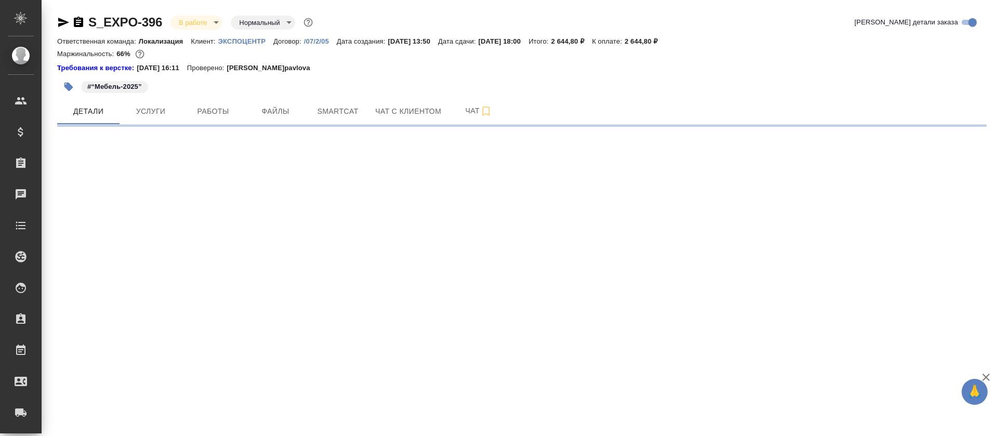
select select "RU"
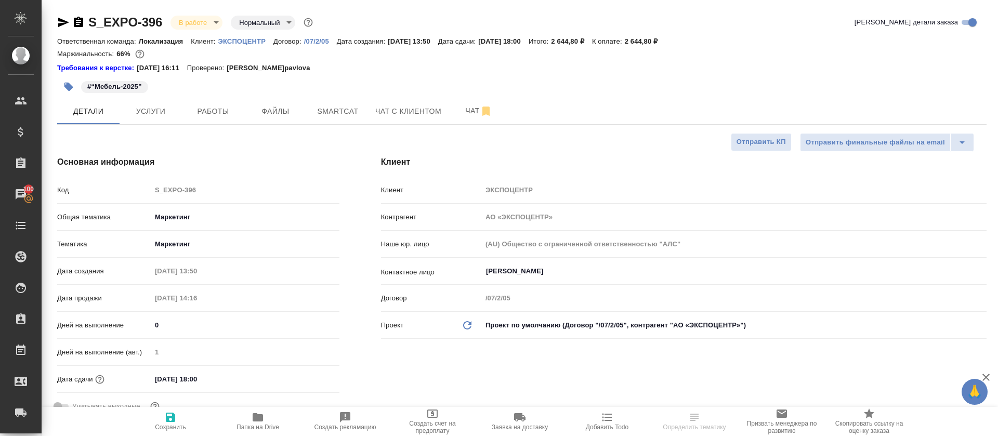
type textarea "x"
type input "[PERSON_NAME]"
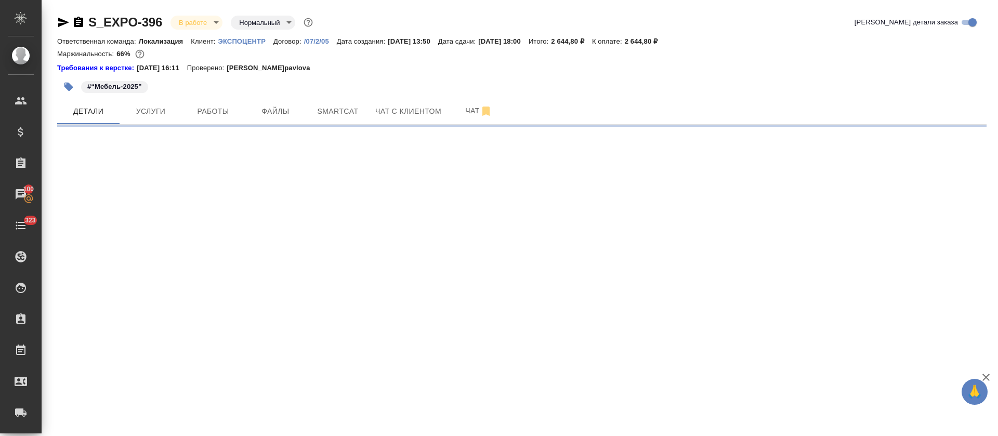
select select "RU"
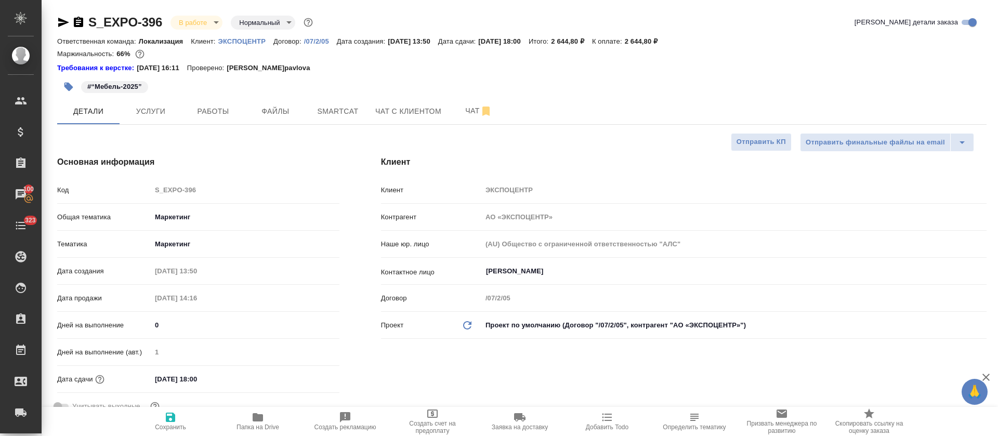
type textarea "x"
click at [319, 100] on button "Smartcat" at bounding box center [338, 111] width 62 height 26
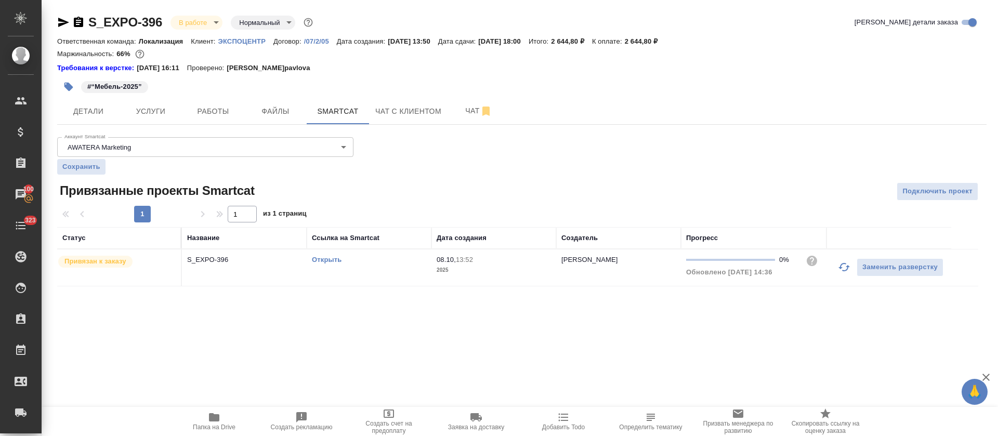
click at [840, 272] on icon "button" at bounding box center [844, 267] width 12 height 12
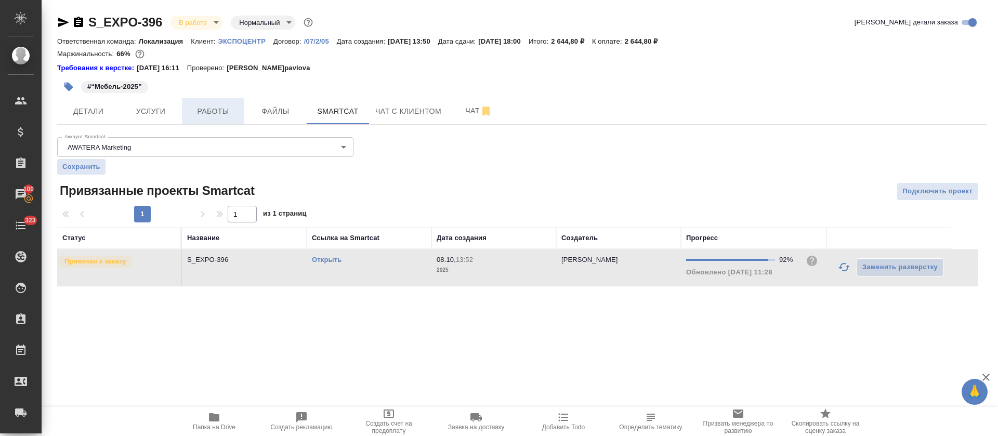
click at [235, 109] on span "Работы" at bounding box center [213, 111] width 50 height 13
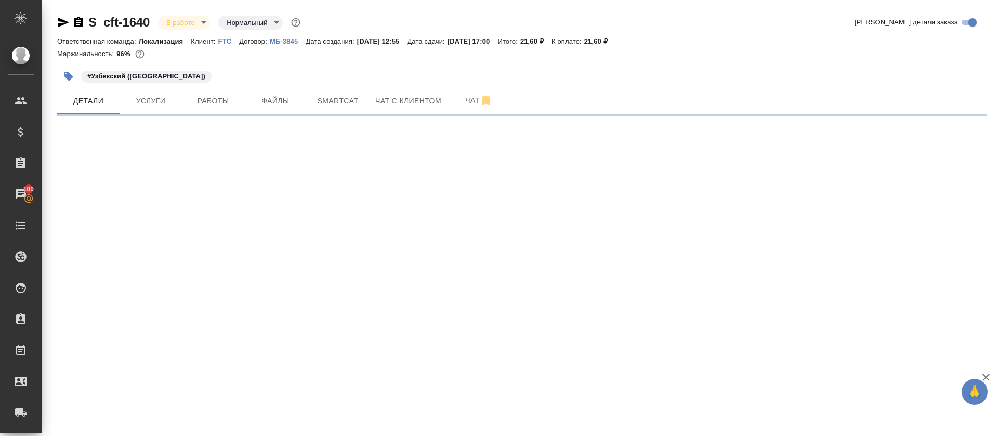
select select "RU"
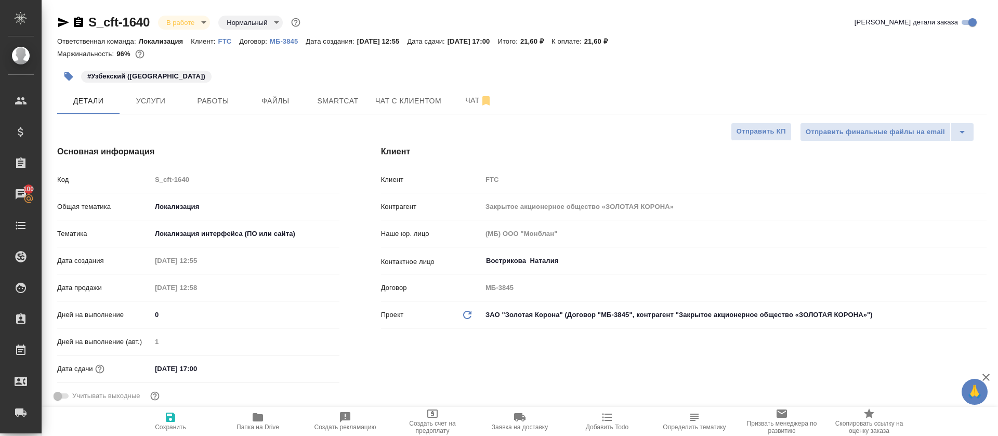
type textarea "x"
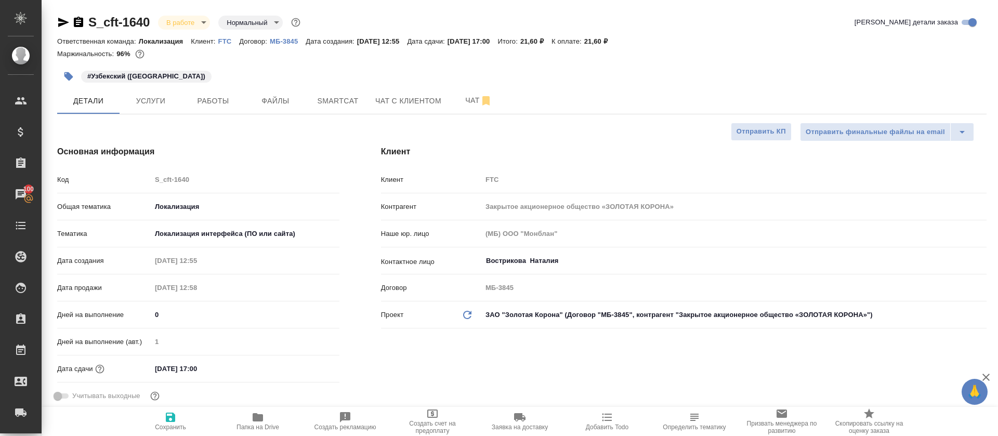
type textarea "x"
click at [308, 102] on button "Smartcat" at bounding box center [338, 101] width 62 height 26
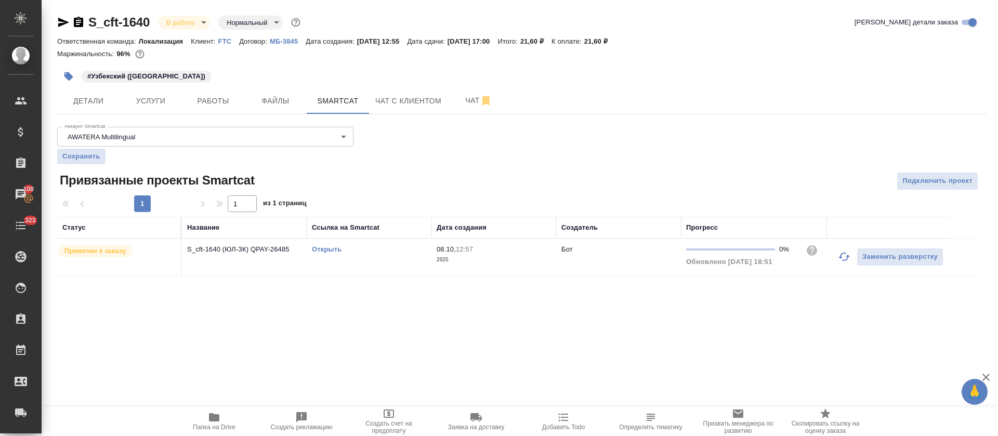
click at [333, 251] on link "Открыть" at bounding box center [327, 249] width 30 height 8
click at [200, 106] on span "Работы" at bounding box center [213, 101] width 50 height 13
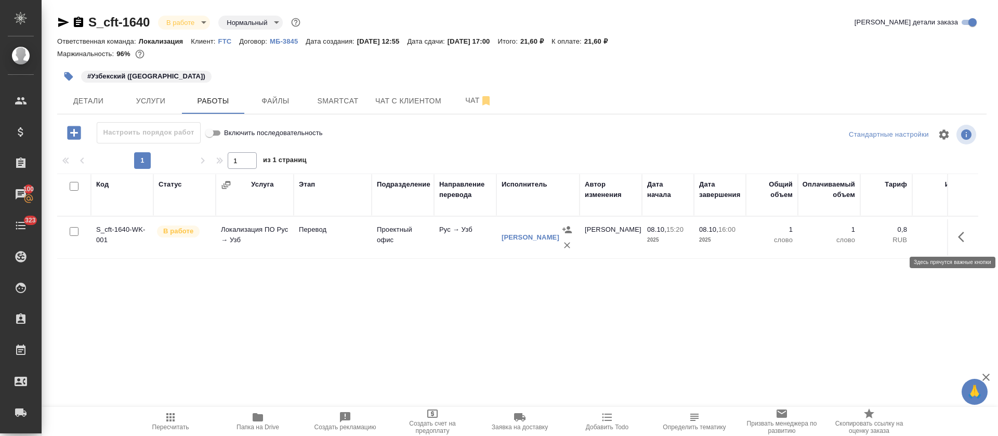
click at [965, 229] on button "button" at bounding box center [964, 237] width 25 height 25
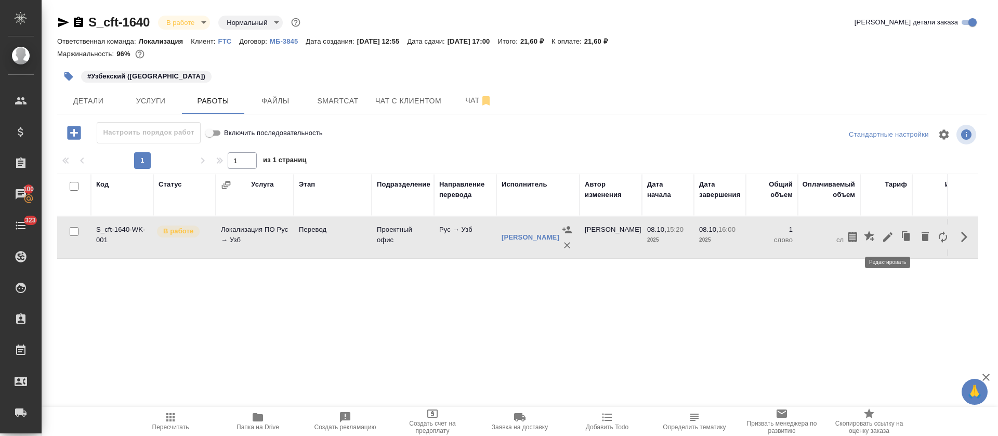
click at [892, 241] on icon "button" at bounding box center [888, 237] width 12 height 12
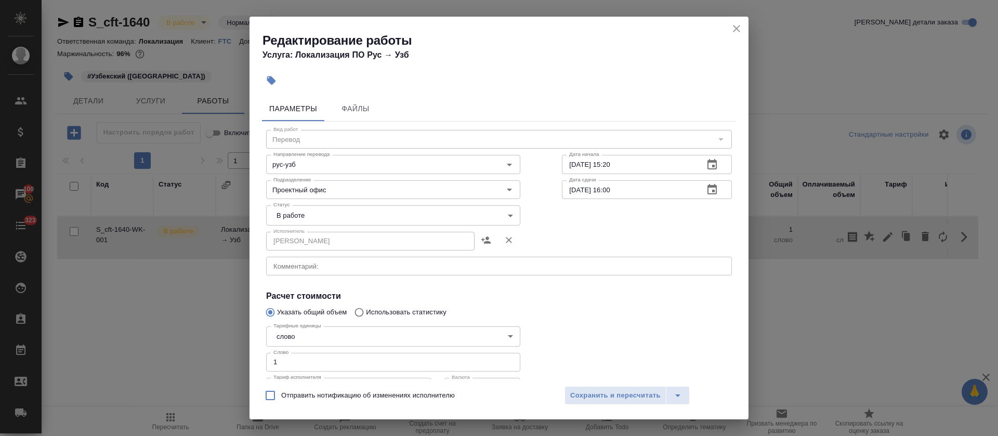
click at [313, 224] on body "🙏 .cls-1 fill:#fff; AWATERA Tretyakova Olga Клиенты Спецификации Заказы 100 Чат…" at bounding box center [499, 218] width 998 height 436
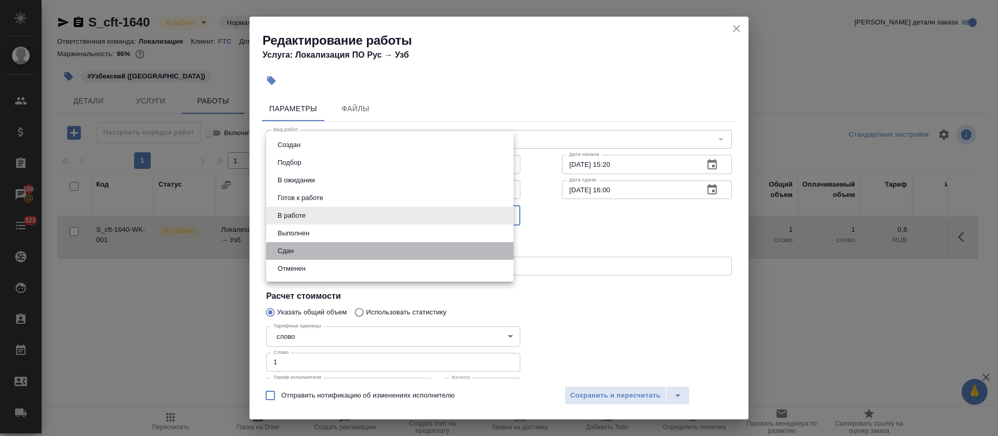
click at [303, 247] on li "Сдан" at bounding box center [390, 251] width 248 height 18
type input "closed"
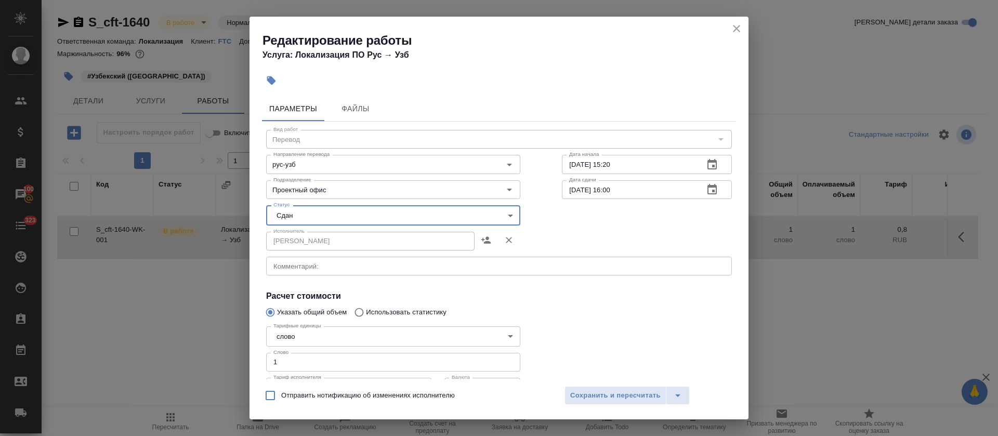
click at [616, 390] on span "Сохранить и пересчитать" at bounding box center [615, 396] width 90 height 12
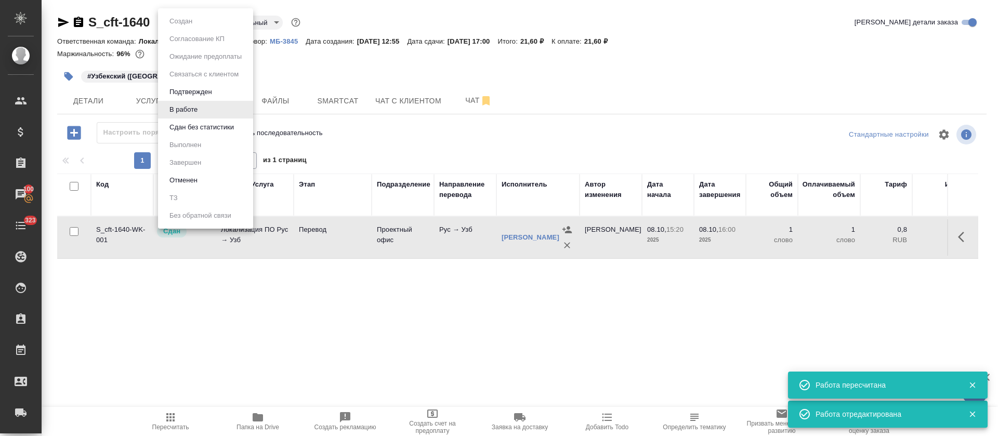
click at [203, 22] on body "🙏 .cls-1 fill:#fff; AWATERA Tretyakova Olga Клиенты Спецификации Заказы 100 Чат…" at bounding box center [499, 218] width 998 height 436
click at [183, 128] on button "Сдан без статистики" at bounding box center [201, 127] width 71 height 11
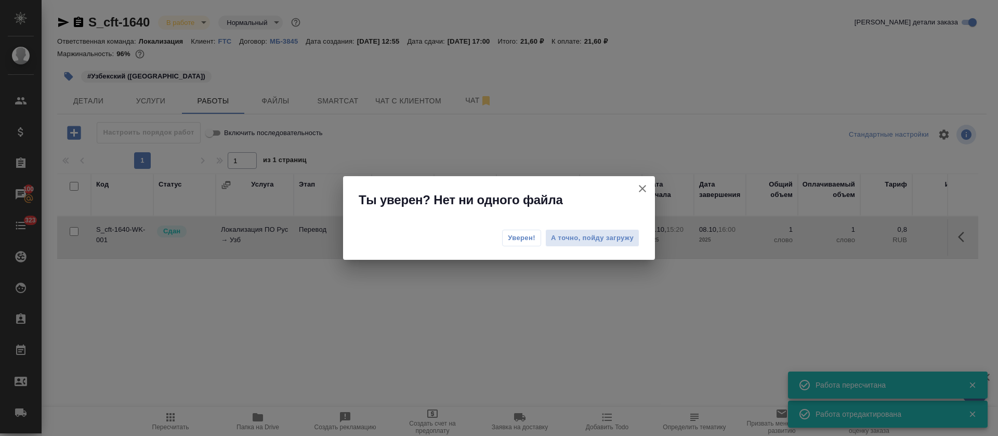
drag, startPoint x: 497, startPoint y: 235, endPoint x: 517, endPoint y: 237, distance: 20.4
click at [517, 237] on div "Уверен! А точно, пойду загружу" at bounding box center [499, 240] width 312 height 42
click at [518, 237] on span "Уверен!" at bounding box center [522, 238] width 28 height 10
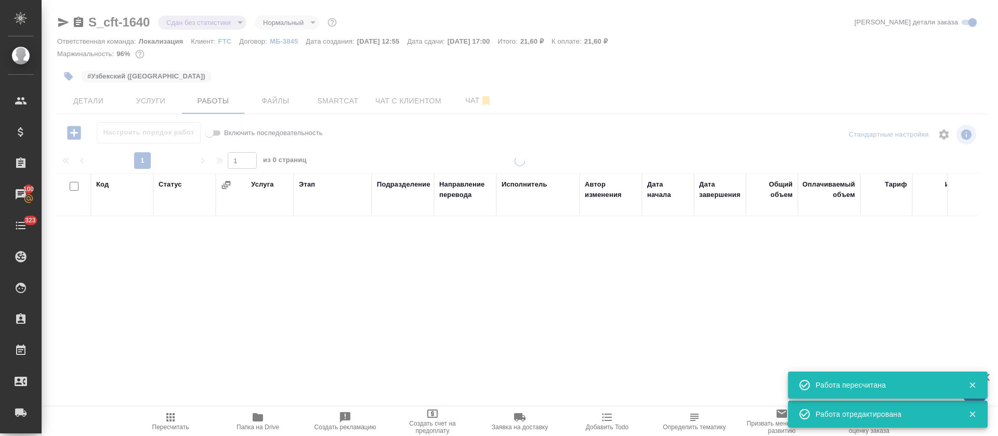
click at [219, 27] on div at bounding box center [520, 217] width 957 height 434
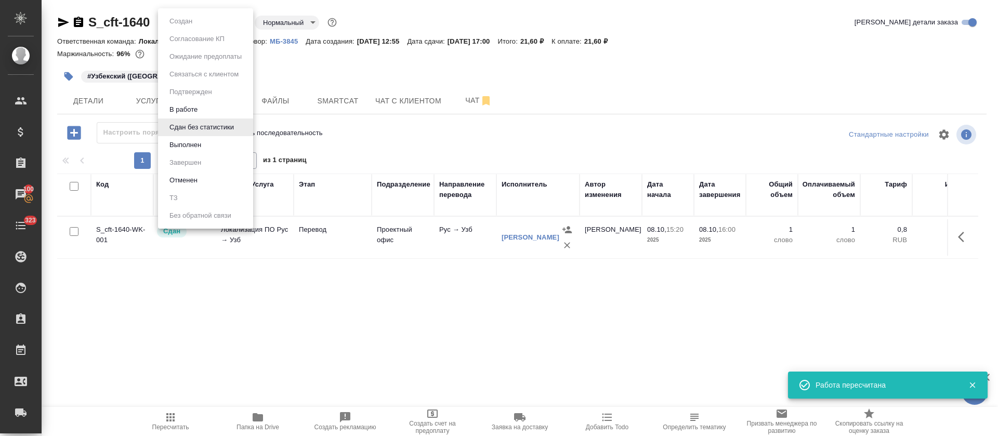
click at [240, 28] on body "🙏 .cls-1 fill:#fff; AWATERA Tretyakova Olga Клиенты Спецификации Заказы 100 Чат…" at bounding box center [499, 218] width 998 height 436
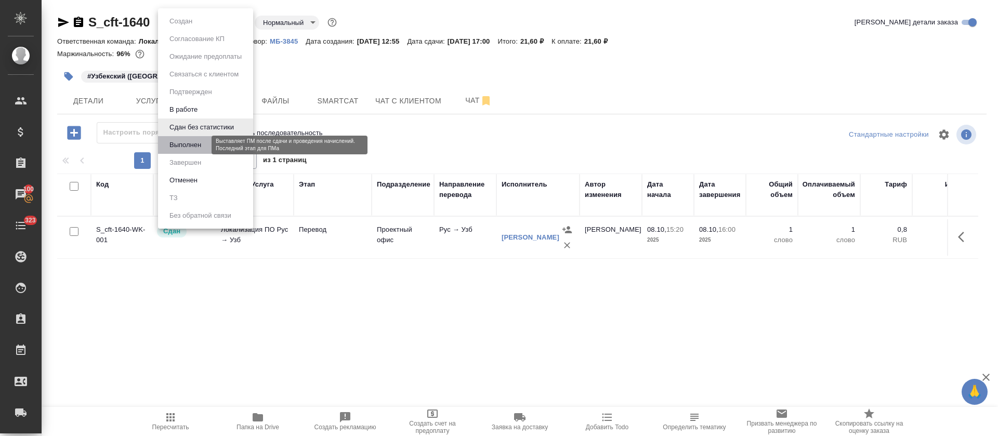
click at [199, 148] on button "Выполнен" at bounding box center [185, 144] width 38 height 11
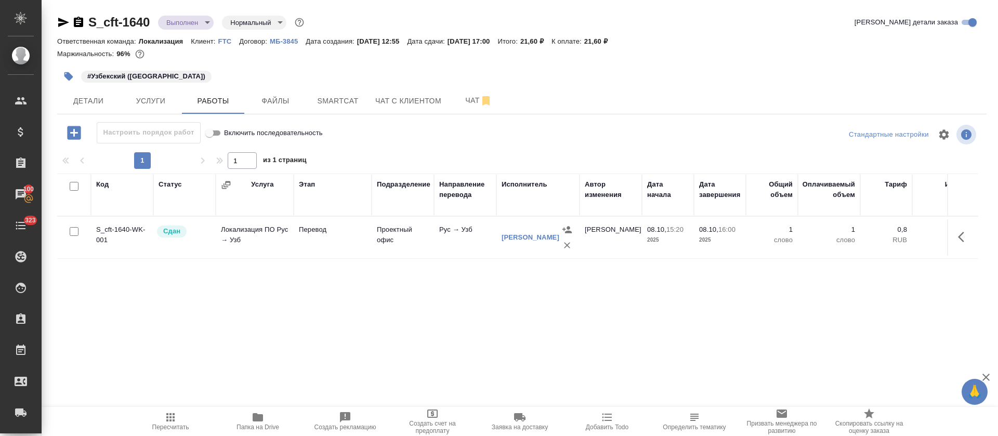
click at [62, 21] on icon "button" at bounding box center [63, 22] width 11 height 9
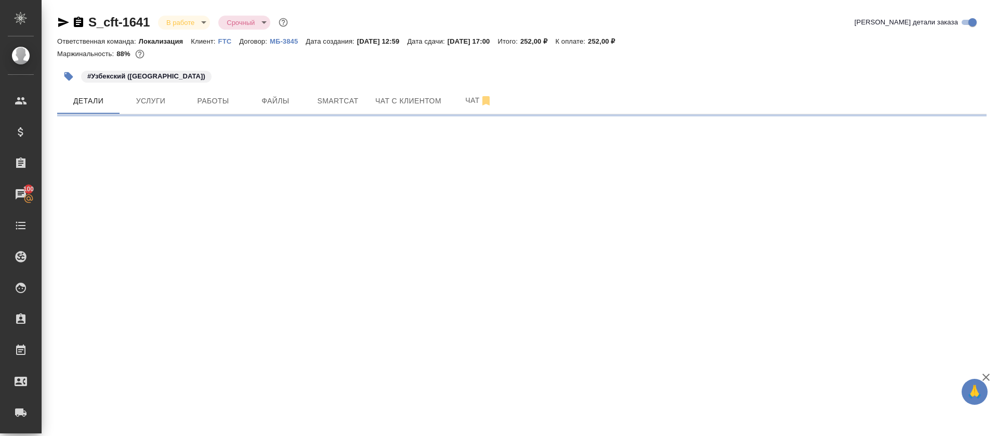
select select "RU"
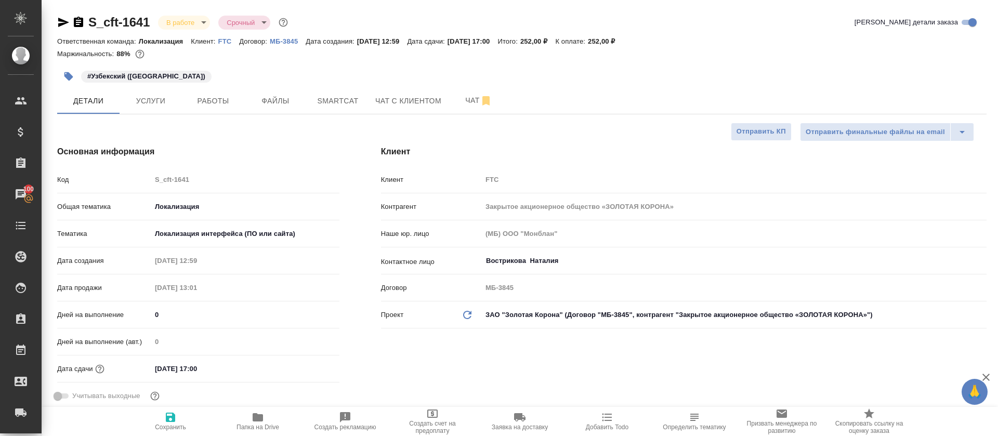
type textarea "x"
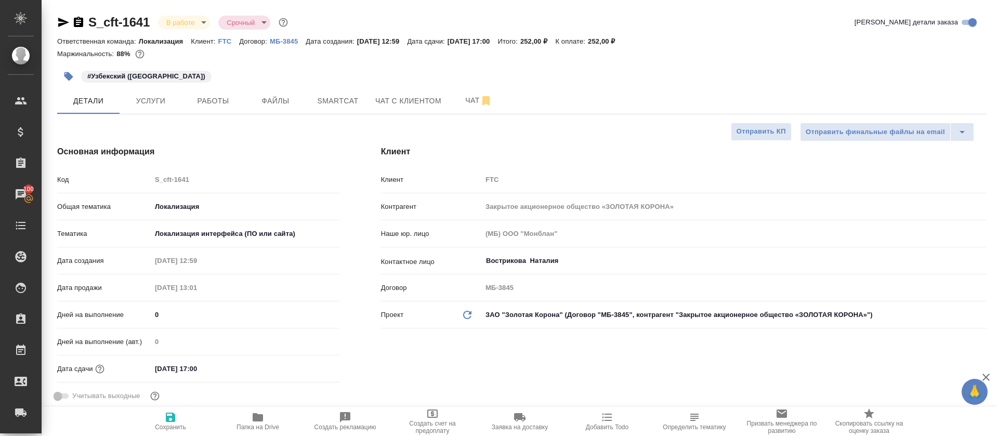
type textarea "x"
click at [334, 100] on span "Smartcat" at bounding box center [338, 101] width 50 height 13
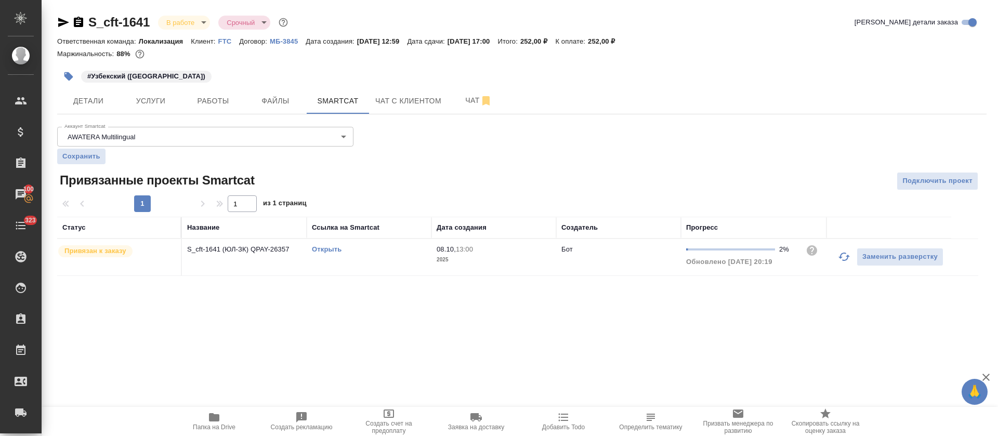
click at [841, 259] on icon "button" at bounding box center [844, 257] width 12 height 12
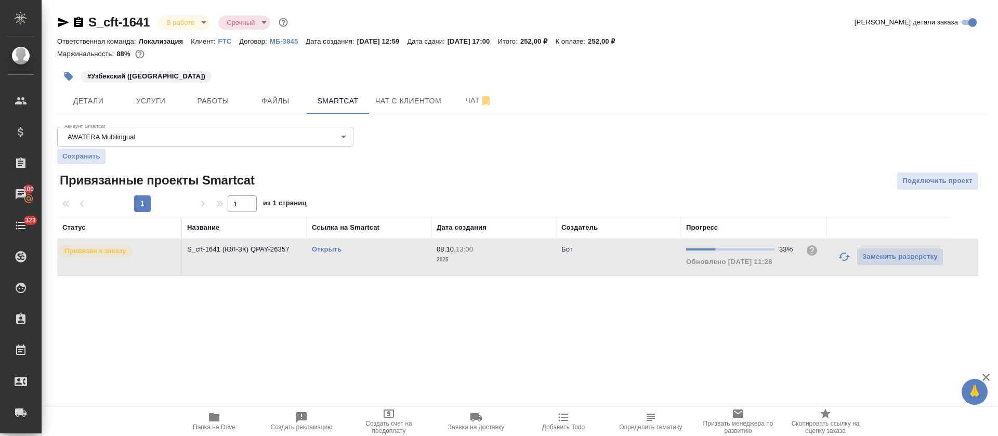
click at [314, 247] on link "Открыть" at bounding box center [327, 249] width 30 height 8
click at [230, 102] on span "Работы" at bounding box center [213, 101] width 50 height 13
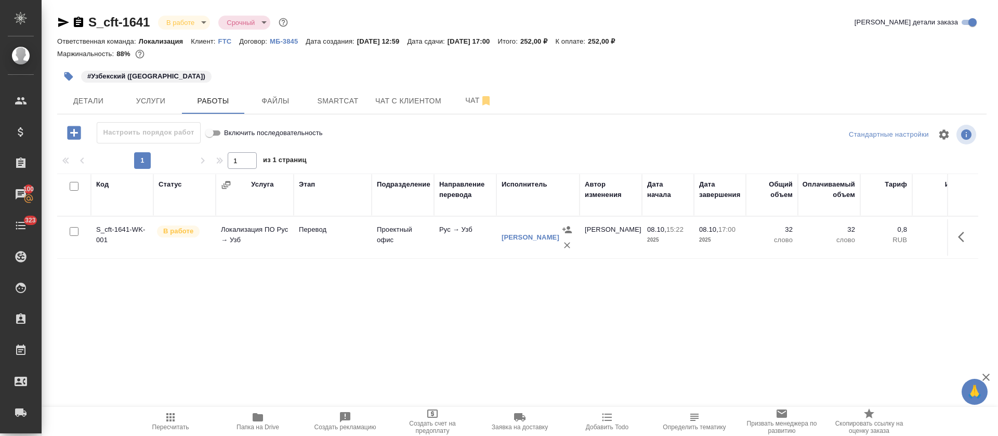
click at [960, 248] on button "button" at bounding box center [964, 237] width 25 height 25
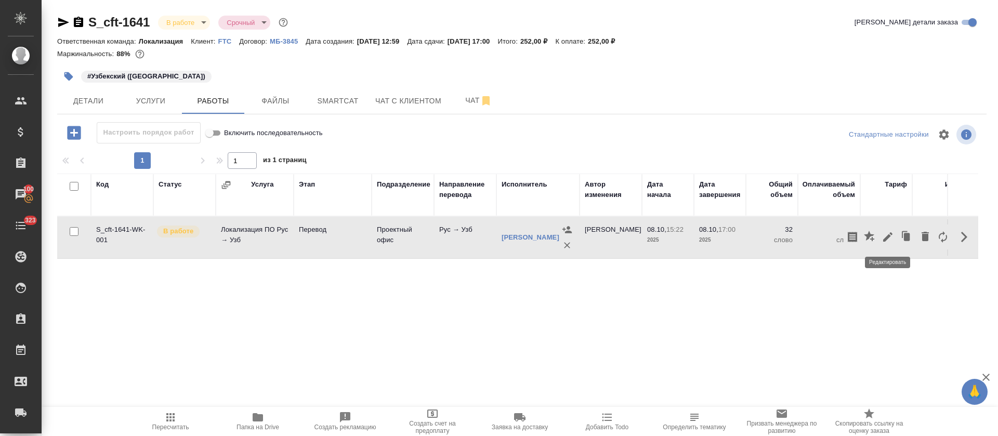
click at [882, 238] on icon "button" at bounding box center [888, 237] width 12 height 12
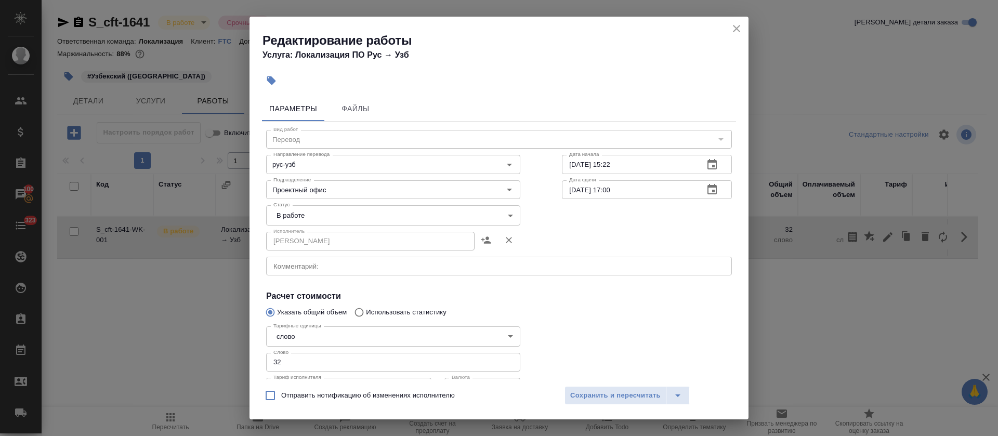
click at [325, 210] on body "🙏 .cls-1 fill:#fff; AWATERA Tretyakova Olga Клиенты Спецификации Заказы 100 Чат…" at bounding box center [499, 218] width 998 height 436
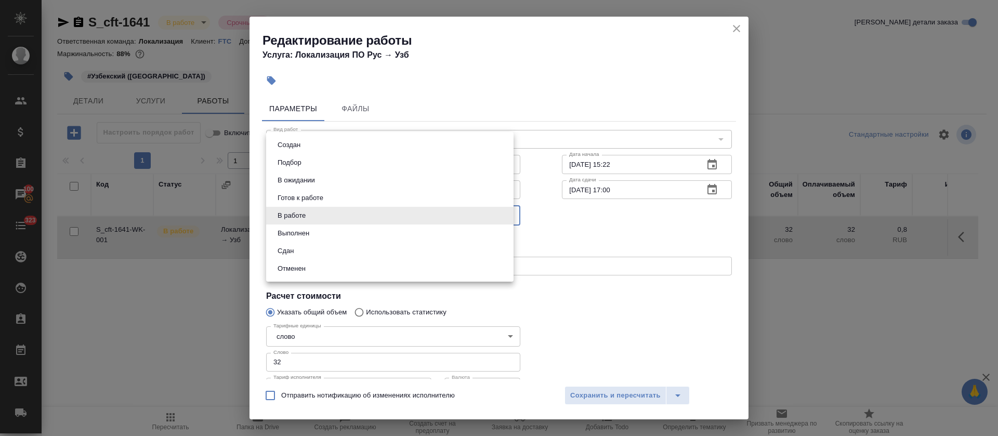
click at [309, 252] on li "Сдан" at bounding box center [390, 251] width 248 height 18
type input "closed"
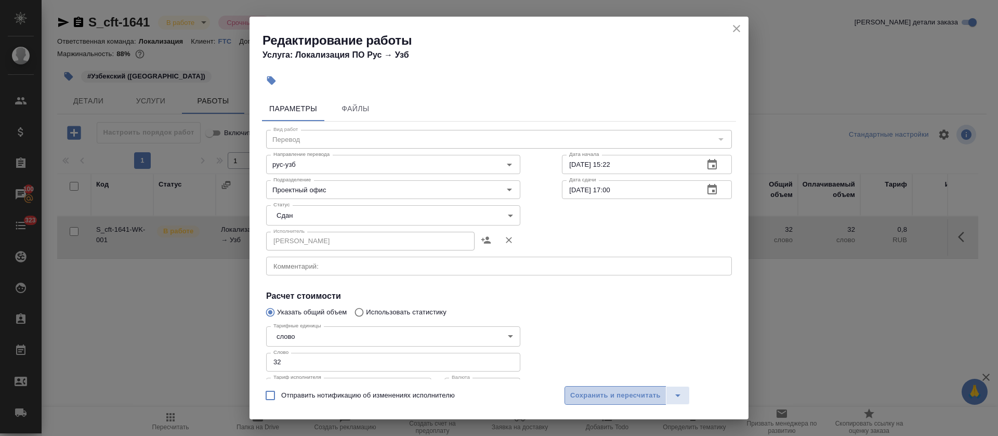
click at [601, 398] on span "Сохранить и пересчитать" at bounding box center [615, 396] width 90 height 12
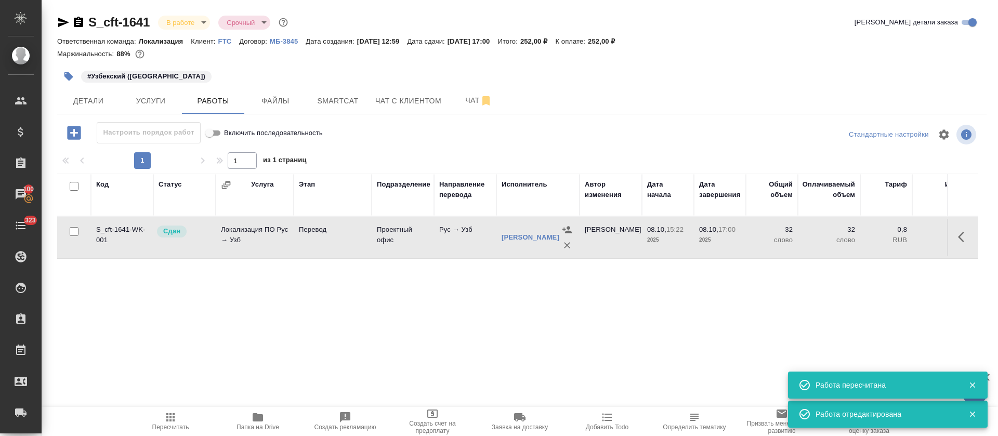
click at [198, 24] on body "🙏 .cls-1 fill:#fff; AWATERA Tretyakova Olga Клиенты Спецификации Заказы 100 Чат…" at bounding box center [499, 218] width 998 height 436
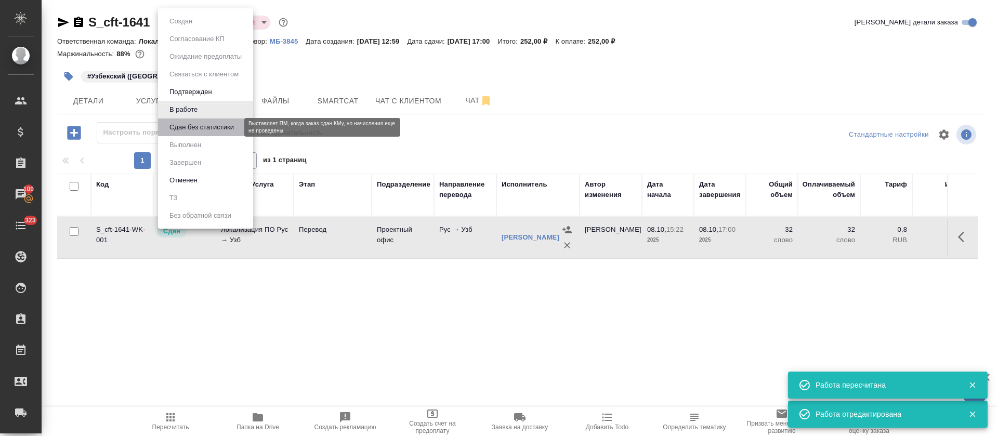
click at [199, 126] on button "Сдан без статистики" at bounding box center [201, 127] width 71 height 11
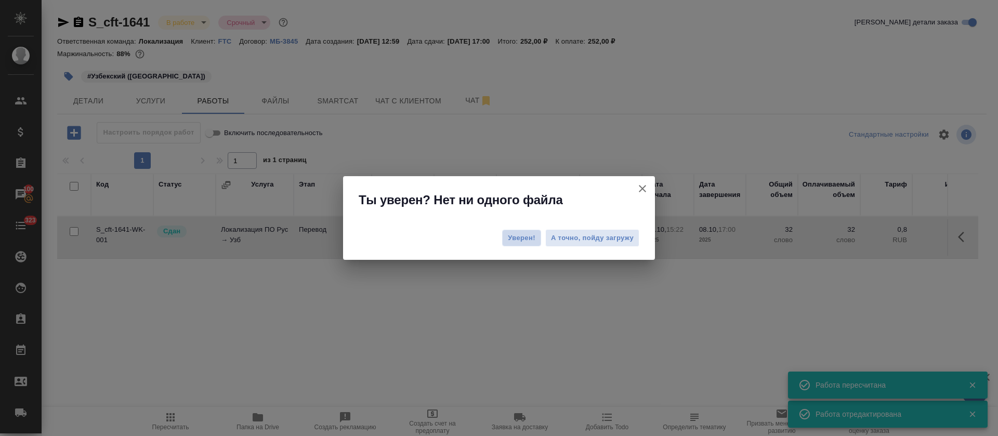
drag, startPoint x: 514, startPoint y: 241, endPoint x: 508, endPoint y: 236, distance: 8.5
click at [515, 241] on span "Уверен!" at bounding box center [522, 238] width 28 height 10
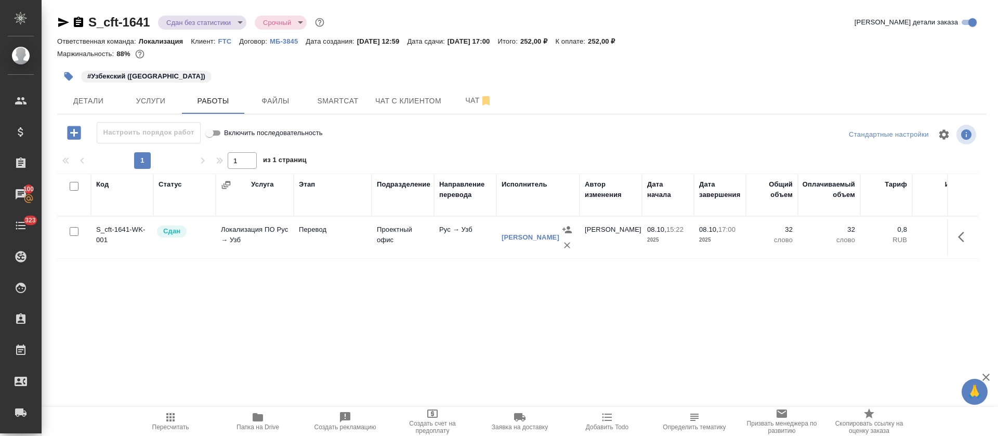
click at [242, 22] on body "🙏 .cls-1 fill:#fff; AWATERA Tretyakova Olga Клиенты Спецификации Заказы 100 Чат…" at bounding box center [499, 218] width 998 height 436
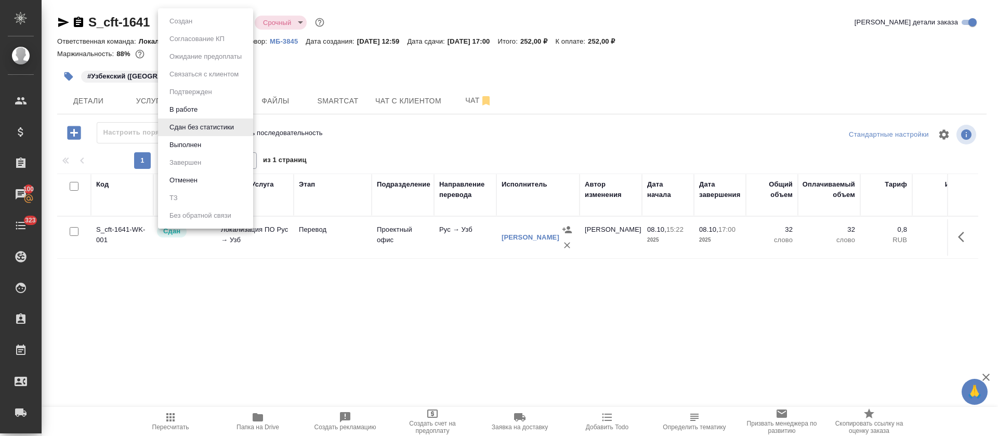
click at [210, 149] on li "Выполнен" at bounding box center [205, 145] width 95 height 18
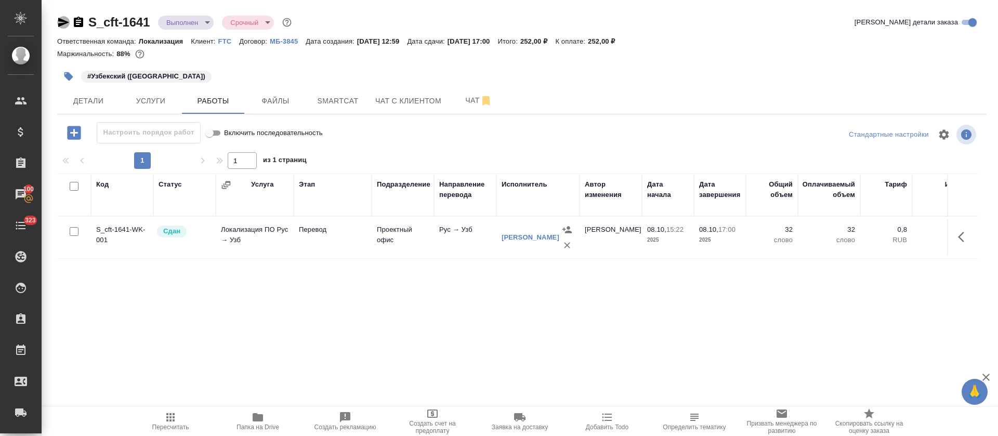
click at [67, 23] on icon "button" at bounding box center [63, 22] width 11 height 9
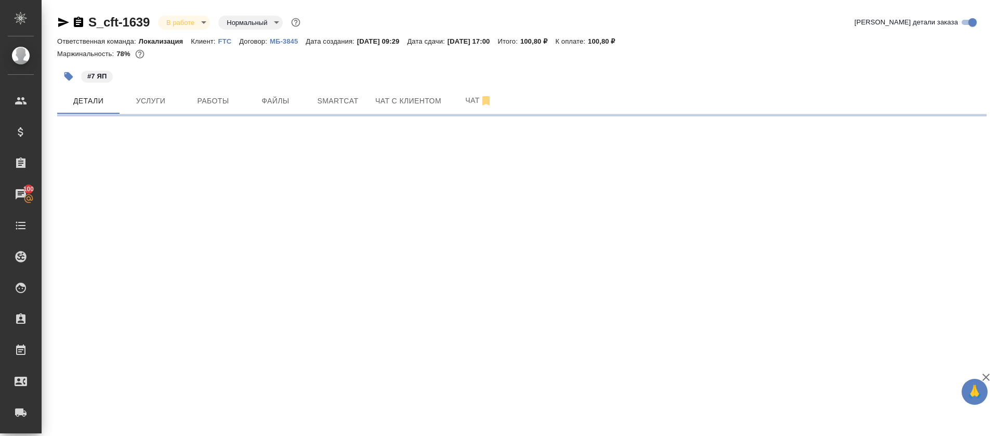
select select "RU"
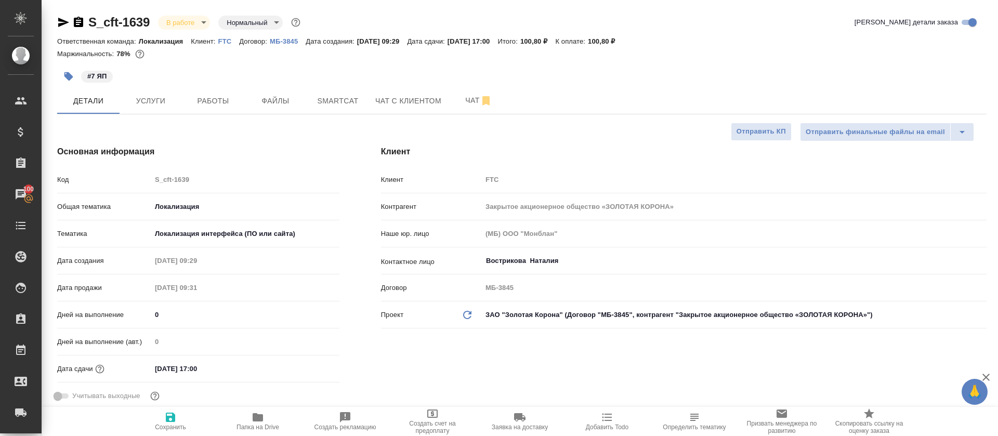
type textarea "x"
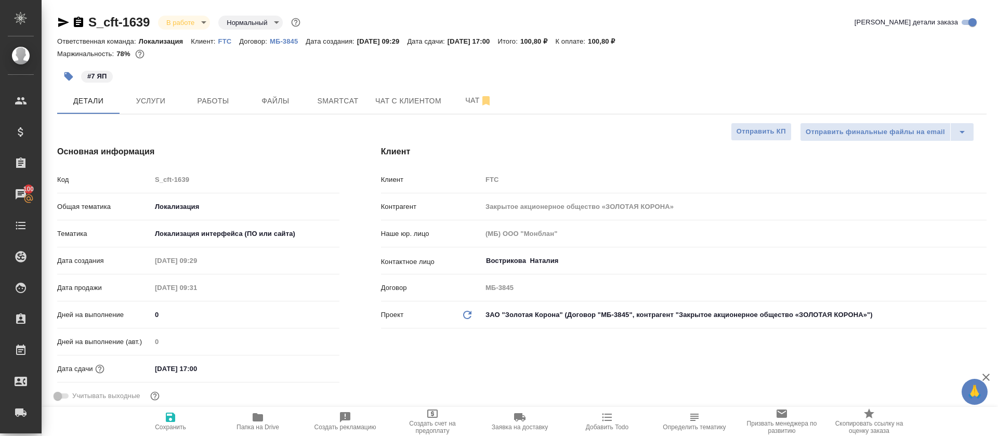
type textarea "x"
click at [336, 112] on button "Smartcat" at bounding box center [338, 101] width 62 height 26
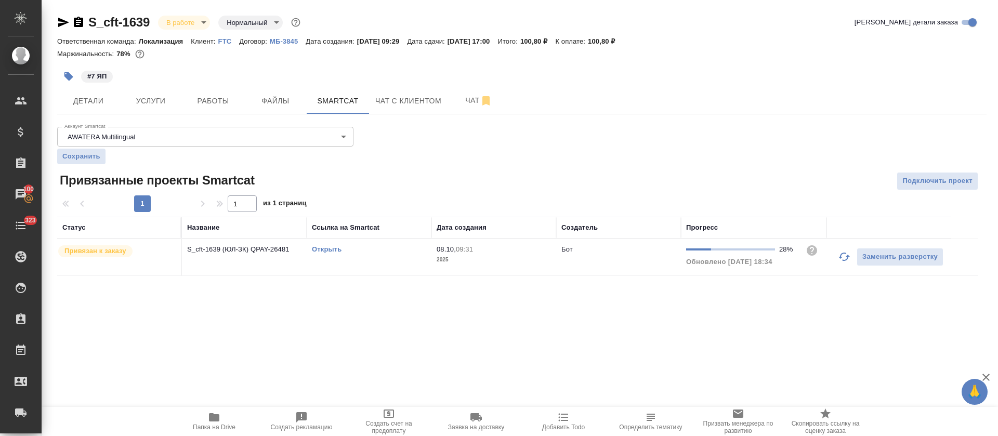
click at [331, 246] on link "Открыть" at bounding box center [327, 249] width 30 height 8
drag, startPoint x: 150, startPoint y: 23, endPoint x: 92, endPoint y: 24, distance: 58.8
click at [92, 24] on div "S_cft-1639 В работе inProgress Нормальный normal Кратко детали заказа Ответстве…" at bounding box center [521, 151] width 941 height 303
copy link "S_cft-1639"
click at [220, 100] on span "Работы" at bounding box center [213, 101] width 50 height 13
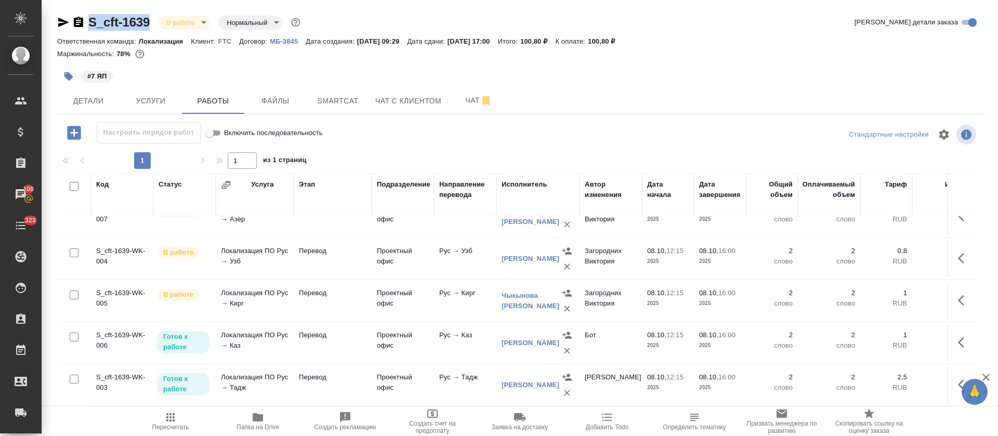
scroll to position [153, 0]
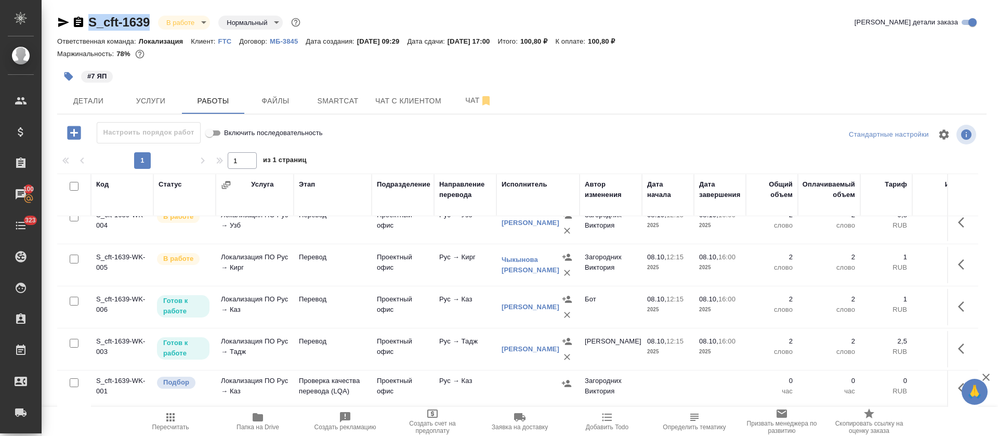
click at [952, 376] on button "button" at bounding box center [964, 388] width 25 height 25
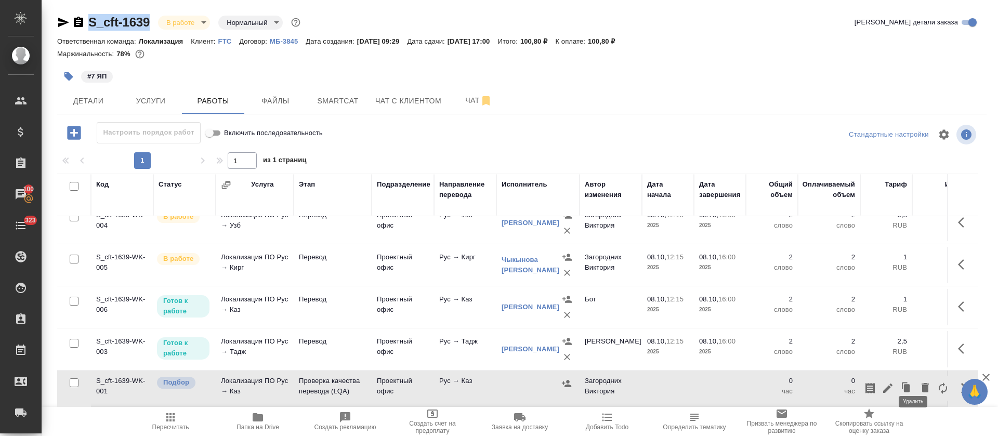
click at [919, 382] on icon "button" at bounding box center [925, 388] width 12 height 12
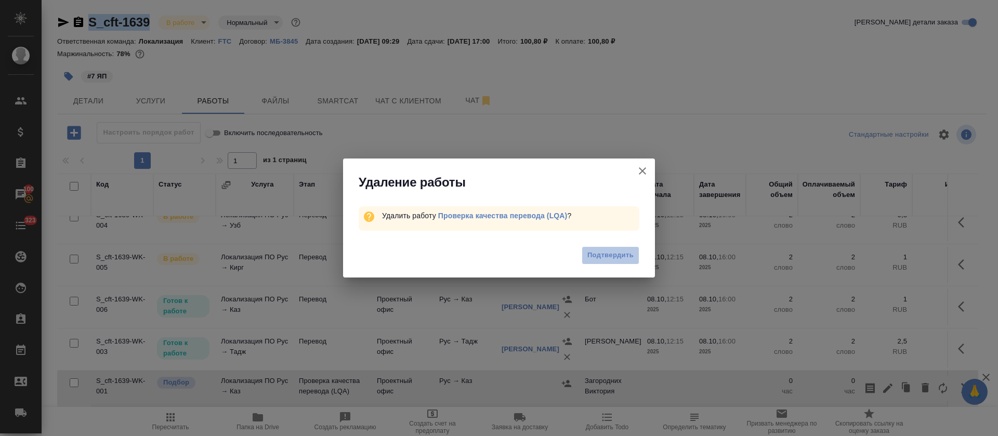
drag, startPoint x: 602, startPoint y: 257, endPoint x: 318, endPoint y: 317, distance: 290.3
click at [602, 257] on span "Подтвердить" at bounding box center [611, 256] width 46 height 12
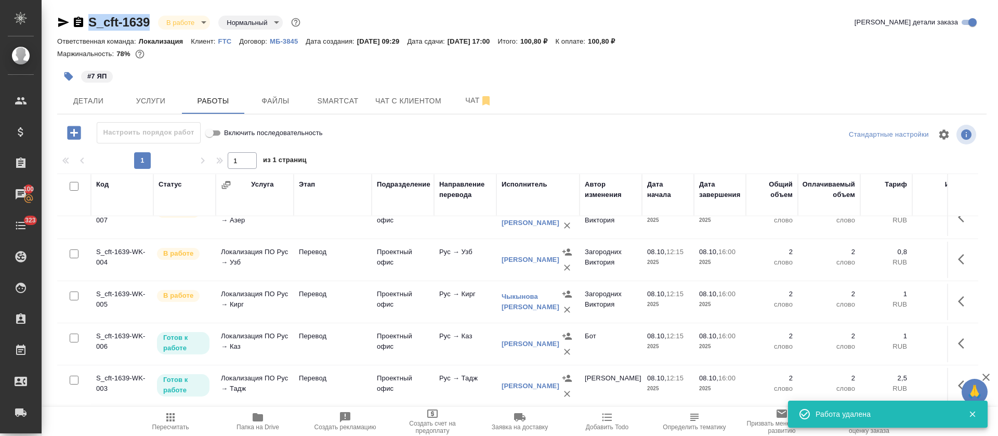
scroll to position [116, 0]
click at [72, 188] on input "checkbox" at bounding box center [74, 186] width 9 height 9
checkbox input "true"
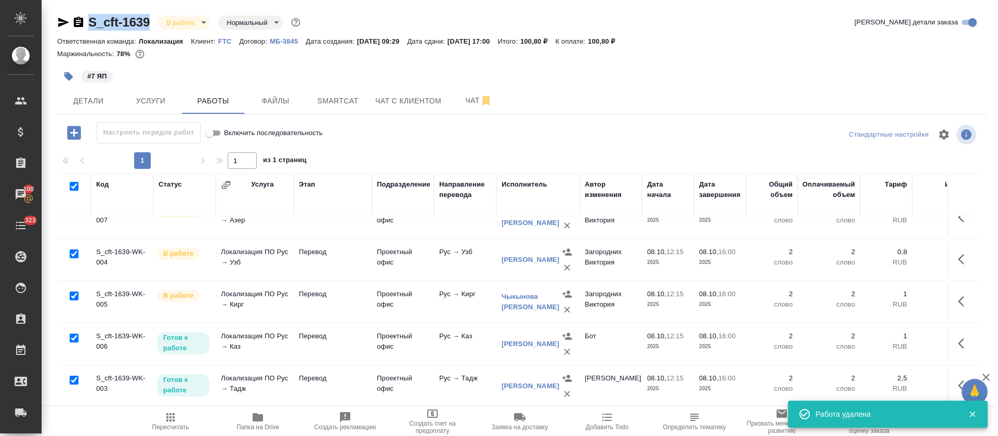
checkbox input "true"
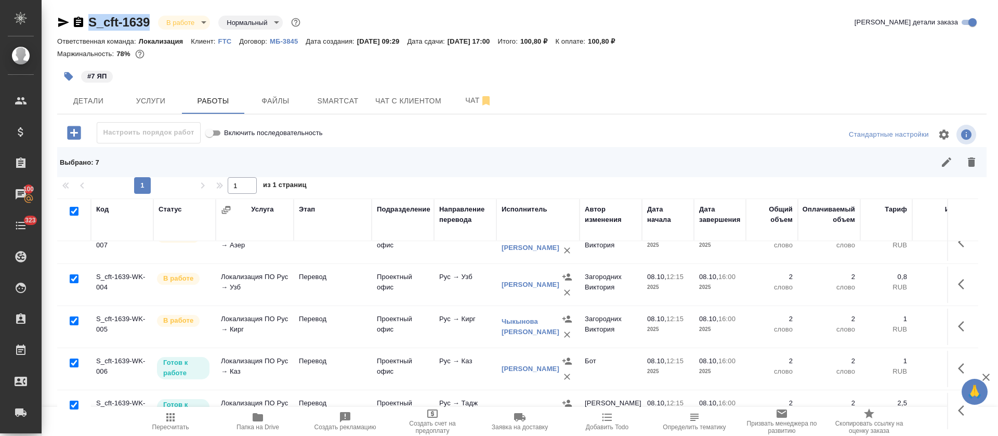
click at [70, 401] on input "checkbox" at bounding box center [74, 405] width 9 height 9
checkbox input "false"
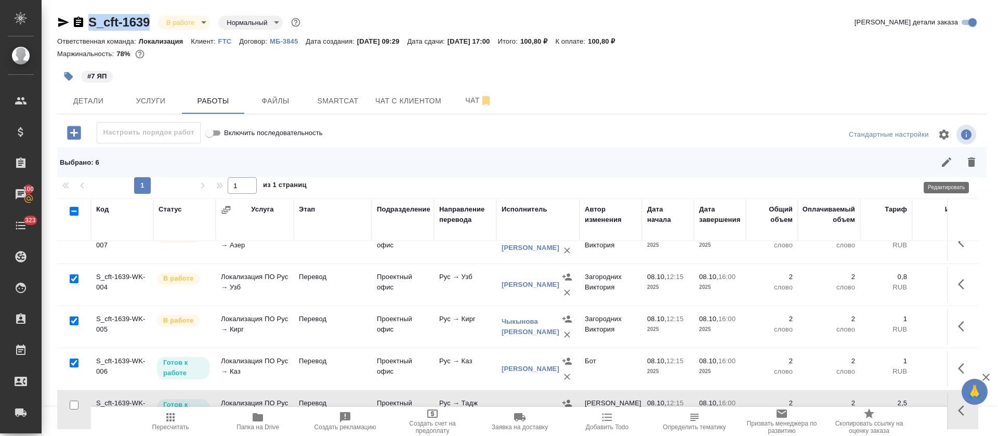
click at [948, 166] on icon "button" at bounding box center [947, 162] width 12 height 12
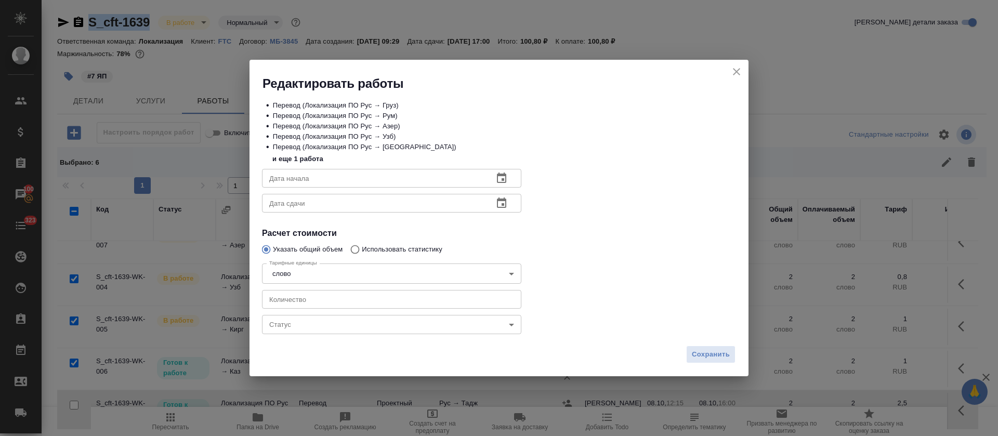
click at [287, 331] on body "🙏 .cls-1 fill:#fff; AWATERA Tretyakova Olga Клиенты Спецификации Заказы 100 Чат…" at bounding box center [499, 218] width 998 height 436
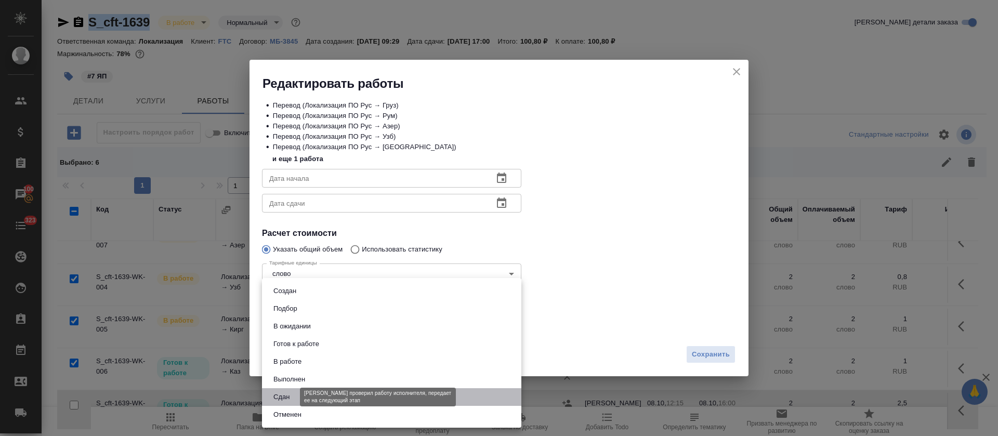
drag, startPoint x: 280, startPoint y: 398, endPoint x: 322, endPoint y: 401, distance: 42.7
click at [280, 400] on button "Сдан" at bounding box center [281, 397] width 22 height 11
type input "closed"
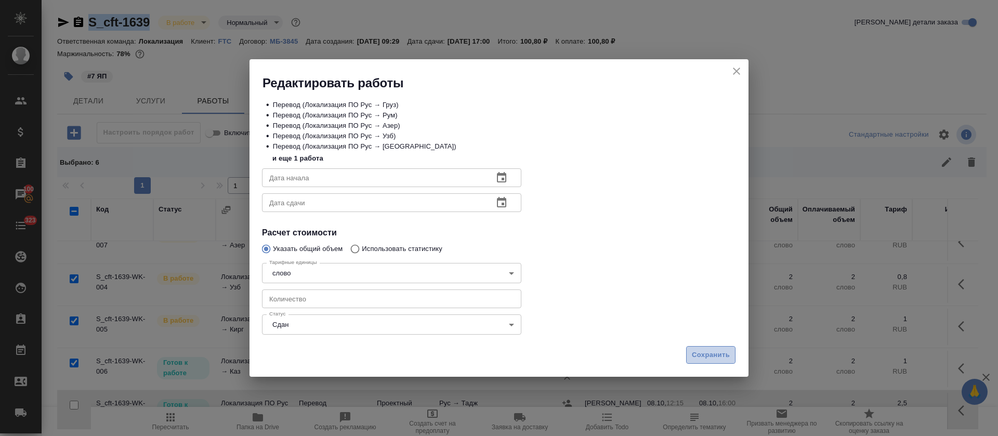
click at [687, 353] on button "Сохранить" at bounding box center [710, 355] width 49 height 18
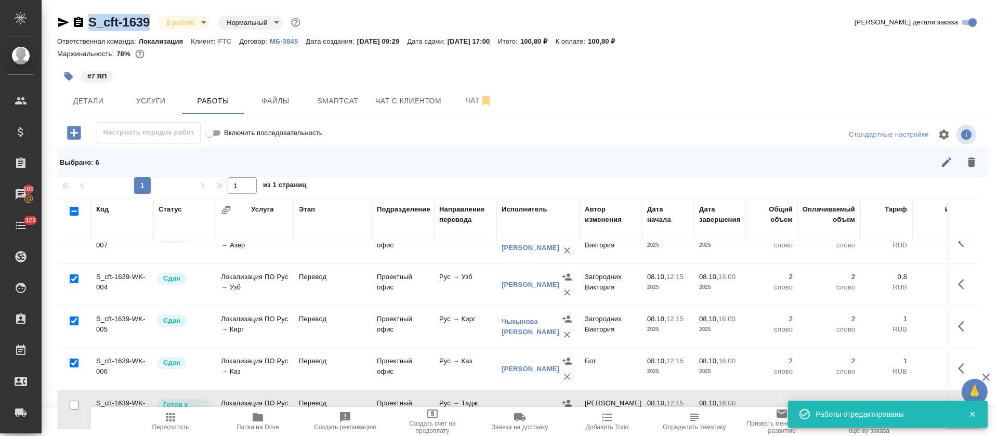
click at [170, 422] on icon "button" at bounding box center [170, 417] width 12 height 12
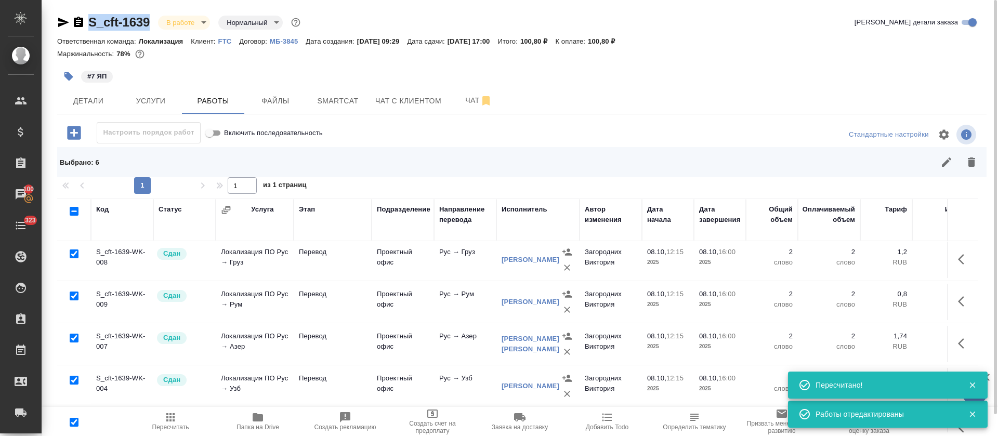
scroll to position [0, 0]
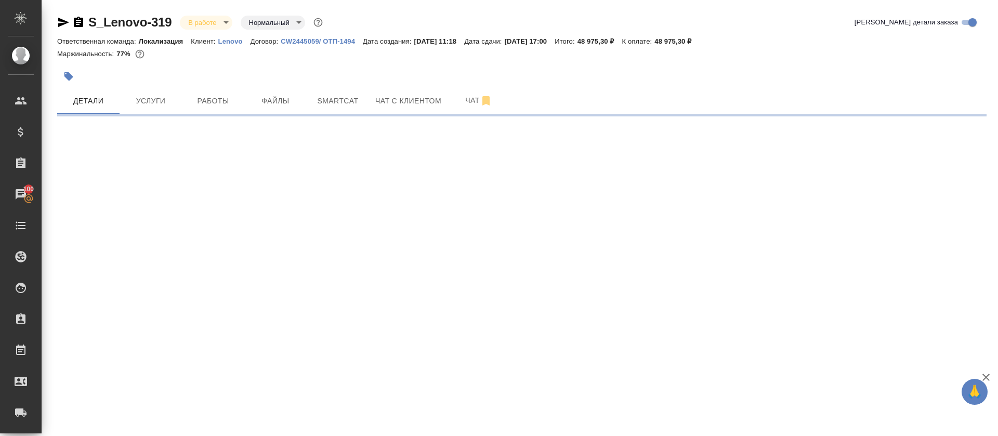
select select "RU"
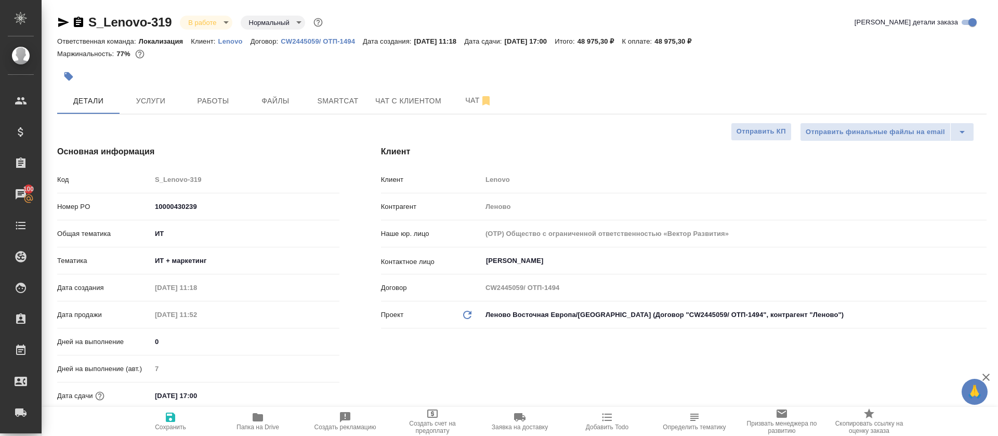
type textarea "x"
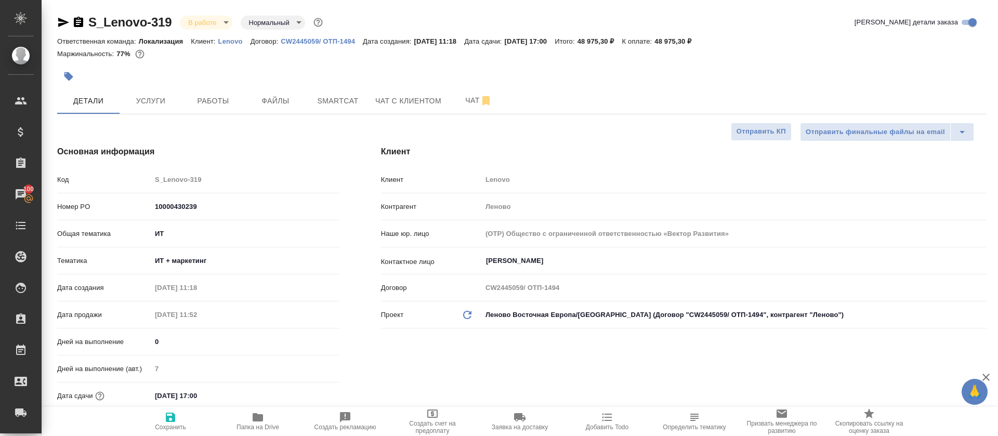
type textarea "x"
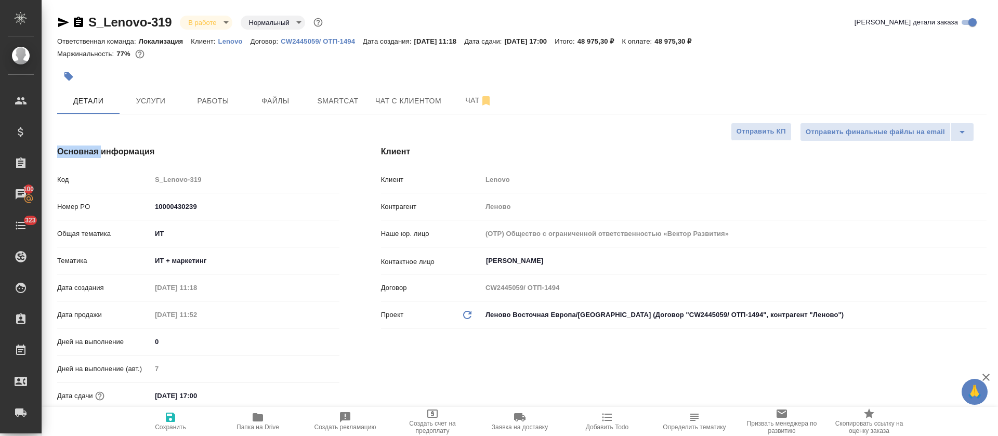
click at [219, 102] on span "Работы" at bounding box center [213, 101] width 50 height 13
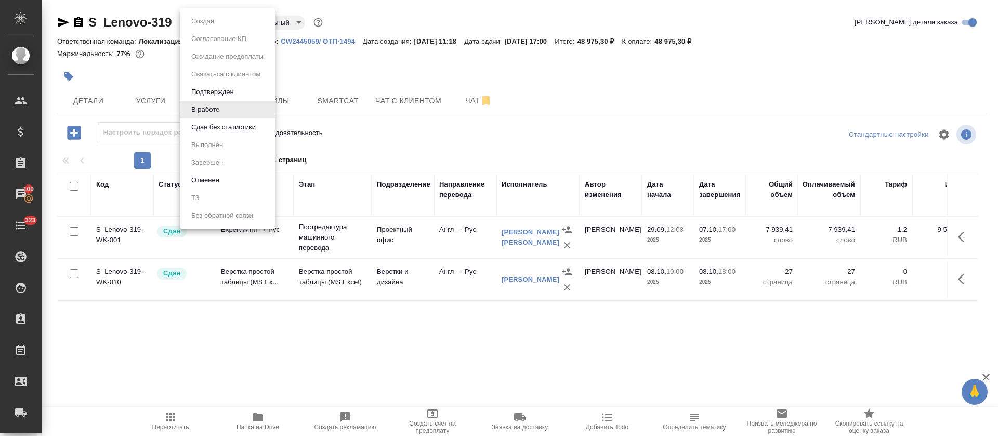
click at [228, 18] on body "🙏 .cls-1 fill:#fff; AWATERA [PERSON_NAME] Спецификации Заказы 100 Чаты 323 Todo…" at bounding box center [499, 218] width 998 height 436
click at [220, 131] on button "Сдан без статистики" at bounding box center [223, 127] width 71 height 11
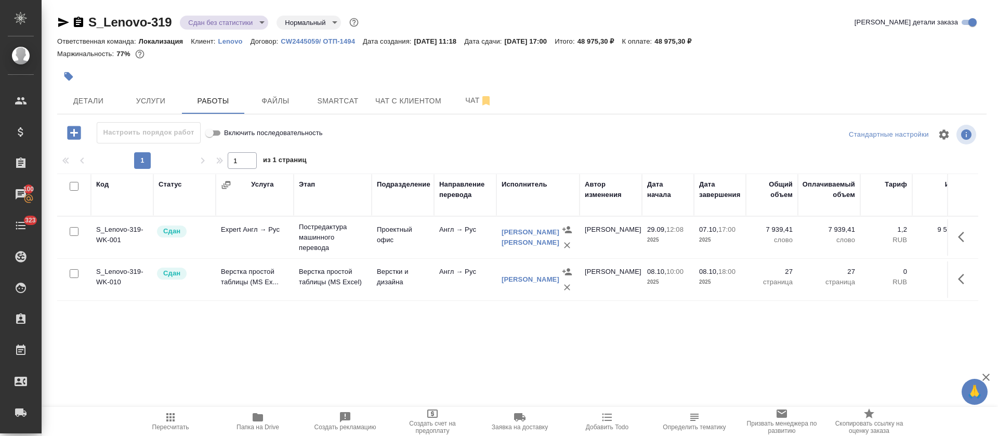
click at [259, 22] on body "🙏 .cls-1 fill:#fff; AWATERA [PERSON_NAME] Спецификации Заказы 100 Чаты 323 Todo…" at bounding box center [499, 218] width 998 height 436
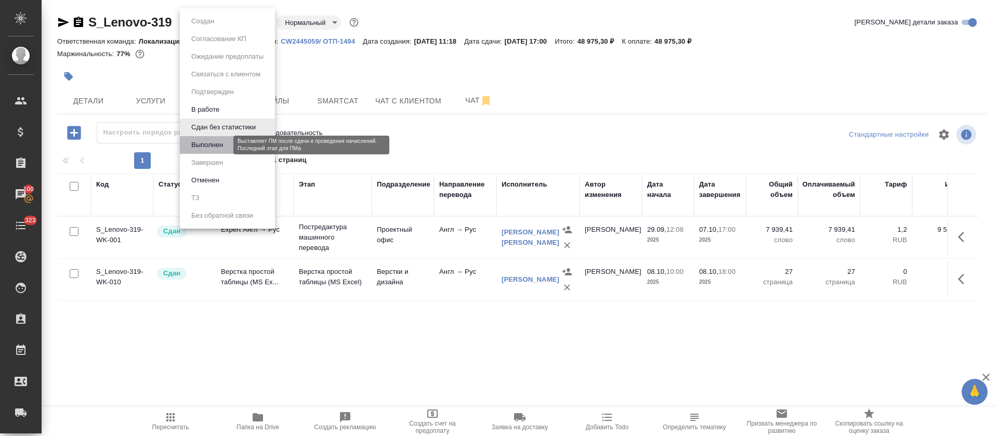
click at [222, 141] on button "Выполнен" at bounding box center [207, 144] width 38 height 11
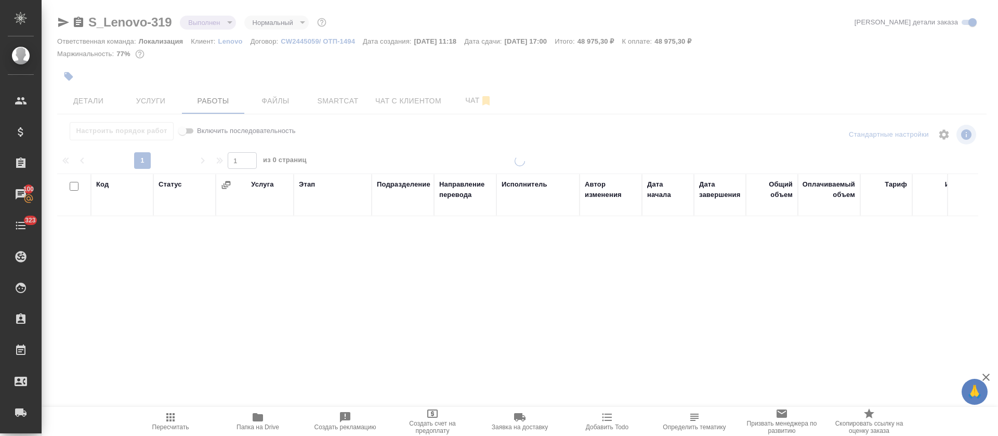
click at [62, 22] on div at bounding box center [520, 217] width 957 height 434
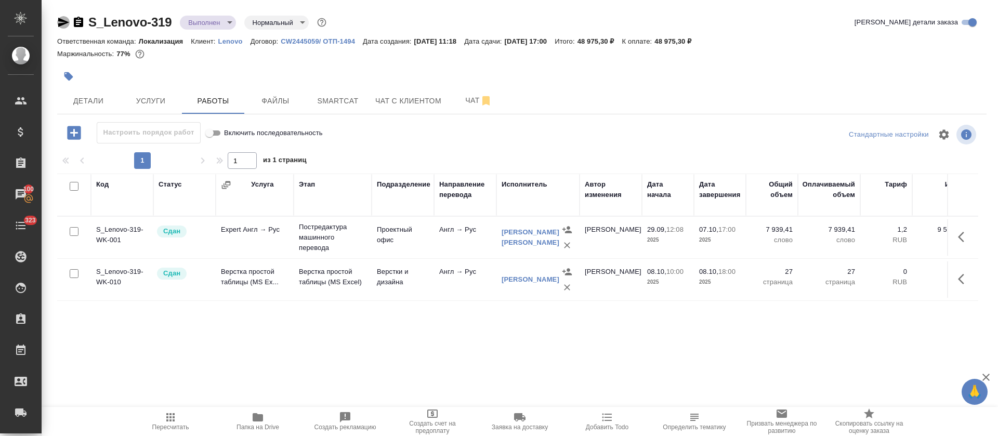
click at [63, 22] on icon "button" at bounding box center [63, 22] width 12 height 12
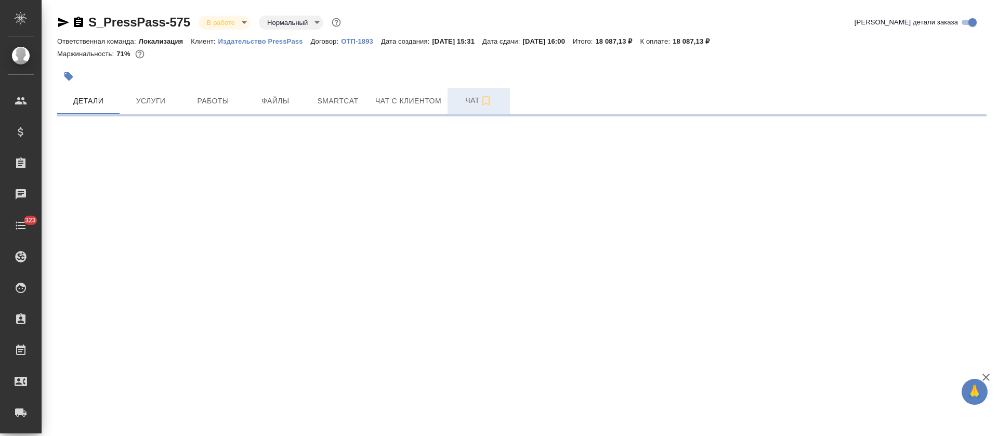
select select "RU"
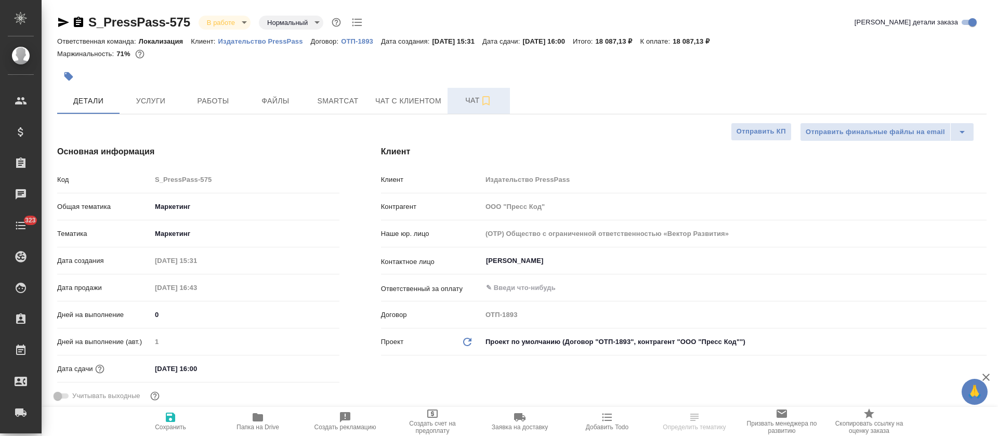
type textarea "x"
click at [474, 102] on span "Чат" at bounding box center [479, 100] width 50 height 13
type textarea "x"
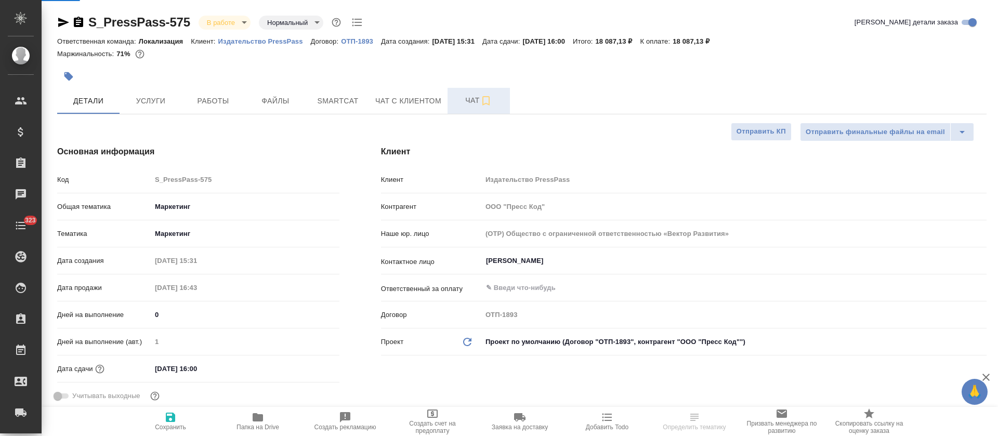
type textarea "x"
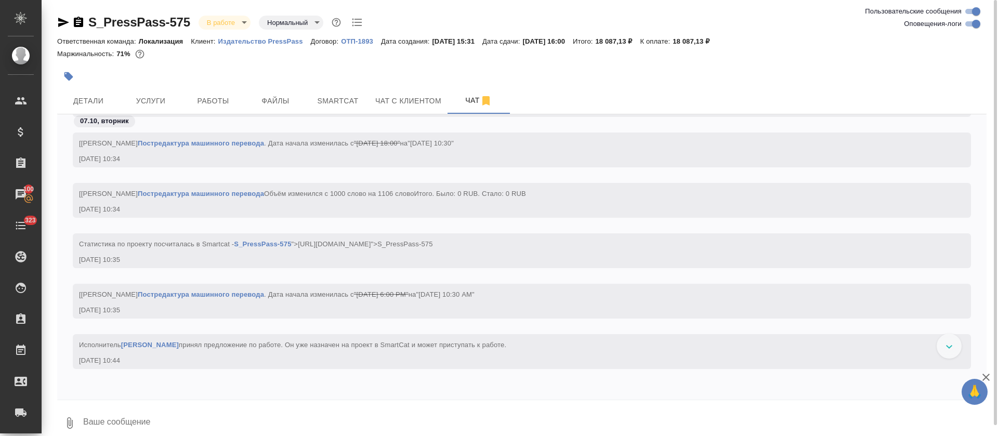
scroll to position [4317, 0]
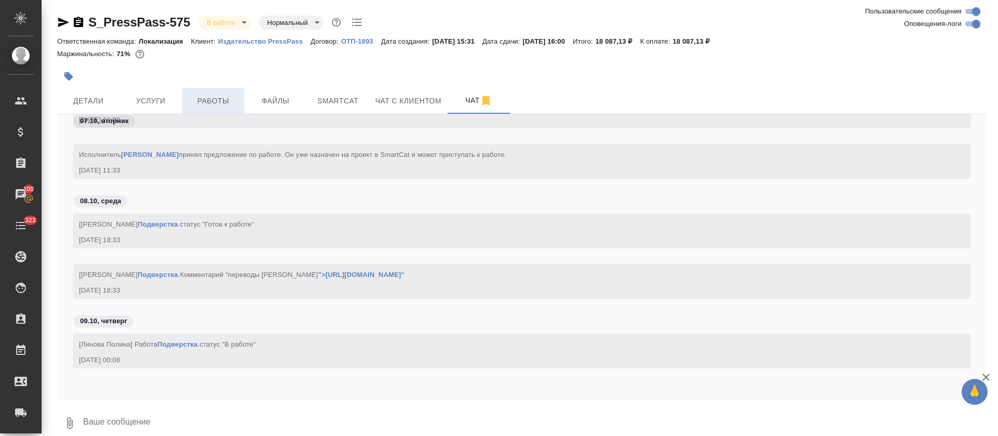
click at [219, 100] on span "Работы" at bounding box center [213, 101] width 50 height 13
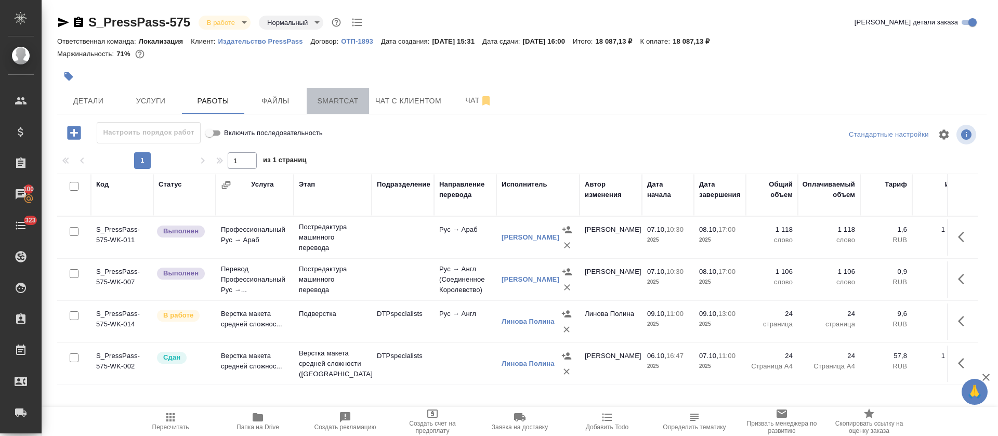
click at [349, 95] on span "Smartcat" at bounding box center [338, 101] width 50 height 13
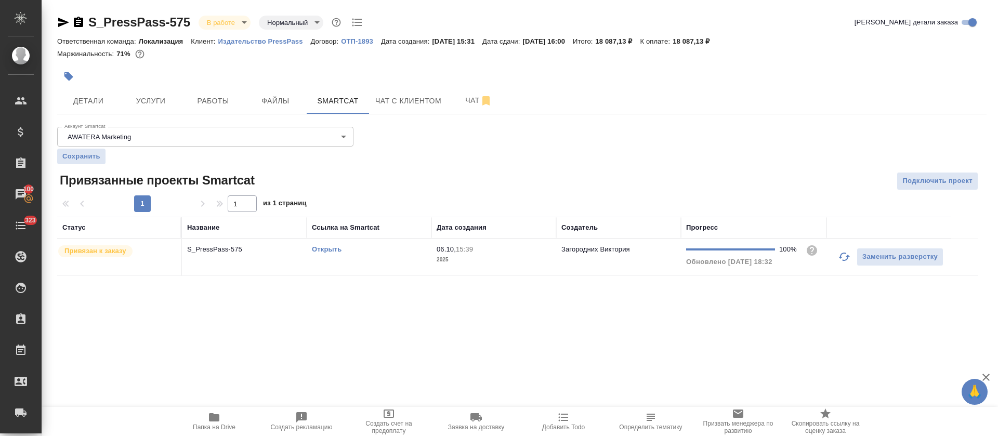
click at [442, 257] on p "2025" at bounding box center [494, 260] width 114 height 10
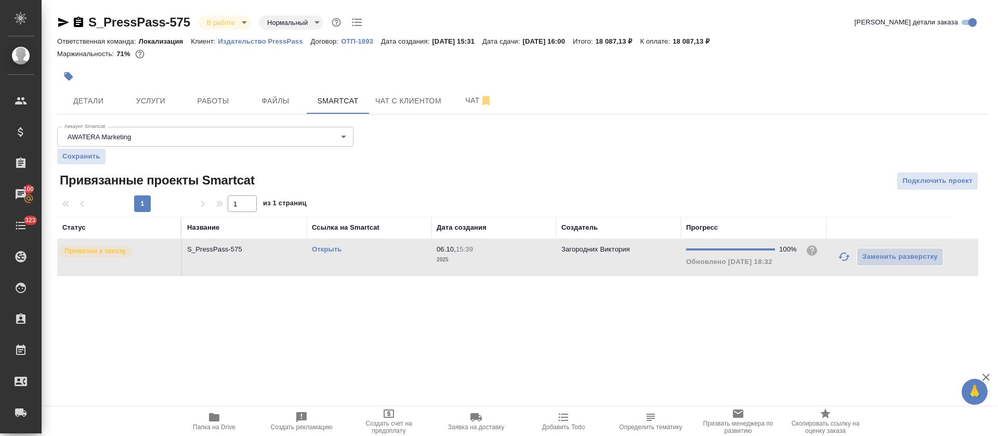
click at [442, 257] on p "2025" at bounding box center [494, 260] width 114 height 10
drag, startPoint x: 266, startPoint y: 61, endPoint x: 239, endPoint y: 97, distance: 45.7
click at [256, 82] on div "S_PressPass-575 В работе inProgress Нормальный normal Кратко детали заказа Отве…" at bounding box center [522, 51] width 930 height 74
click at [237, 100] on span "Работы" at bounding box center [213, 101] width 50 height 13
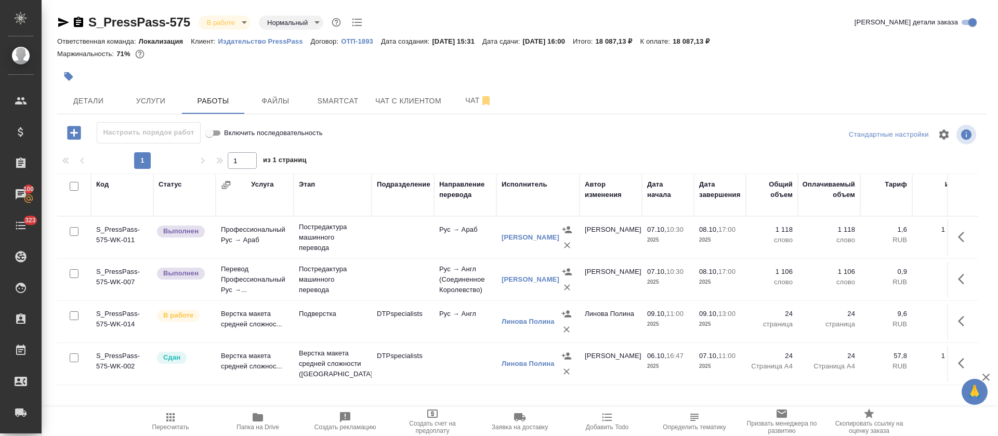
click at [76, 275] on input "checkbox" at bounding box center [74, 273] width 9 height 9
checkbox input "true"
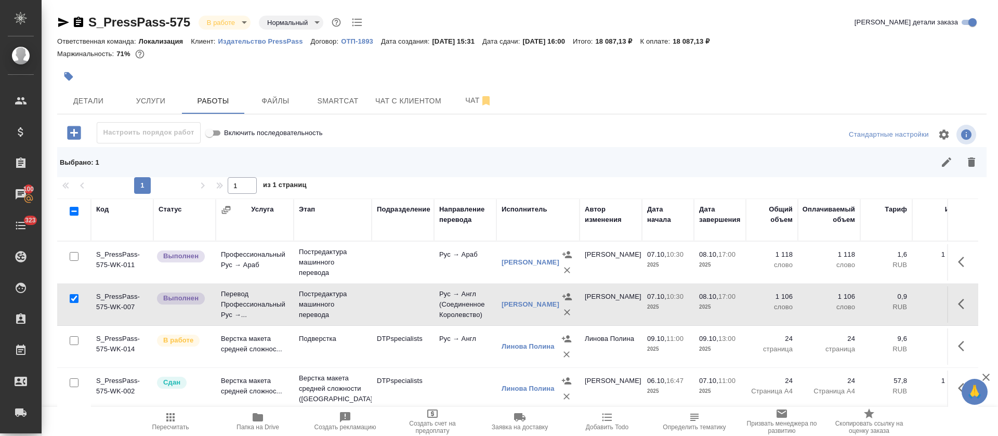
click at [75, 254] on input "checkbox" at bounding box center [74, 256] width 9 height 9
checkbox input "true"
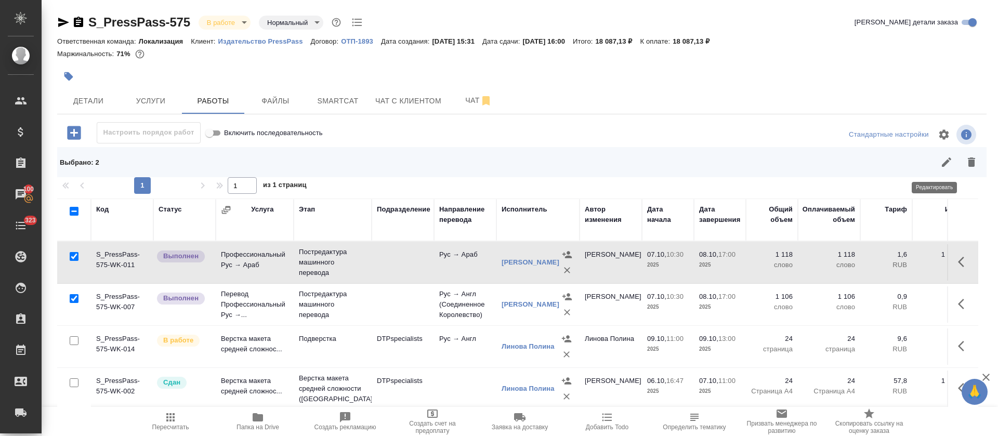
click at [941, 167] on icon "button" at bounding box center [947, 162] width 12 height 12
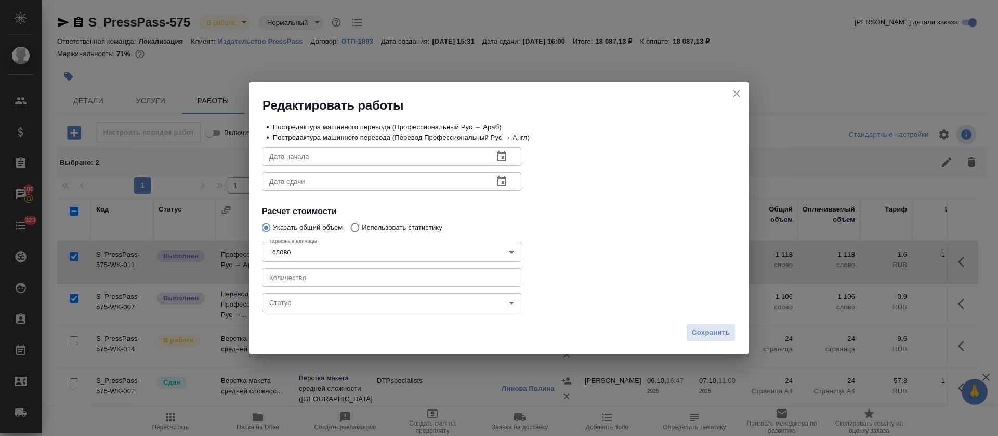
click at [321, 305] on body "🙏 .cls-1 fill:#fff; AWATERA Tretyakova Olga Клиенты Спецификации Заказы 100 Чат…" at bounding box center [499, 218] width 998 height 436
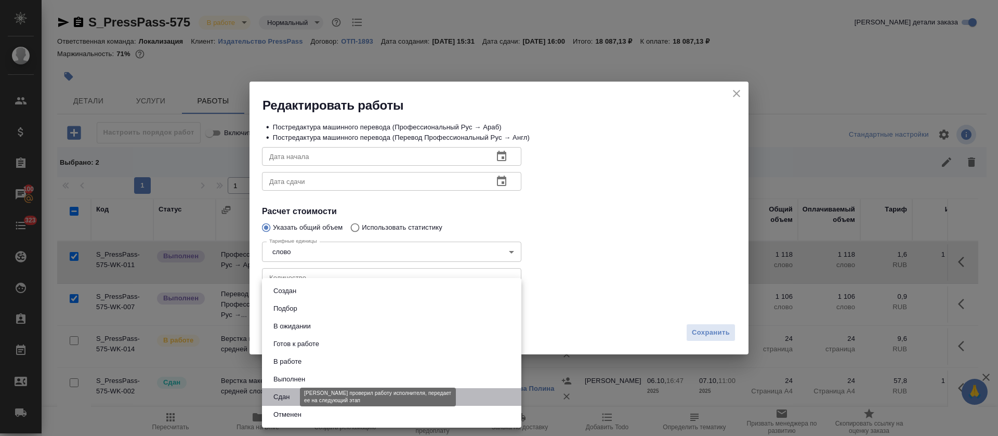
click at [280, 398] on button "Сдан" at bounding box center [281, 397] width 22 height 11
type input "closed"
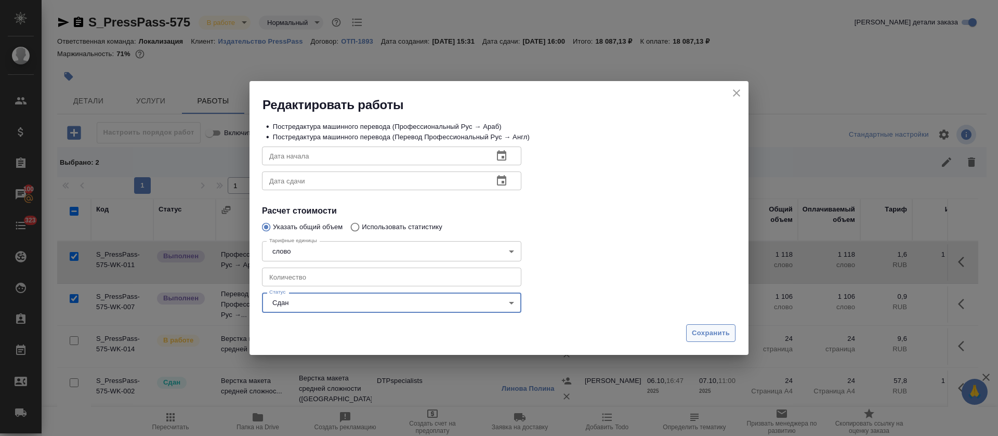
click at [705, 336] on span "Сохранить" at bounding box center [711, 334] width 38 height 12
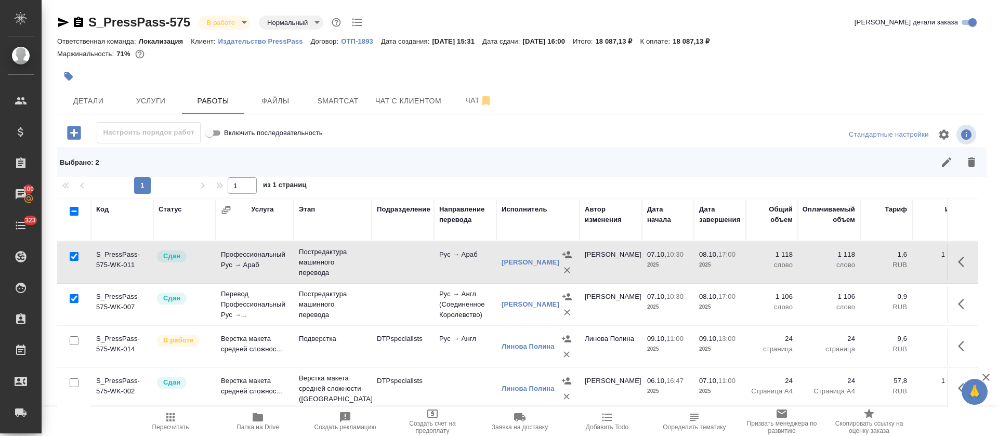
drag, startPoint x: 176, startPoint y: 415, endPoint x: 185, endPoint y: 423, distance: 11.8
click at [175, 417] on icon "button" at bounding box center [170, 417] width 12 height 12
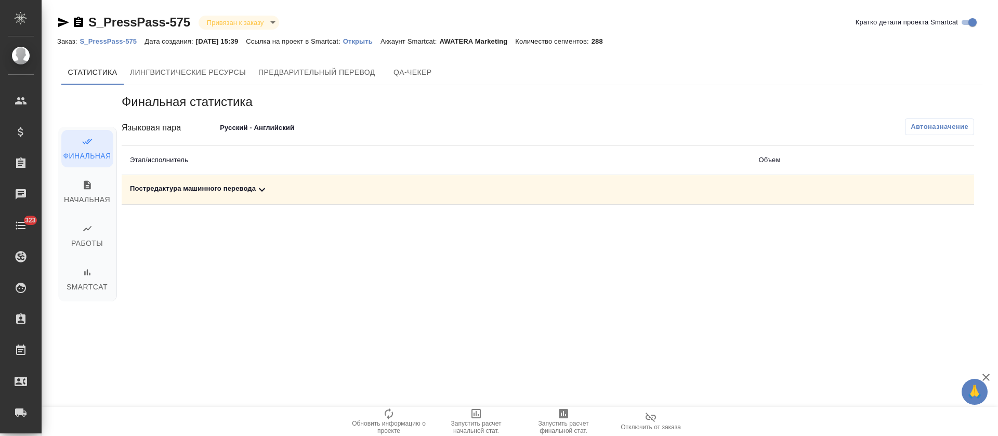
click at [281, 192] on div "Постредактура машинного перевода" at bounding box center [436, 190] width 612 height 12
click at [232, 131] on body "🙏 .cls-1 fill:#fff; AWATERA [PERSON_NAME] Спецификации Заказы Чаты 323 Todo Про…" at bounding box center [499, 218] width 998 height 436
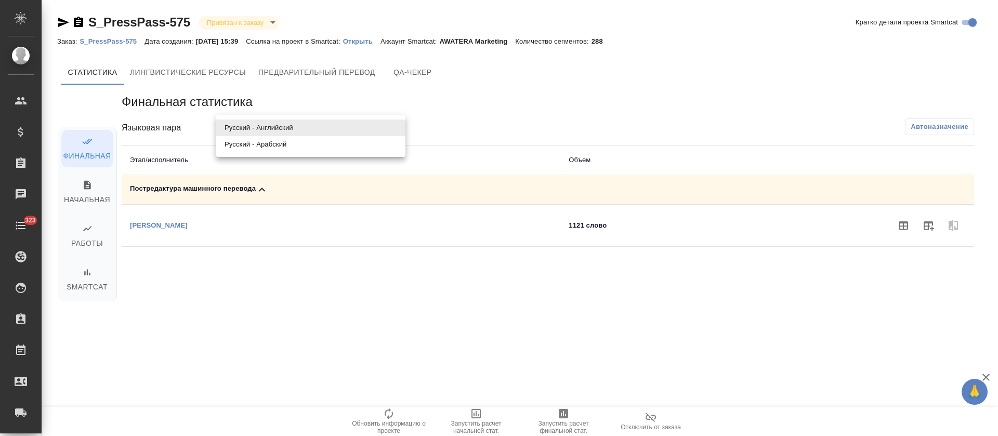
click at [234, 145] on li "Русский - Арабский" at bounding box center [310, 144] width 189 height 17
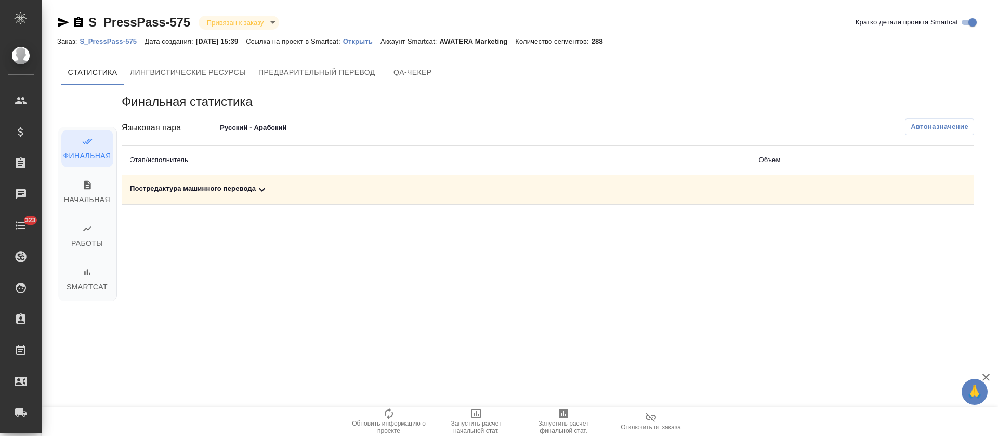
click at [261, 191] on icon at bounding box center [262, 190] width 12 height 12
click at [934, 227] on icon "button" at bounding box center [928, 225] width 12 height 12
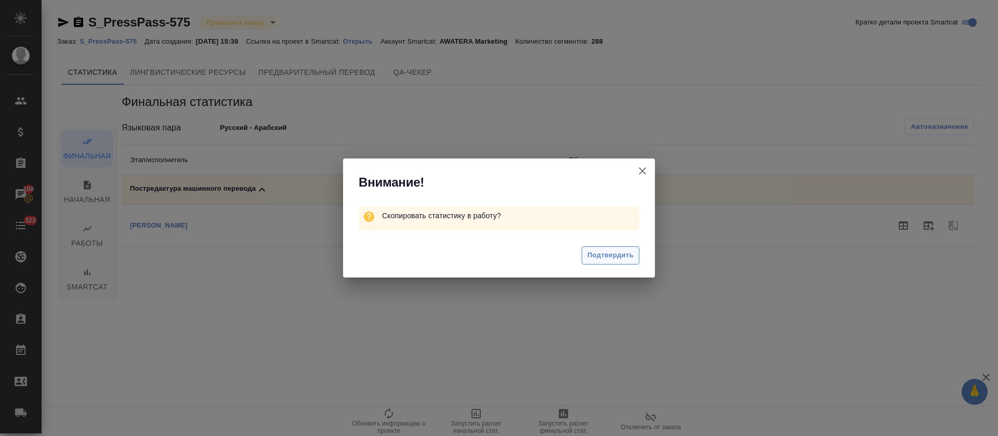
click at [608, 259] on span "Подтвердить" at bounding box center [611, 256] width 46 height 12
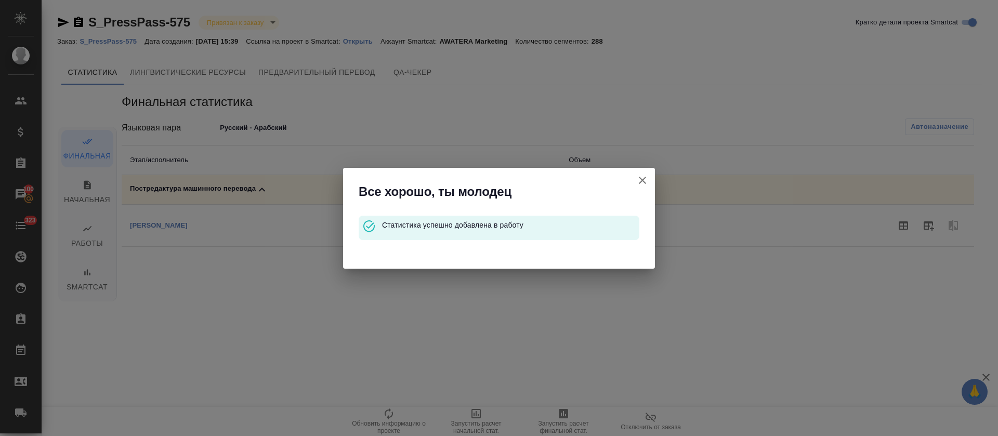
click at [644, 187] on button "Кратко детали проекта Smartcat" at bounding box center [642, 180] width 25 height 25
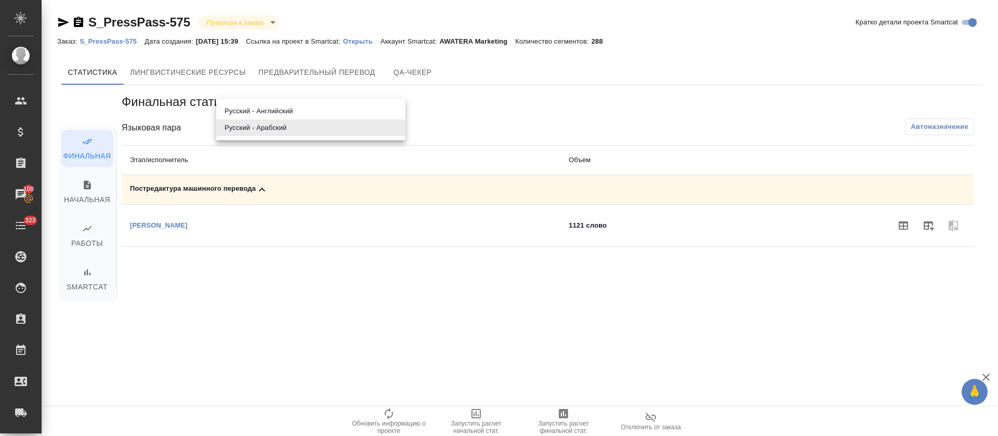
click at [225, 123] on body "🙏 .cls-1 fill:#fff; AWATERA Tretyakova Olga Клиенты Спецификации Заказы 100 Чат…" at bounding box center [499, 218] width 998 height 436
click at [242, 114] on li "Русский - Английский" at bounding box center [310, 111] width 189 height 17
type input "68e3b888810f8208a7bc262d"
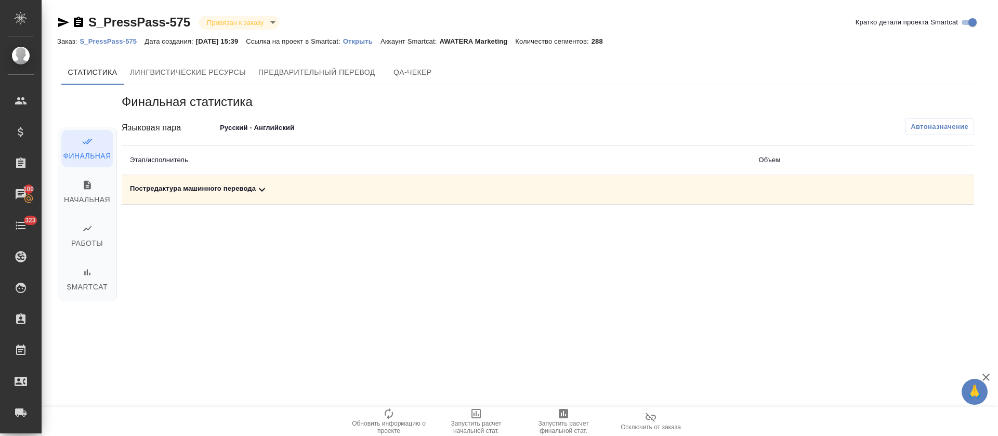
click at [240, 185] on div "Постредактура машинного перевода" at bounding box center [436, 190] width 612 height 12
click at [932, 224] on icon "button" at bounding box center [928, 225] width 12 height 12
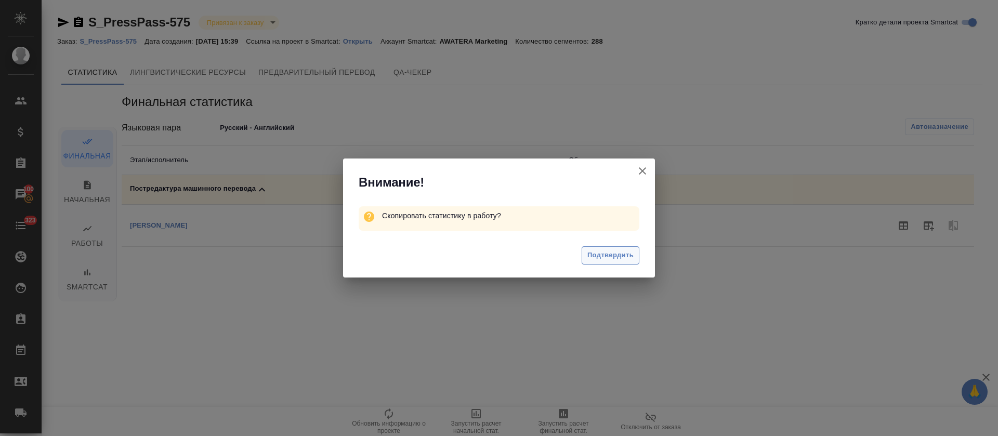
click at [618, 258] on span "Подтвердить" at bounding box center [611, 256] width 46 height 12
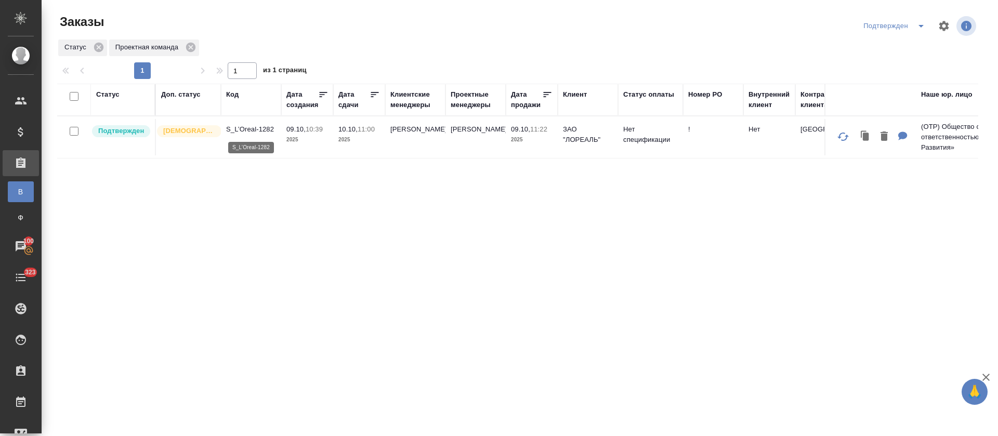
click at [264, 126] on p "S_L’Oreal-1282" at bounding box center [251, 129] width 50 height 10
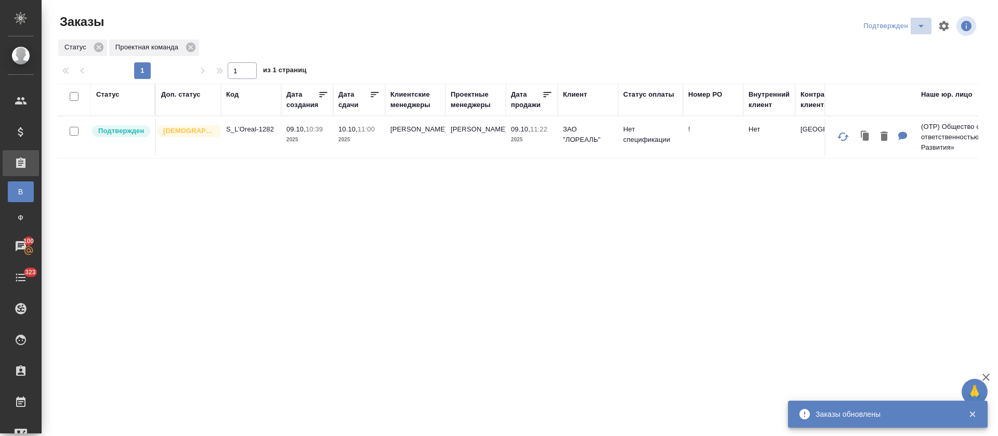
click at [915, 26] on icon "split button" at bounding box center [921, 26] width 12 height 12
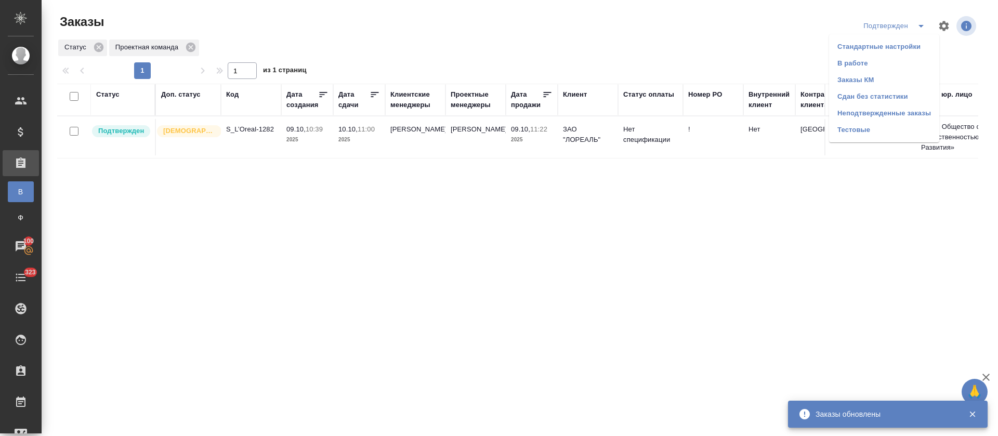
click at [900, 96] on li "Сдан без статистики" at bounding box center [884, 96] width 110 height 17
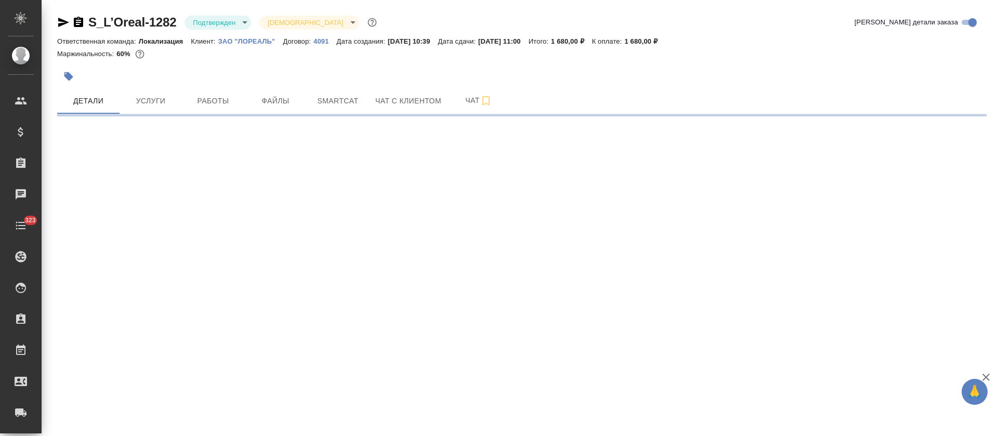
select select "RU"
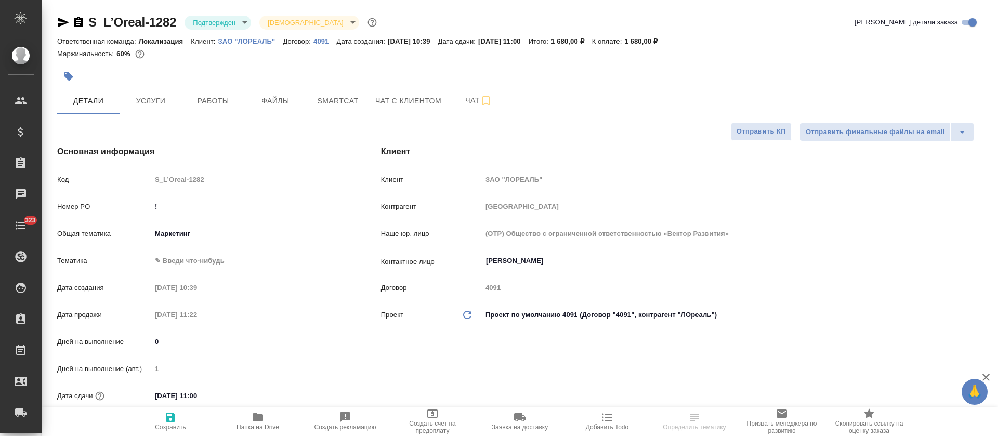
type textarea "x"
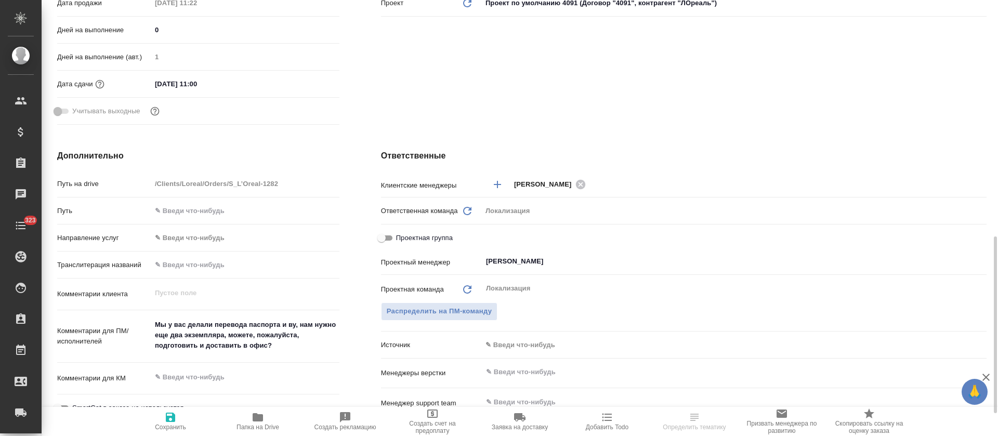
scroll to position [390, 0]
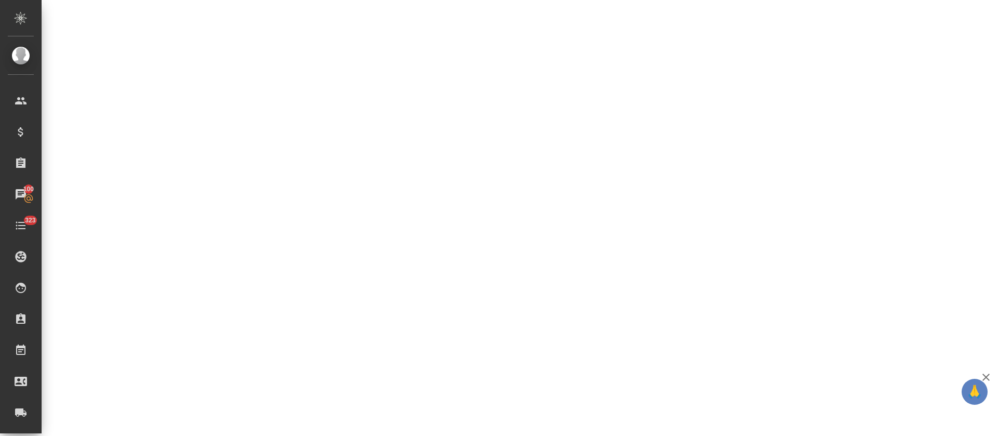
select select "RU"
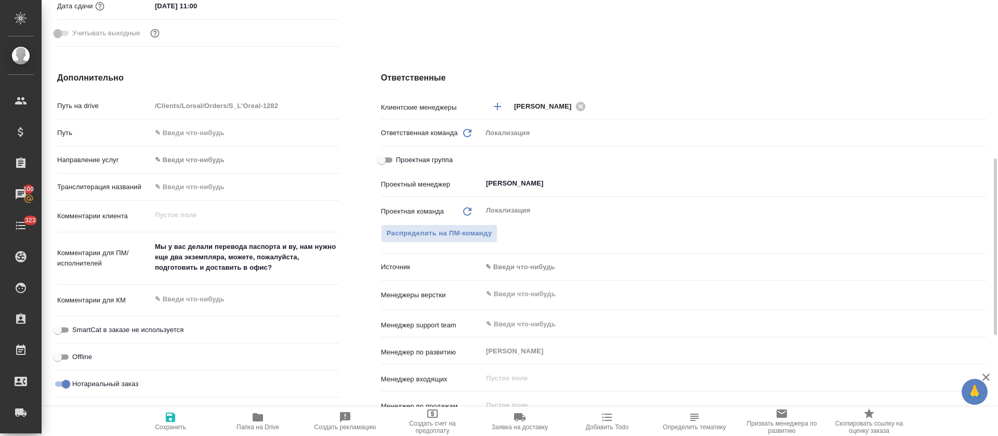
type textarea "x"
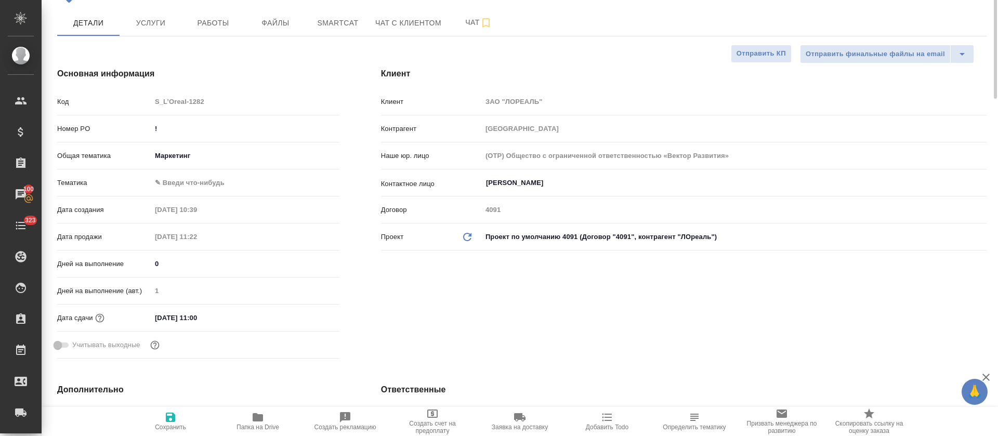
scroll to position [0, 0]
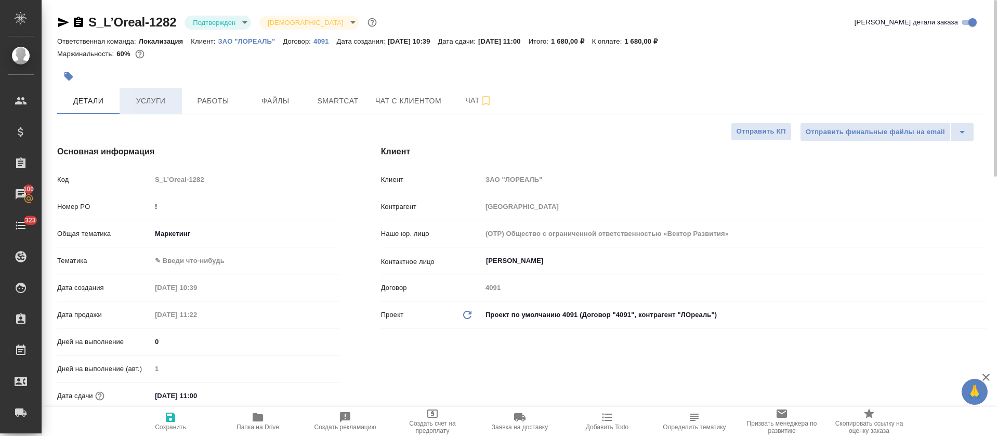
click at [148, 97] on span "Услуги" at bounding box center [151, 101] width 50 height 13
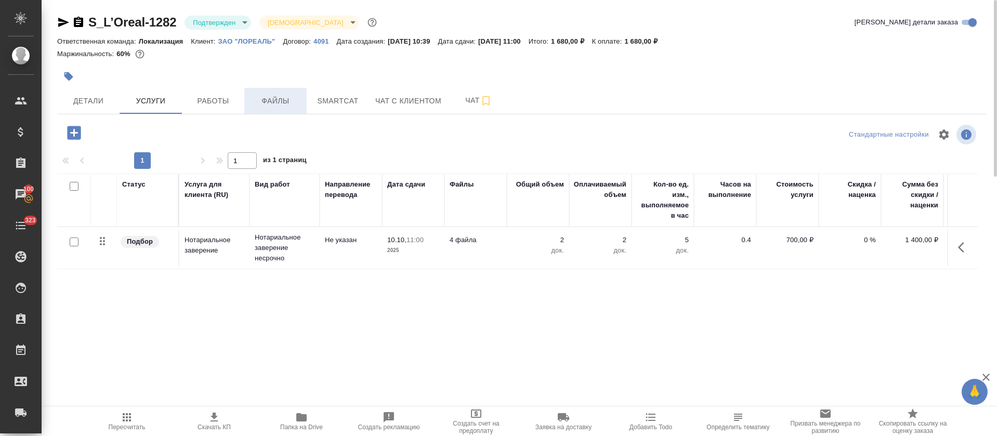
click at [244, 110] on button "Файлы" at bounding box center [275, 101] width 62 height 26
click at [222, 110] on button "Работы" at bounding box center [213, 101] width 62 height 26
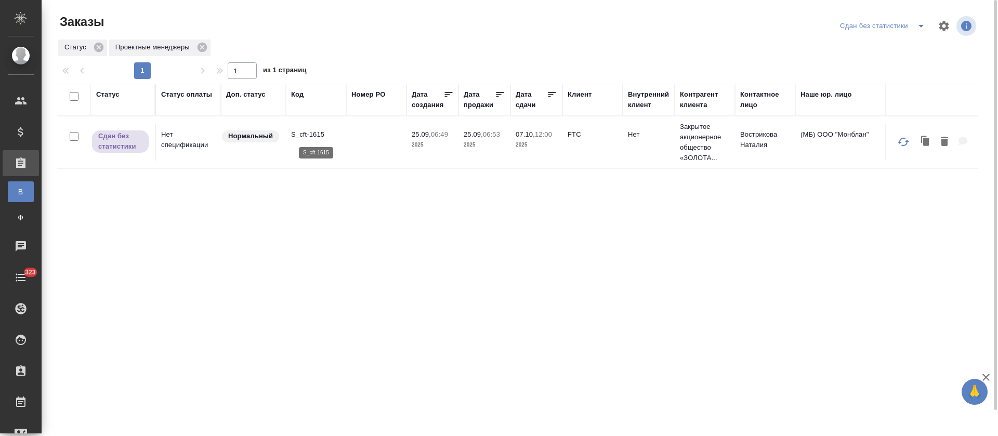
click at [299, 135] on p "S_cft-1615" at bounding box center [316, 134] width 50 height 10
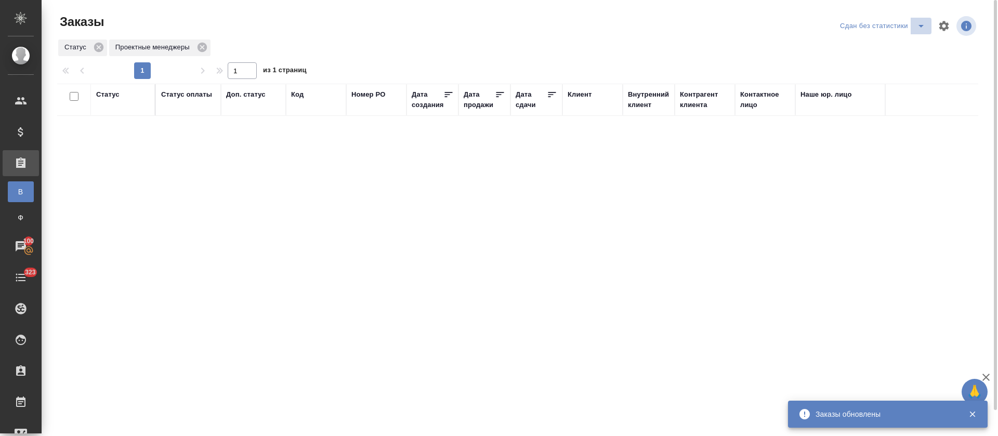
click at [922, 29] on icon "split button" at bounding box center [921, 26] width 12 height 12
click at [908, 73] on li "Заказы КМ" at bounding box center [884, 80] width 110 height 17
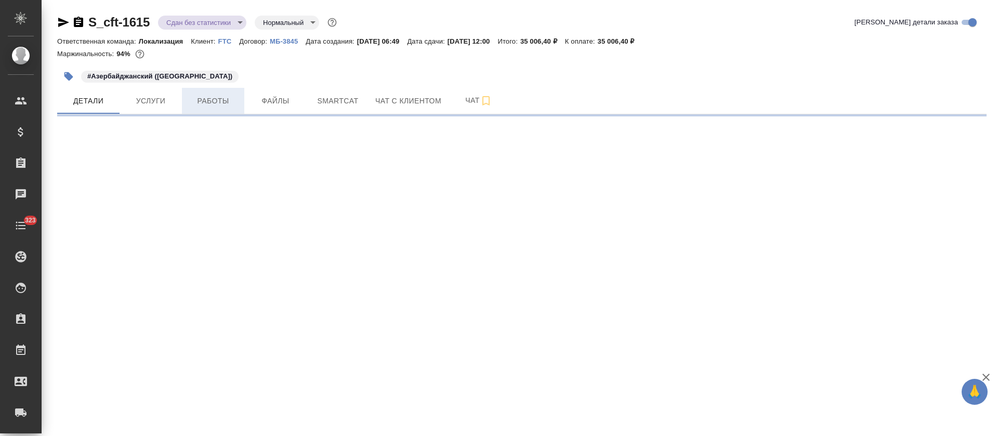
select select "RU"
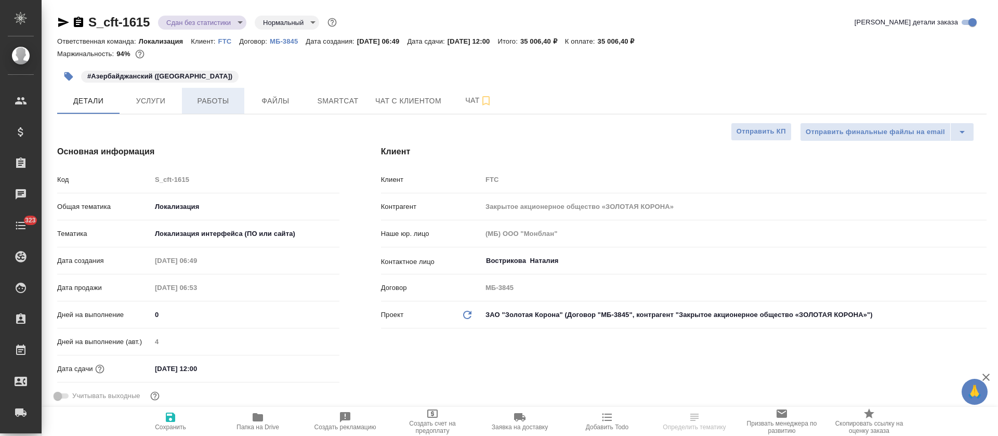
click at [232, 103] on span "Работы" at bounding box center [213, 101] width 50 height 13
type textarea "x"
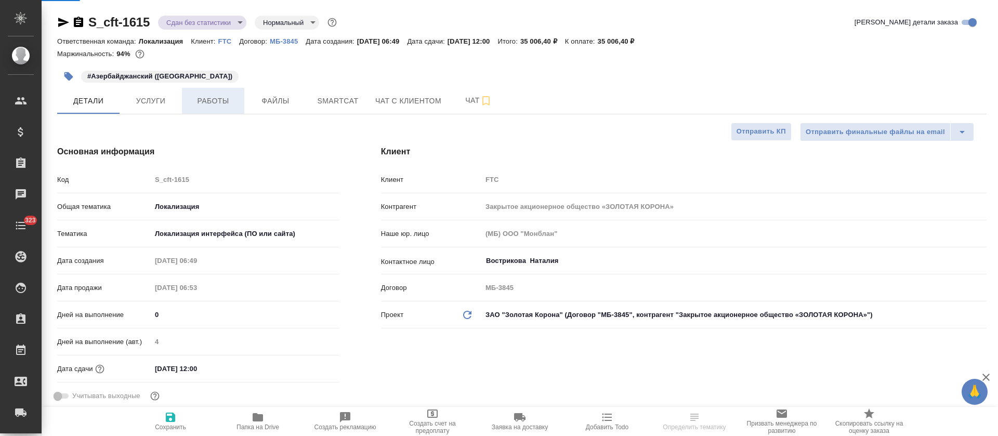
type textarea "x"
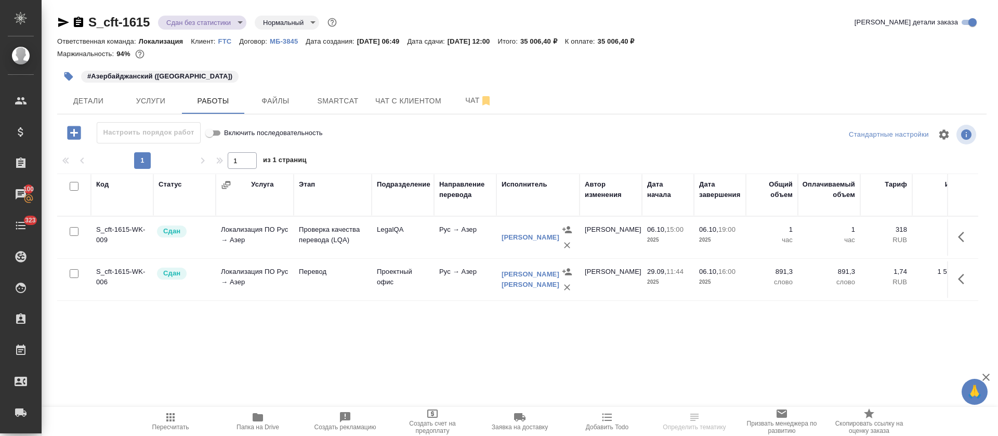
click at [230, 22] on body "🙏 .cls-1 fill:#fff; AWATERA Tretyakova Olga Клиенты Спецификации Заказы 100 Чат…" at bounding box center [499, 218] width 998 height 436
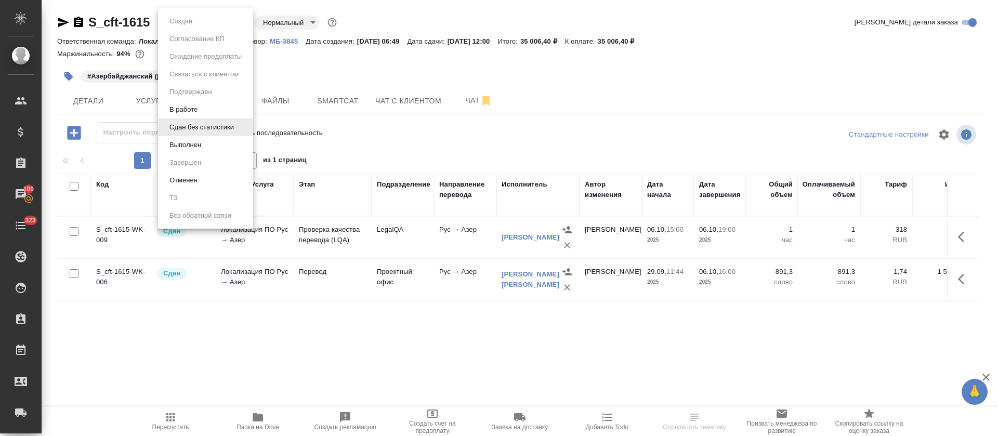
click at [209, 148] on li "Выполнен" at bounding box center [205, 145] width 95 height 18
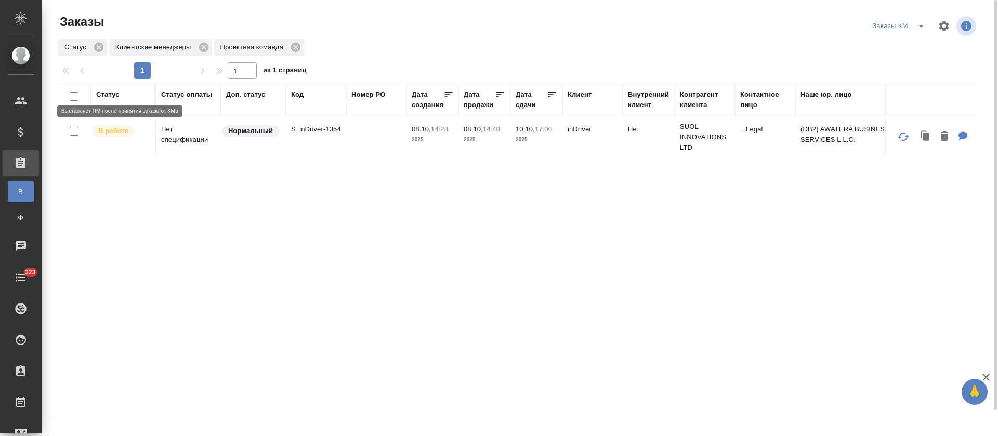
click at [114, 133] on p "В работе" at bounding box center [113, 131] width 30 height 10
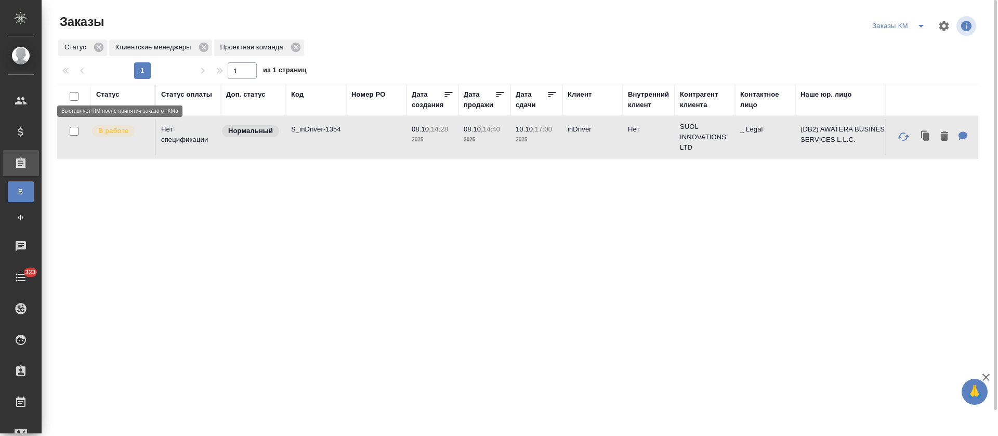
click at [114, 133] on p "В работе" at bounding box center [113, 131] width 30 height 10
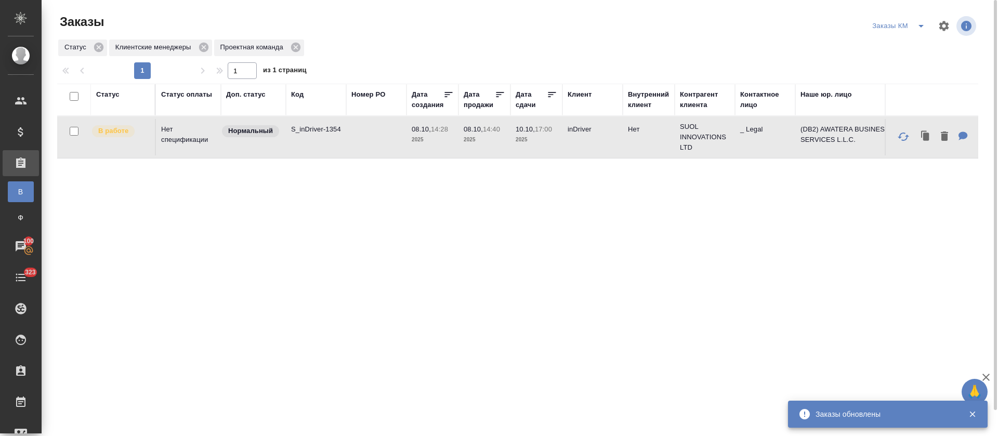
click at [924, 24] on icon "split button" at bounding box center [921, 26] width 12 height 12
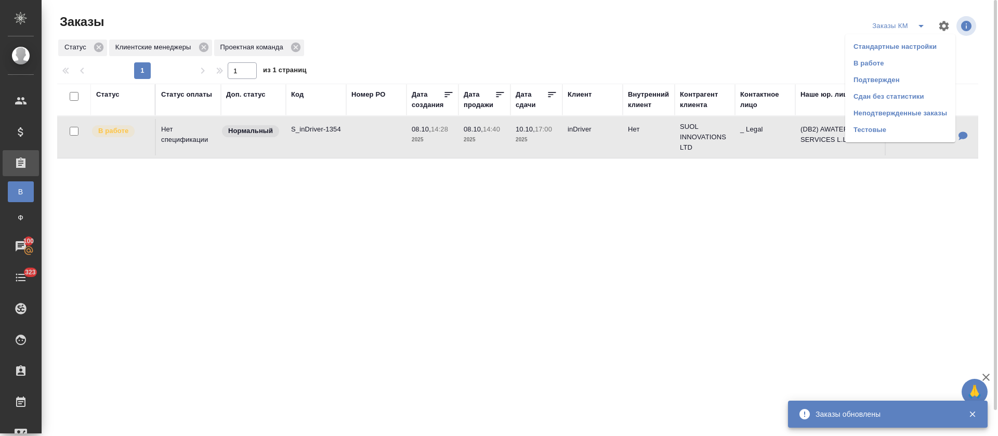
click at [914, 61] on li "В работе" at bounding box center [901, 63] width 110 height 17
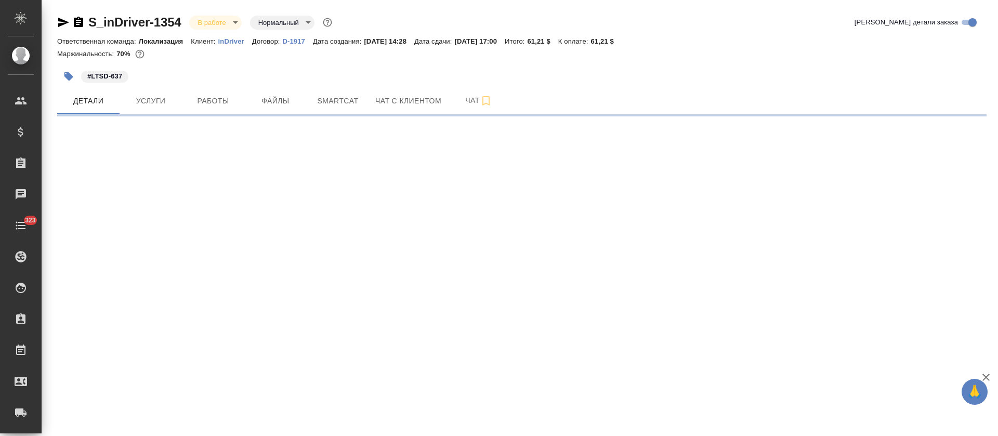
click at [214, 108] on button "Работы" at bounding box center [213, 101] width 62 height 26
select select "RU"
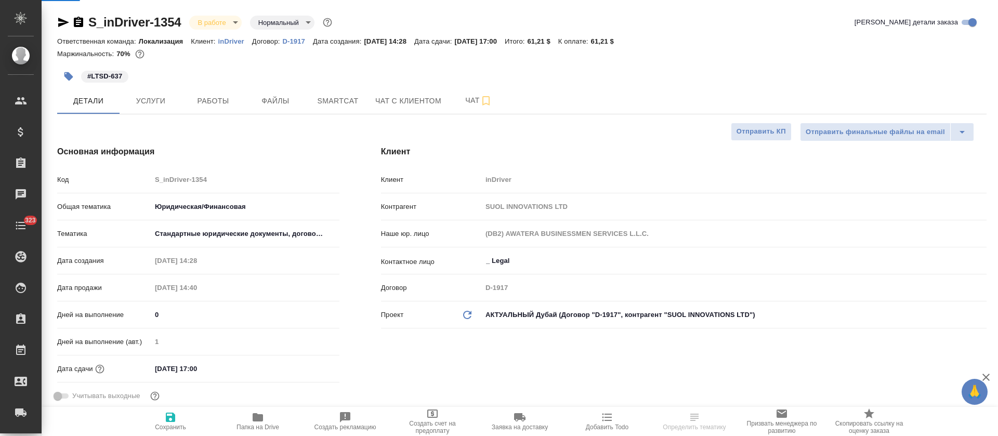
type textarea "x"
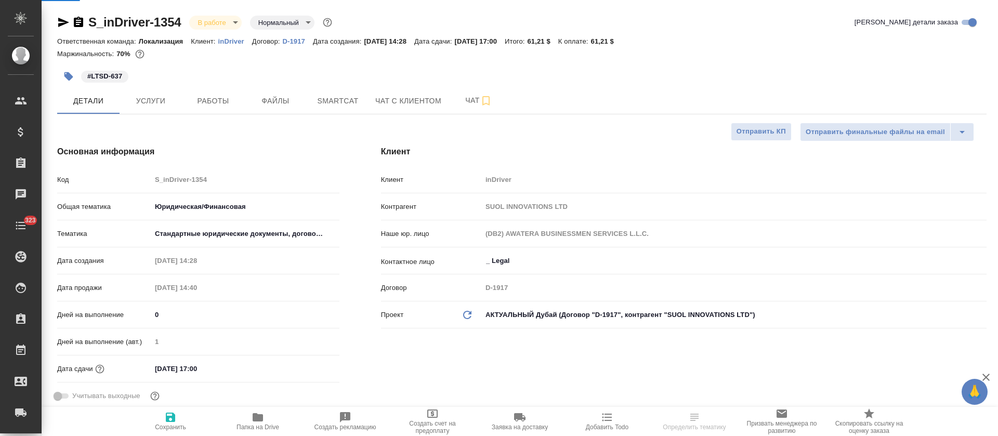
type textarea "x"
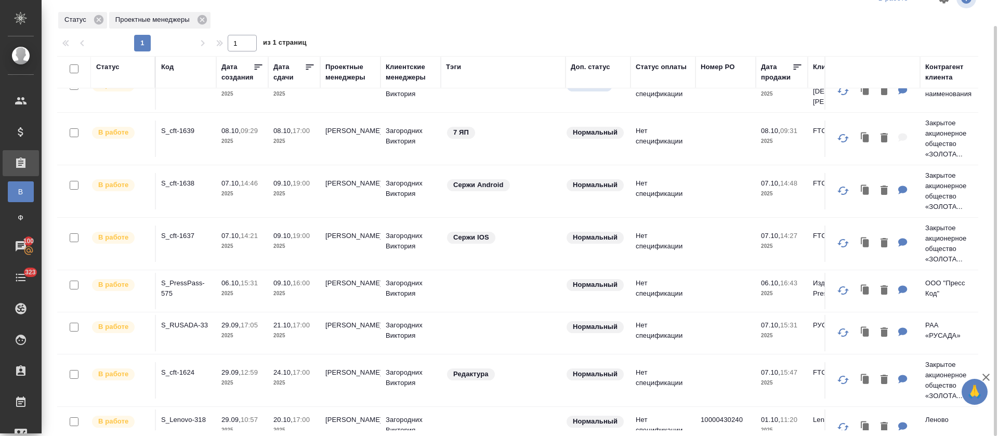
scroll to position [78, 0]
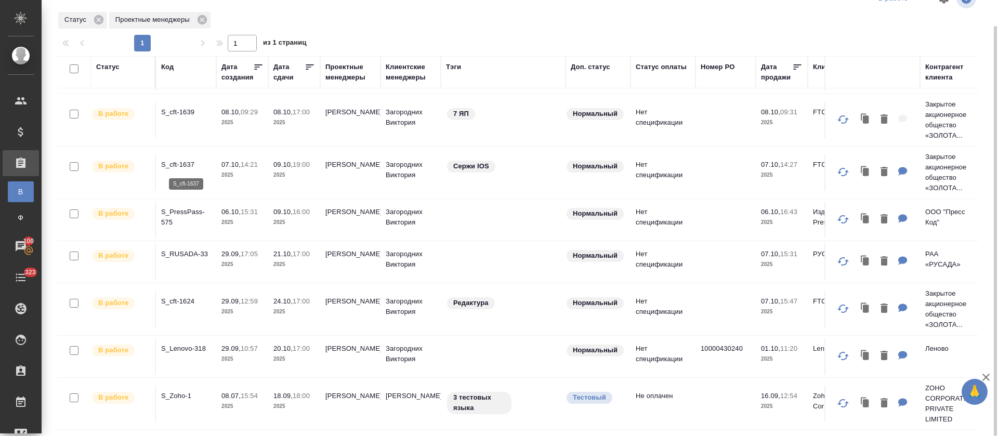
click at [188, 166] on p "S_cft-1637" at bounding box center [186, 165] width 50 height 10
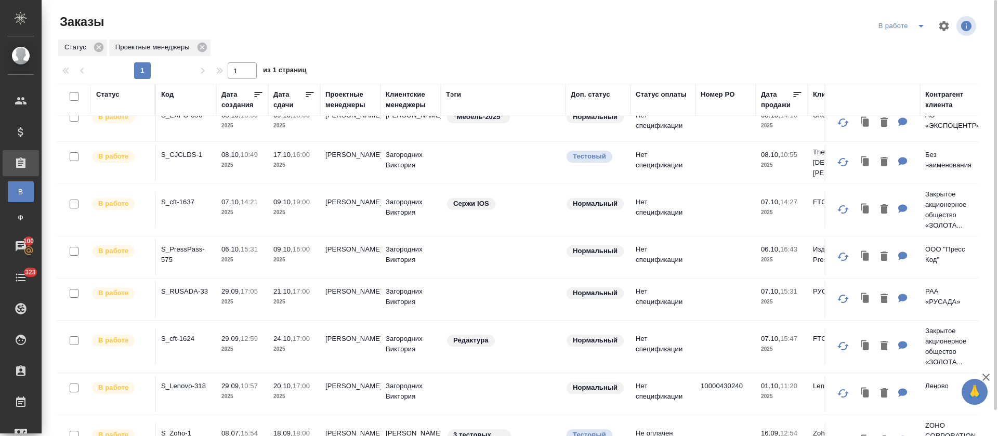
scroll to position [0, 0]
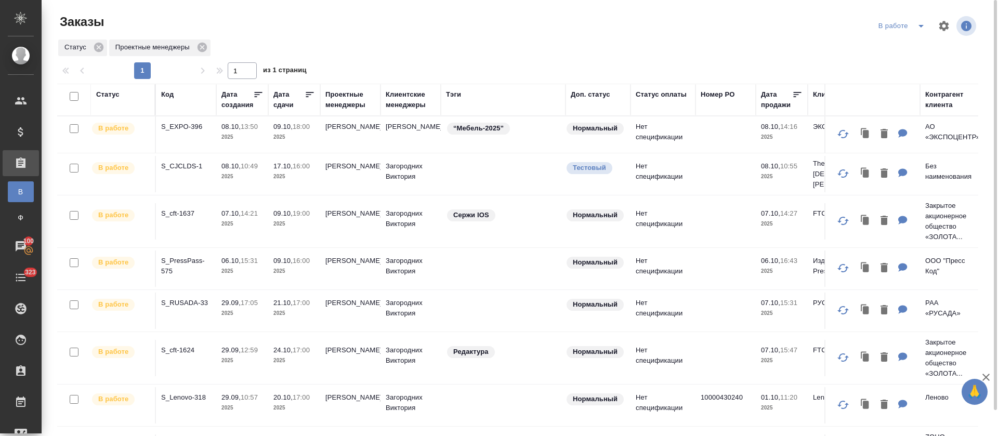
click at [921, 25] on icon "split button" at bounding box center [921, 26] width 5 height 3
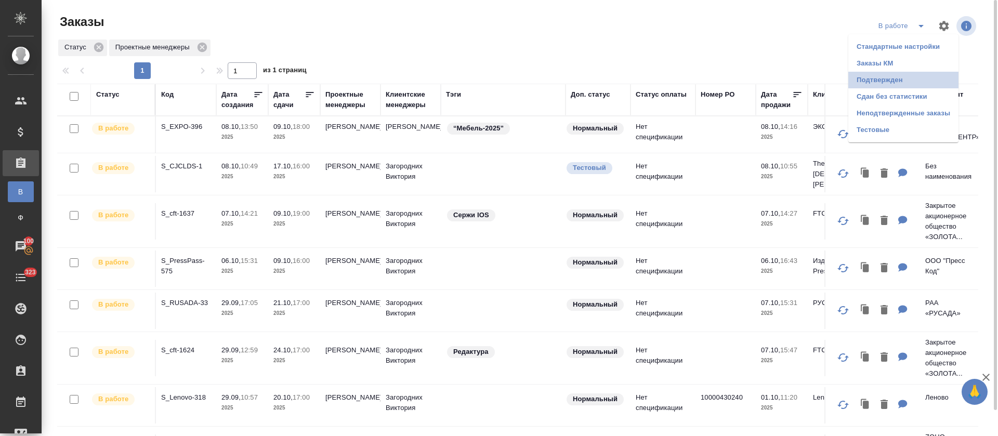
click at [907, 77] on li "Подтвержден" at bounding box center [904, 80] width 110 height 17
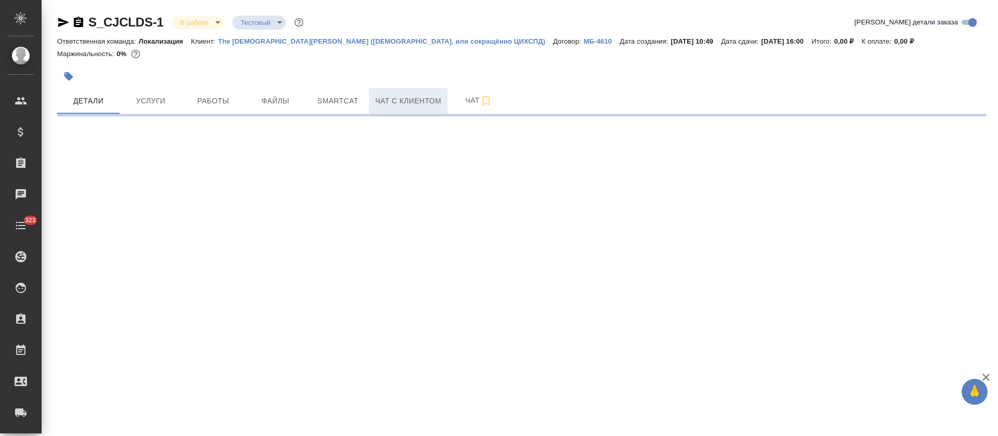
select select "RU"
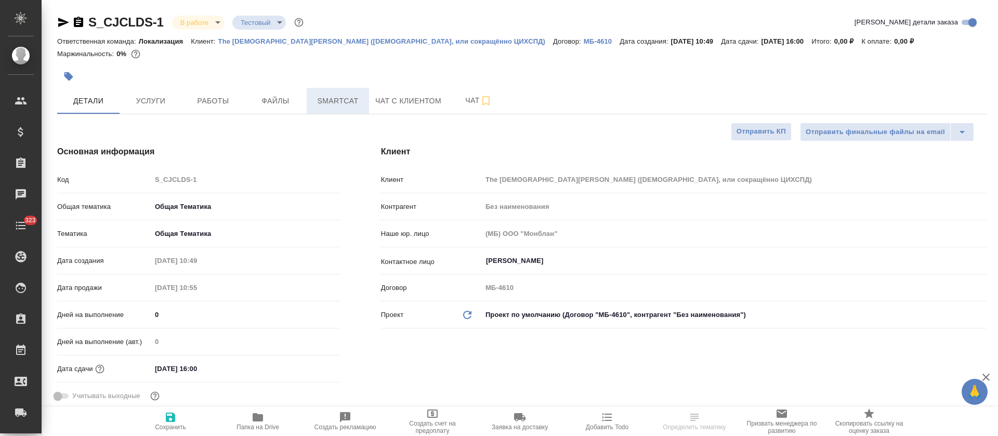
type textarea "x"
click at [330, 106] on button "Smartcat" at bounding box center [338, 101] width 62 height 26
type textarea "x"
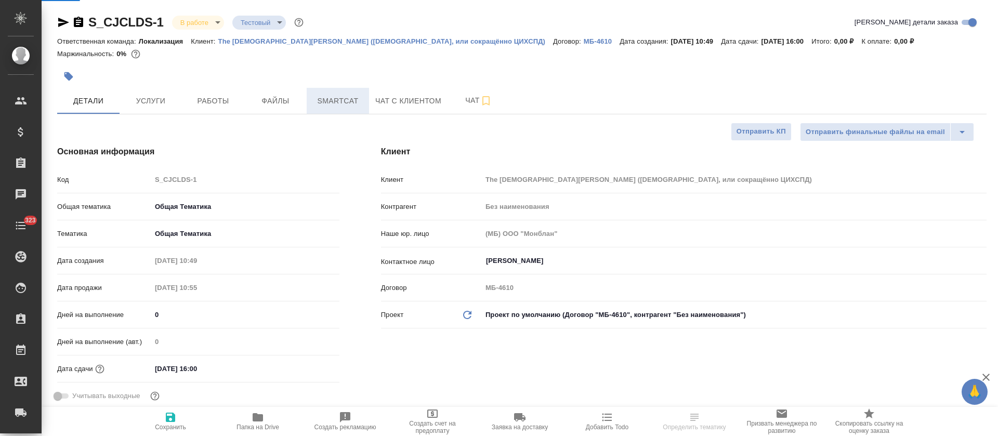
type textarea "x"
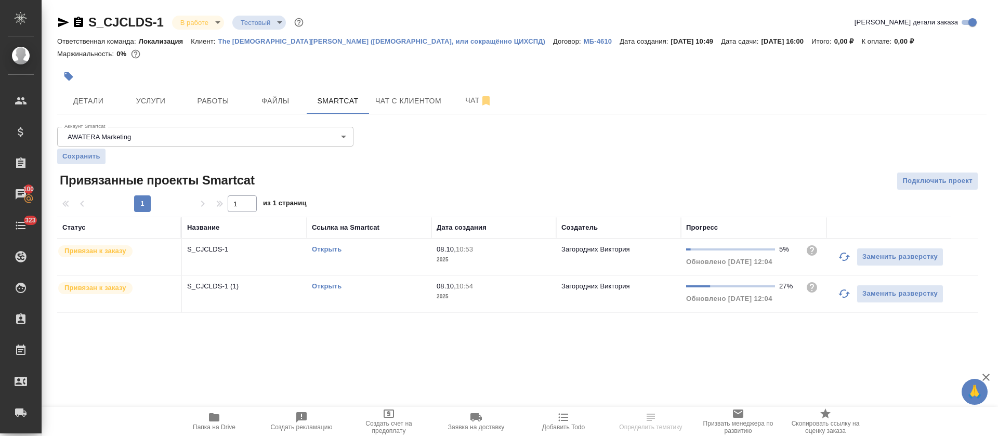
click at [842, 300] on icon "button" at bounding box center [844, 294] width 12 height 12
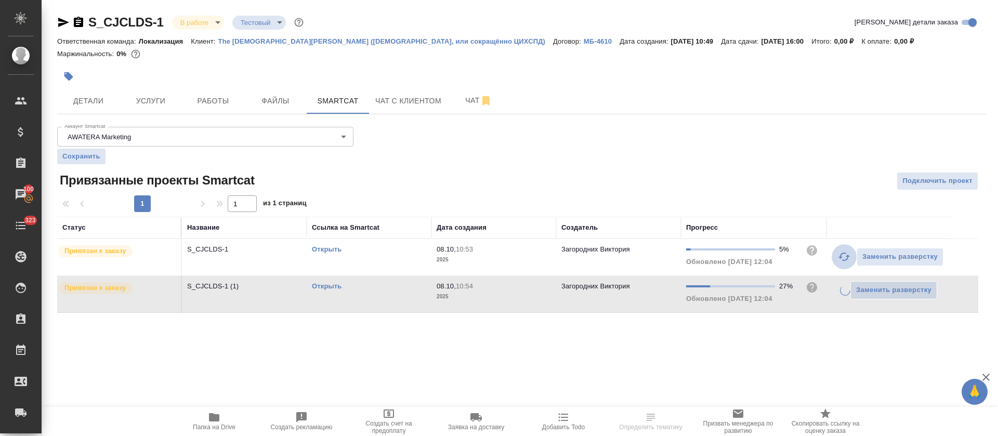
click at [840, 263] on icon "button" at bounding box center [844, 257] width 12 height 12
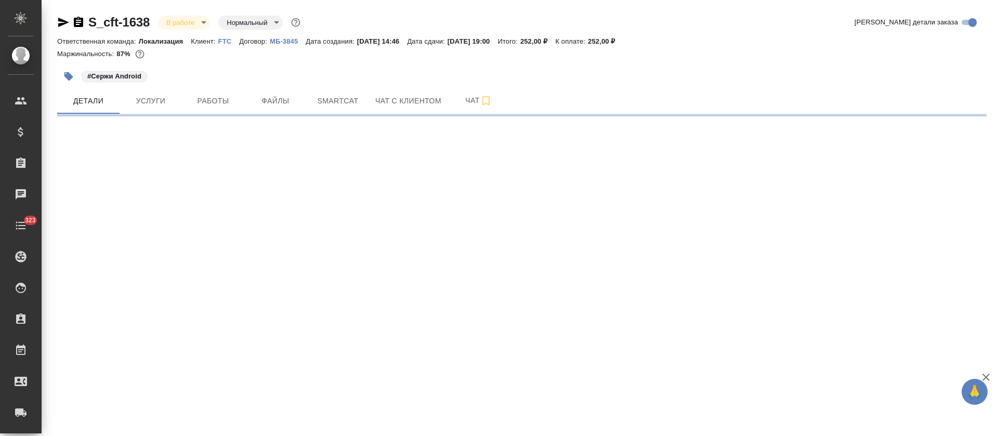
select select "RU"
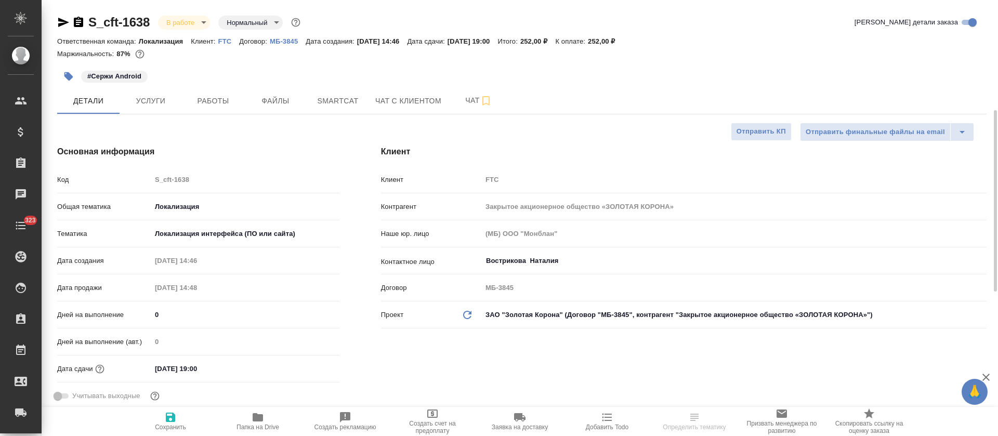
type textarea "x"
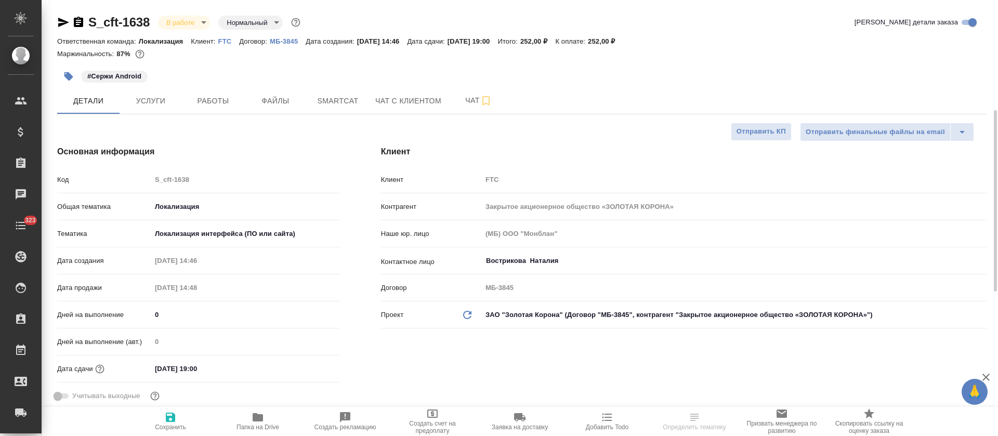
type textarea "x"
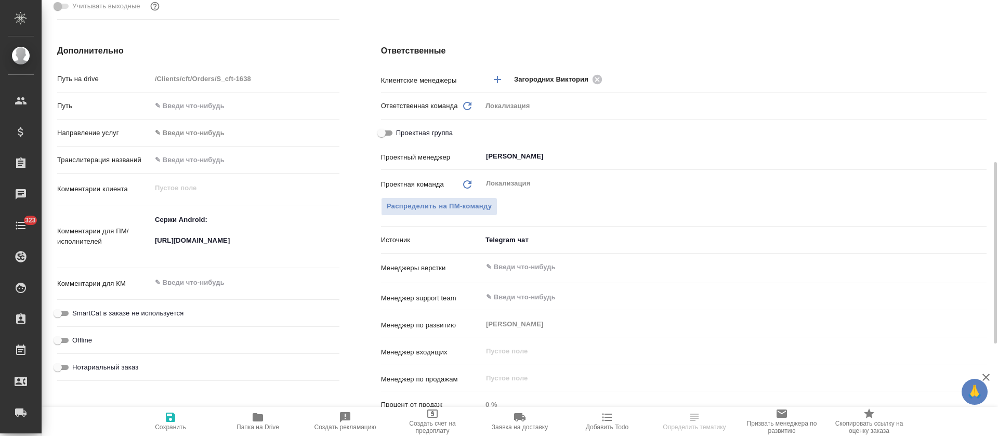
scroll to position [546, 0]
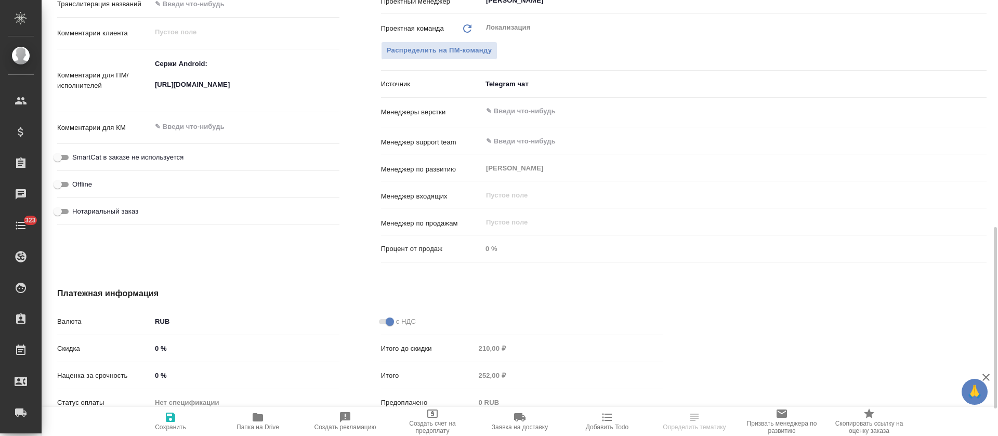
type textarea "x"
click at [221, 94] on textarea "Сержи Android: https://smartcat.com/projects/83fbdc97-7f3c-4db6-867b-8ebb96f778…" at bounding box center [245, 80] width 187 height 49
click at [221, 96] on textarea "Сержи Android: https://smartcat.com/projects/83fbdc97-7f3c-4db6-867b-8ebb96f778…" at bounding box center [245, 80] width 187 height 49
click at [222, 88] on textarea "Сержи Android: https://smartcat.com/projects/83fbdc97-7f3c-4db6-867b-8ebb96f778…" at bounding box center [245, 80] width 187 height 49
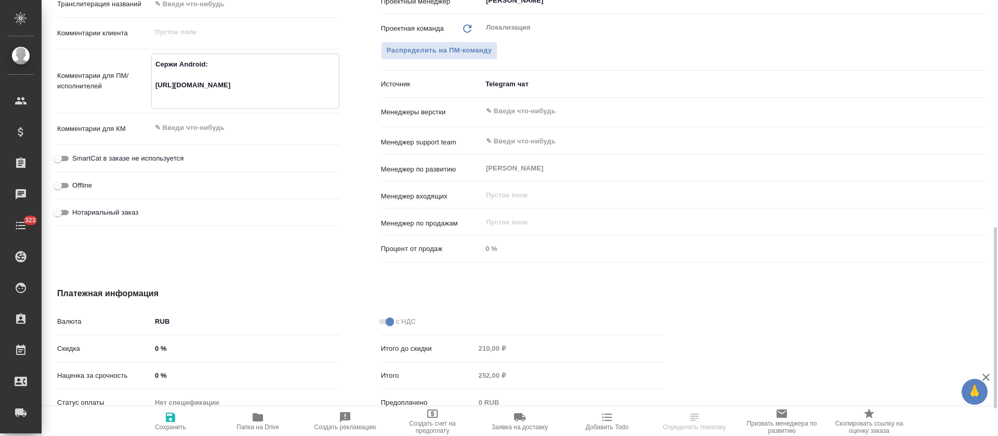
click at [222, 88] on textarea "Сержи Android: https://smartcat.com/projects/83fbdc97-7f3c-4db6-867b-8ebb96f778…" at bounding box center [245, 80] width 187 height 49
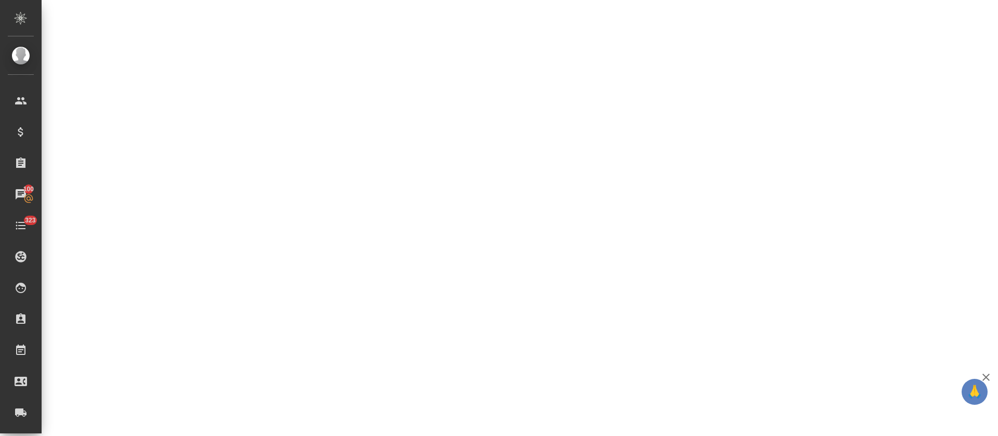
select select "RU"
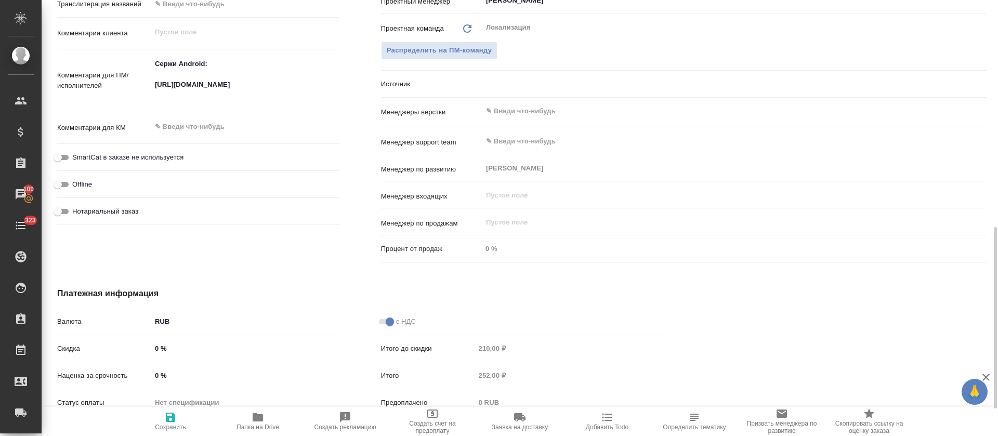
type textarea "x"
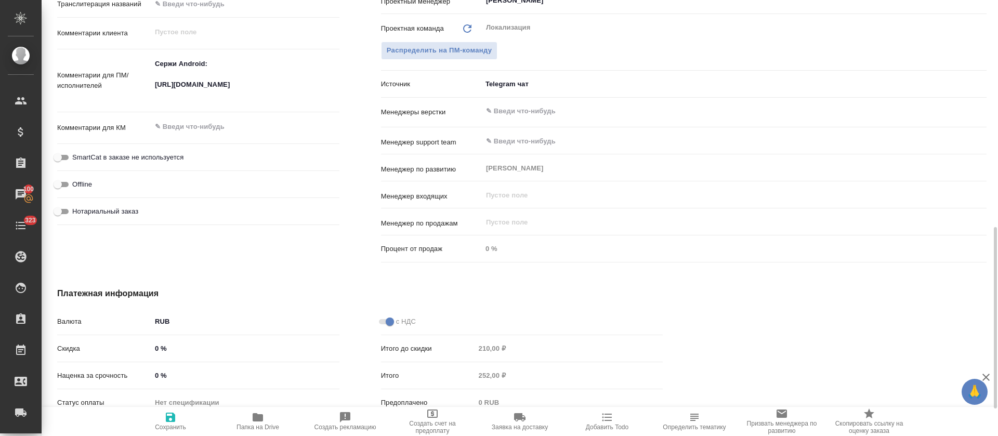
type textarea "x"
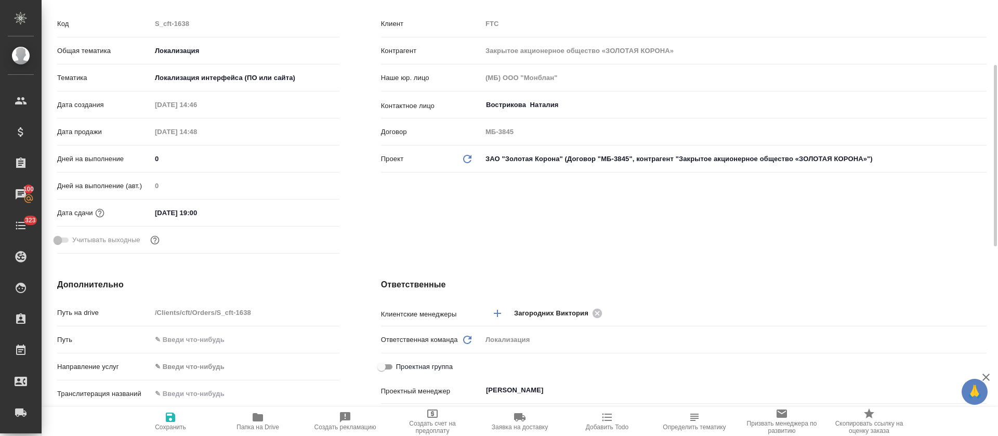
scroll to position [0, 0]
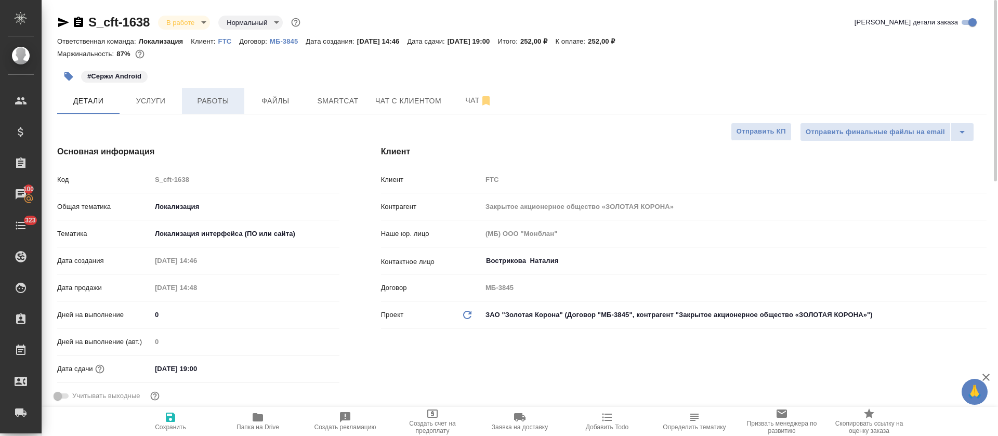
click at [208, 96] on span "Работы" at bounding box center [213, 101] width 50 height 13
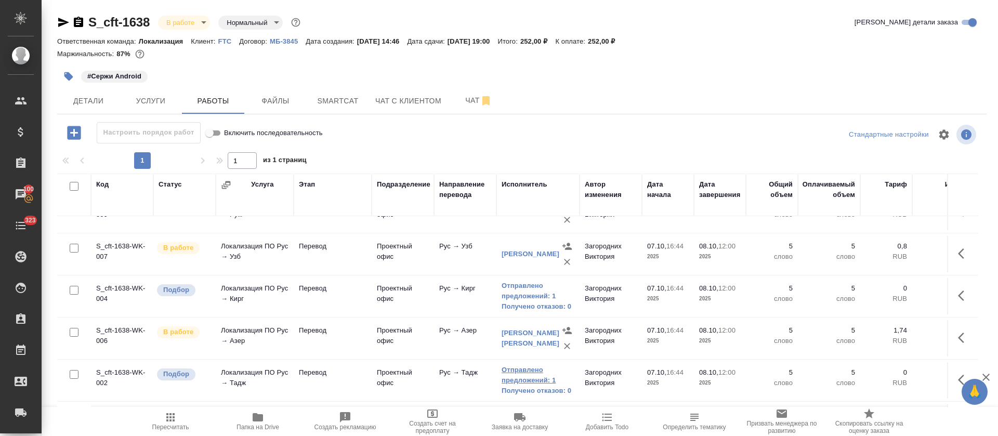
scroll to position [116, 0]
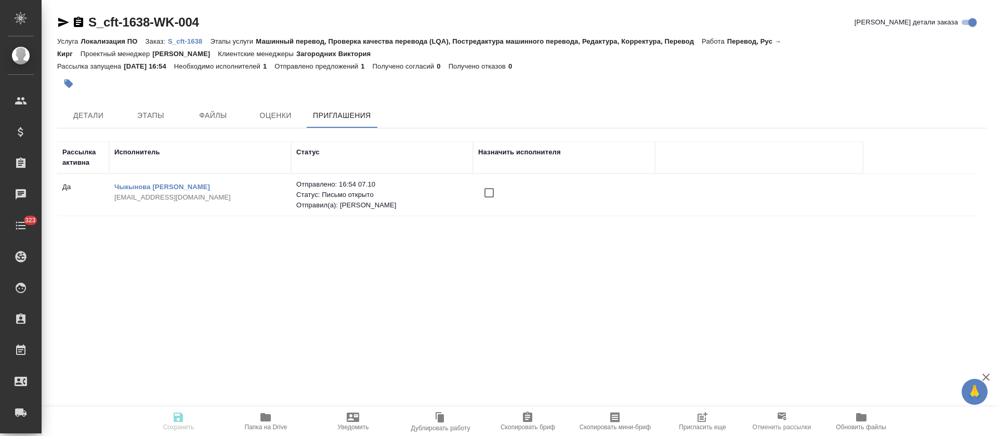
click at [478, 197] on td at bounding box center [564, 195] width 182 height 36
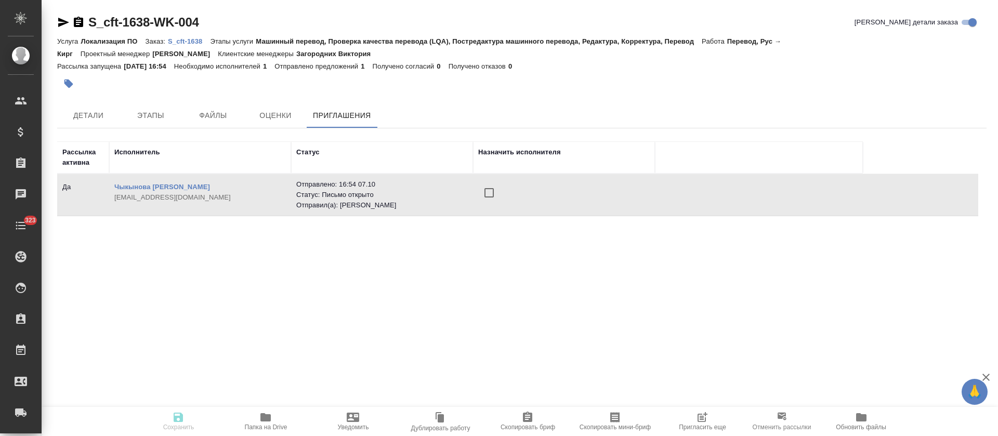
click at [491, 192] on input "checkbox" at bounding box center [489, 193] width 22 height 22
click at [178, 415] on icon "button" at bounding box center [178, 417] width 12 height 12
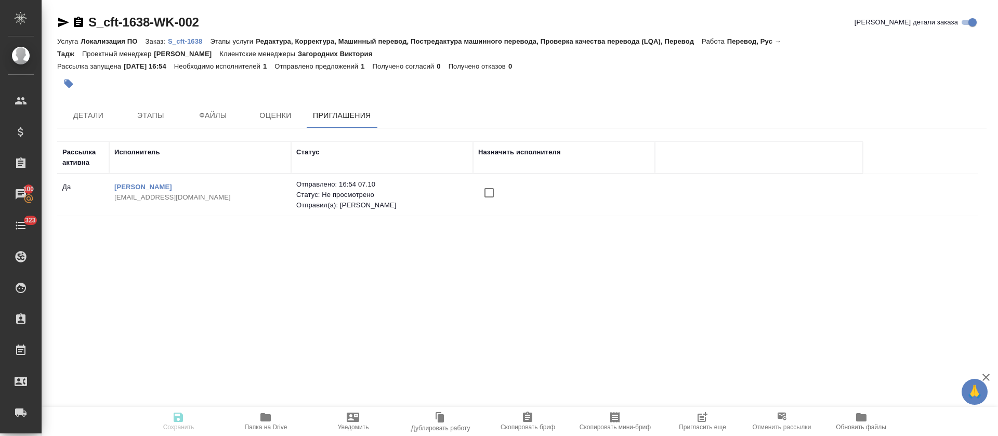
click at [497, 194] on input "checkbox" at bounding box center [489, 193] width 22 height 22
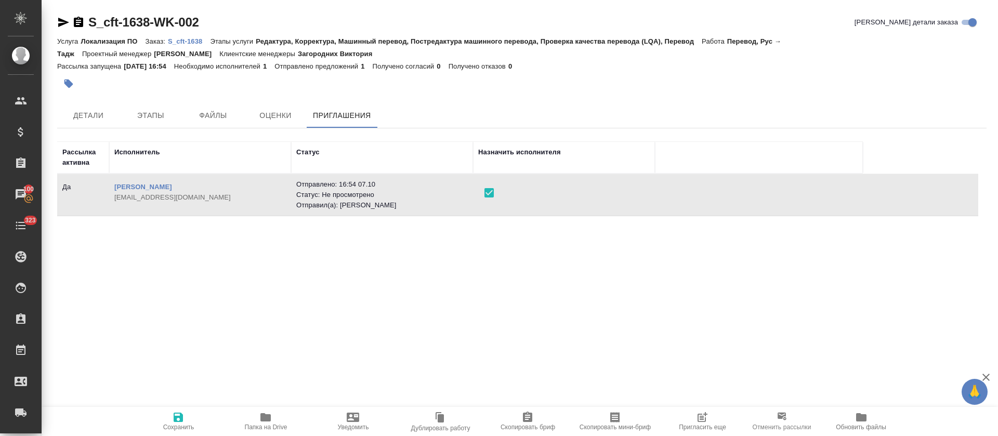
click at [167, 415] on span "Сохранить" at bounding box center [178, 421] width 75 height 20
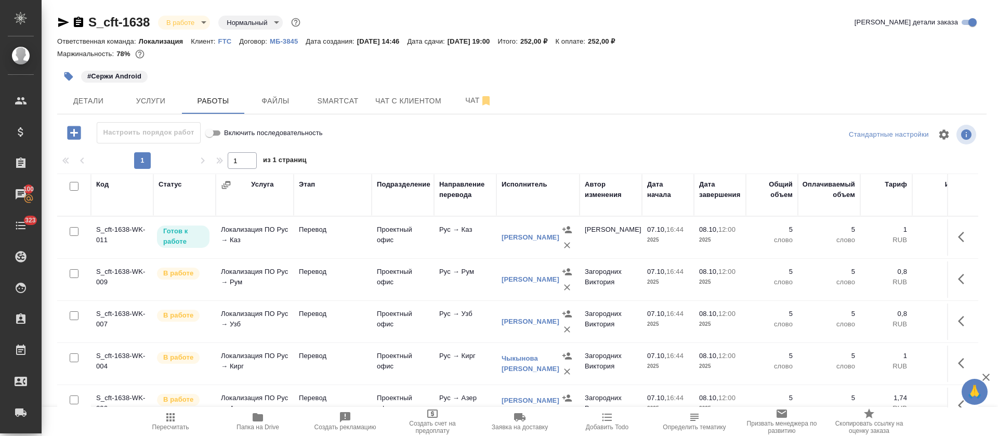
click at [74, 186] on input "checkbox" at bounding box center [74, 186] width 9 height 9
checkbox input "true"
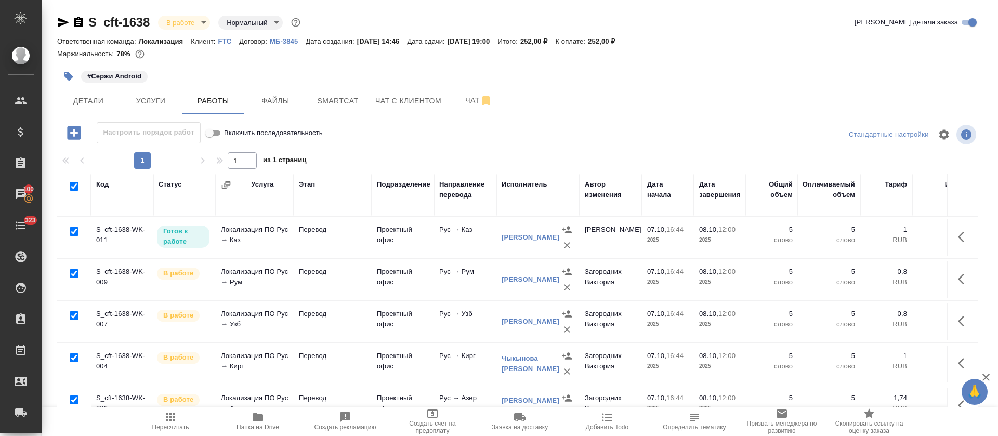
checkbox input "true"
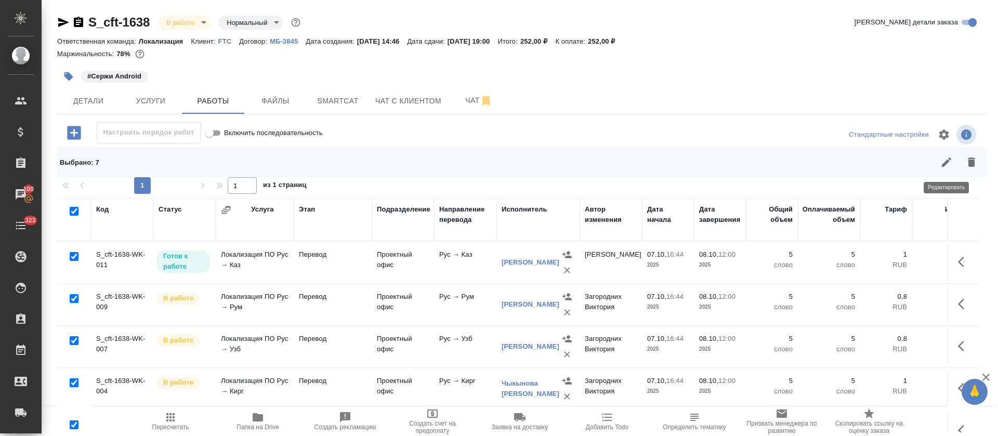
click at [948, 166] on icon "button" at bounding box center [947, 162] width 12 height 12
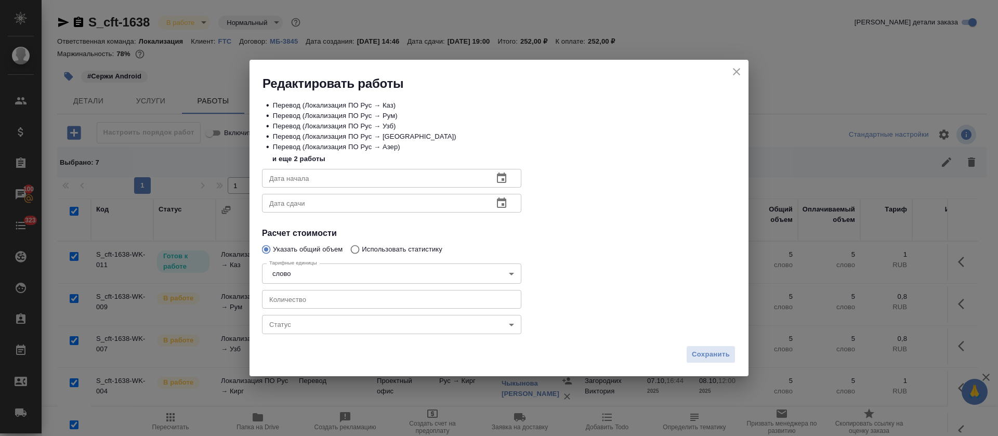
click at [292, 318] on body "🙏 .cls-1 fill:#fff; AWATERA Tretyakova Olga Клиенты Спецификации Заказы 100 Чат…" at bounding box center [499, 218] width 998 height 436
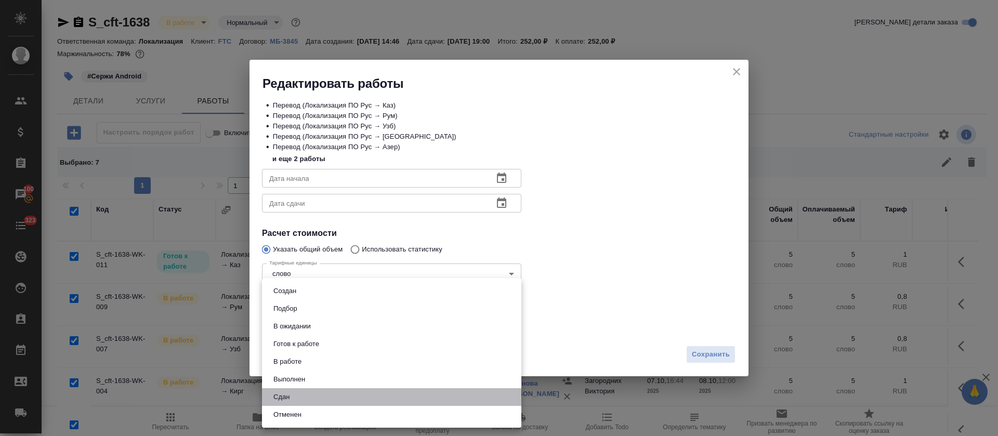
click at [308, 396] on li "Сдан" at bounding box center [391, 397] width 259 height 18
type input "closed"
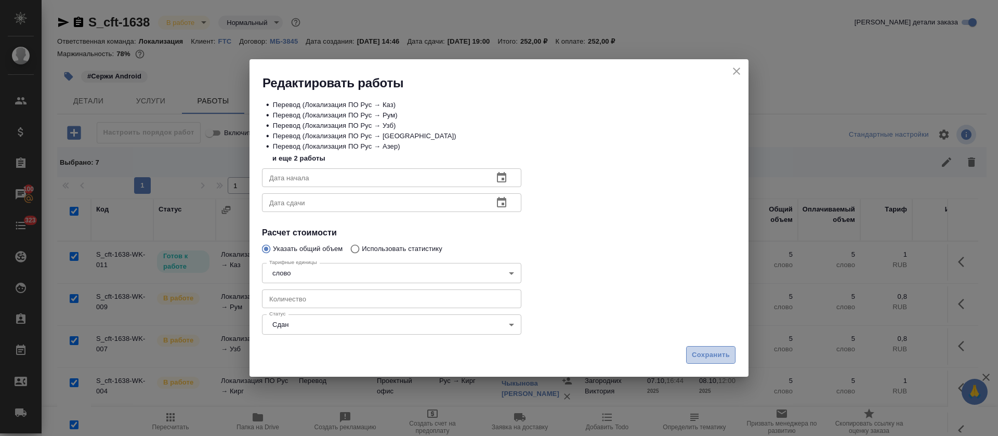
click at [702, 352] on span "Сохранить" at bounding box center [711, 355] width 38 height 12
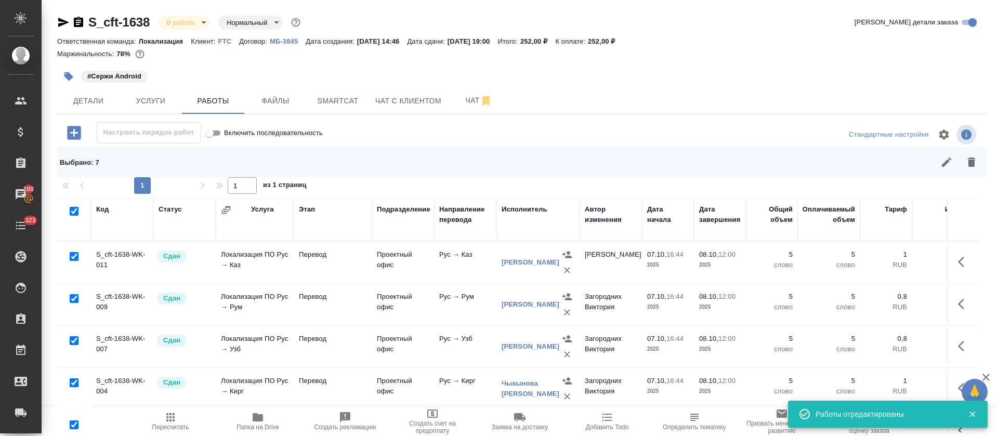
click at [205, 25] on body "🙏 .cls-1 fill:#fff; AWATERA Tretyakova Olga Клиенты Спецификации Заказы 100 Чат…" at bounding box center [499, 218] width 998 height 436
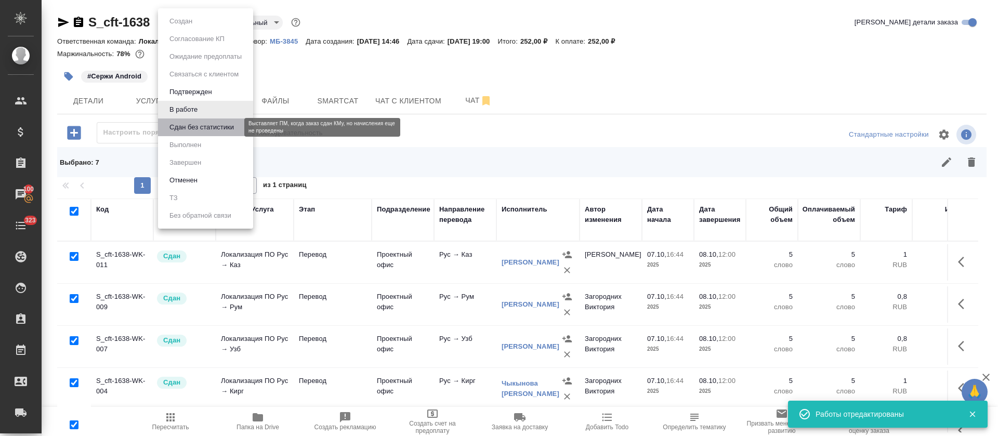
click at [188, 124] on button "Сдан без статистики" at bounding box center [201, 127] width 71 height 11
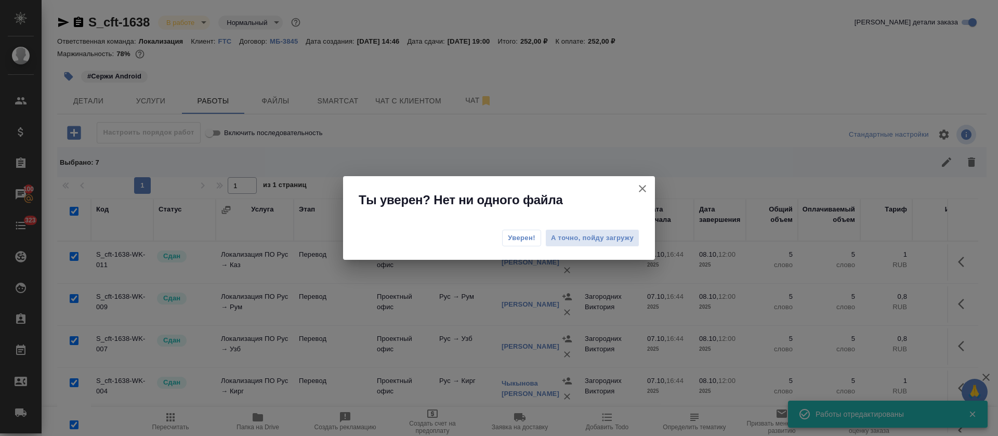
click at [511, 231] on button "Уверен!" at bounding box center [521, 238] width 39 height 17
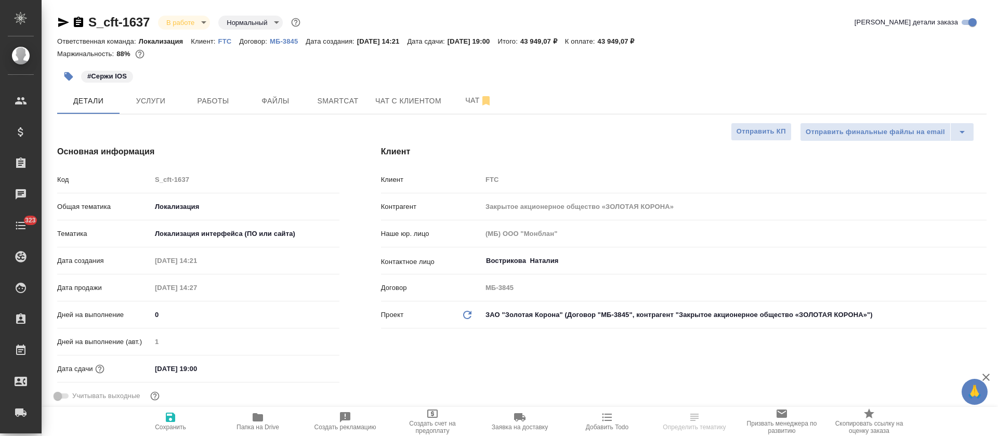
select select "RU"
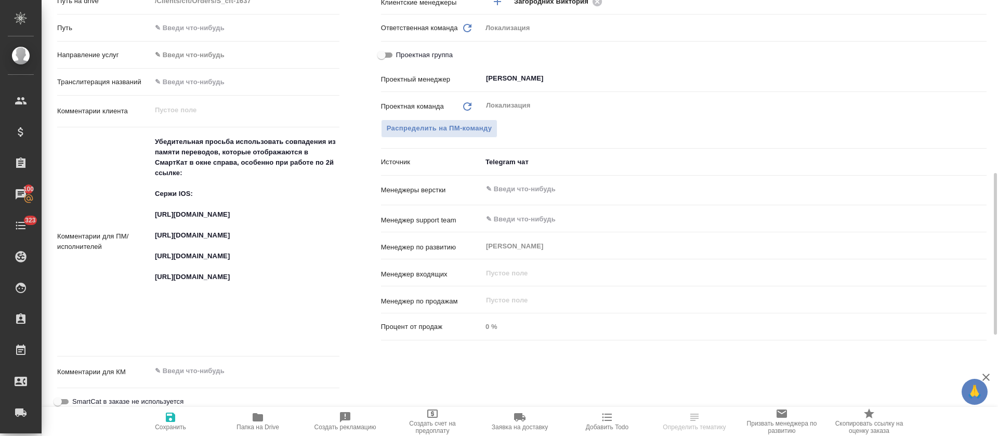
scroll to position [546, 0]
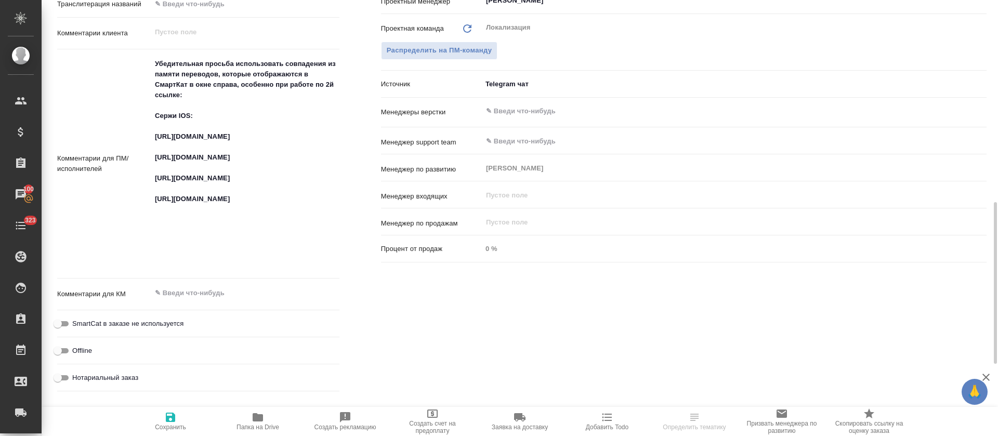
click at [231, 152] on textarea "Убедительная просьба использовать совпадения из памяти переводов, которые отобр…" at bounding box center [245, 162] width 188 height 215
click at [230, 141] on textarea "Убедительная просьба использовать совпадения из памяти переводов, которые отобр…" at bounding box center [245, 163] width 187 height 215
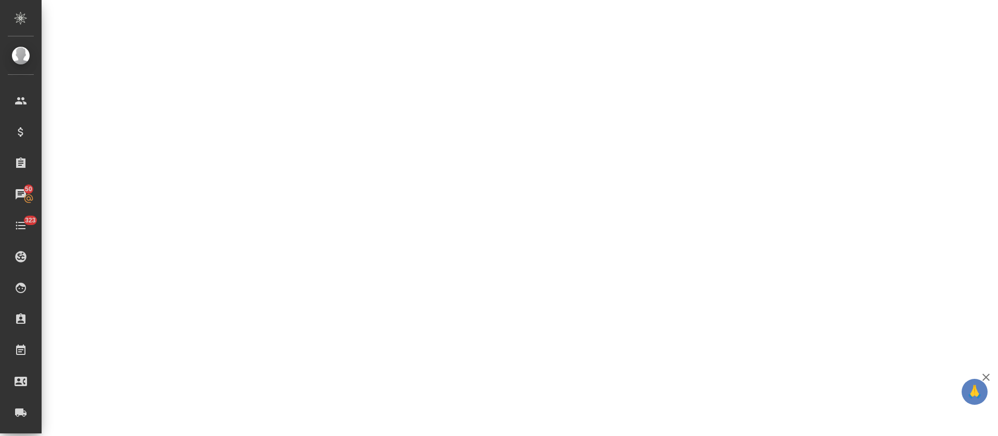
select select "RU"
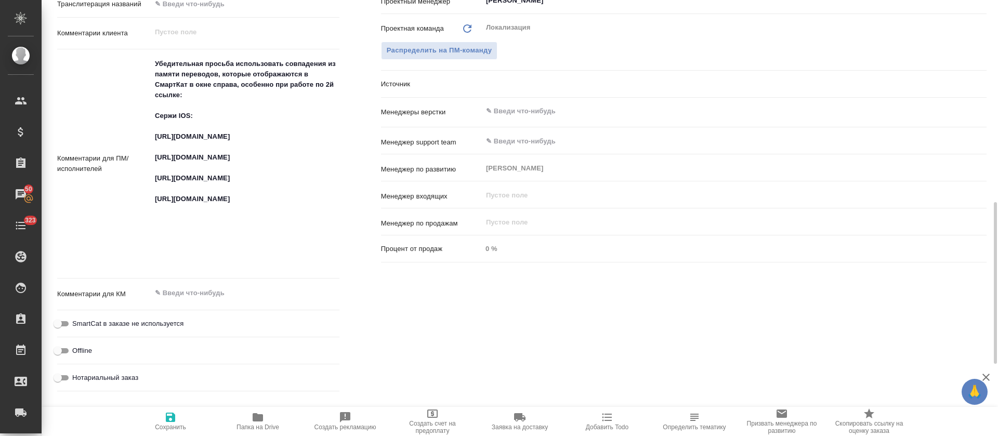
type textarea "x"
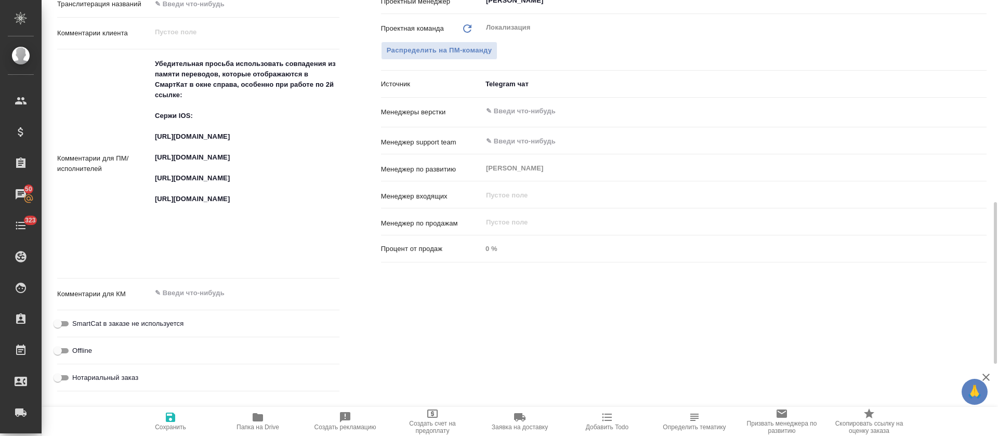
type textarea "x"
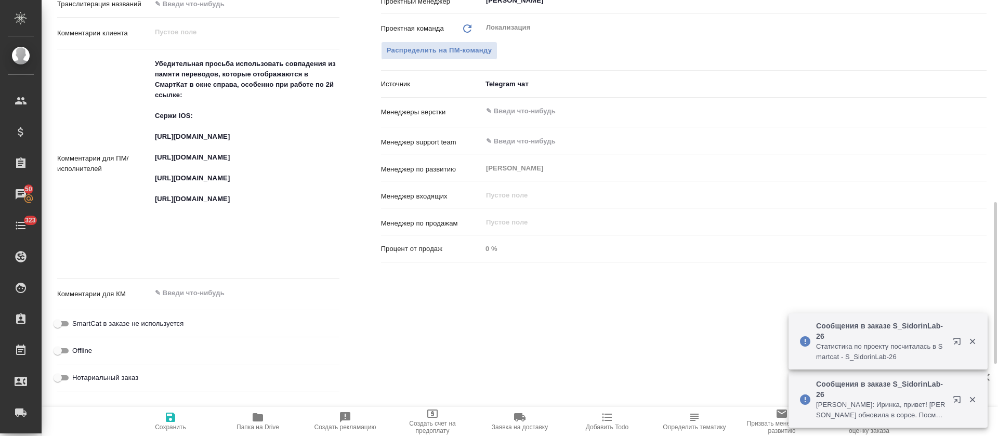
type textarea "x"
click at [198, 175] on textarea "Убедительная просьба использовать совпадения из памяти переводов, которые отобр…" at bounding box center [245, 162] width 188 height 215
click at [198, 175] on textarea "Убедительная просьба использовать совпадения из памяти переводов, которые отобр…" at bounding box center [245, 163] width 187 height 215
type textarea "x"
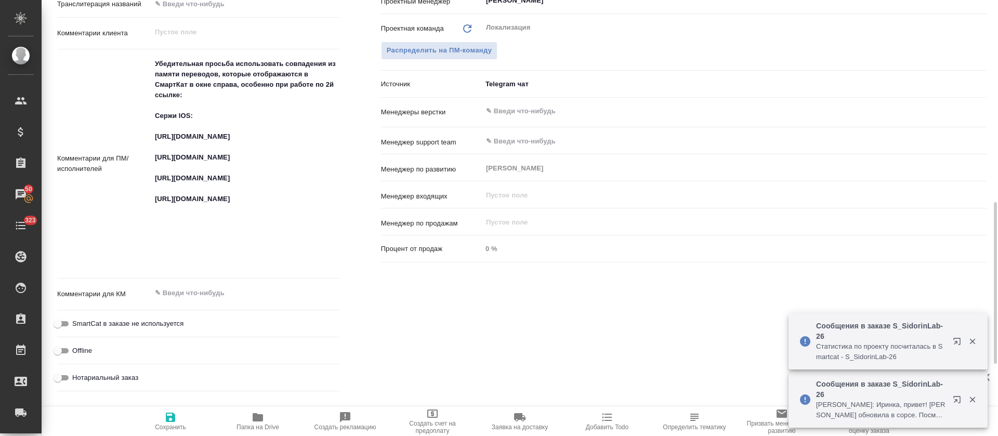
type textarea "x"
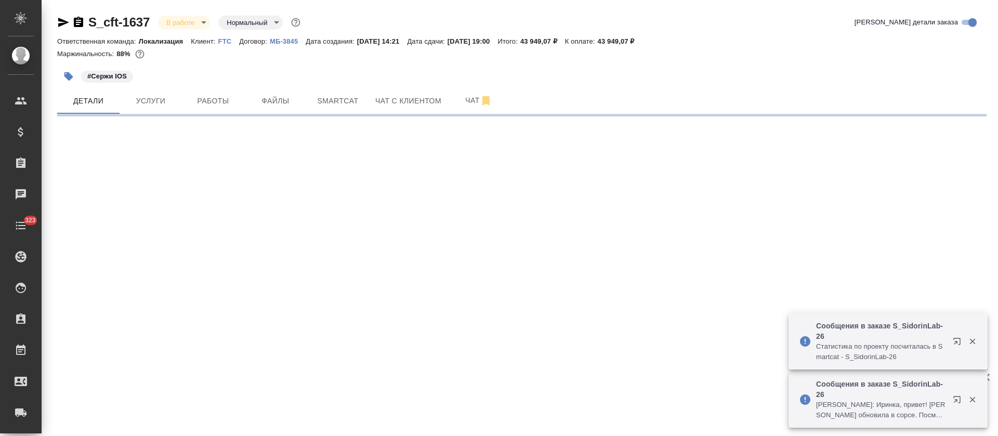
select select "RU"
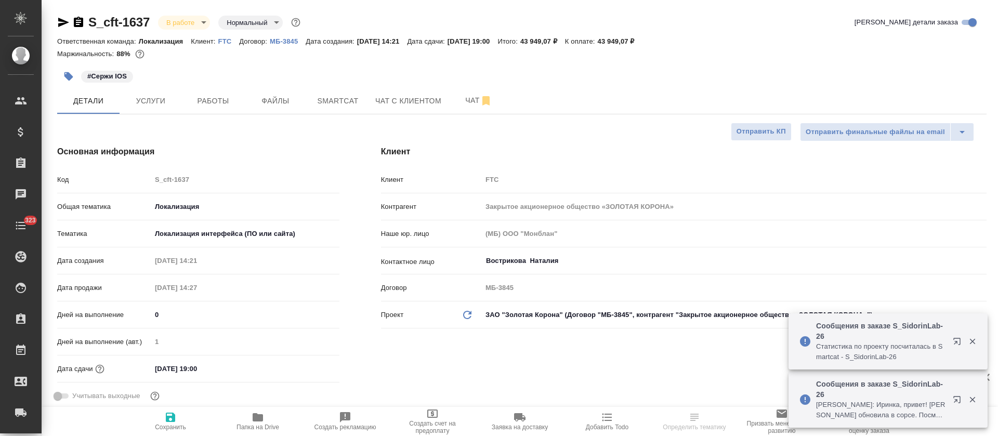
type textarea "x"
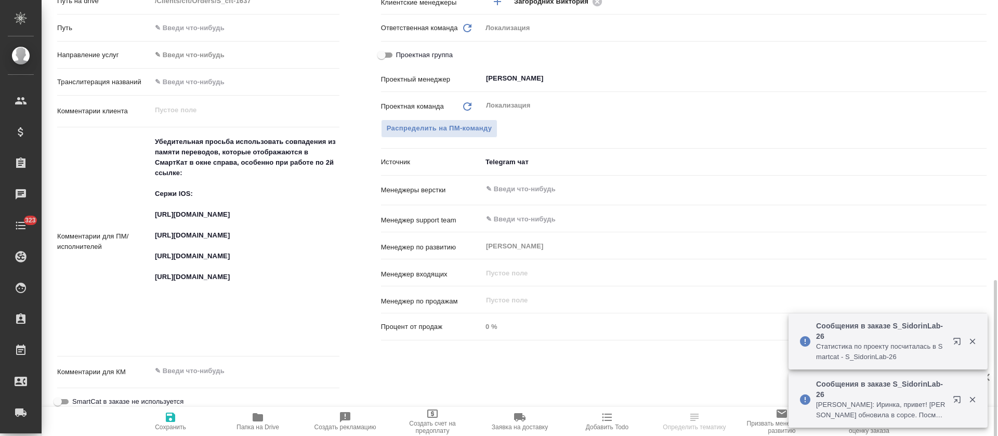
scroll to position [546, 0]
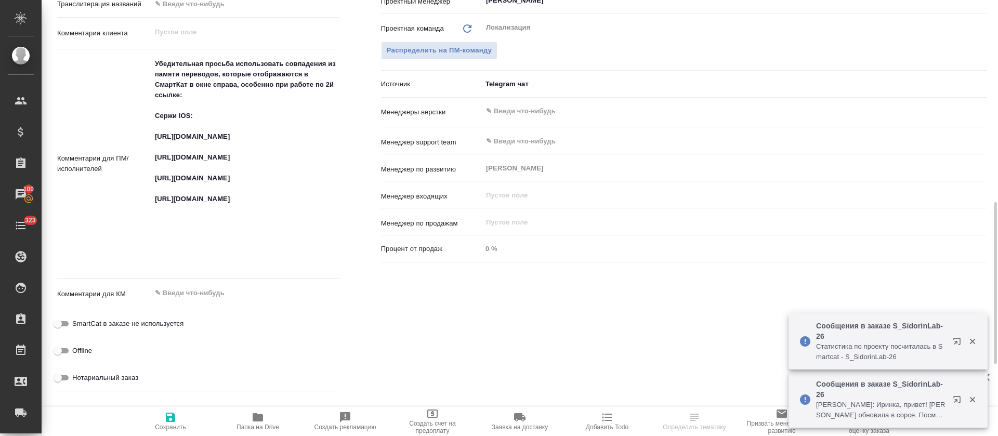
type textarea "x"
click at [199, 204] on textarea "Убедительная просьба использовать совпадения из памяти переводов, которые отобр…" at bounding box center [245, 162] width 188 height 215
click at [199, 204] on textarea "Убедительная просьба использовать совпадения из памяти переводов, которые отобр…" at bounding box center [245, 163] width 187 height 215
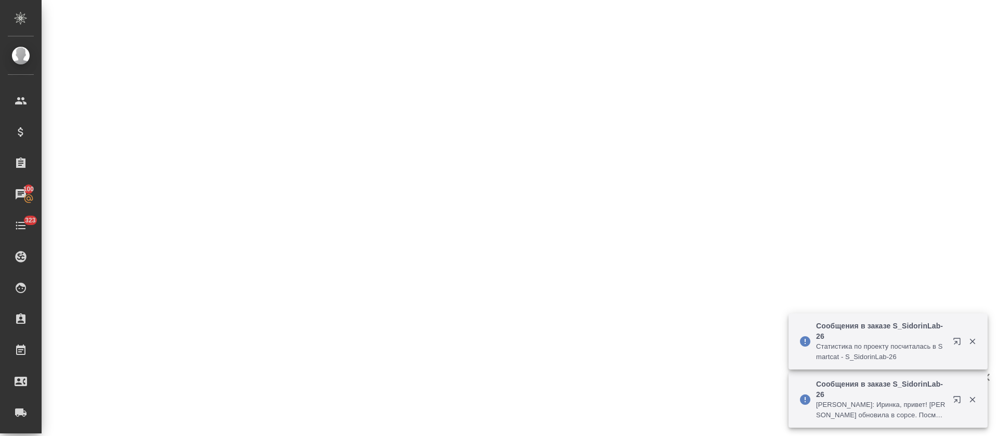
select select "RU"
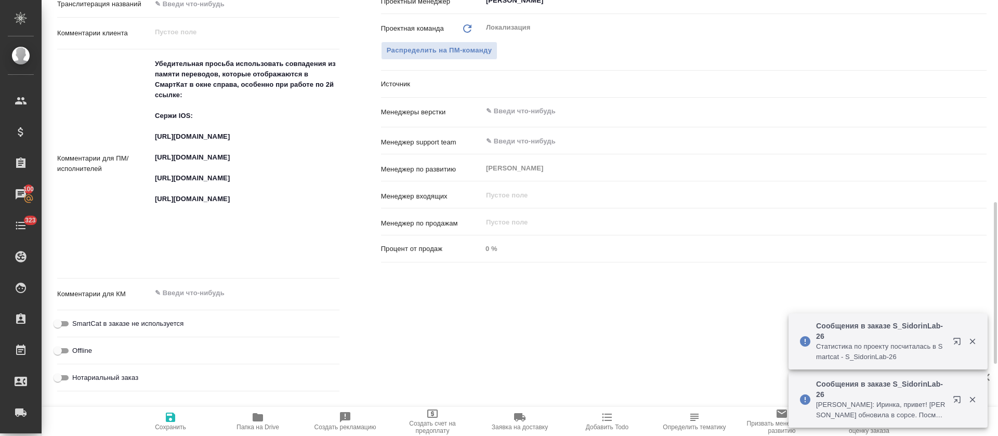
type textarea "x"
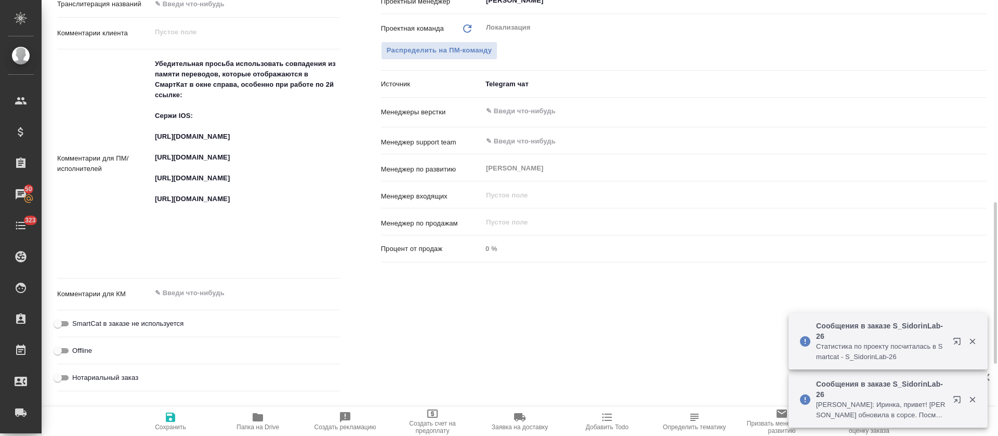
type textarea "x"
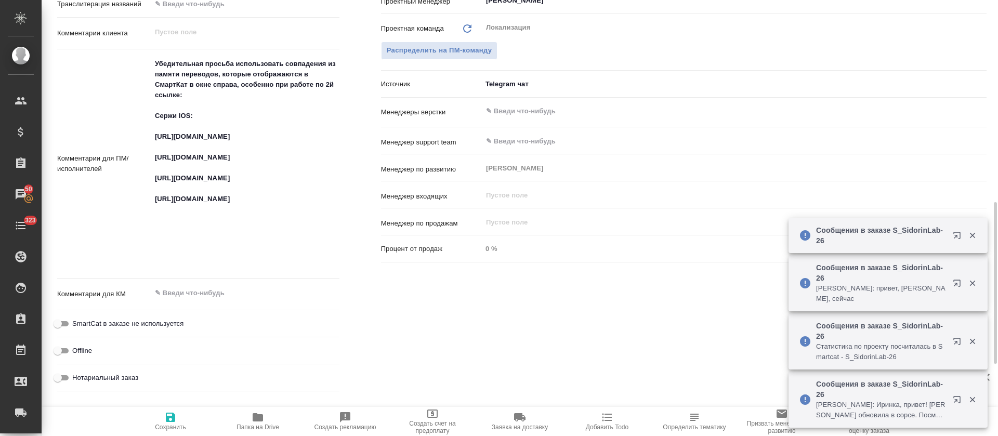
type textarea "x"
click at [271, 256] on textarea "Убедительная просьба использовать совпадения из памяти переводов, которые отобр…" at bounding box center [245, 162] width 188 height 215
click at [271, 256] on textarea "Убедительная просьба использовать совпадения из памяти переводов, которые отобр…" at bounding box center [245, 163] width 187 height 215
type textarea "x"
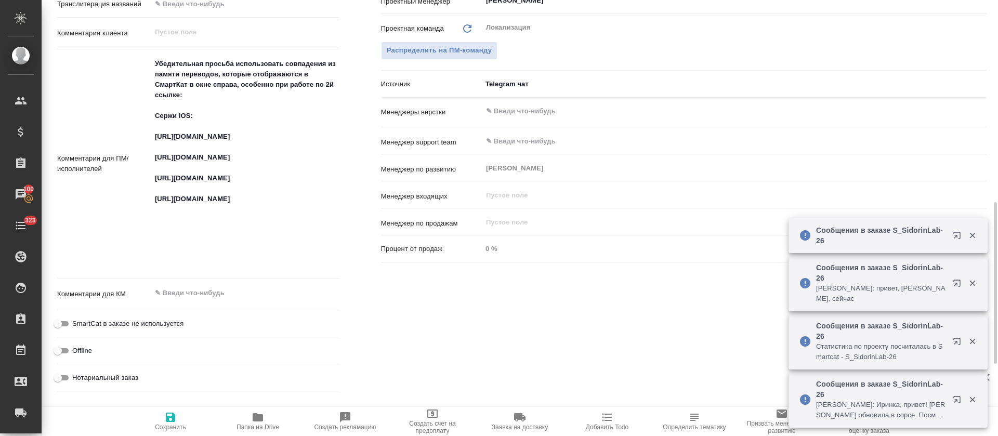
type textarea "x"
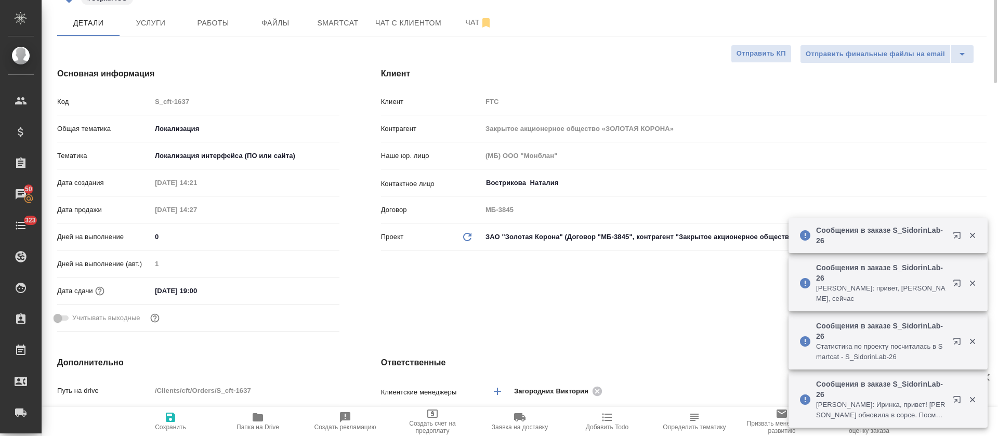
scroll to position [0, 0]
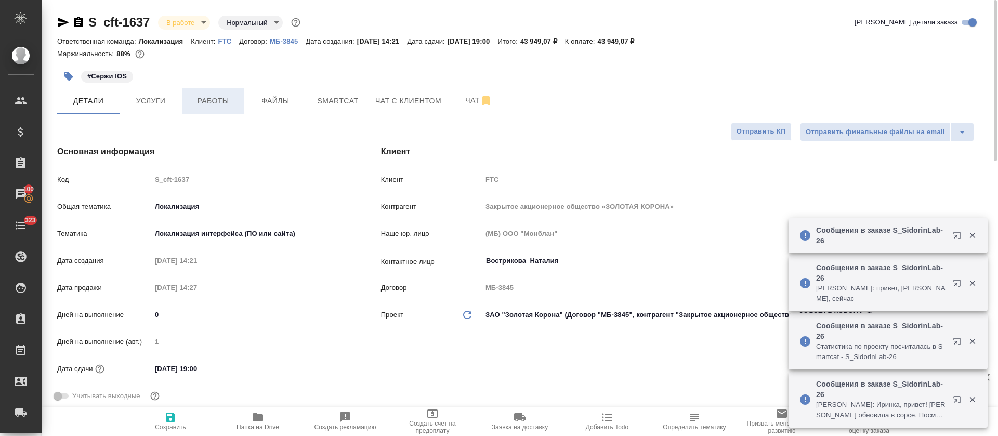
type textarea "x"
click at [190, 105] on span "Работы" at bounding box center [213, 101] width 50 height 13
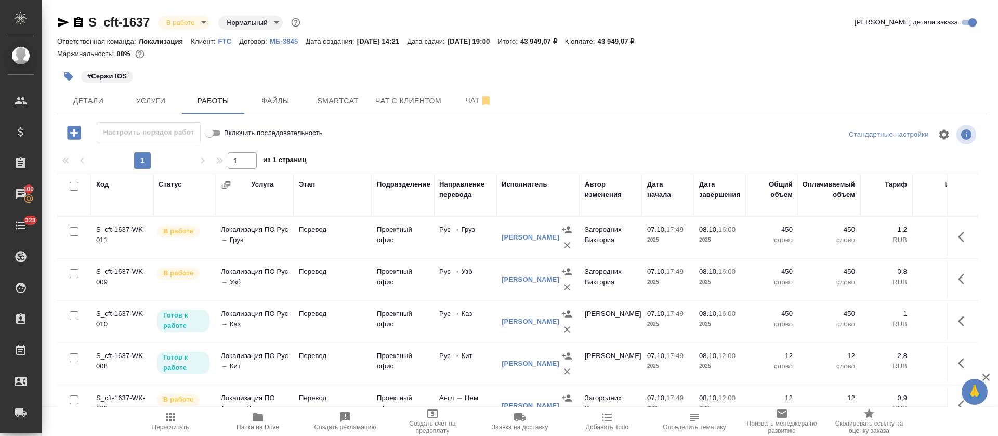
click at [76, 189] on input "checkbox" at bounding box center [74, 186] width 9 height 9
checkbox input "true"
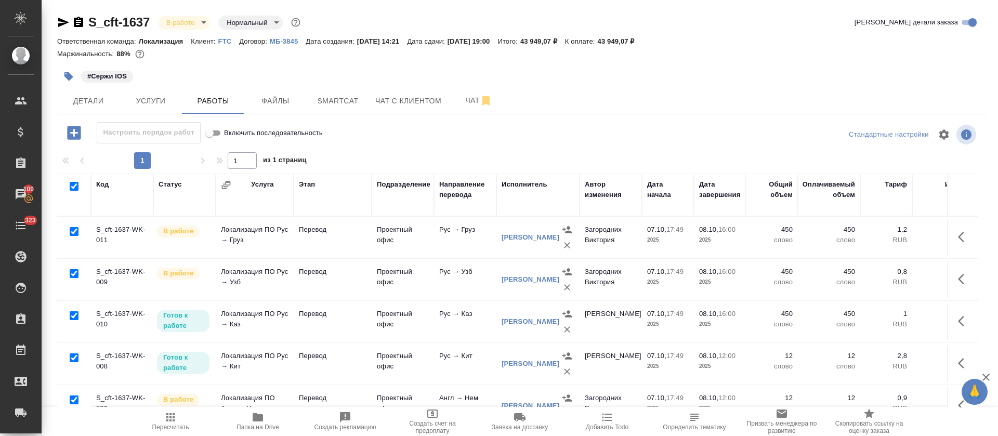
checkbox input "true"
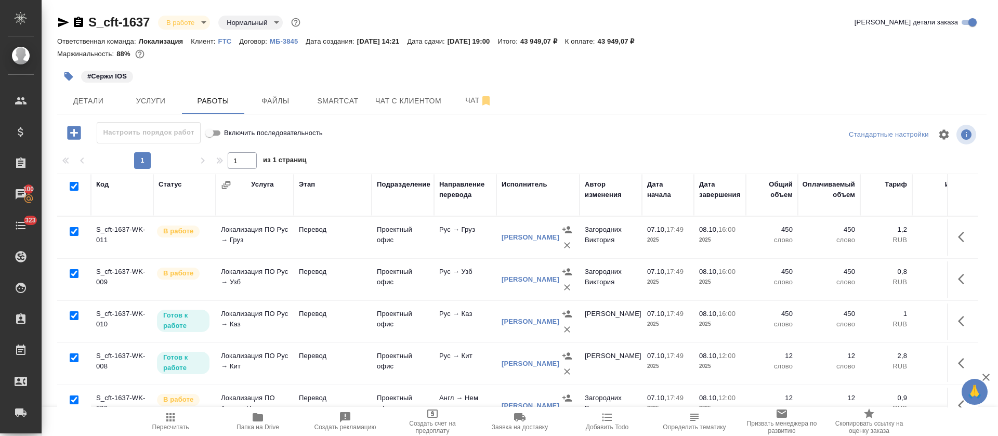
checkbox input "true"
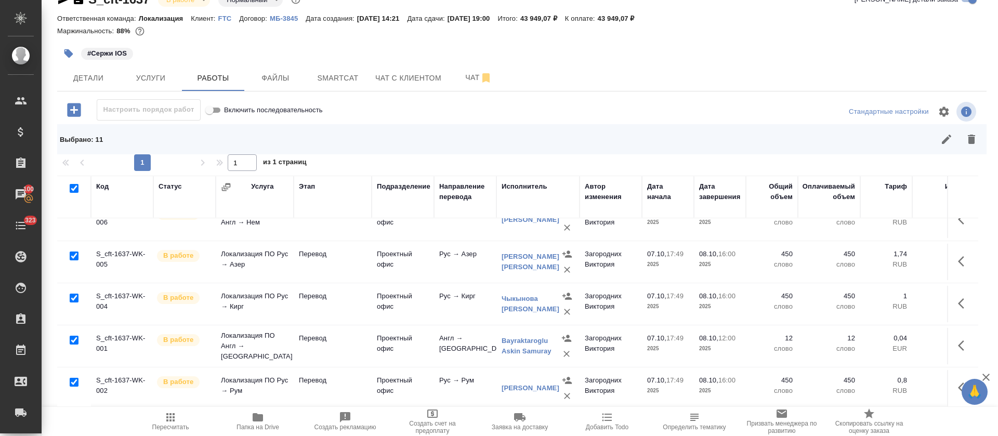
scroll to position [284, 0]
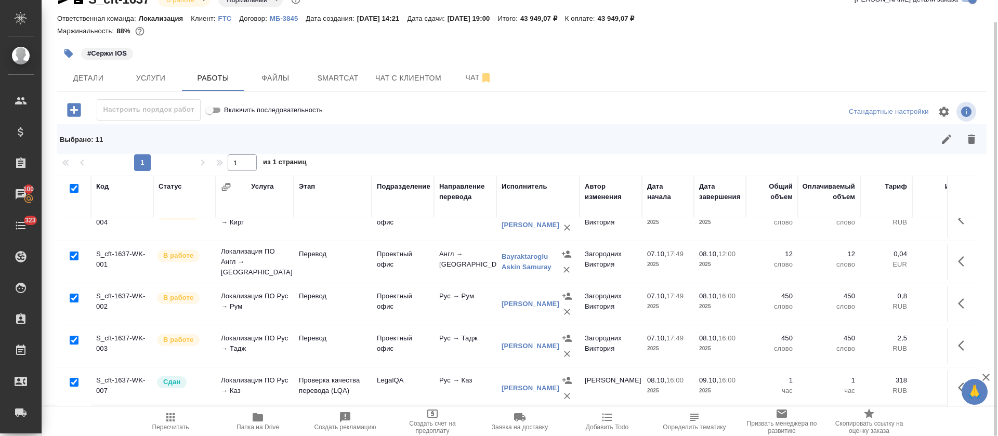
click at [76, 378] on input "checkbox" at bounding box center [74, 382] width 9 height 9
checkbox input "false"
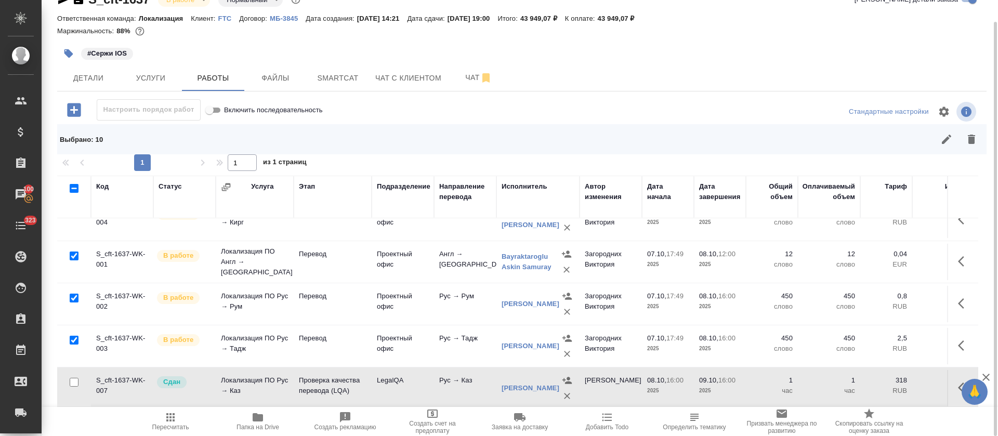
click at [75, 336] on input "checkbox" at bounding box center [74, 340] width 9 height 9
checkbox input "false"
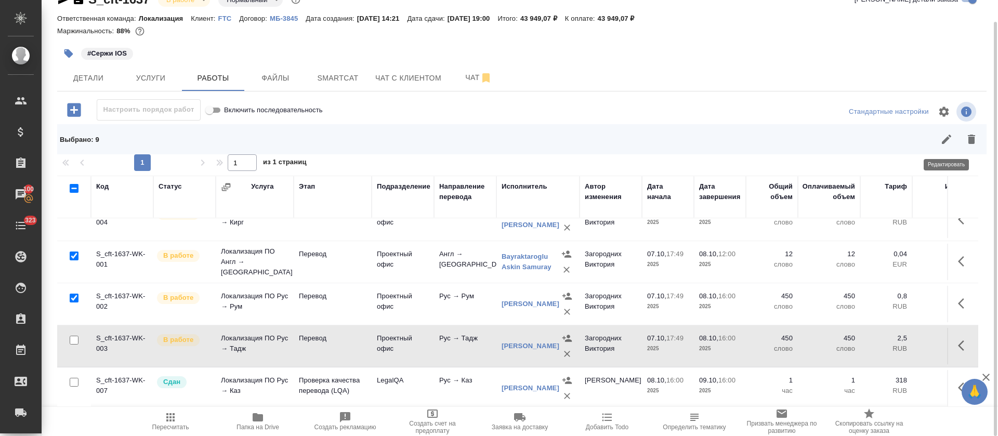
click at [948, 147] on button "button" at bounding box center [946, 139] width 25 height 25
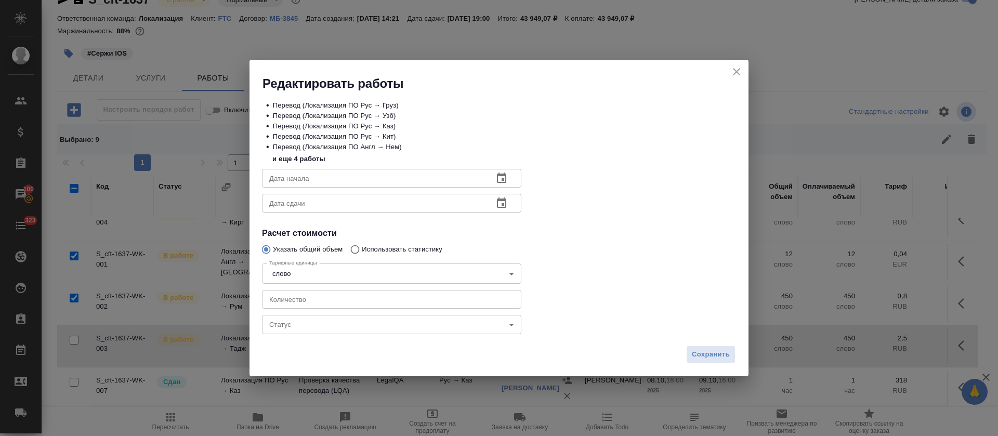
click at [321, 323] on body "🙏 .cls-1 fill:#fff; AWATERA Tretyakova Olga Клиенты Спецификации Заказы 100 Чат…" at bounding box center [499, 218] width 998 height 436
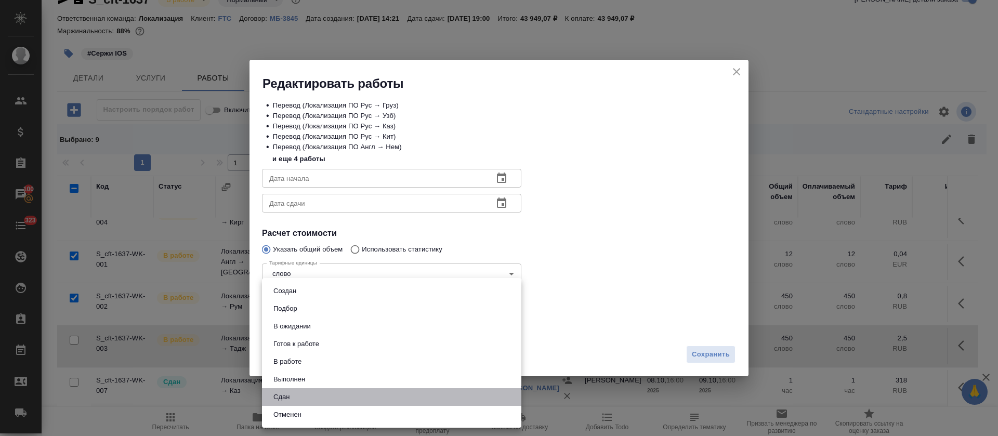
click at [298, 400] on li "Сдан" at bounding box center [391, 397] width 259 height 18
type input "closed"
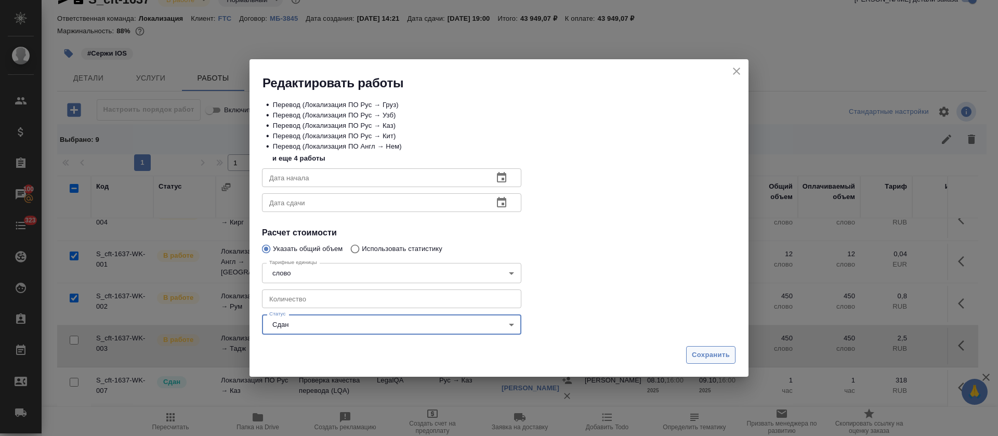
click at [713, 360] on span "Сохранить" at bounding box center [711, 355] width 38 height 12
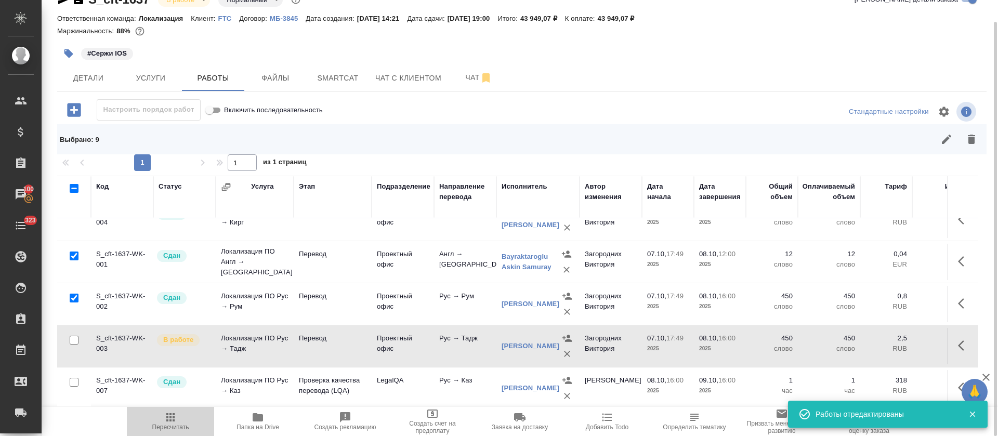
click at [176, 419] on icon "button" at bounding box center [170, 417] width 12 height 12
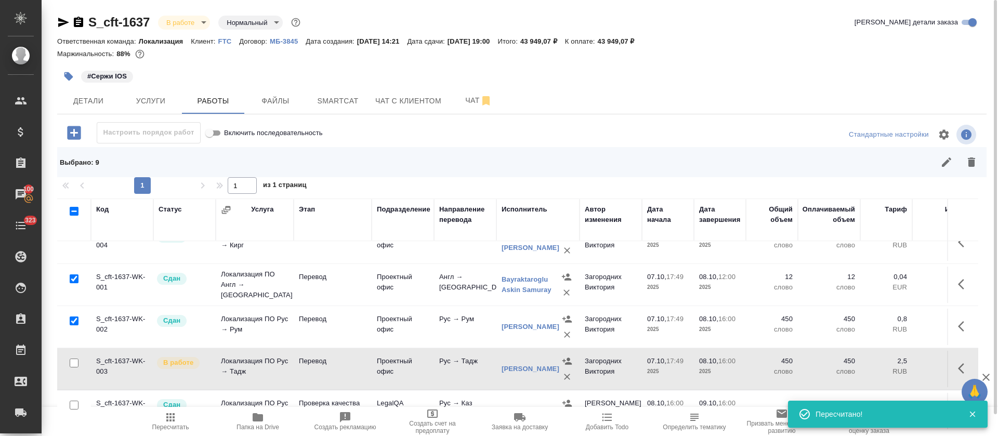
scroll to position [0, 0]
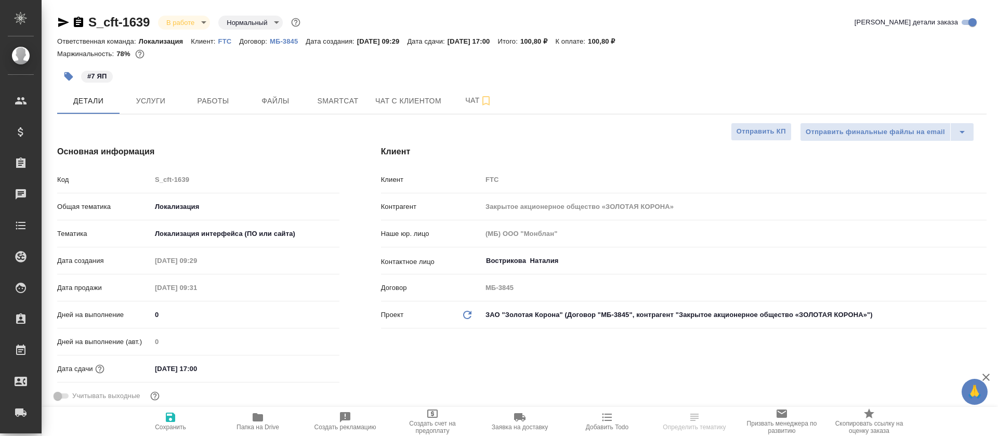
select select "RU"
type textarea "x"
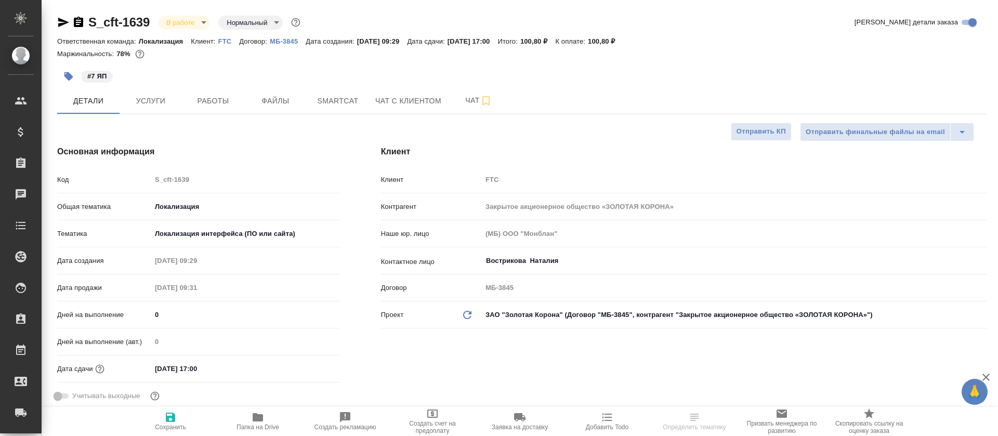
type textarea "x"
click at [334, 114] on hr at bounding box center [522, 114] width 930 height 1
click at [335, 104] on span "Smartcat" at bounding box center [338, 101] width 50 height 13
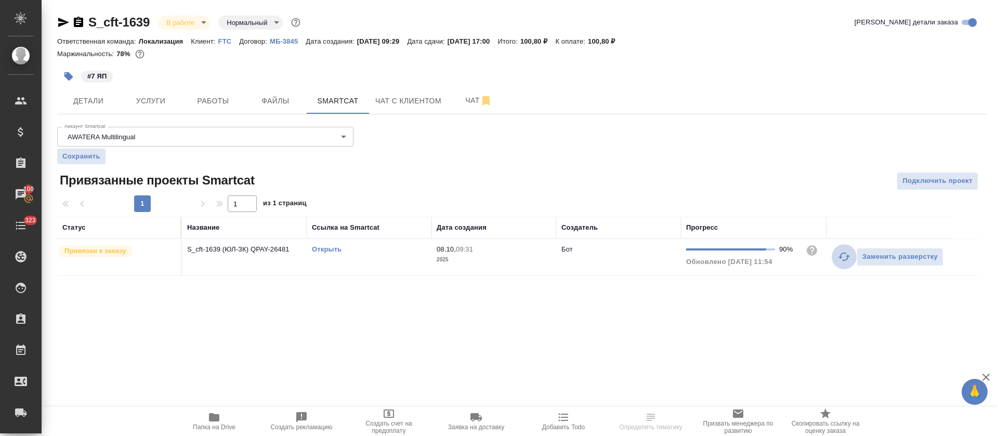
click at [847, 264] on button "button" at bounding box center [844, 256] width 25 height 25
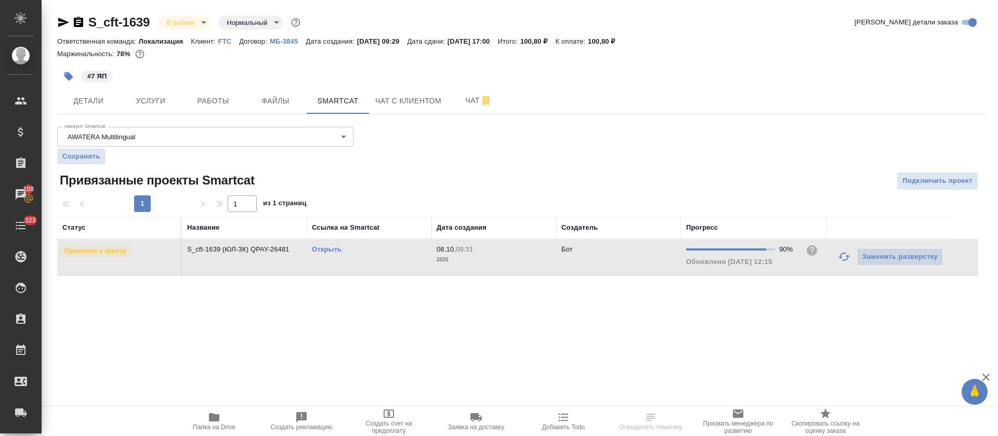
click at [328, 249] on link "Открыть" at bounding box center [327, 249] width 30 height 8
click at [190, 105] on span "Работы" at bounding box center [213, 101] width 50 height 13
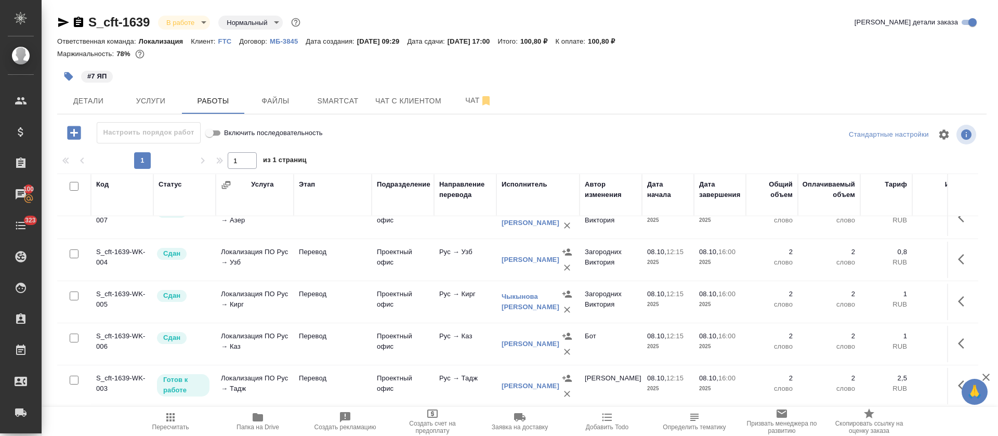
scroll to position [115, 0]
click at [958, 380] on icon "button" at bounding box center [964, 386] width 12 height 12
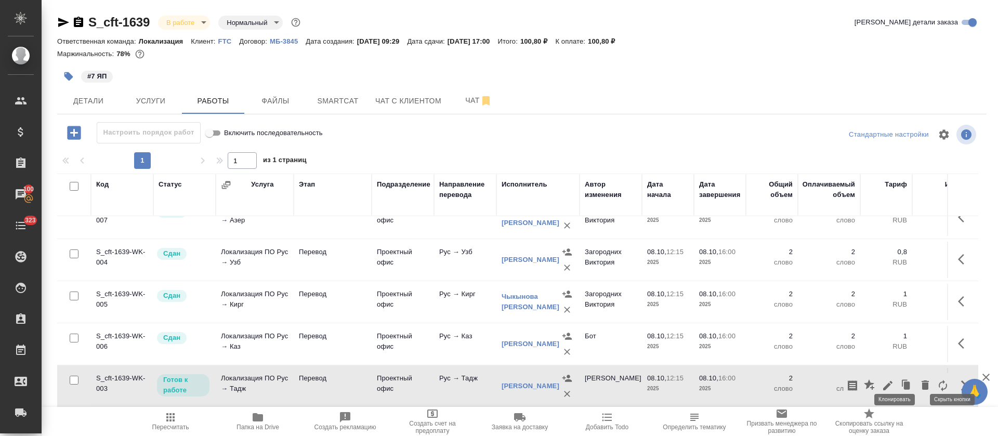
click at [902, 380] on icon "button" at bounding box center [905, 383] width 6 height 7
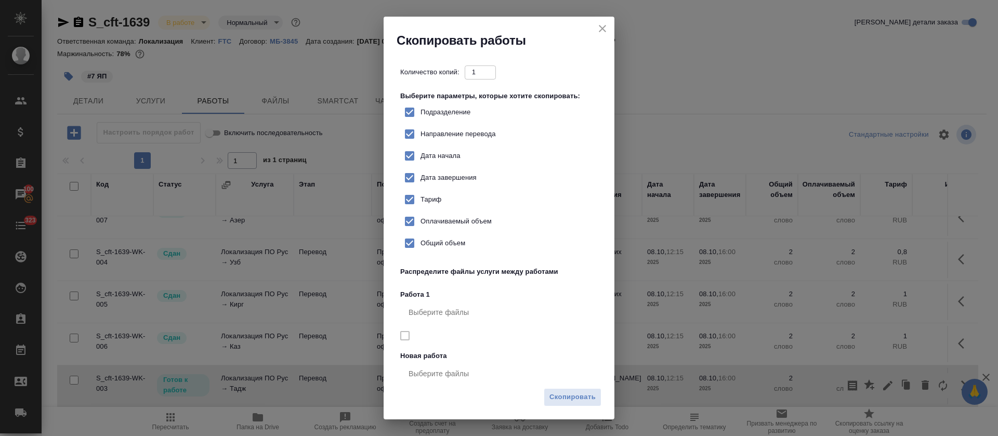
click at [600, 34] on icon "close" at bounding box center [602, 28] width 12 height 12
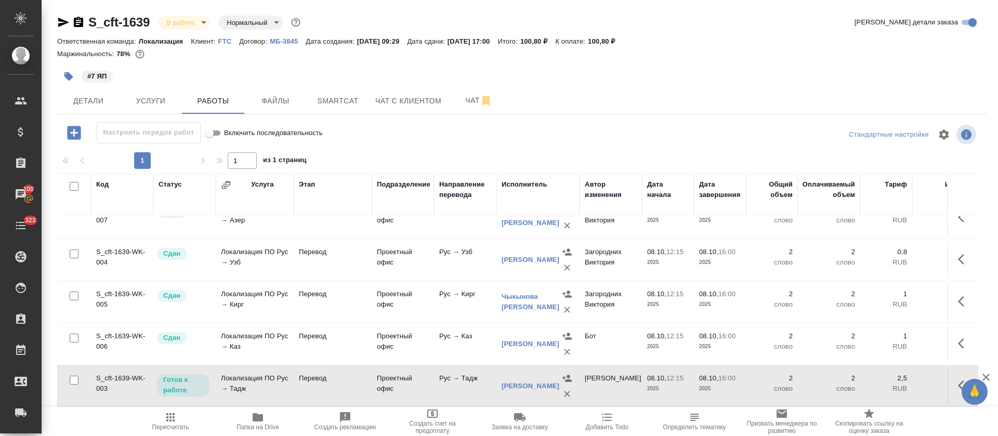
click at [958, 380] on icon "button" at bounding box center [964, 386] width 12 height 12
click at [882, 380] on icon "button" at bounding box center [888, 386] width 12 height 12
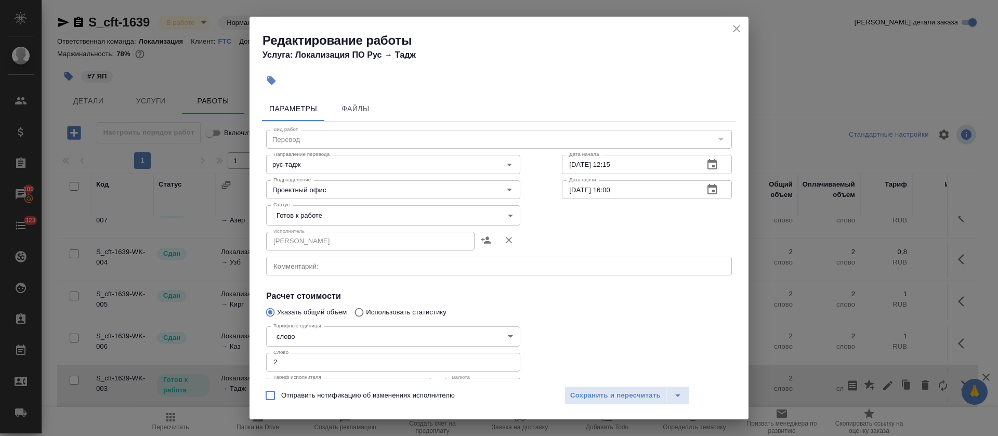
click at [309, 219] on body "🙏 .cls-1 fill:#fff; AWATERA [PERSON_NAME] Спецификации Заказы 100 Чаты 323 Todo…" at bounding box center [499, 218] width 998 height 436
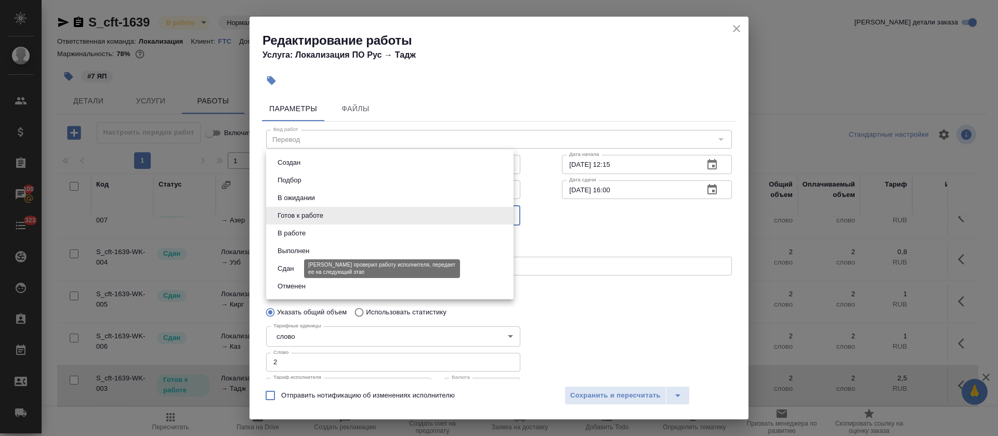
click at [291, 268] on button "Сдан" at bounding box center [286, 268] width 22 height 11
type input "closed"
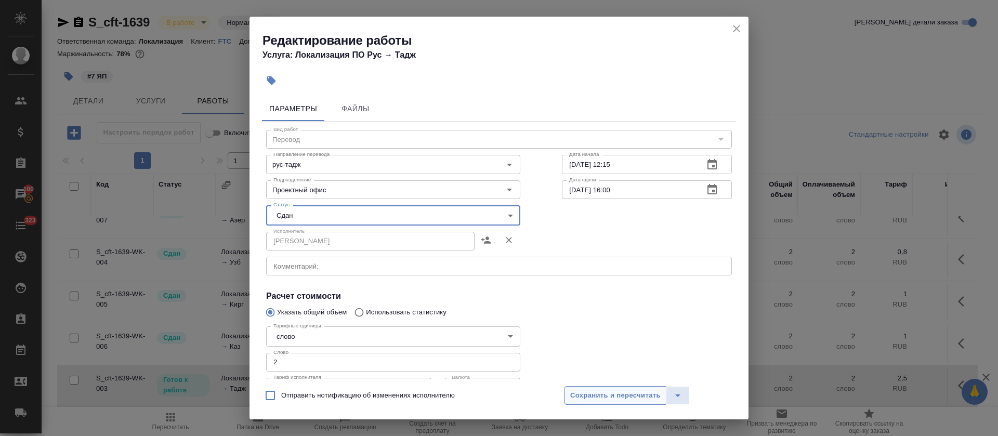
click at [597, 391] on span "Сохранить и пересчитать" at bounding box center [615, 396] width 90 height 12
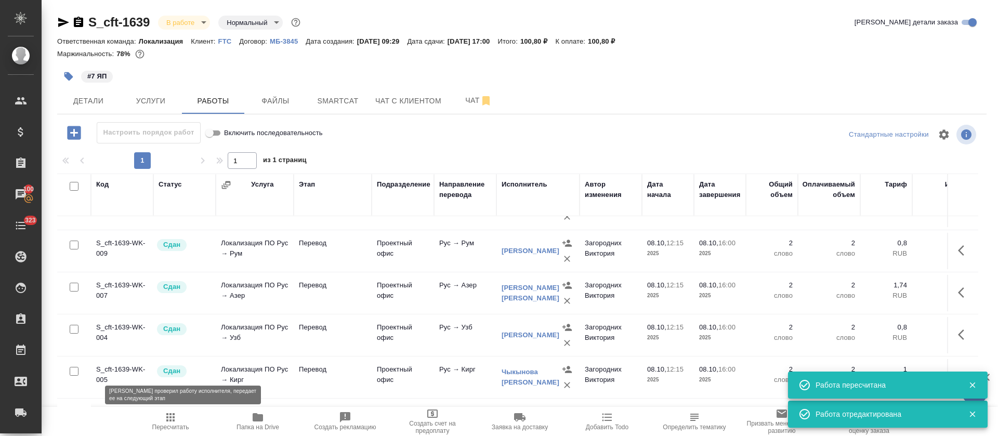
scroll to position [0, 0]
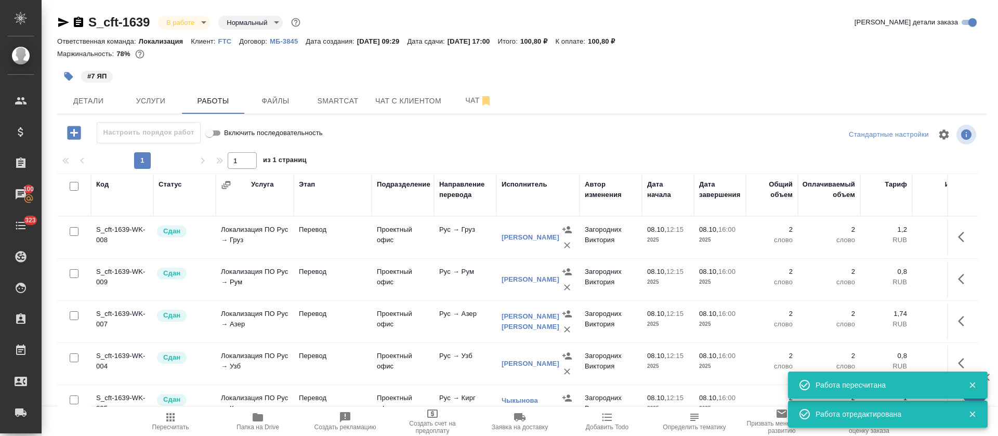
click at [206, 28] on body "🙏 .cls-1 fill:#fff; AWATERA [PERSON_NAME] Спецификации Заказы 100 Чаты 323 Todo…" at bounding box center [499, 218] width 998 height 436
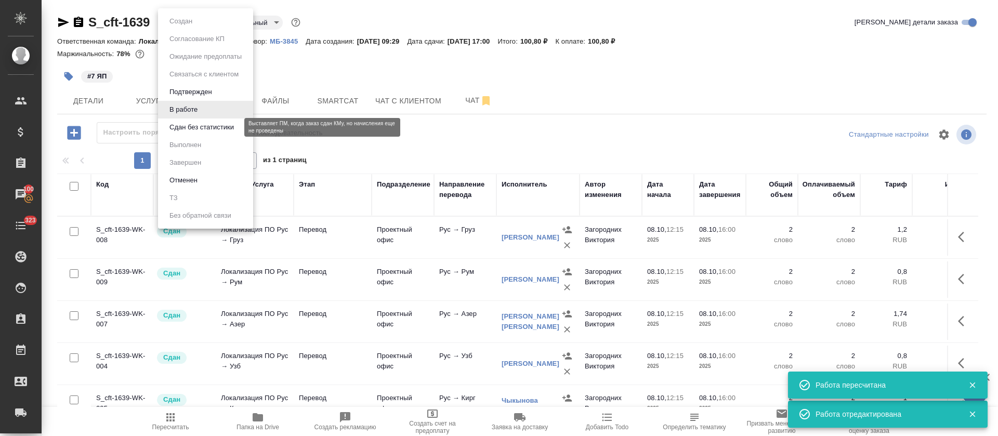
click at [190, 131] on button "Сдан без статистики" at bounding box center [201, 127] width 71 height 11
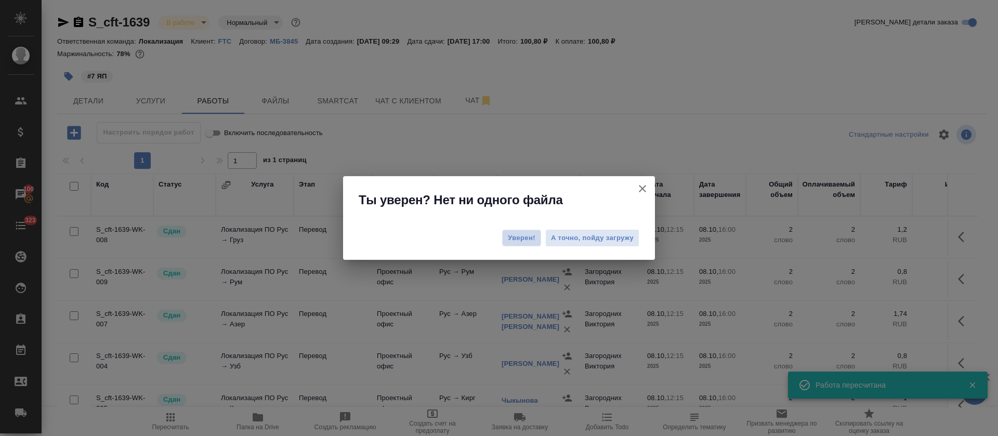
click at [516, 238] on span "Уверен!" at bounding box center [522, 238] width 28 height 10
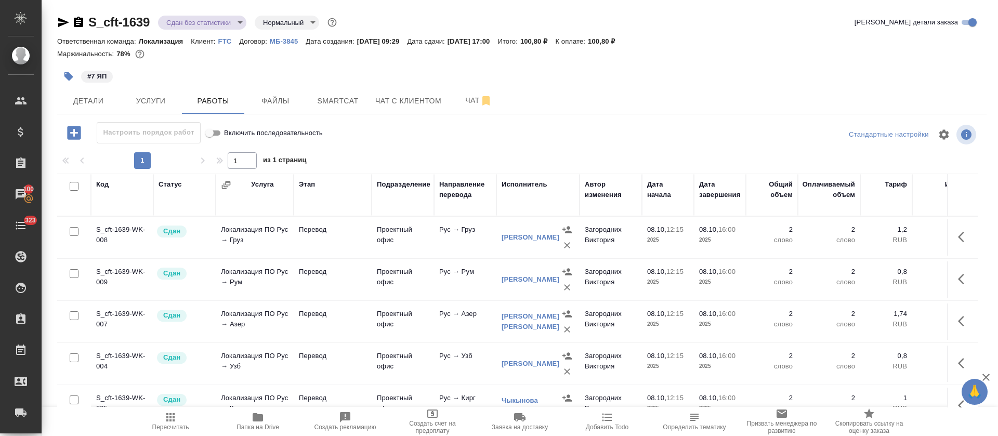
click at [235, 22] on body "🙏 .cls-1 fill:#fff; AWATERA [PERSON_NAME] Спецификации Заказы 100 Чаты 323 Todo…" at bounding box center [499, 218] width 998 height 436
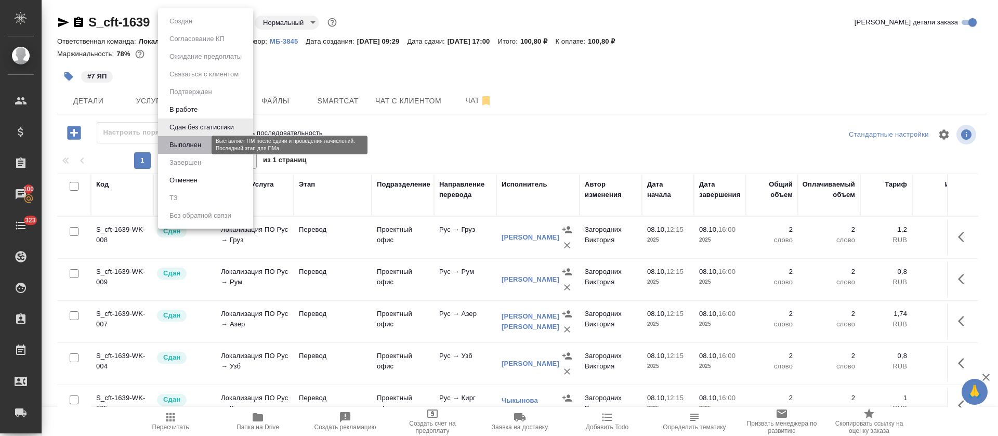
click at [202, 149] on button "Выполнен" at bounding box center [185, 144] width 38 height 11
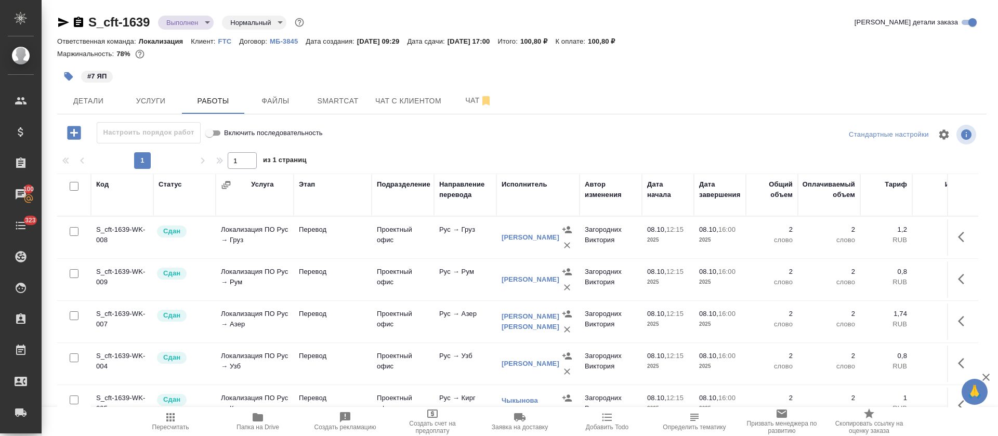
click at [60, 22] on icon "button" at bounding box center [63, 22] width 12 height 12
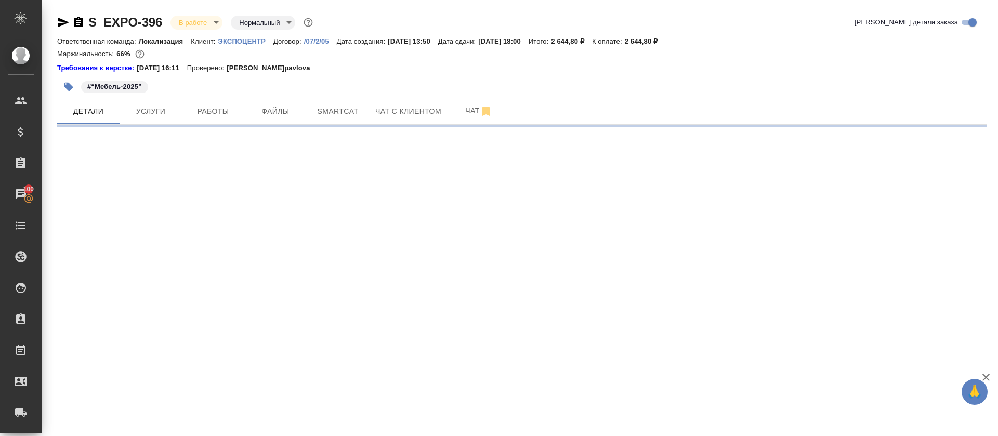
select select "RU"
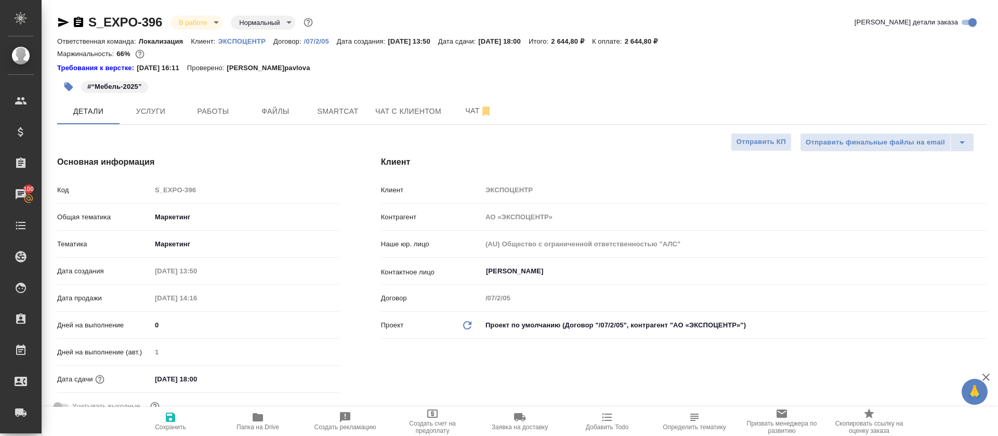
type textarea "x"
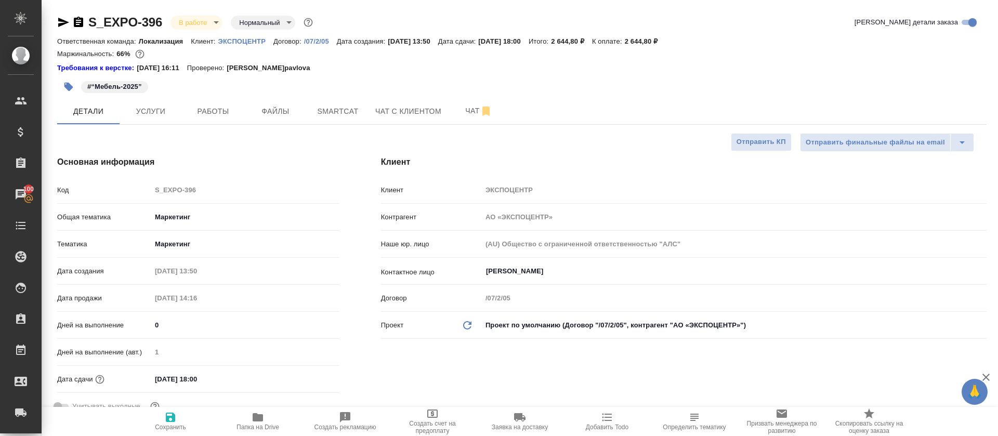
type textarea "x"
click at [339, 113] on span "Smartcat" at bounding box center [338, 111] width 50 height 13
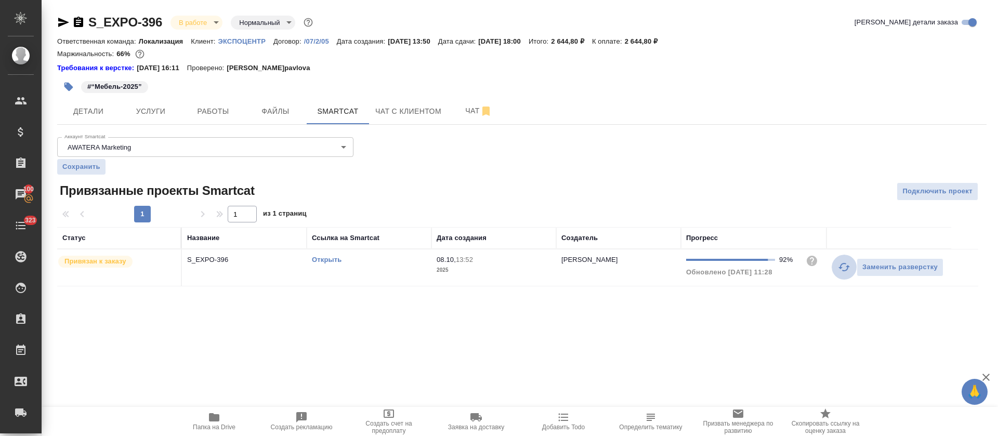
drag, startPoint x: 844, startPoint y: 270, endPoint x: 833, endPoint y: 270, distance: 11.5
click at [844, 270] on icon "button" at bounding box center [844, 267] width 12 height 12
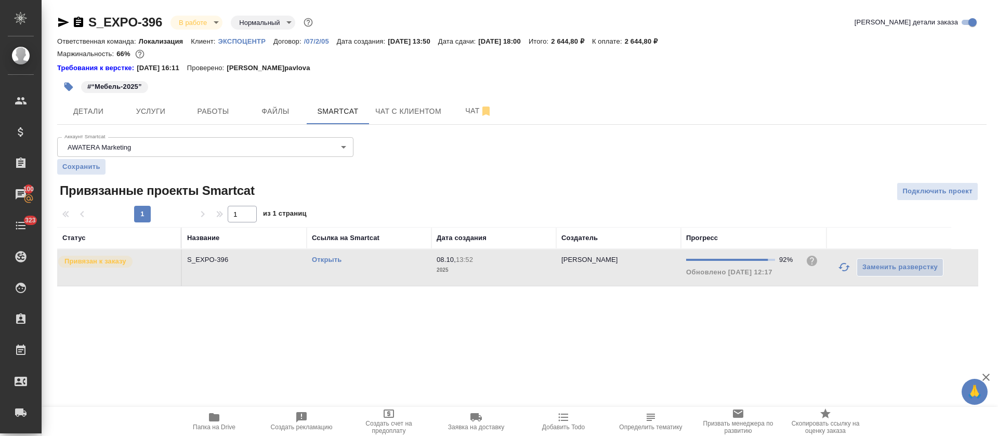
click at [334, 260] on link "Открыть" at bounding box center [327, 260] width 30 height 8
click at [231, 103] on button "Работы" at bounding box center [213, 111] width 62 height 26
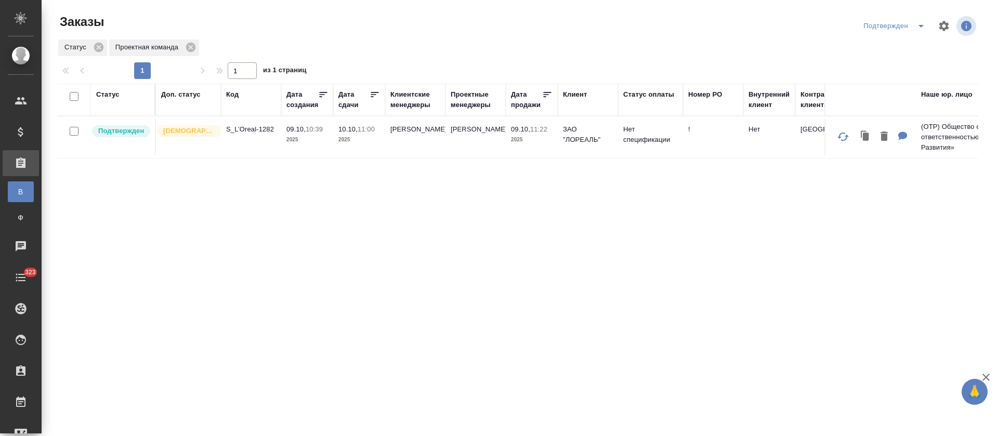
click at [919, 28] on icon "split button" at bounding box center [921, 26] width 12 height 12
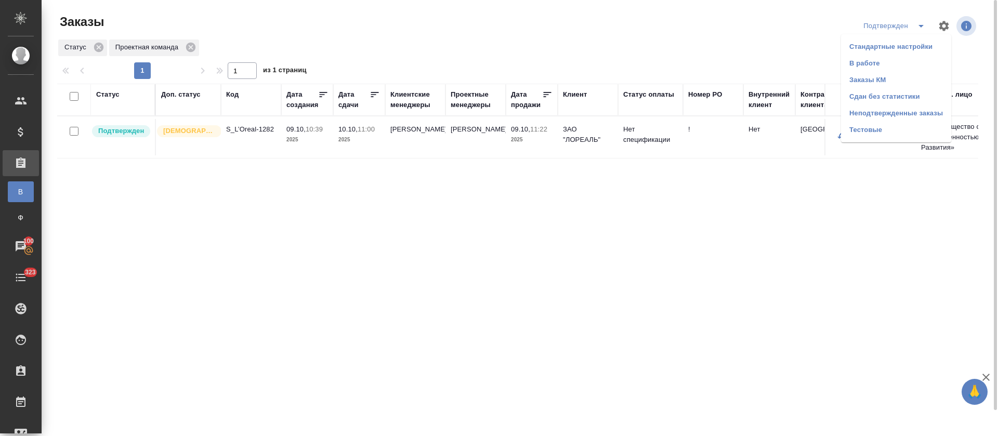
click at [907, 101] on li "Сдан без статистики" at bounding box center [896, 96] width 110 height 17
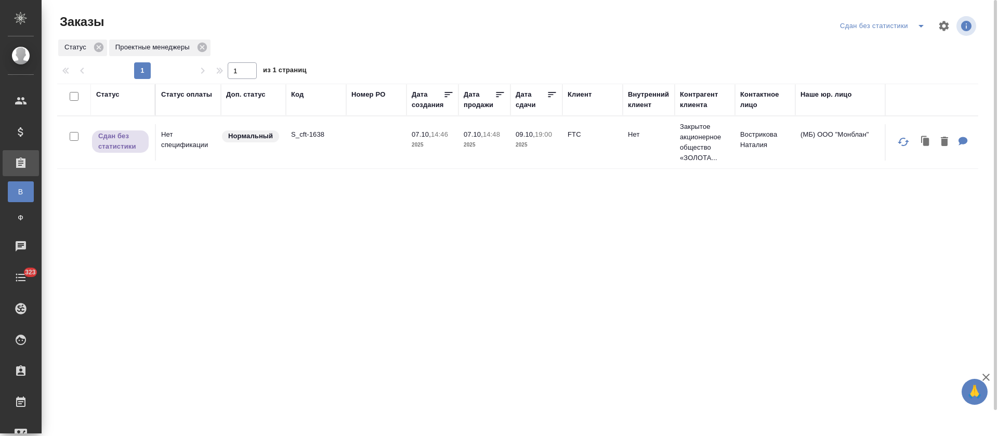
click at [214, 140] on td "Нет спецификации" at bounding box center [188, 142] width 65 height 36
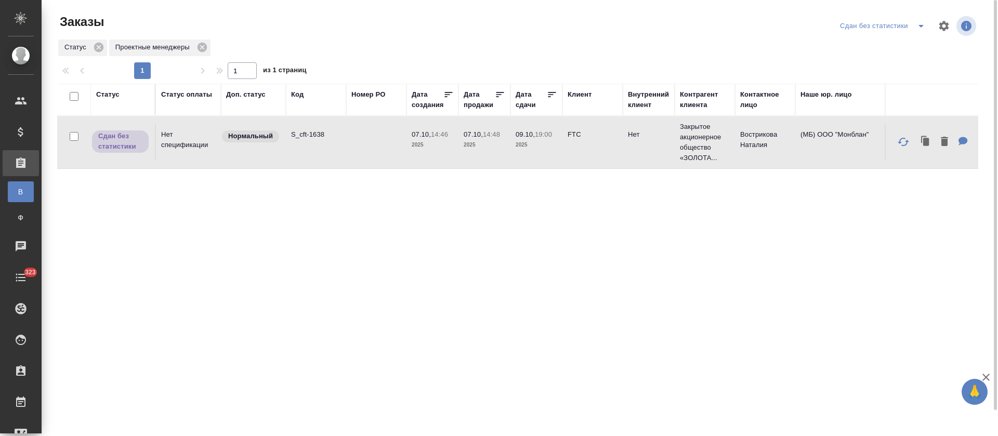
click at [214, 140] on td "Нет спецификации" at bounding box center [188, 142] width 65 height 36
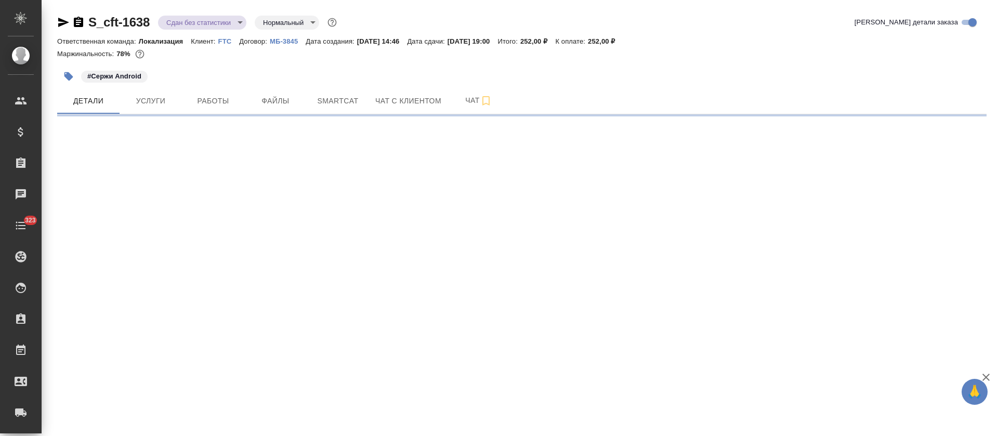
select select "RU"
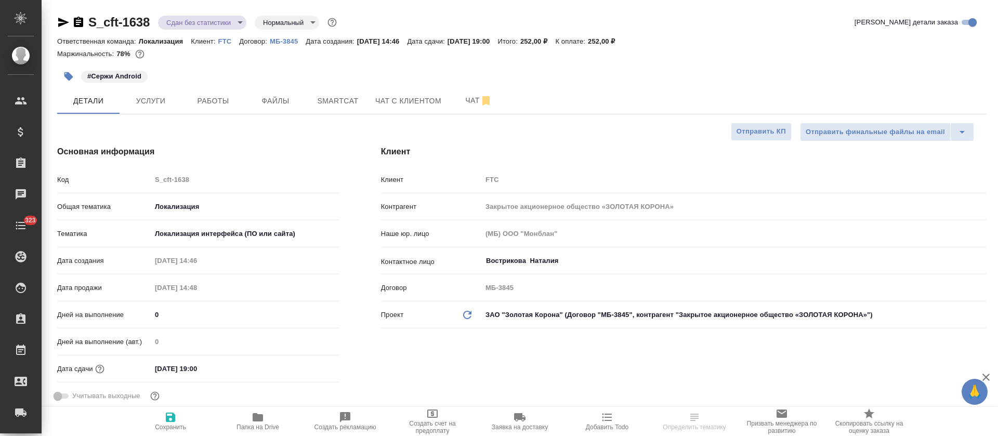
type textarea "x"
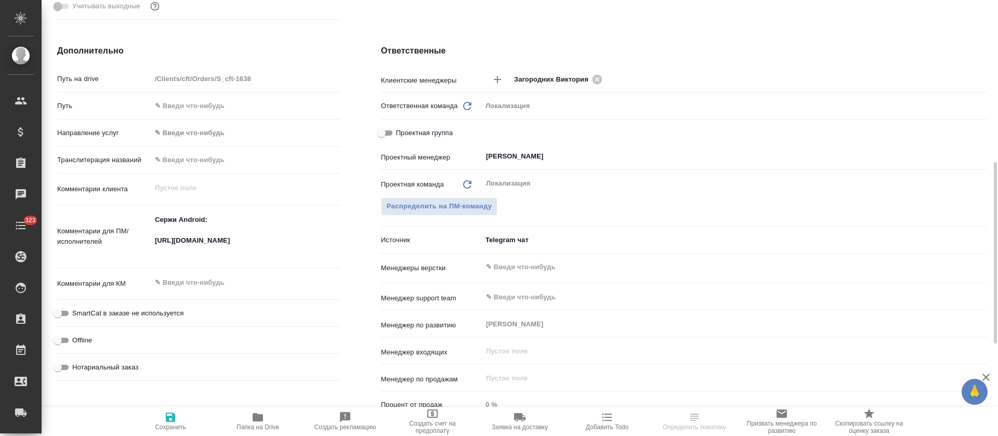
click at [177, 248] on textarea "Сержи Android: [URL][DOMAIN_NAME]" at bounding box center [245, 235] width 188 height 49
type textarea "x"
click at [177, 248] on textarea "Сержи Android: [URL][DOMAIN_NAME]" at bounding box center [245, 236] width 187 height 49
type textarea "x"
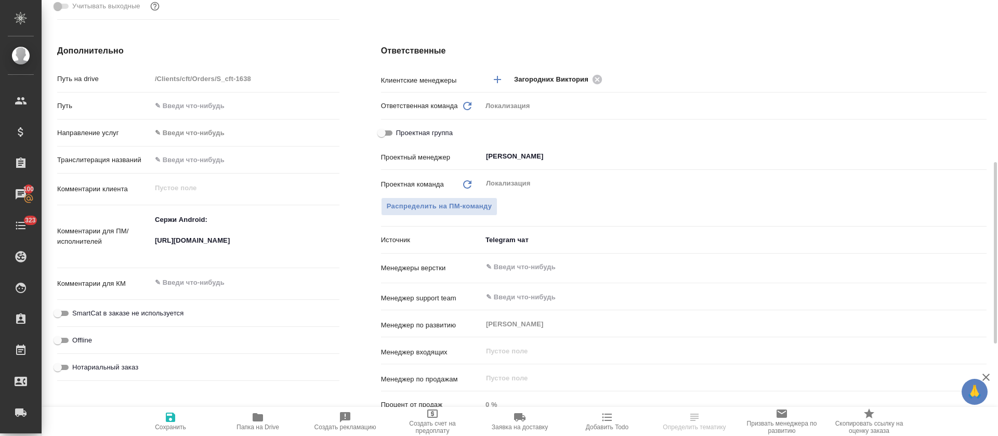
type textarea "x"
